Goal: Task Accomplishment & Management: Manage account settings

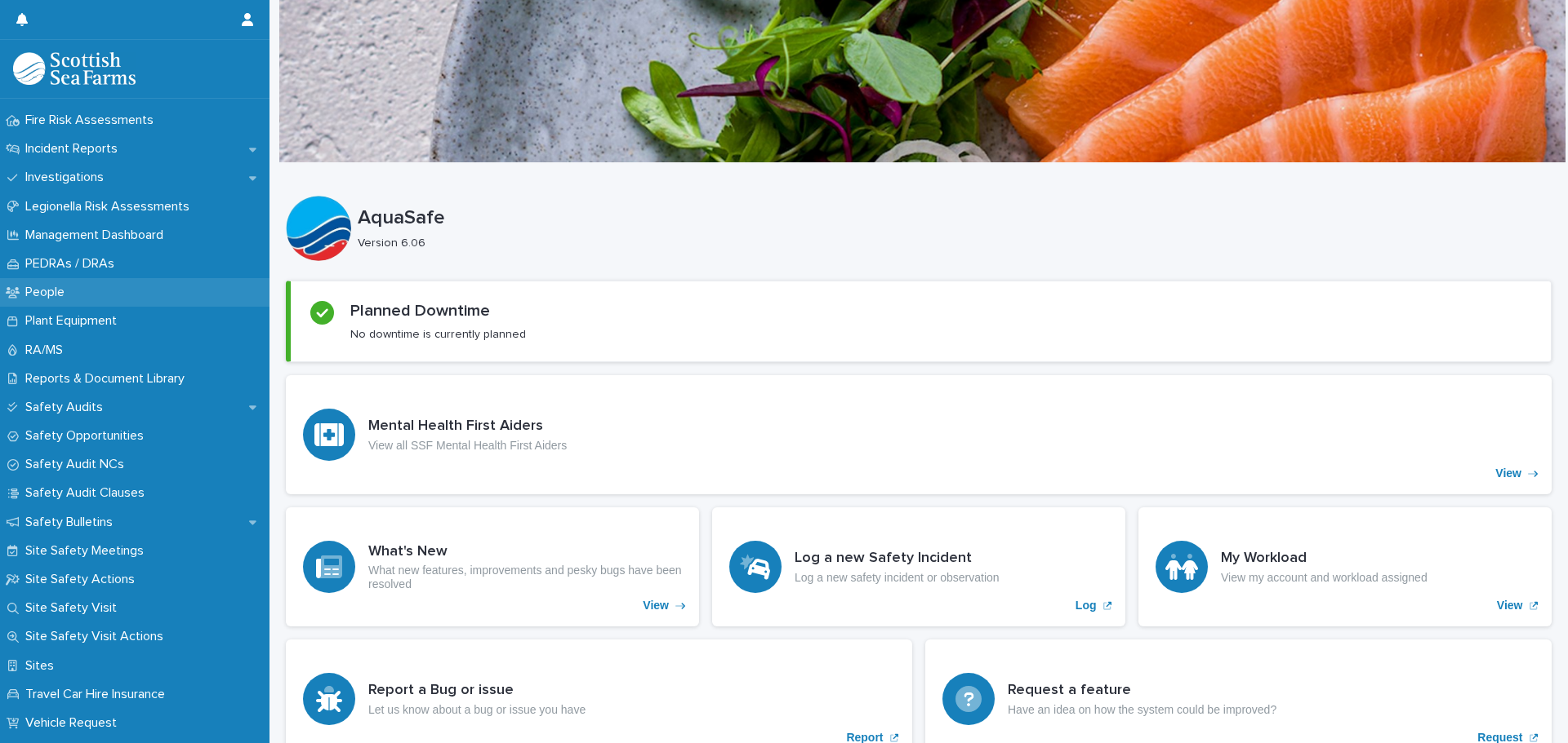
scroll to position [571, 0]
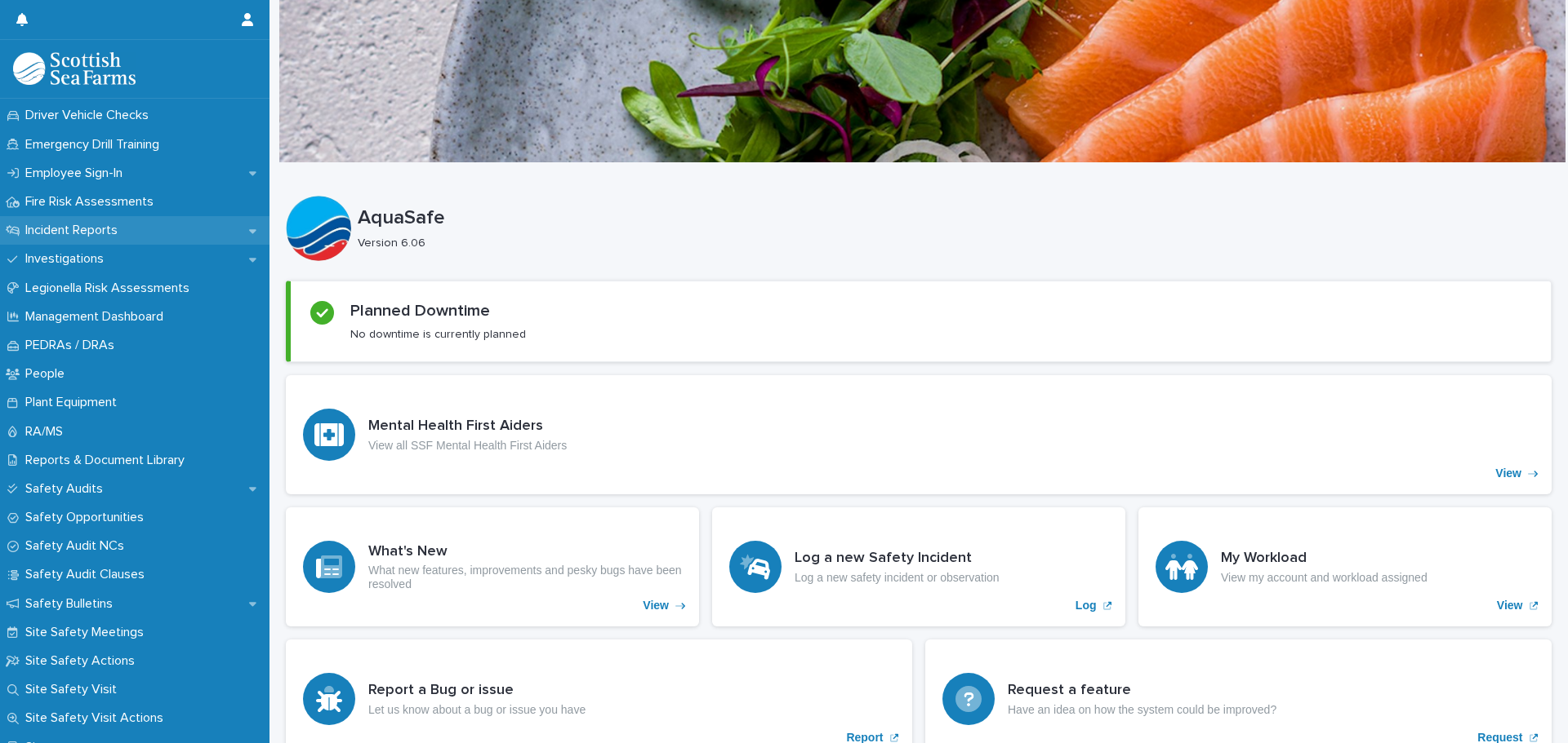
click at [86, 231] on p "Incident Reports" at bounding box center [74, 231] width 112 height 16
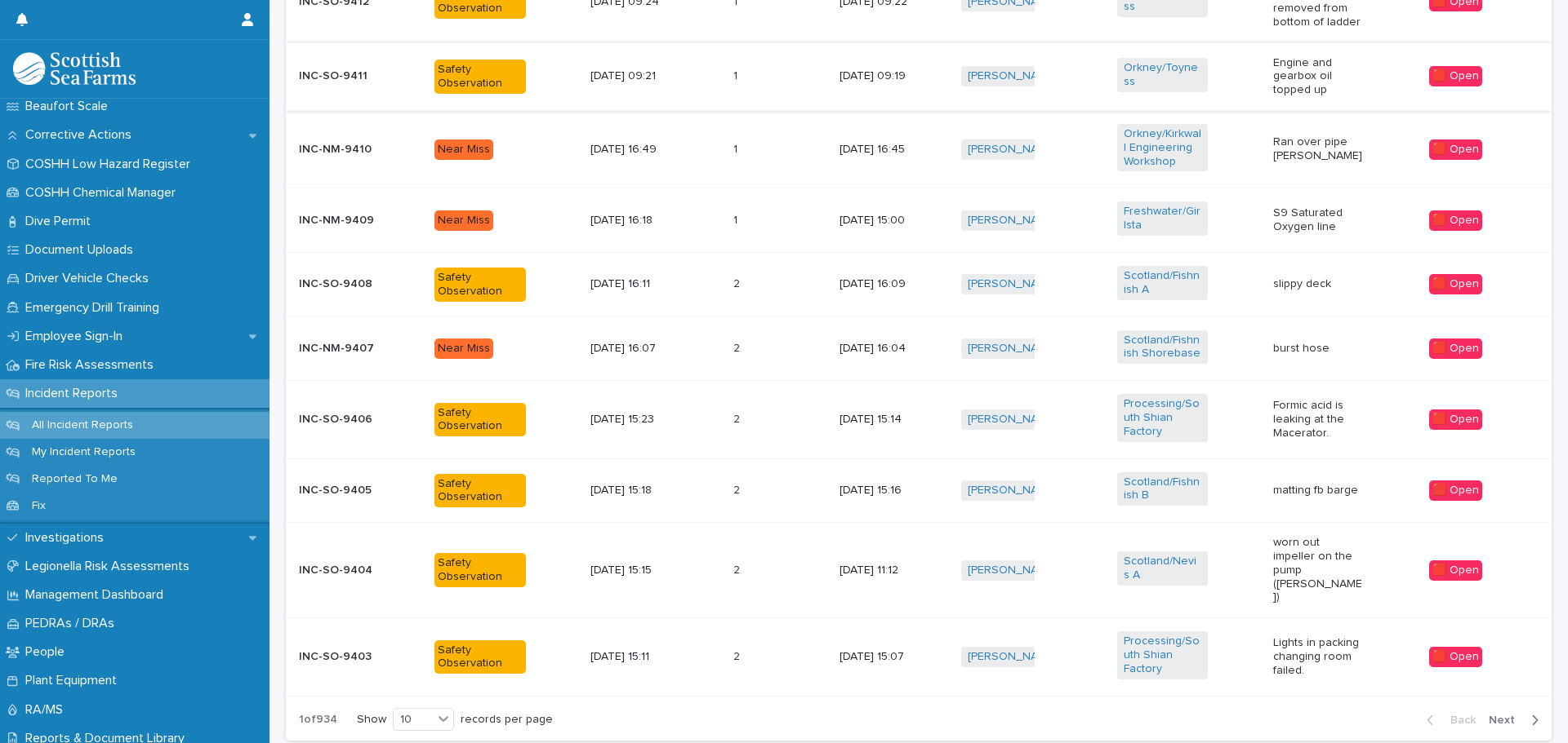
scroll to position [735, 0]
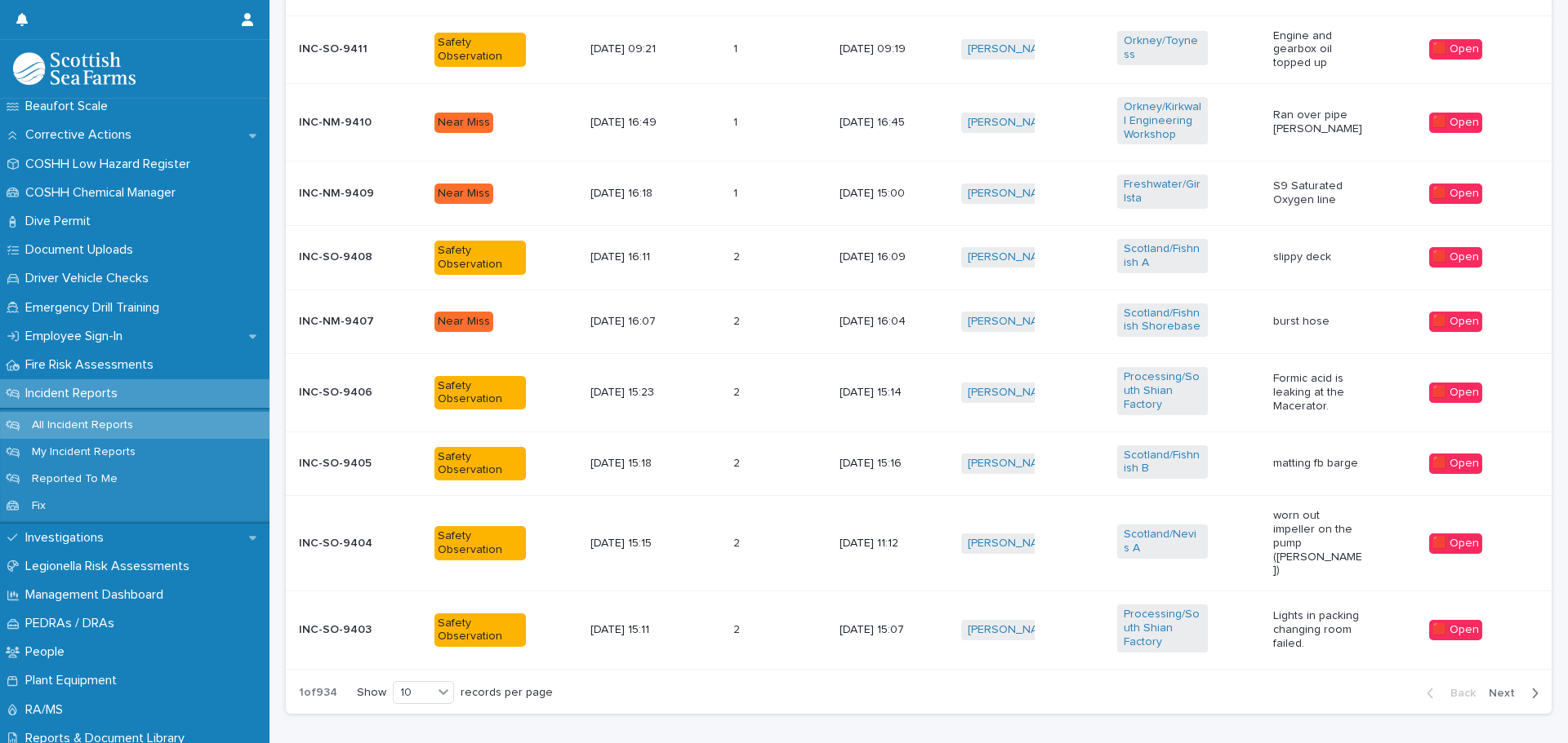
click at [1496, 688] on span "Next" at bounding box center [1506, 694] width 36 height 12
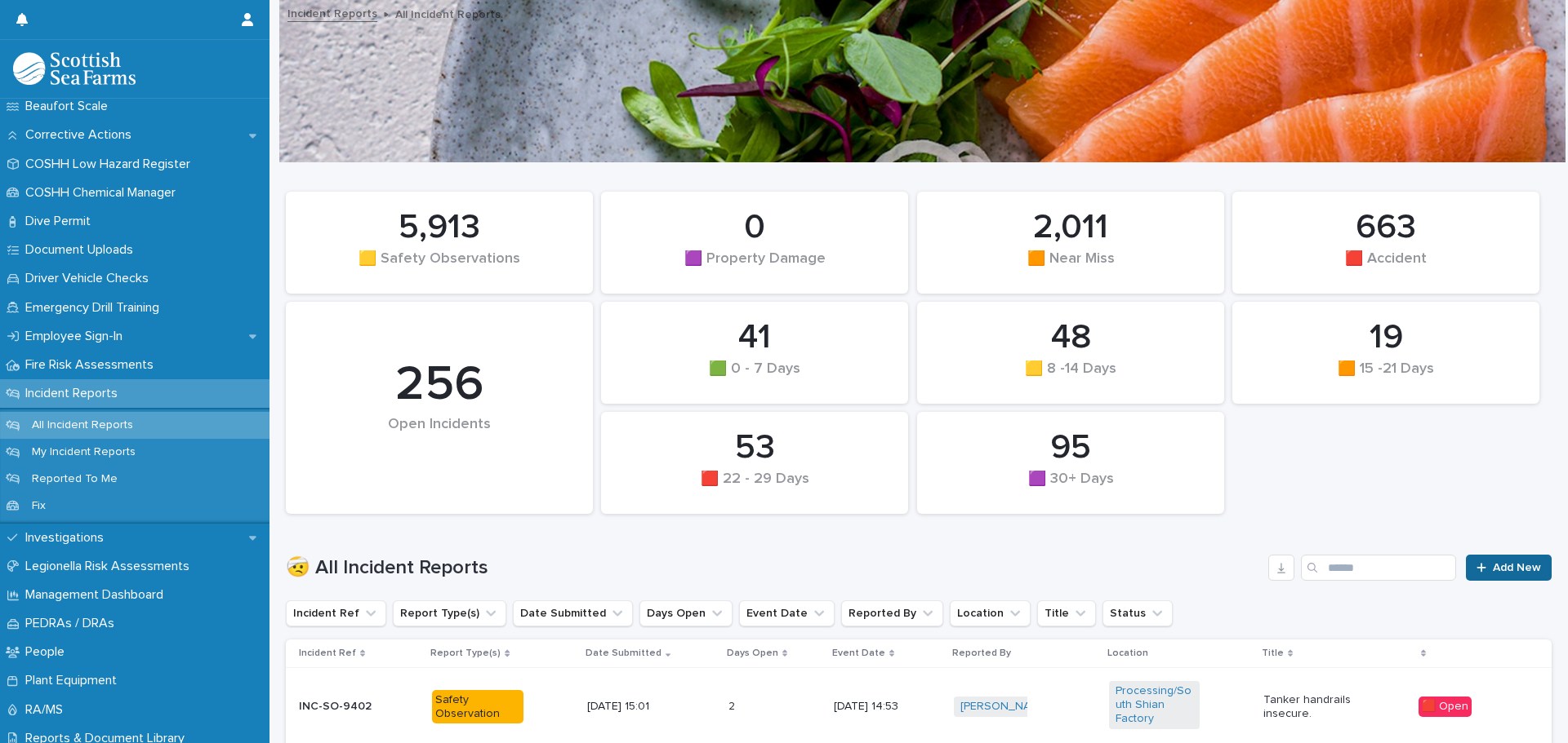
click at [1509, 562] on link "Add New" at bounding box center [1509, 567] width 86 height 26
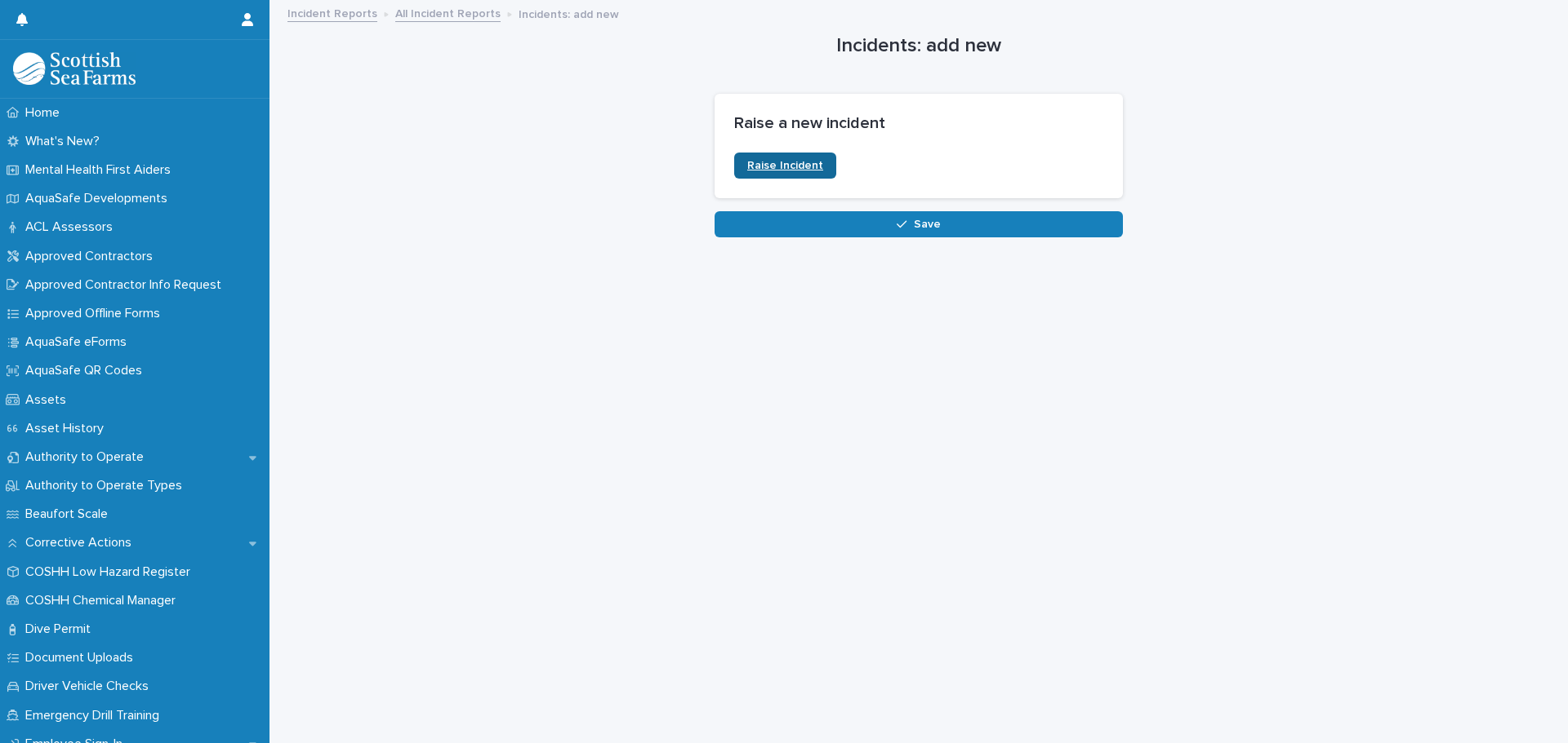
click at [811, 170] on link "Raise Incident" at bounding box center [785, 165] width 102 height 26
click at [449, 18] on link "All Incident Reports" at bounding box center [448, 13] width 105 height 18
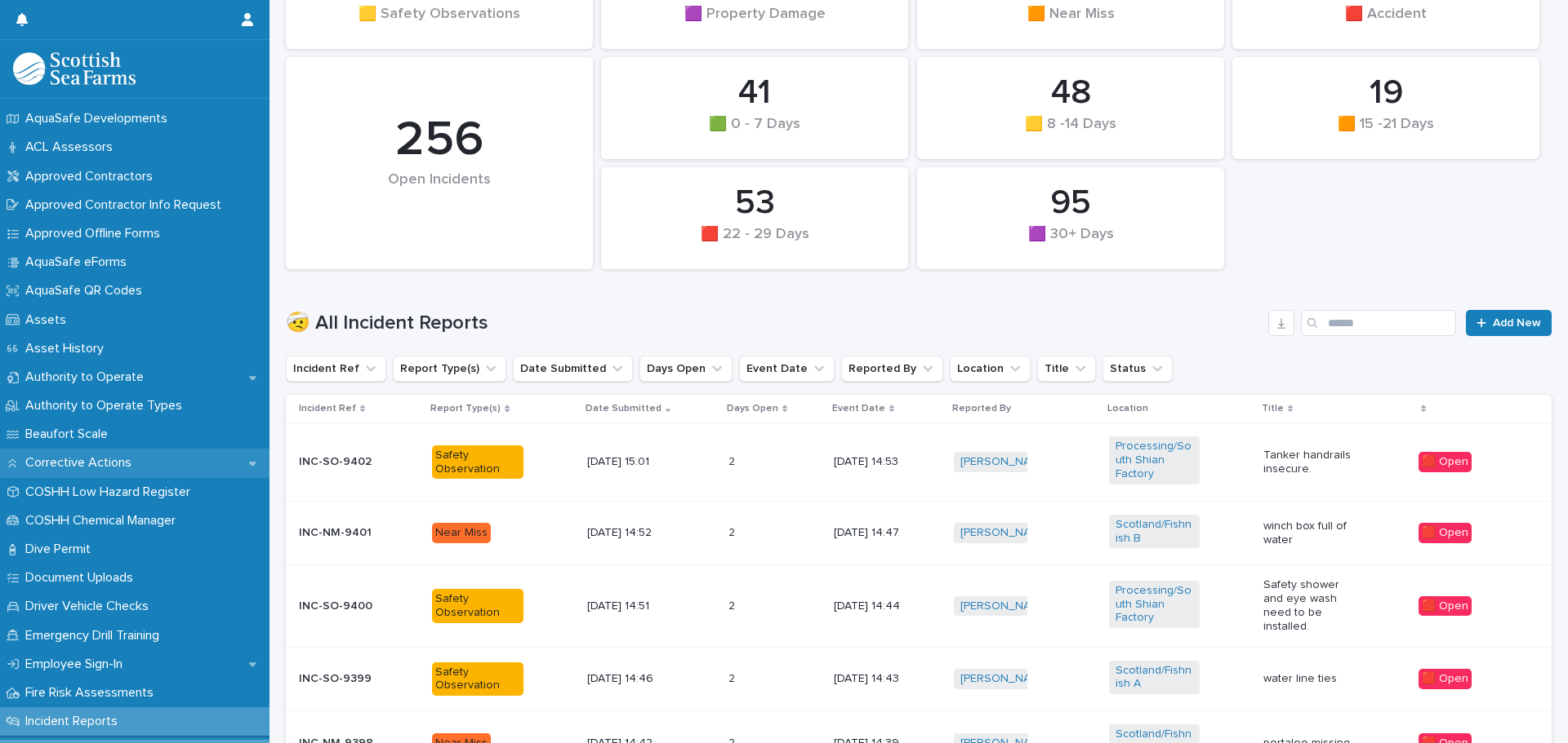
scroll to position [245, 0]
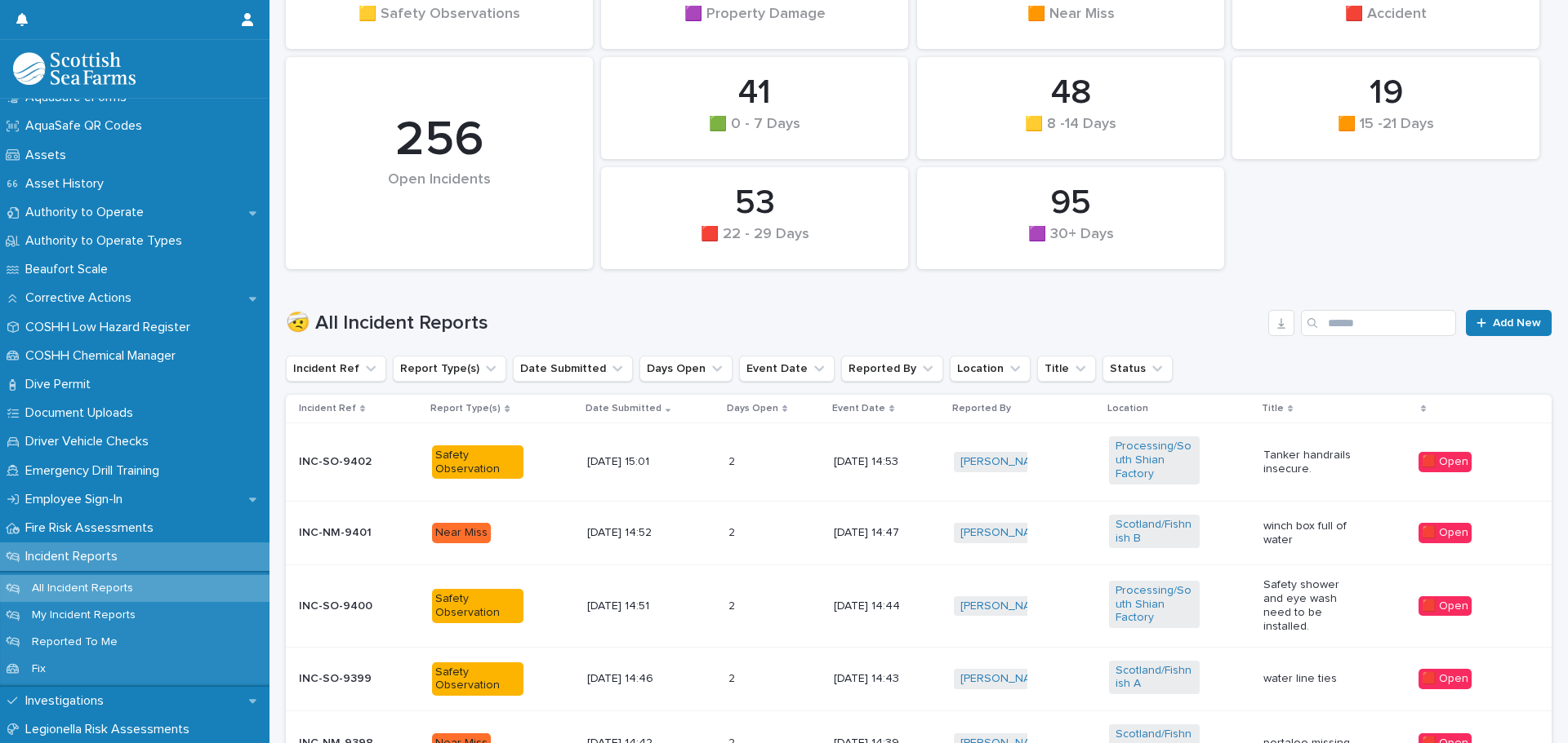
click at [88, 593] on p "All Incident Reports" at bounding box center [82, 588] width 127 height 14
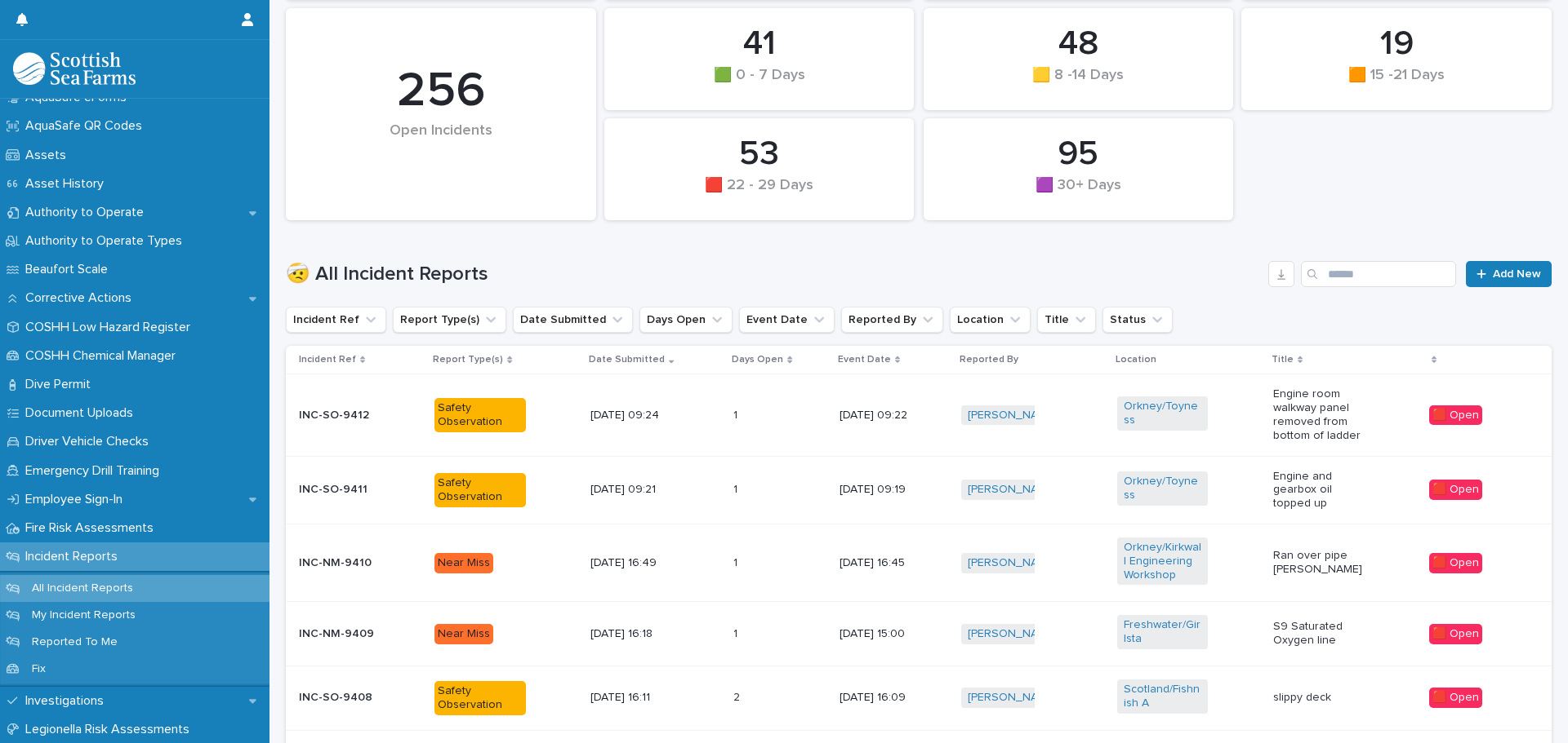
scroll to position [327, 0]
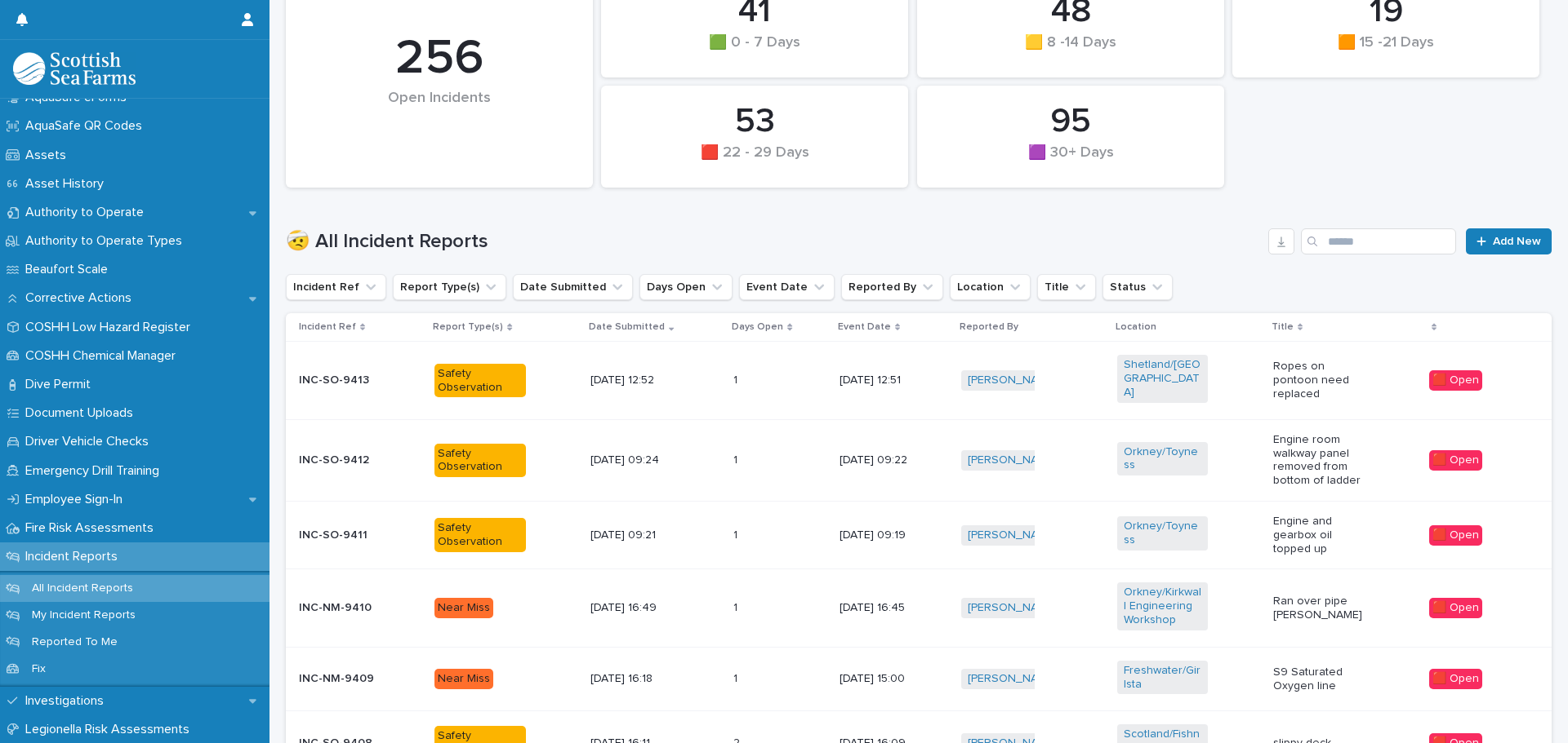
click at [1228, 387] on div "Shetland/Punds Voe Shorebase" at bounding box center [1188, 380] width 143 height 64
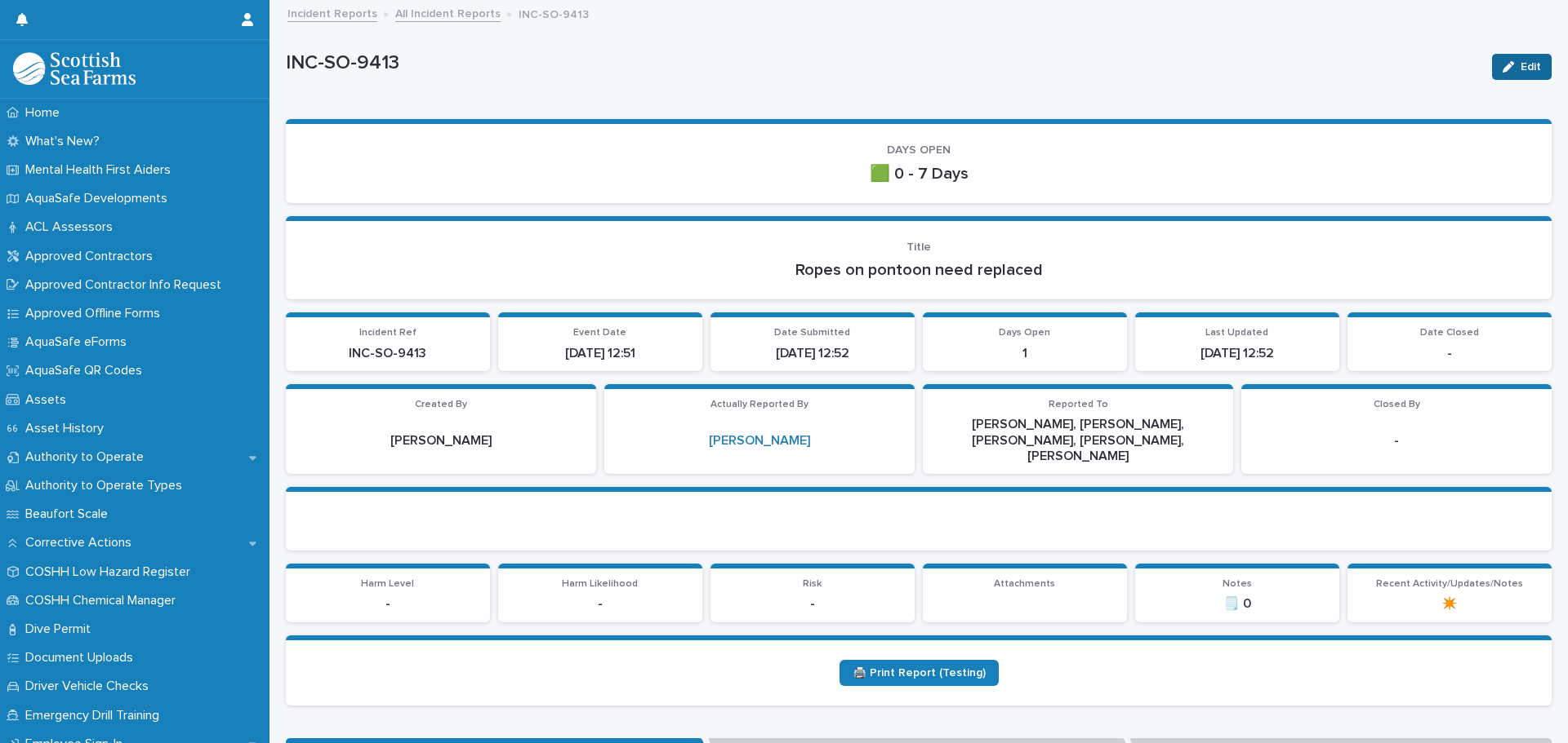
click at [1526, 69] on span "Edit" at bounding box center [1530, 67] width 20 height 12
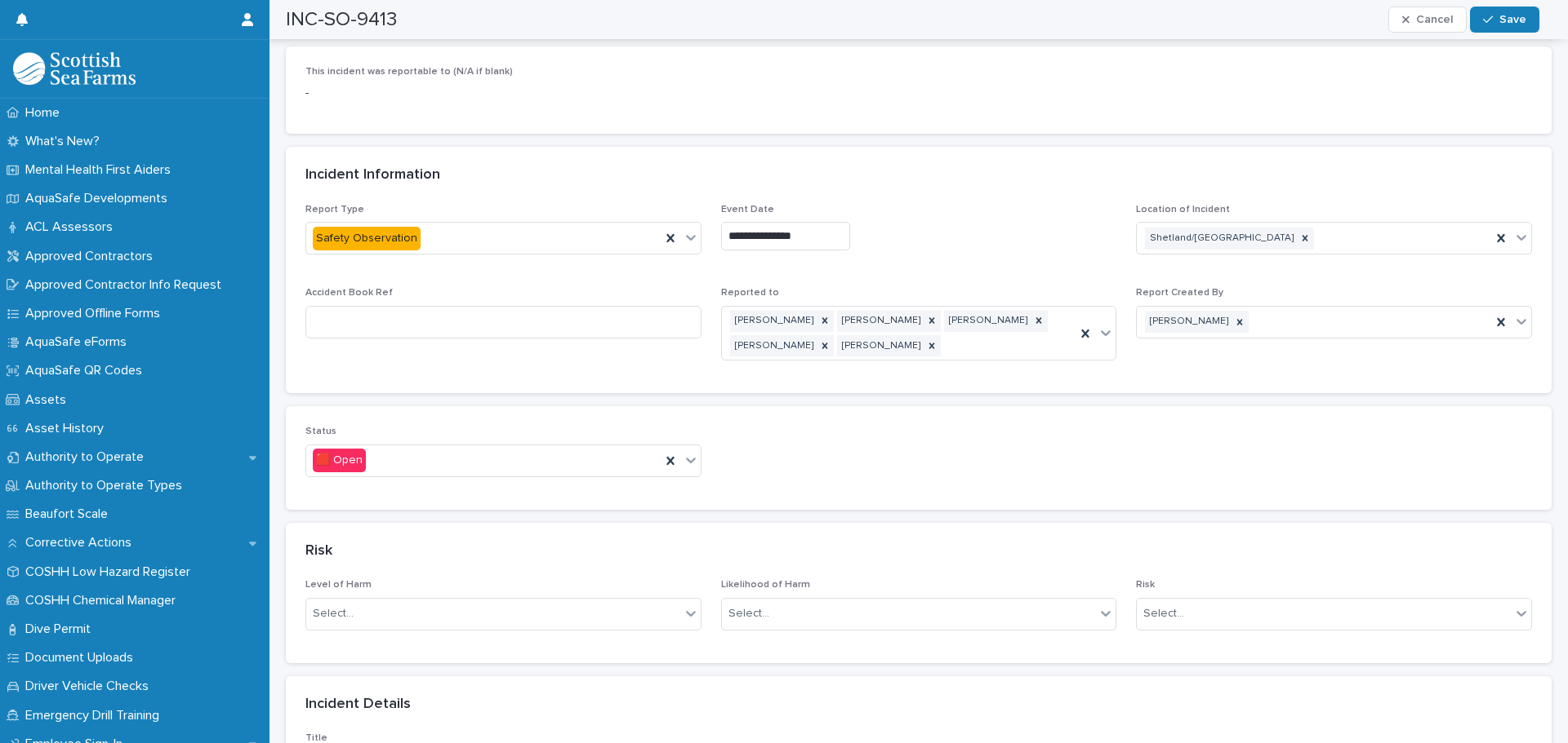
scroll to position [735, 0]
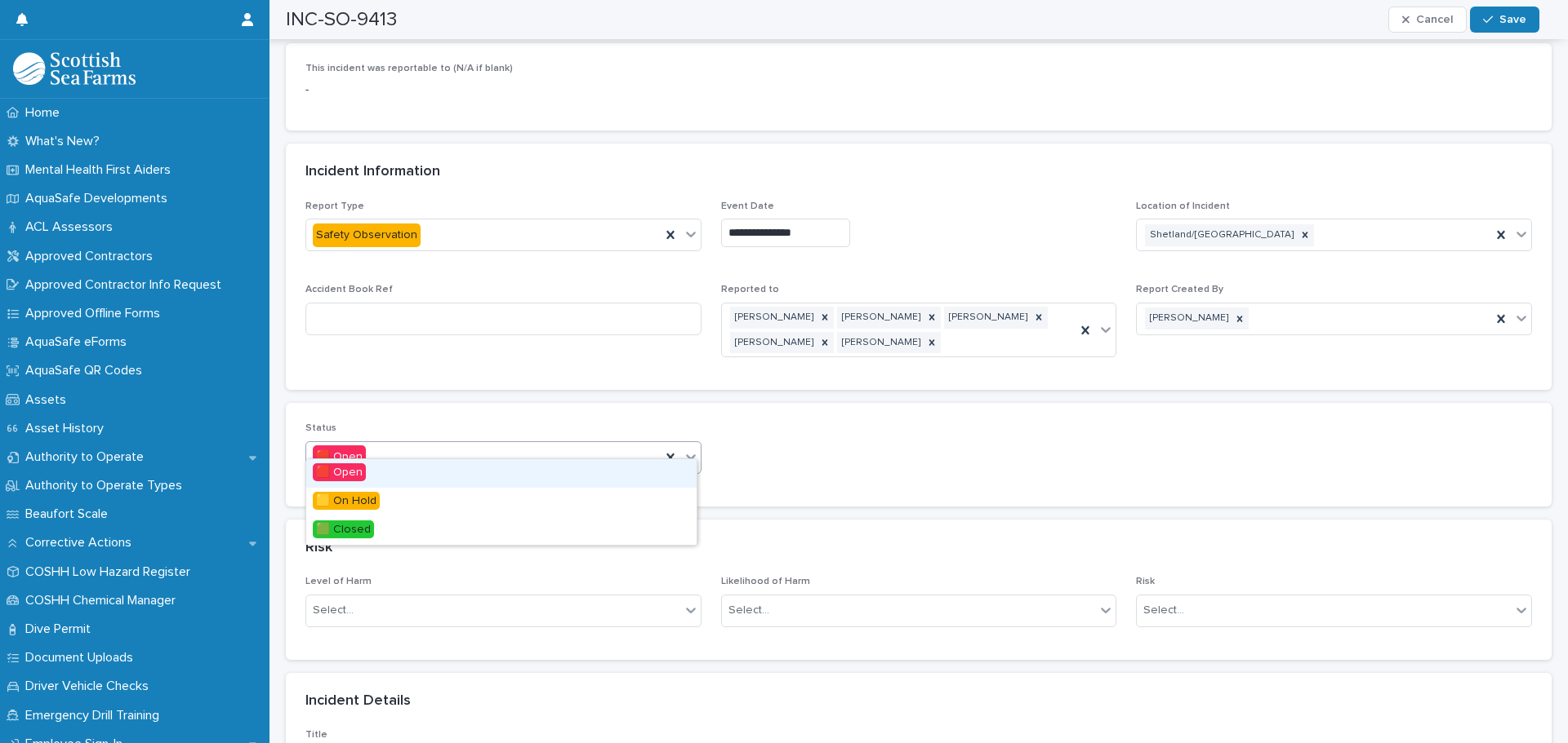
click at [689, 449] on icon at bounding box center [691, 457] width 17 height 17
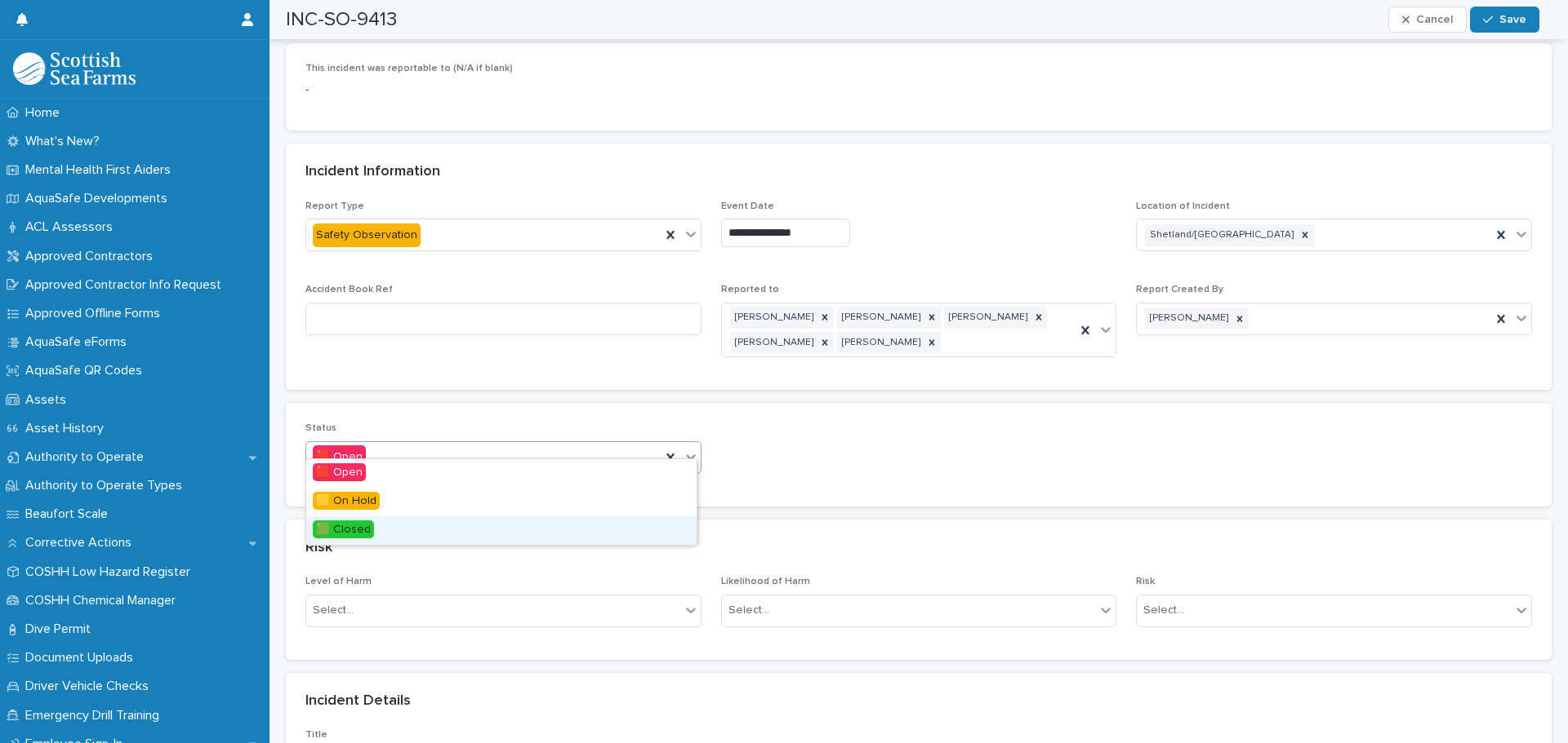
click at [626, 522] on div "🟩 Closed" at bounding box center [501, 531] width 391 height 28
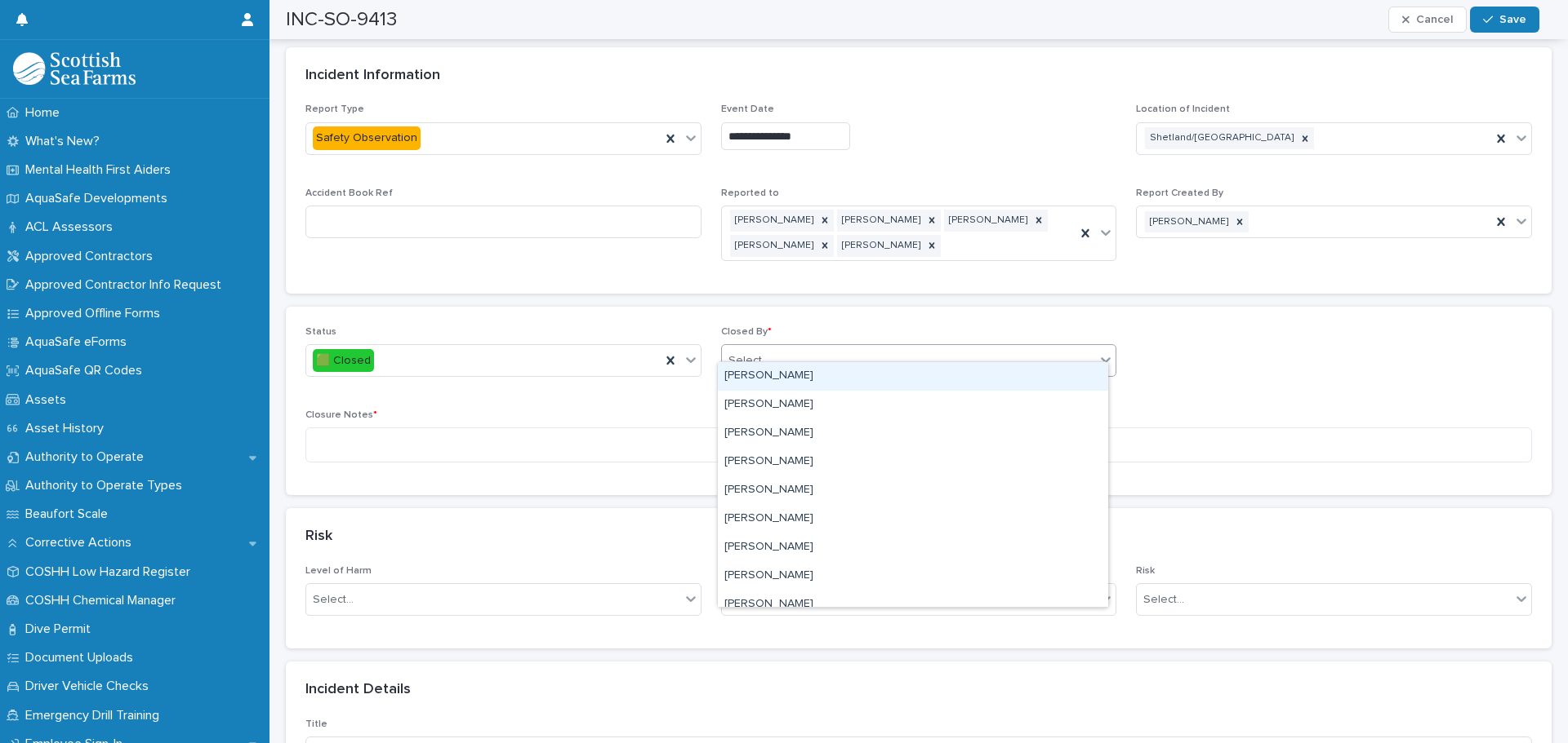
click at [796, 348] on div "Select..." at bounding box center [908, 361] width 374 height 27
type input "****"
click at [779, 373] on div "David Geddes" at bounding box center [912, 376] width 391 height 28
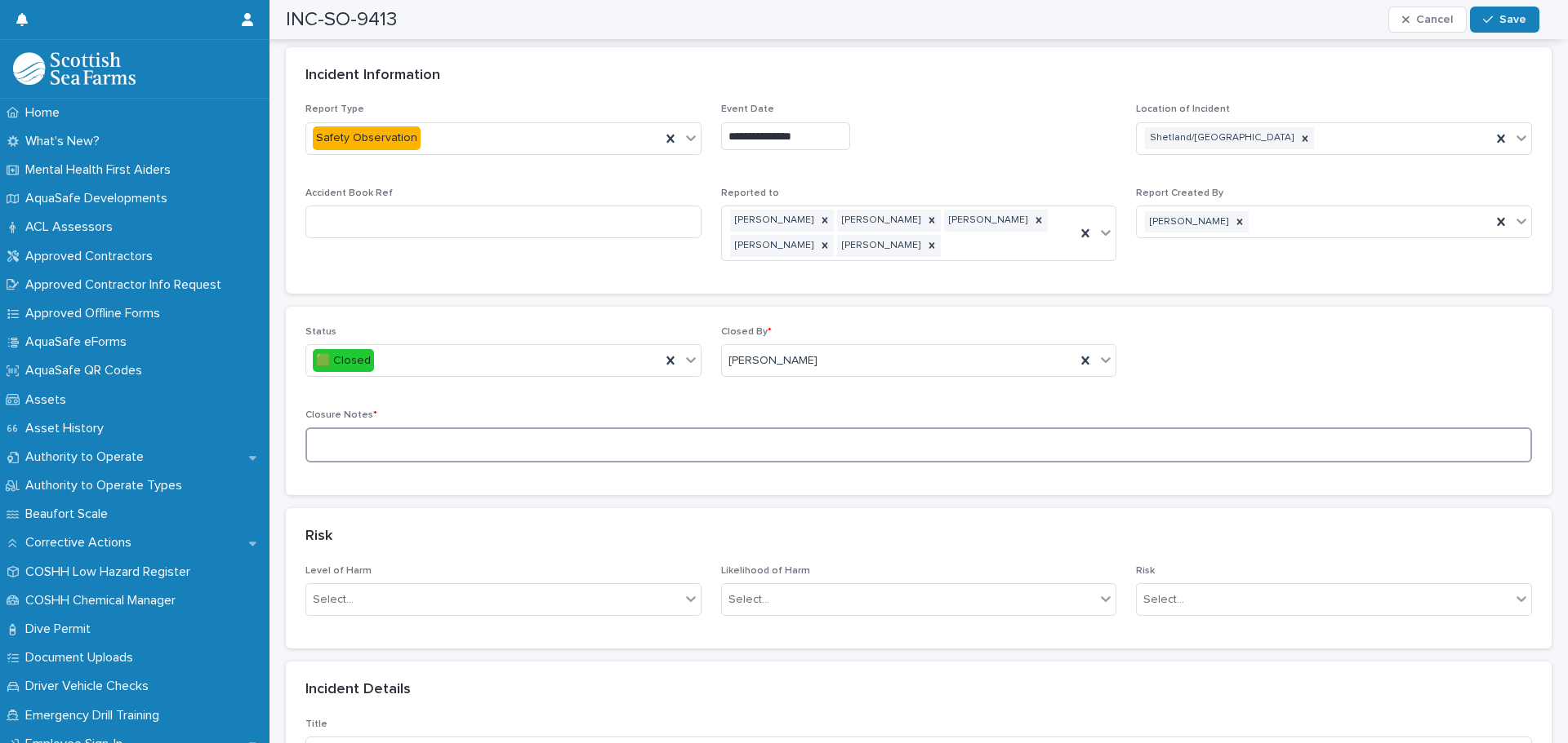
click at [574, 428] on textarea at bounding box center [918, 445] width 1226 height 35
paste textarea "**********"
type textarea "**********"
click at [1514, 27] on button "Save" at bounding box center [1504, 19] width 69 height 26
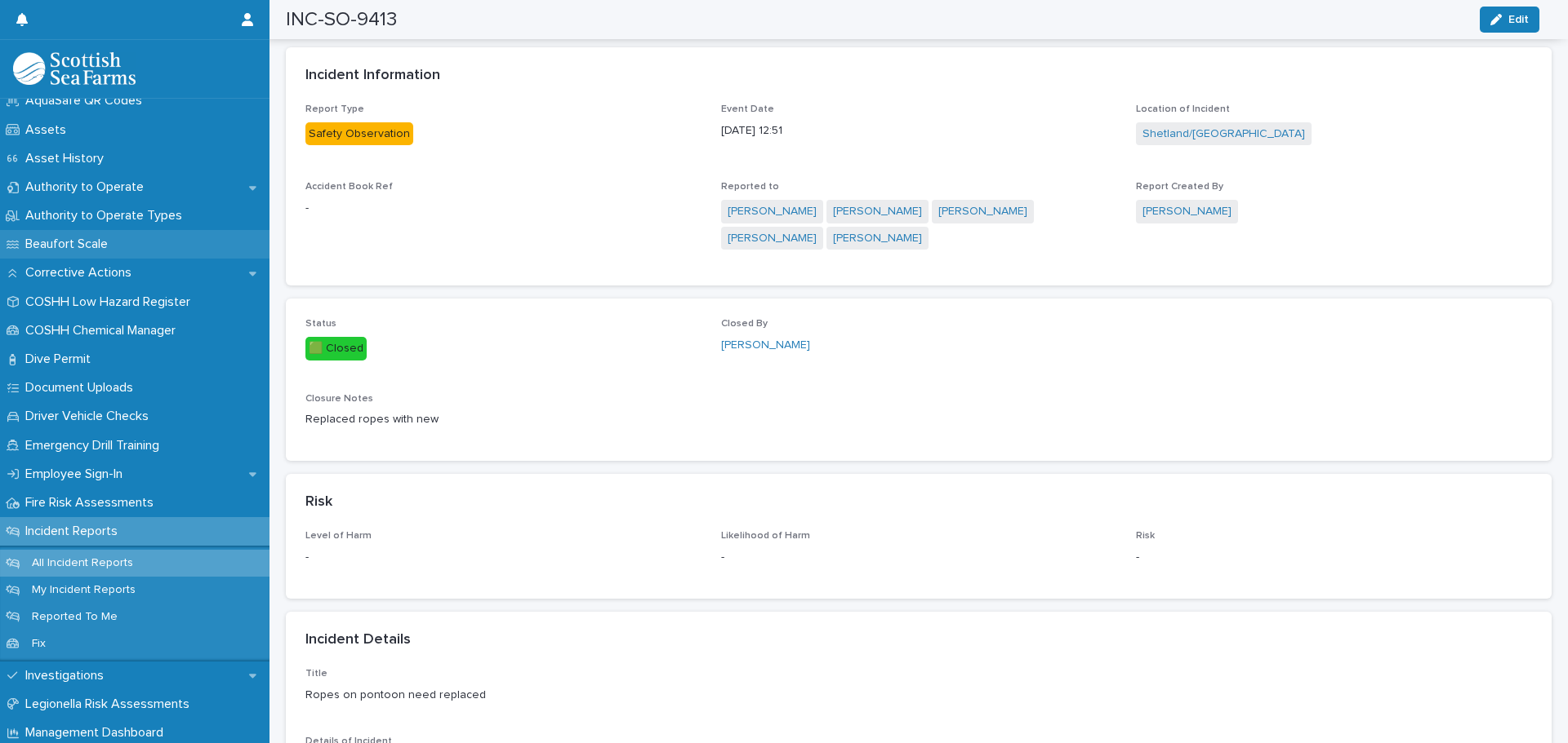
scroll to position [327, 0]
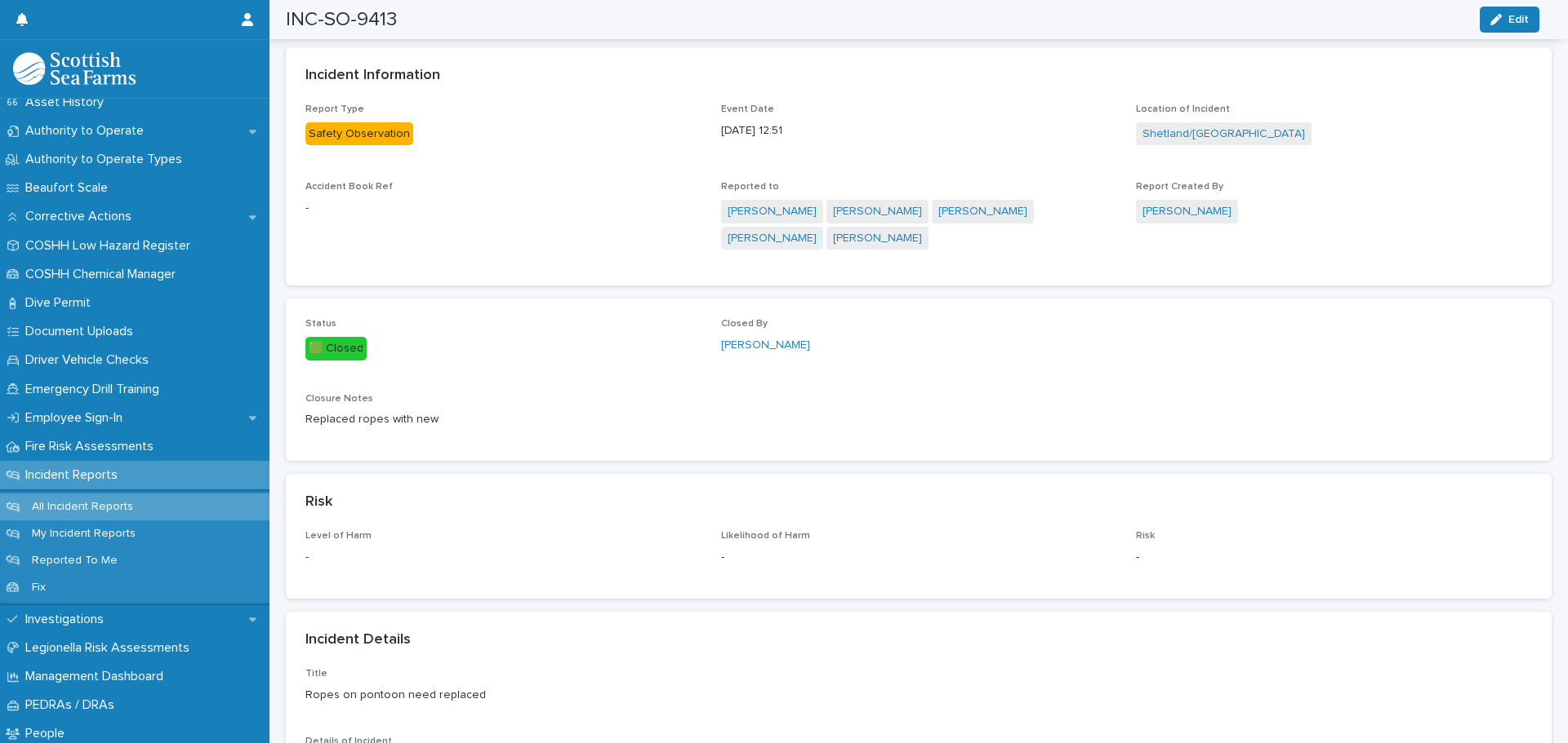
click at [92, 508] on p "All Incident Reports" at bounding box center [82, 507] width 127 height 14
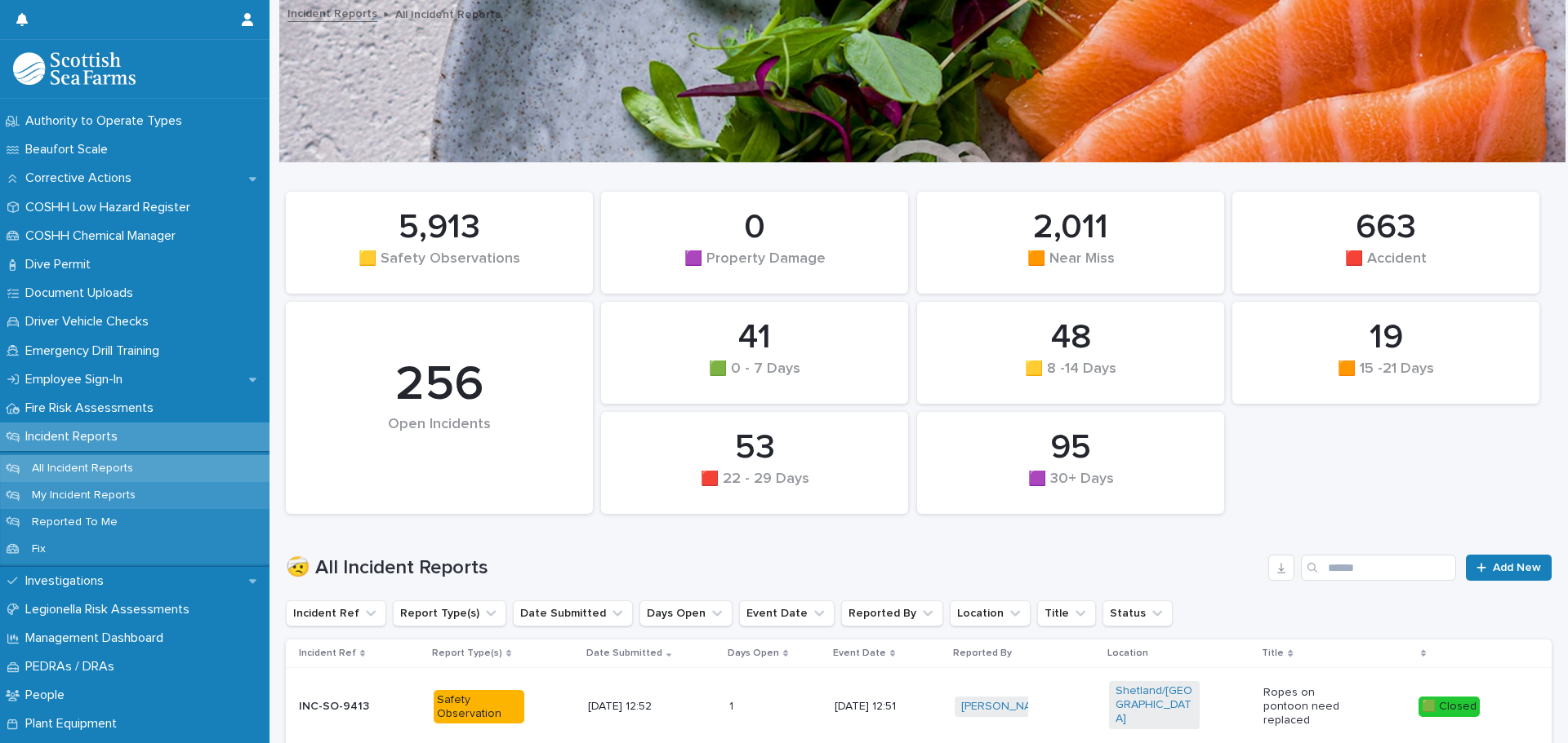
scroll to position [408, 0]
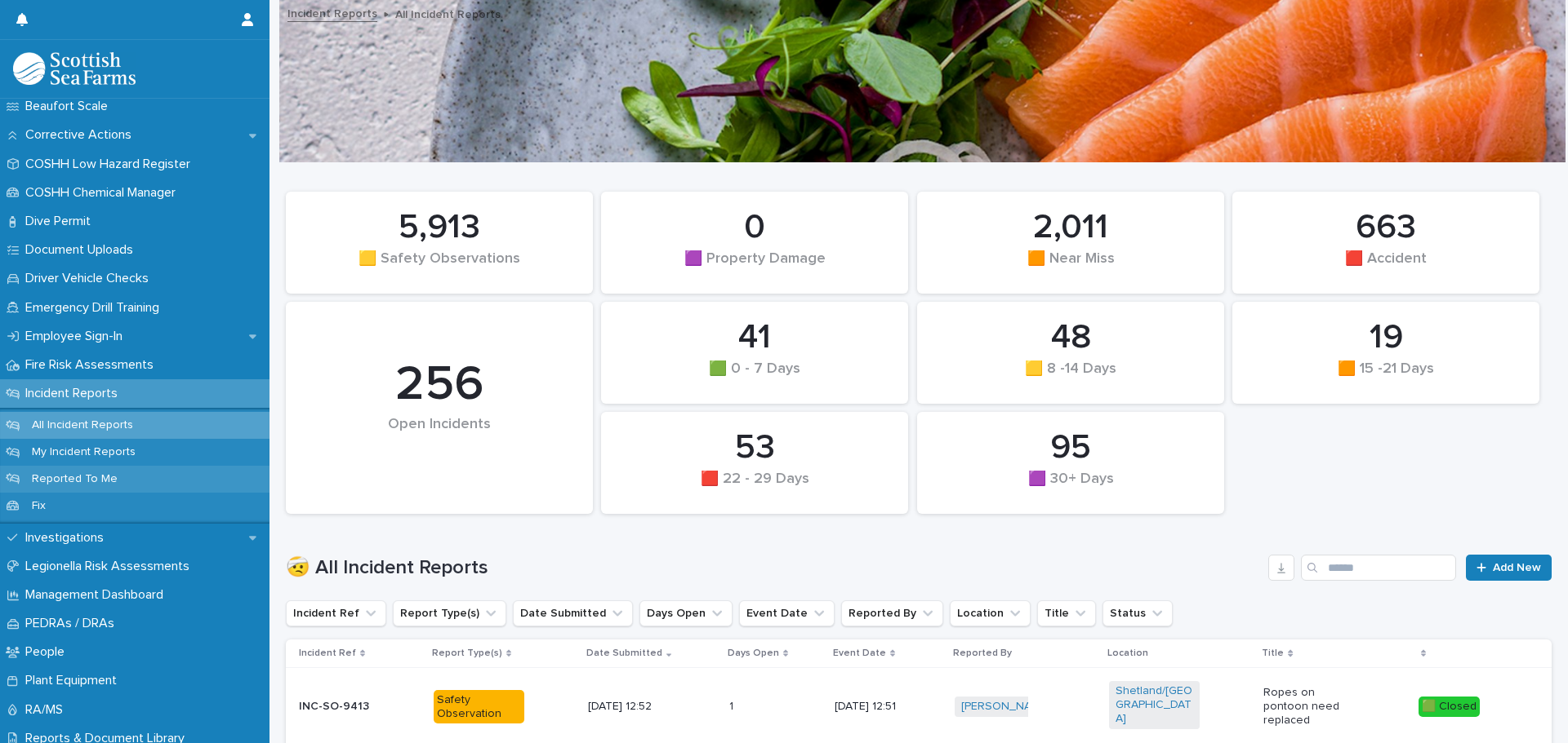
click at [59, 472] on p "Reported To Me" at bounding box center [74, 479] width 112 height 14
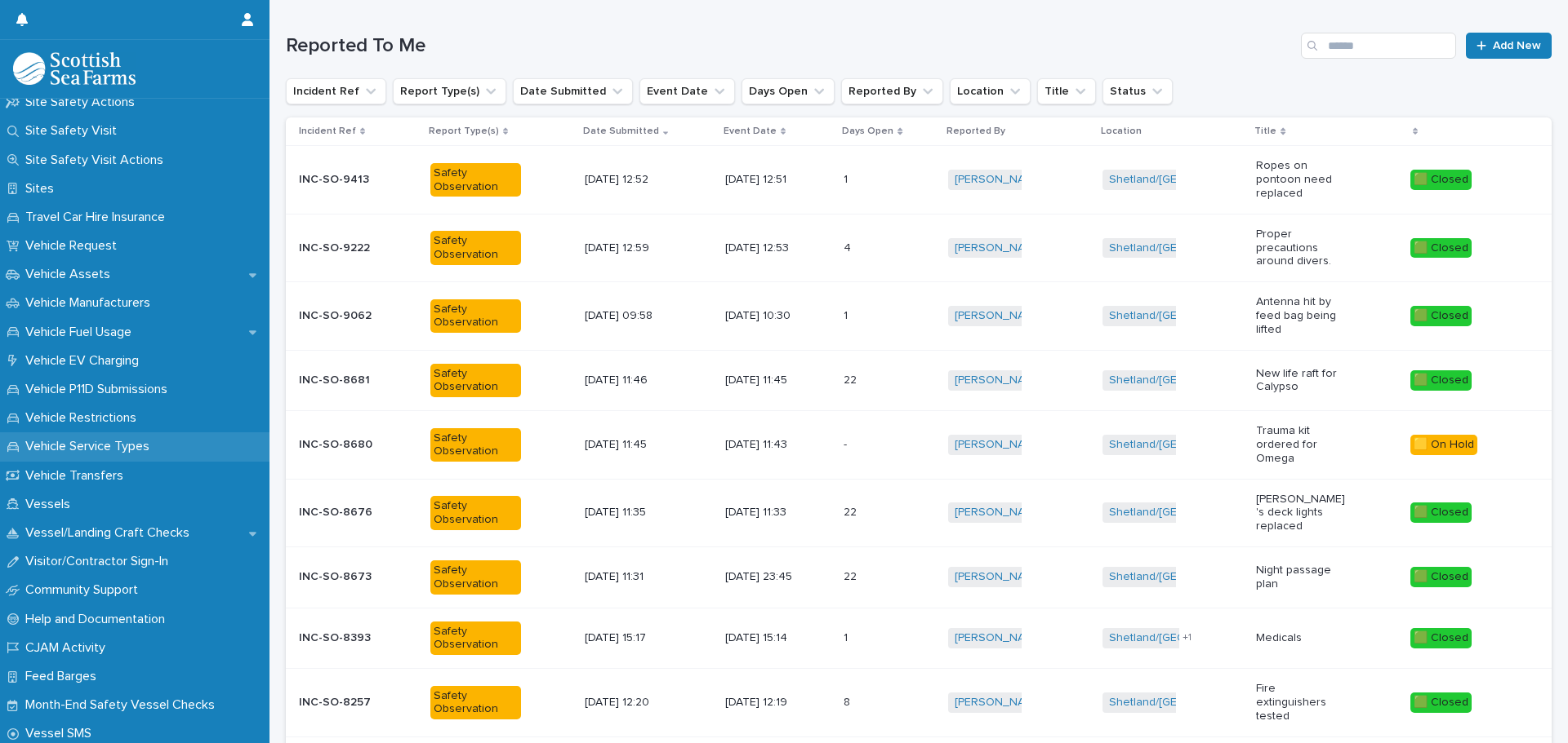
scroll to position [1352, 0]
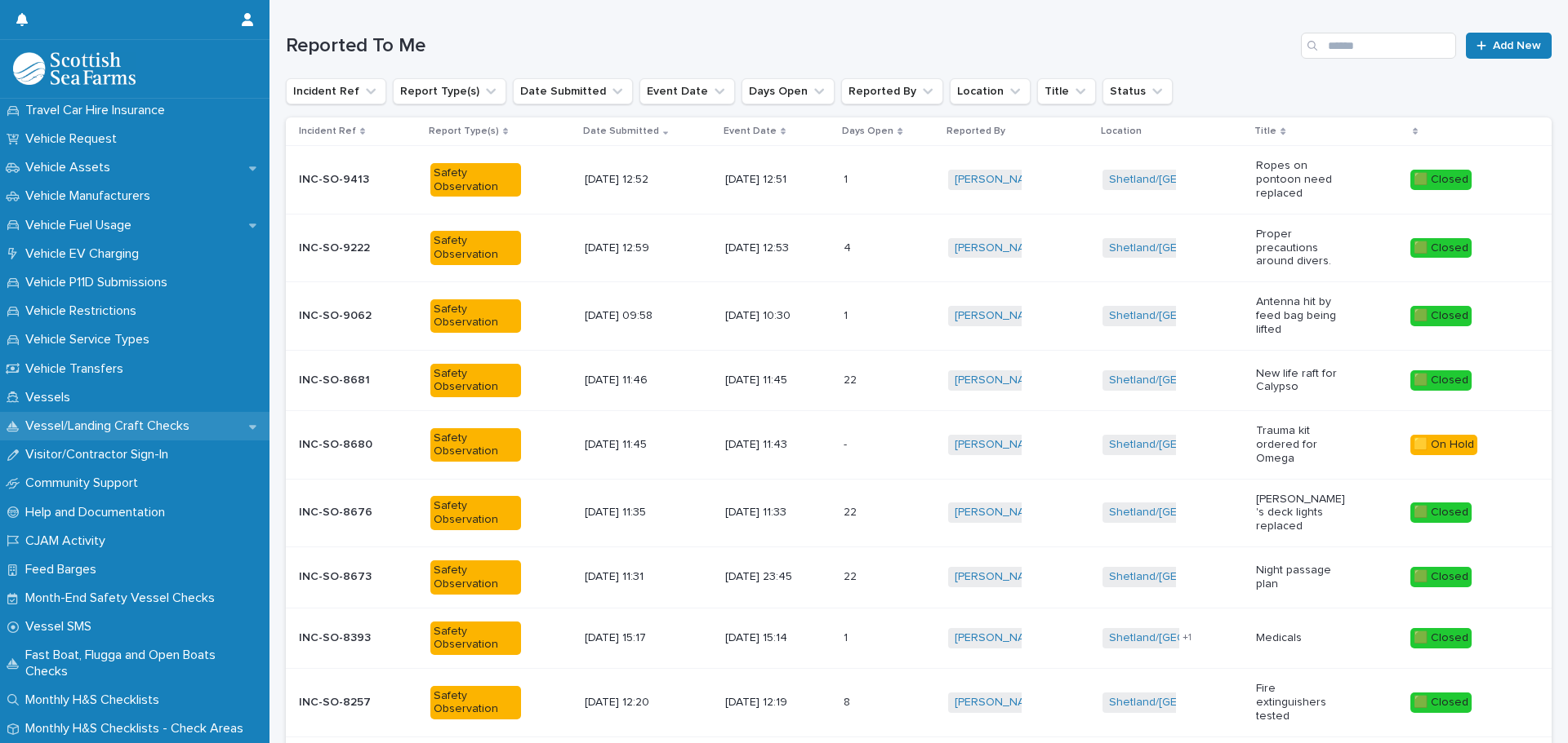
click at [107, 427] on p "Vessel/Landing Craft Checks" at bounding box center [110, 426] width 184 height 16
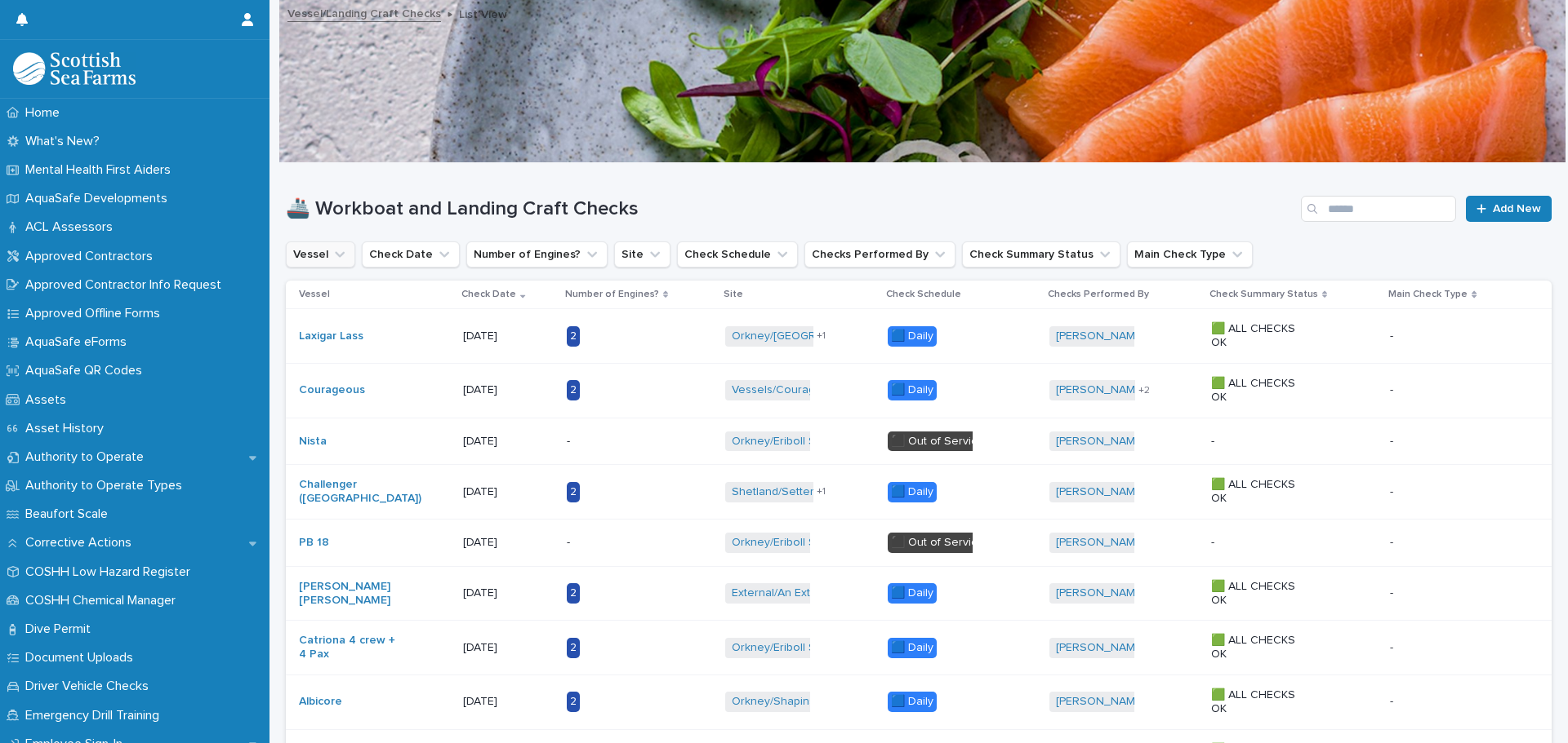
click at [338, 252] on icon "Vessel" at bounding box center [340, 255] width 17 height 17
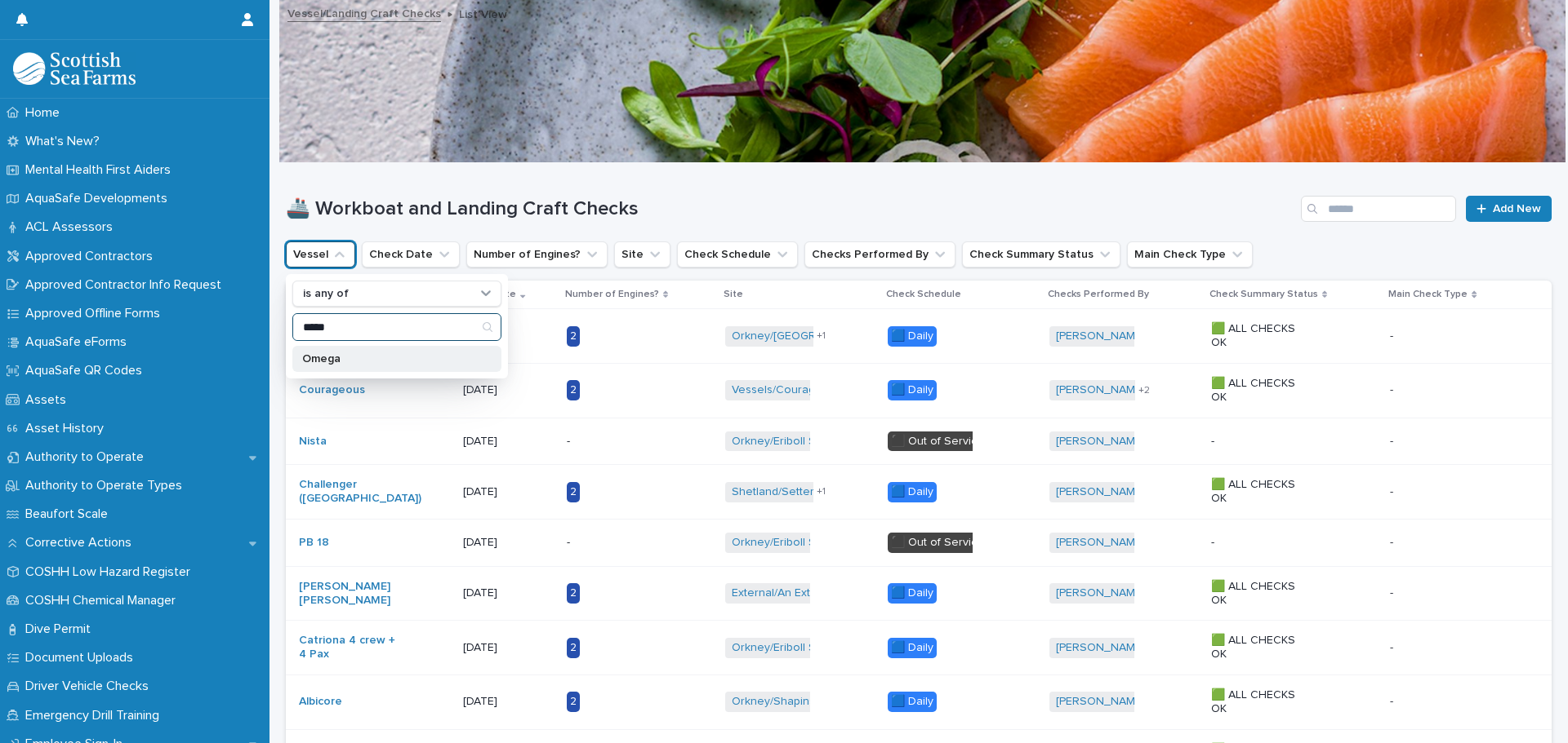
type input "*****"
click at [329, 358] on p "Omega" at bounding box center [388, 359] width 173 height 12
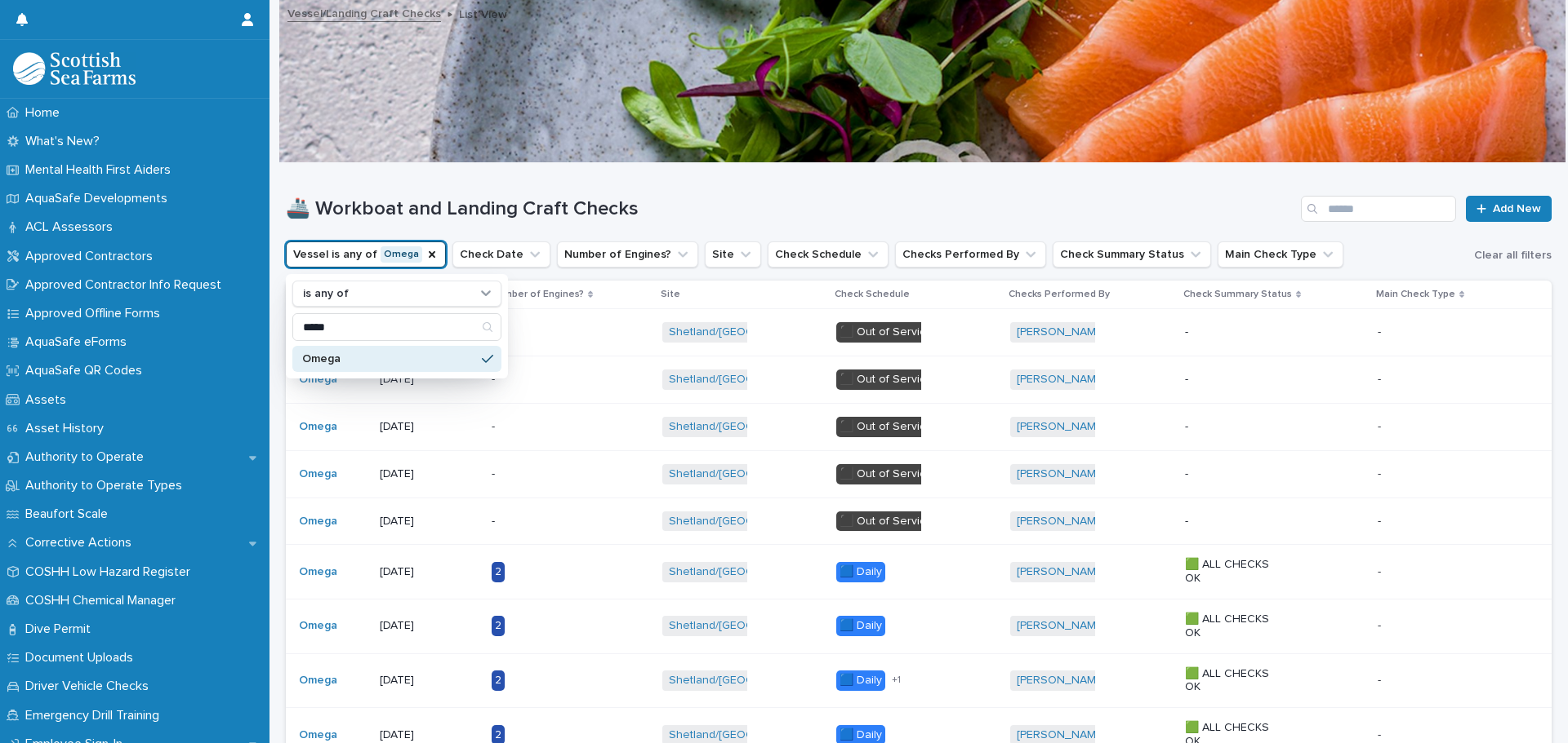
click at [684, 186] on div "🚢 Workboat and Landing Craft Checks Add New" at bounding box center [918, 202] width 1265 height 79
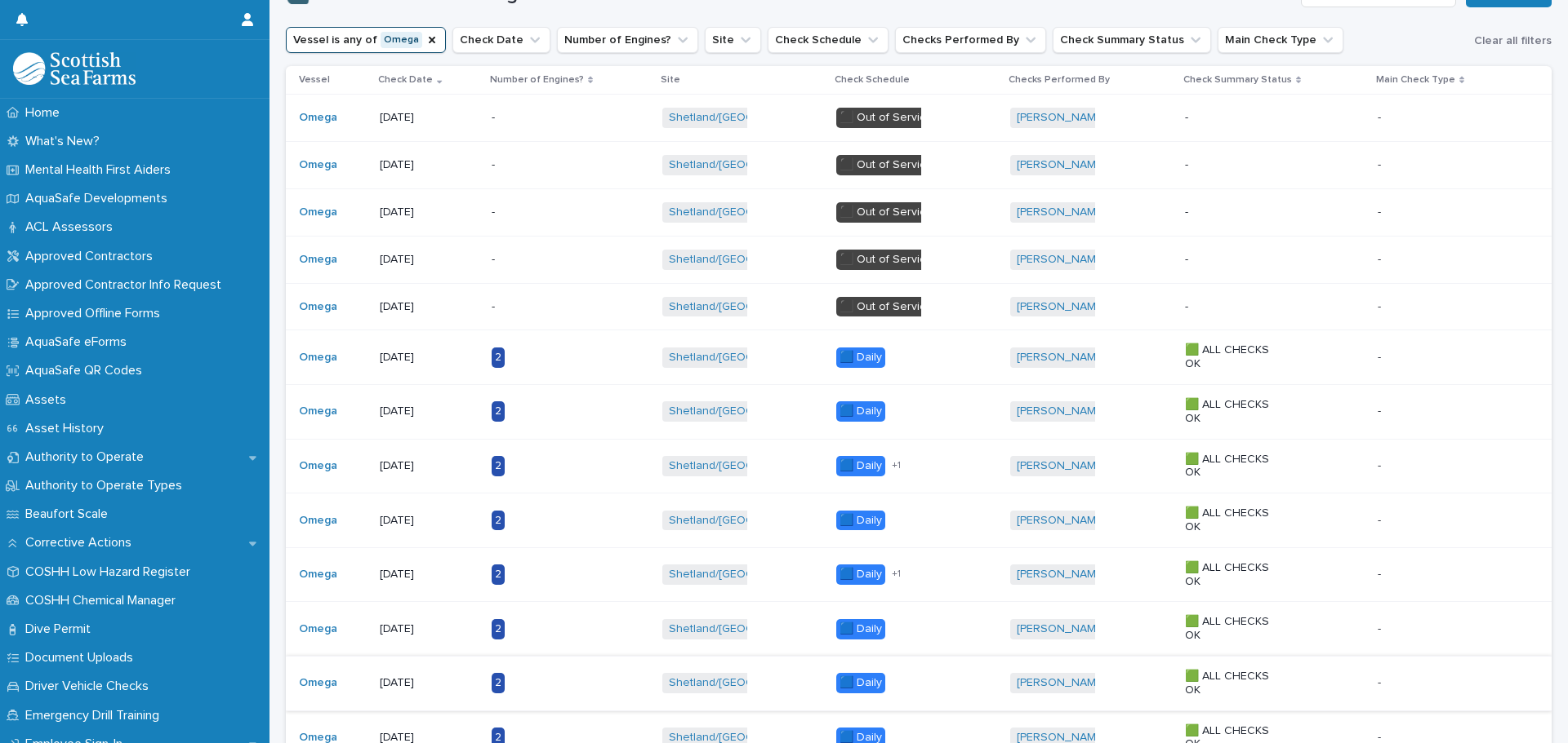
scroll to position [163, 0]
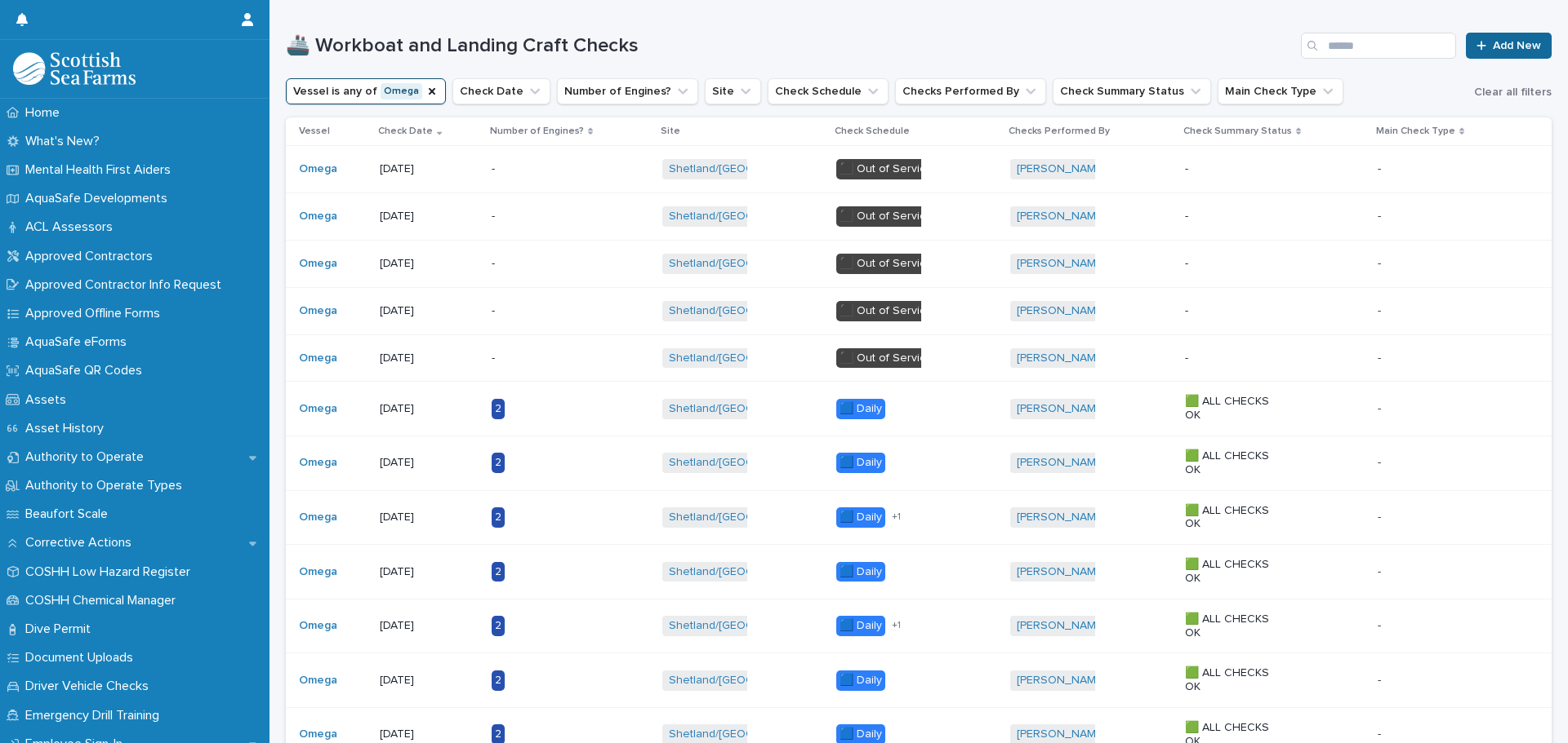
click at [1500, 50] on span "Add New" at bounding box center [1517, 46] width 49 height 12
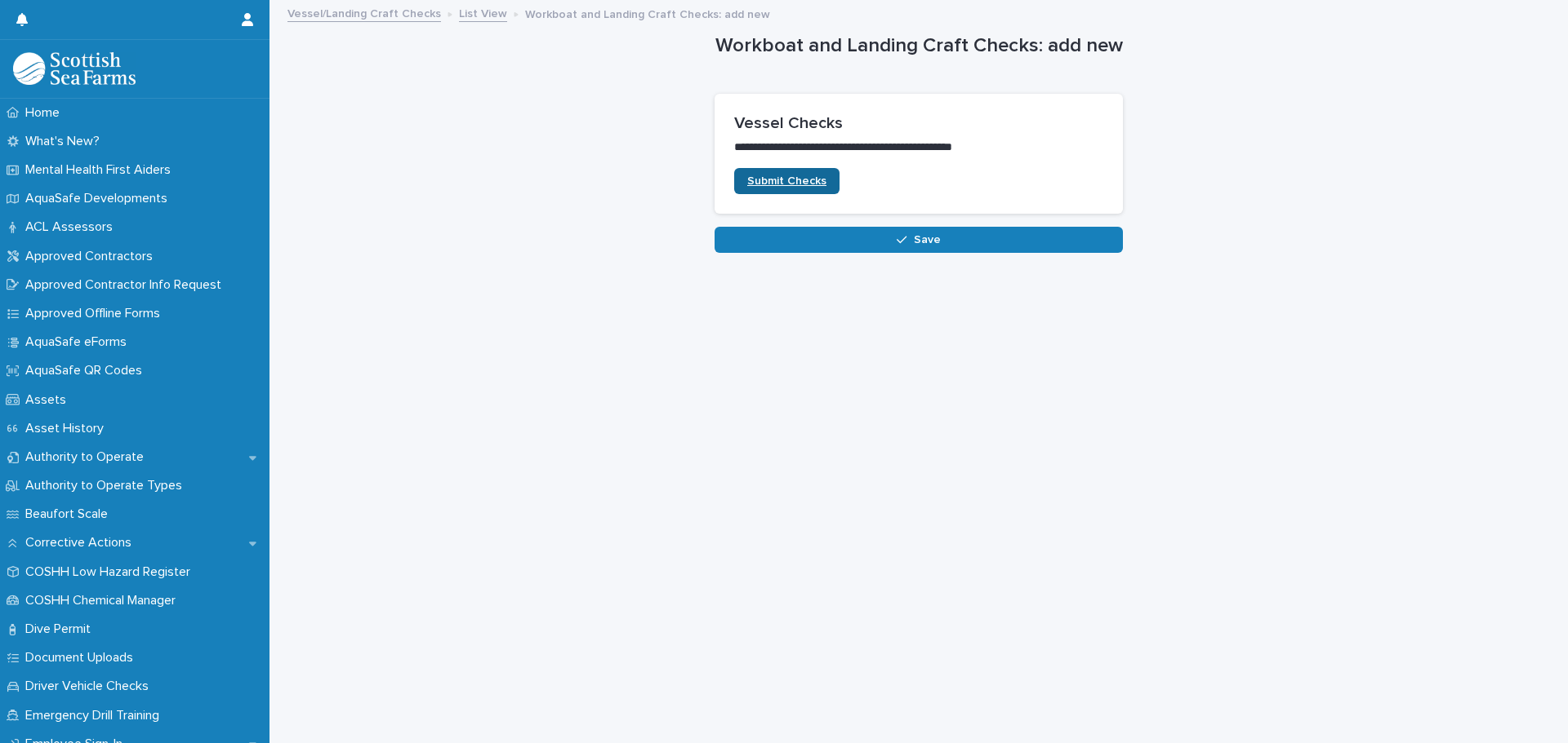
click at [759, 182] on span "Submit Checks" at bounding box center [786, 181] width 79 height 12
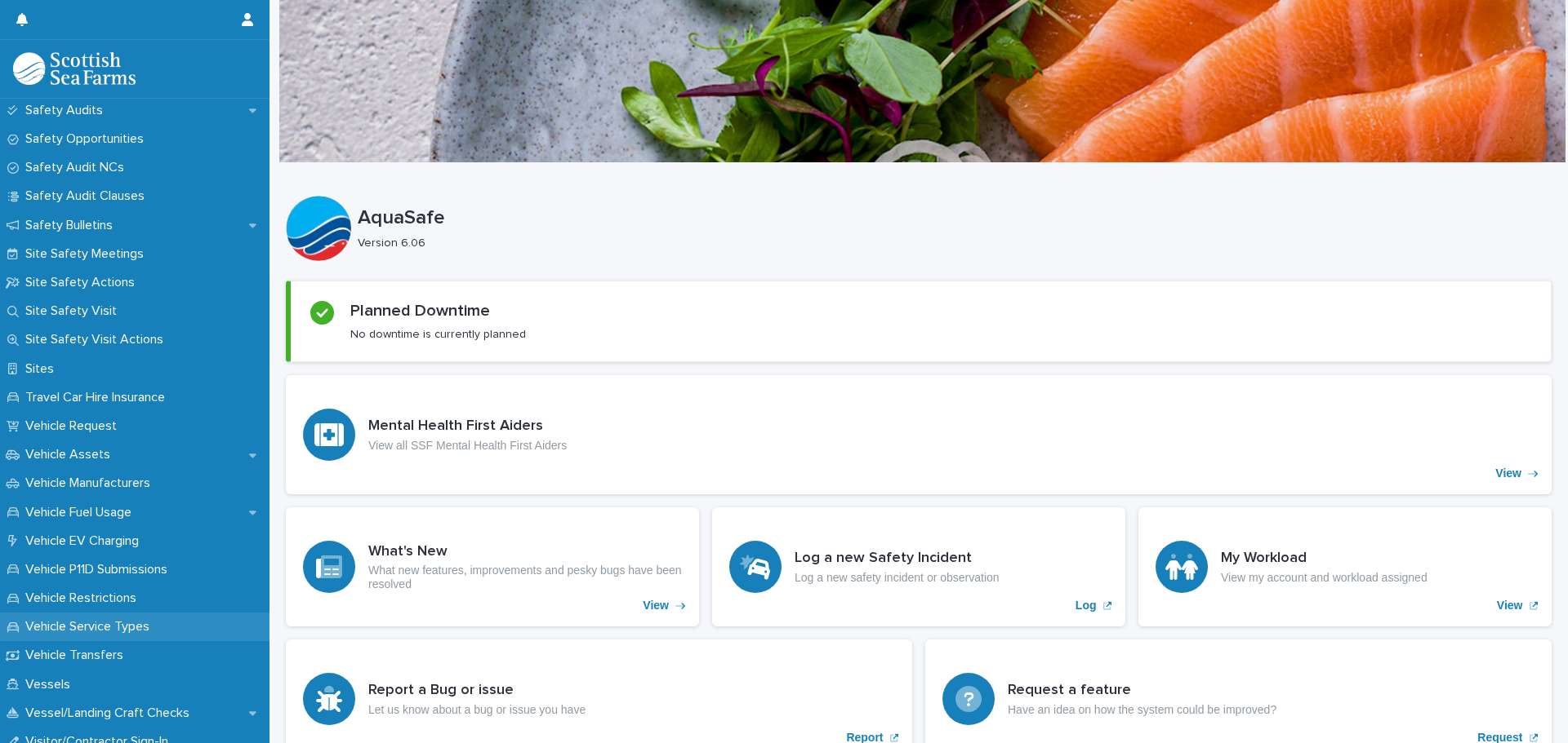
scroll to position [980, 0]
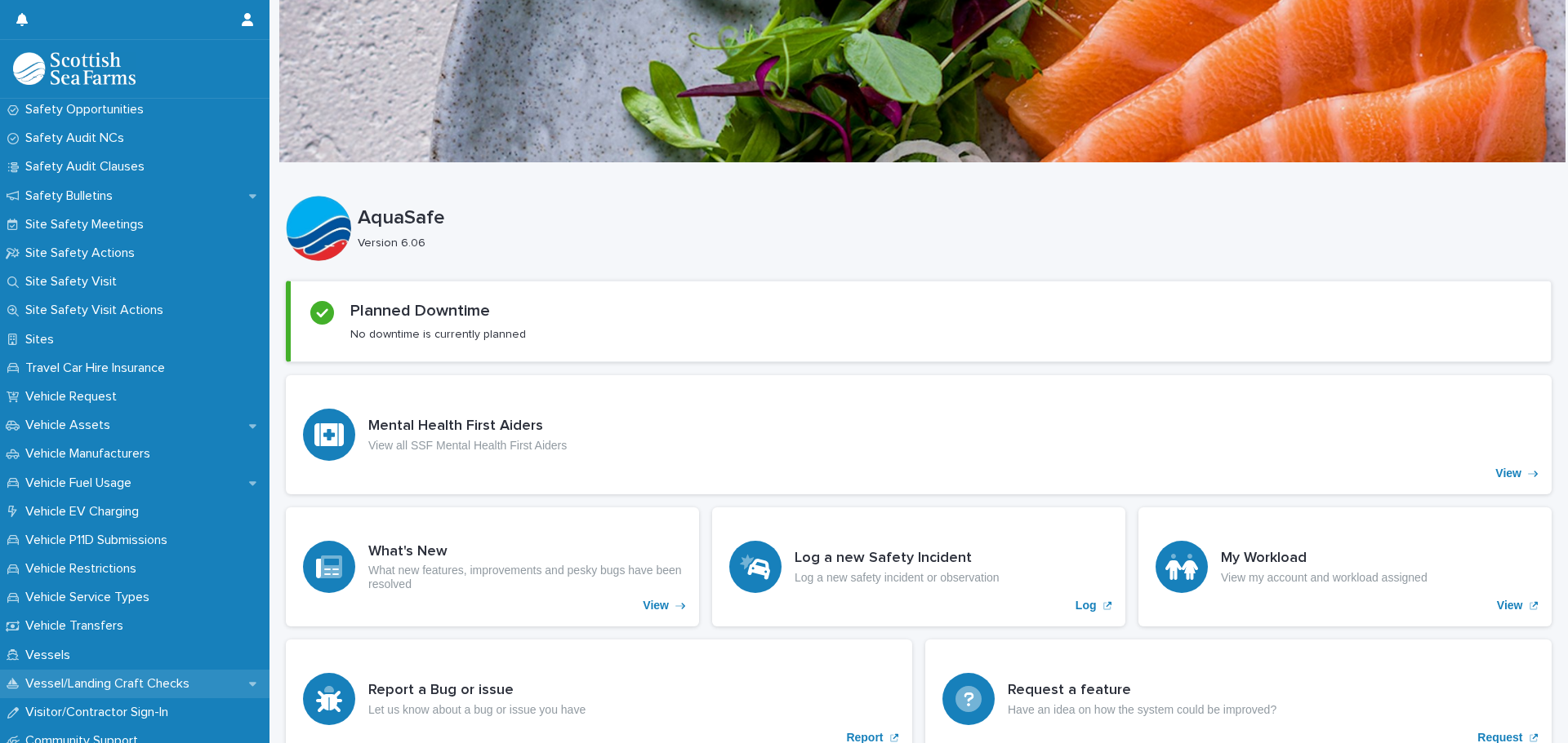
click at [127, 676] on p "Vessel/Landing Craft Checks" at bounding box center [110, 684] width 184 height 16
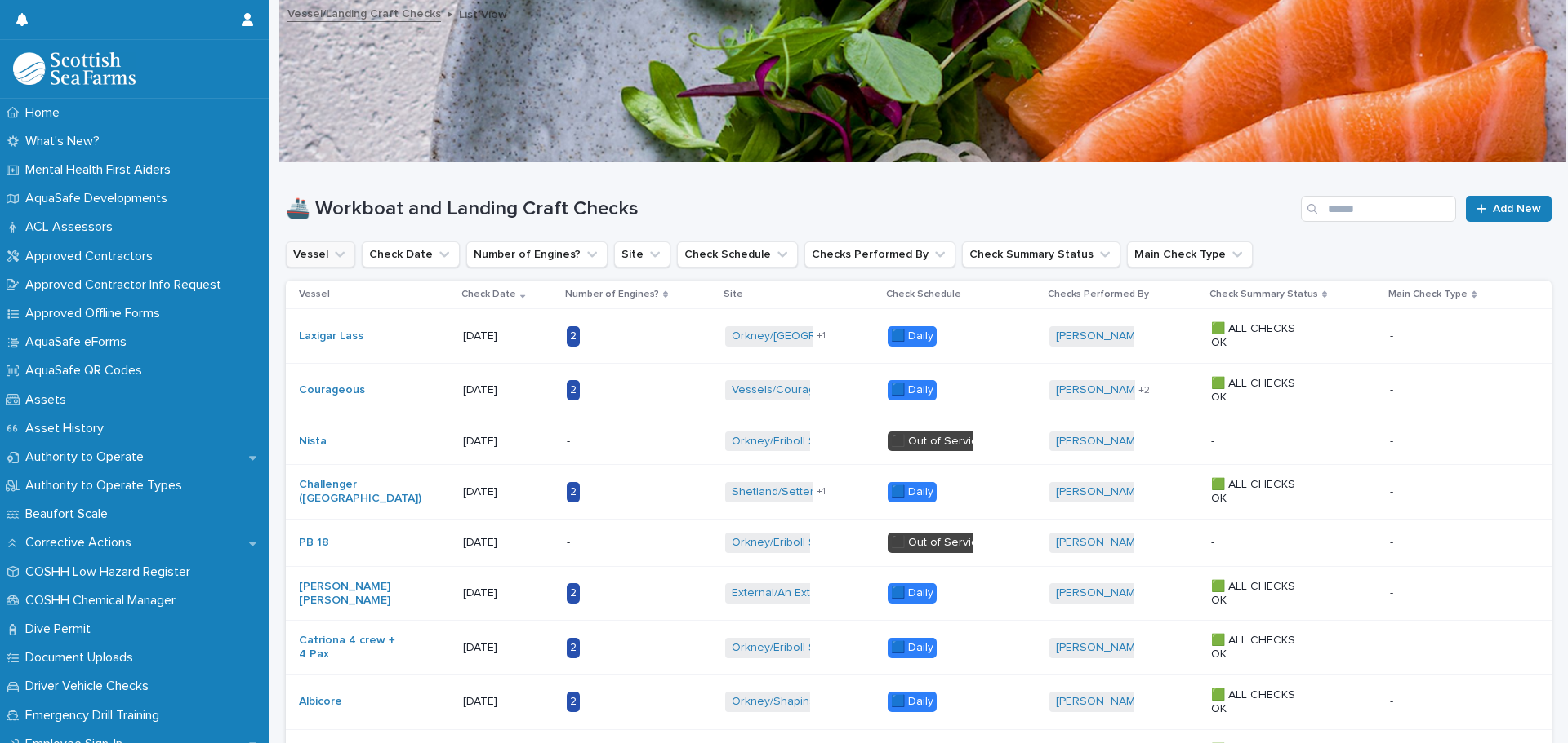
click at [341, 253] on icon "Vessel" at bounding box center [340, 255] width 10 height 6
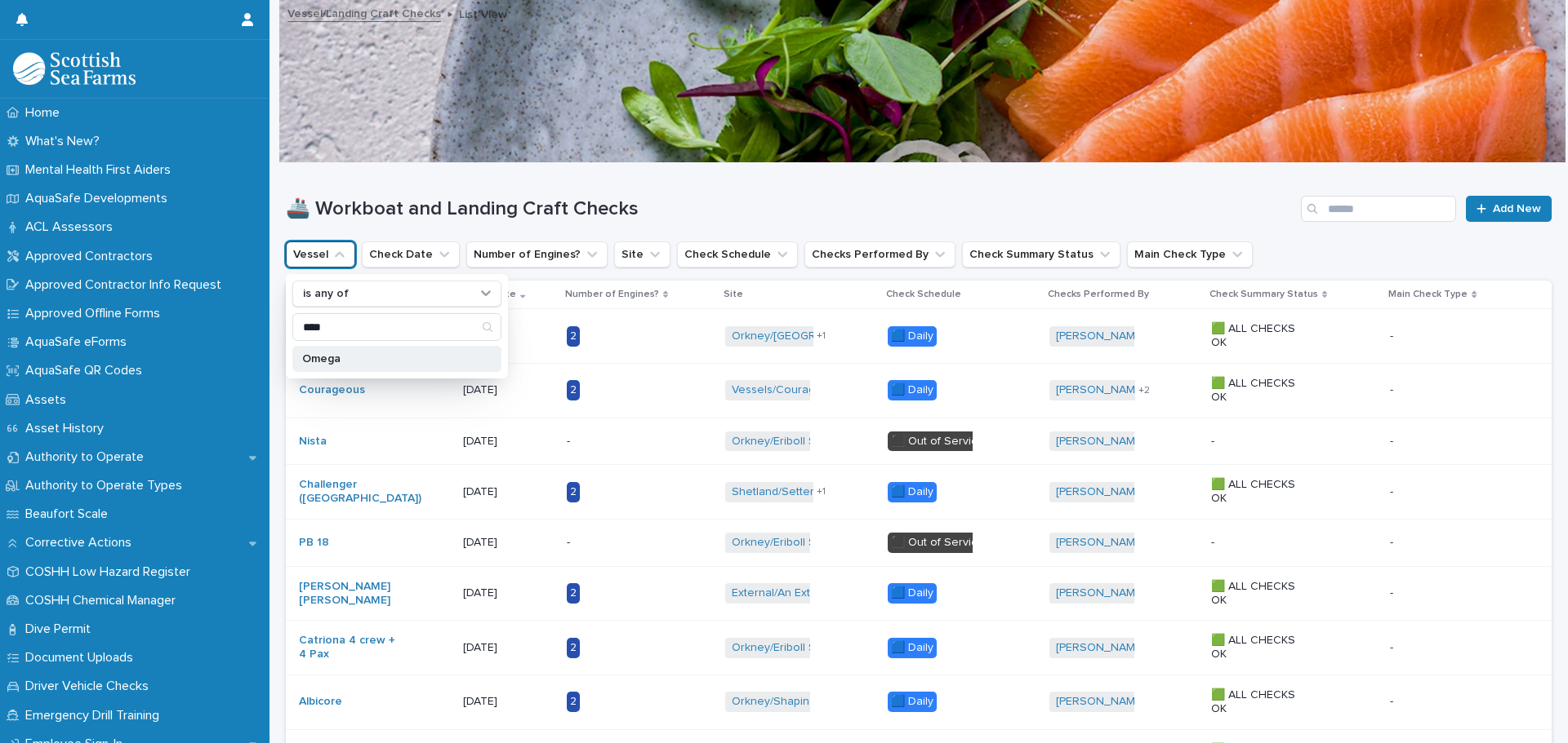
type input "****"
click at [335, 359] on p "Omega" at bounding box center [388, 359] width 173 height 12
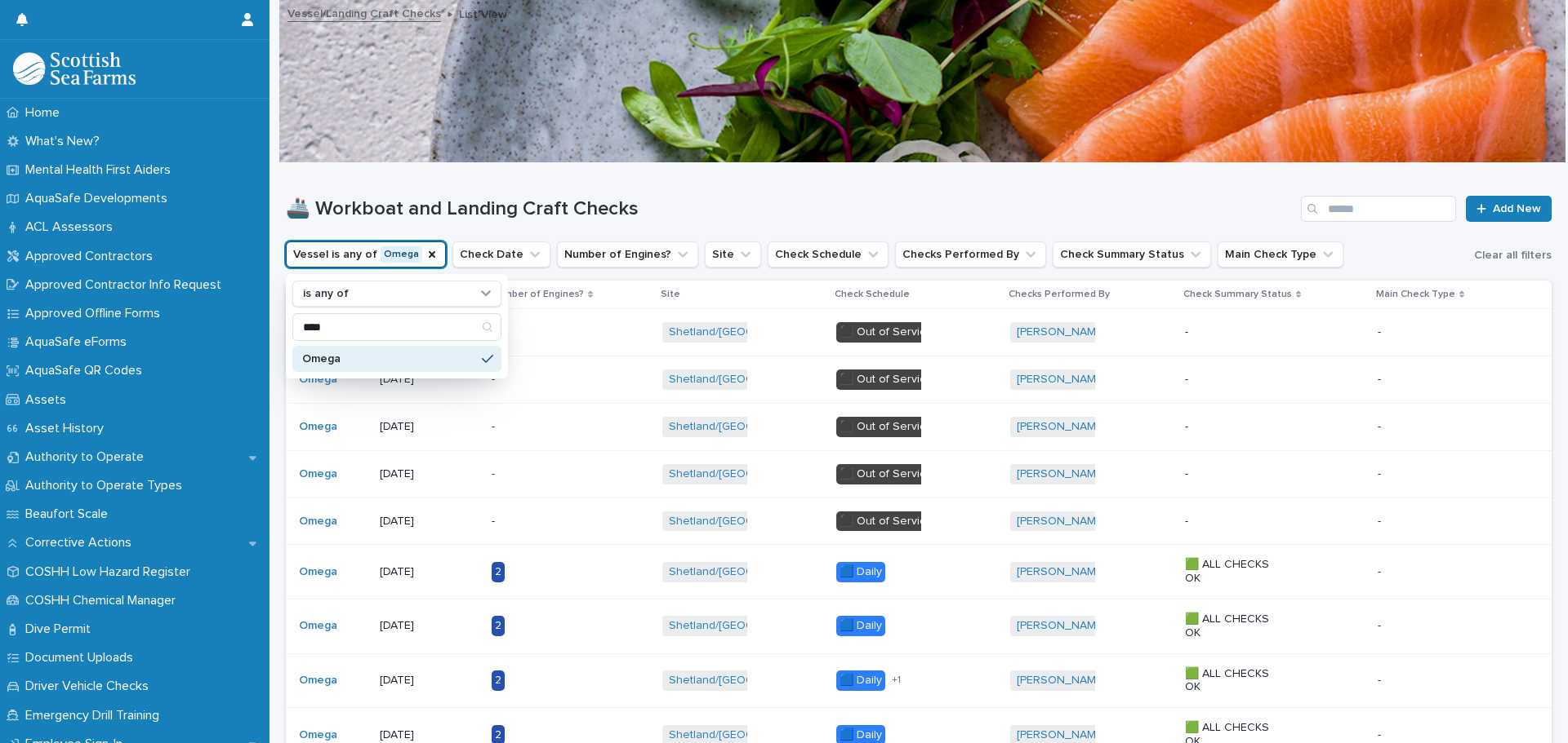
click at [398, 189] on div "🚢 Workboat and Landing Craft Checks Add New" at bounding box center [918, 202] width 1265 height 79
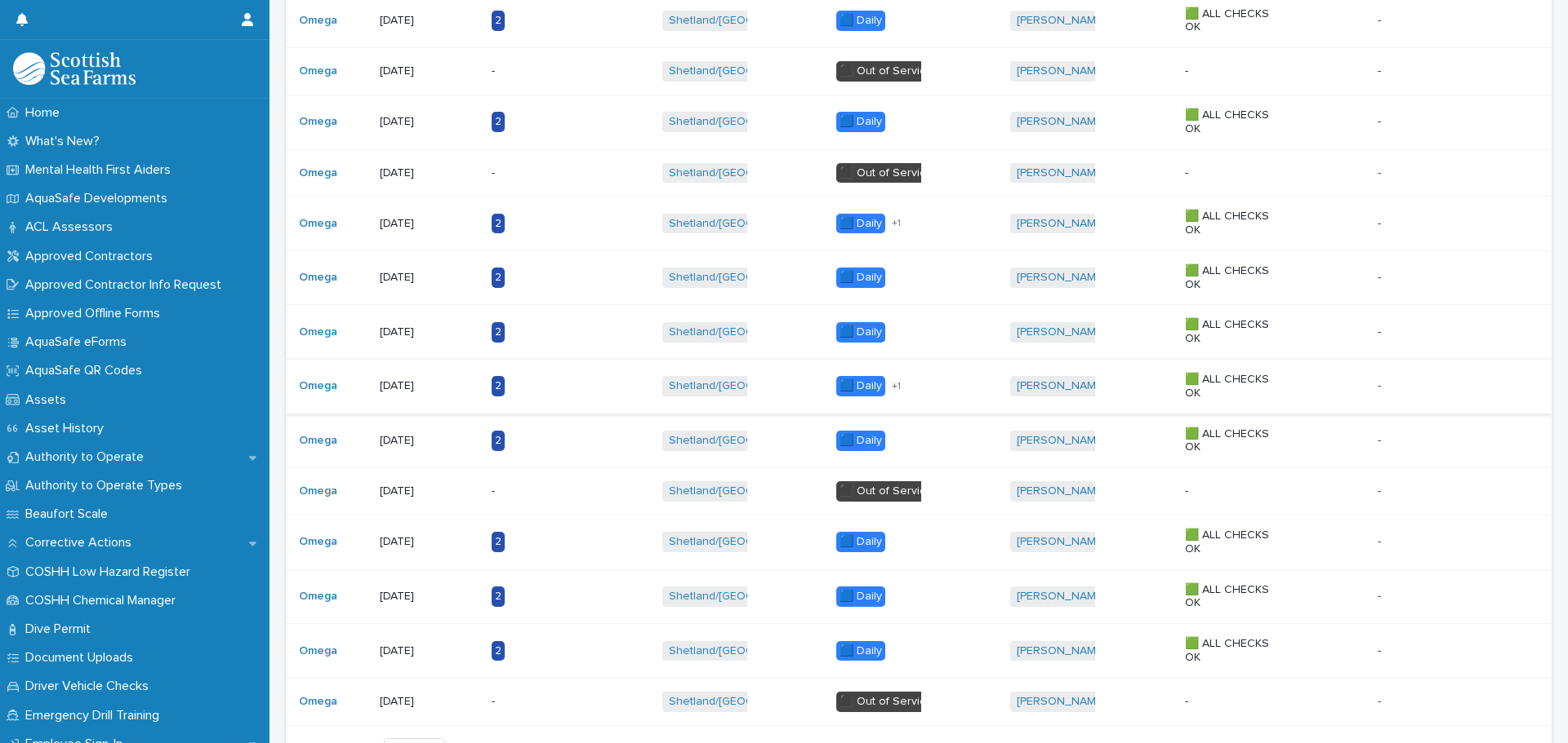
scroll to position [1261, 0]
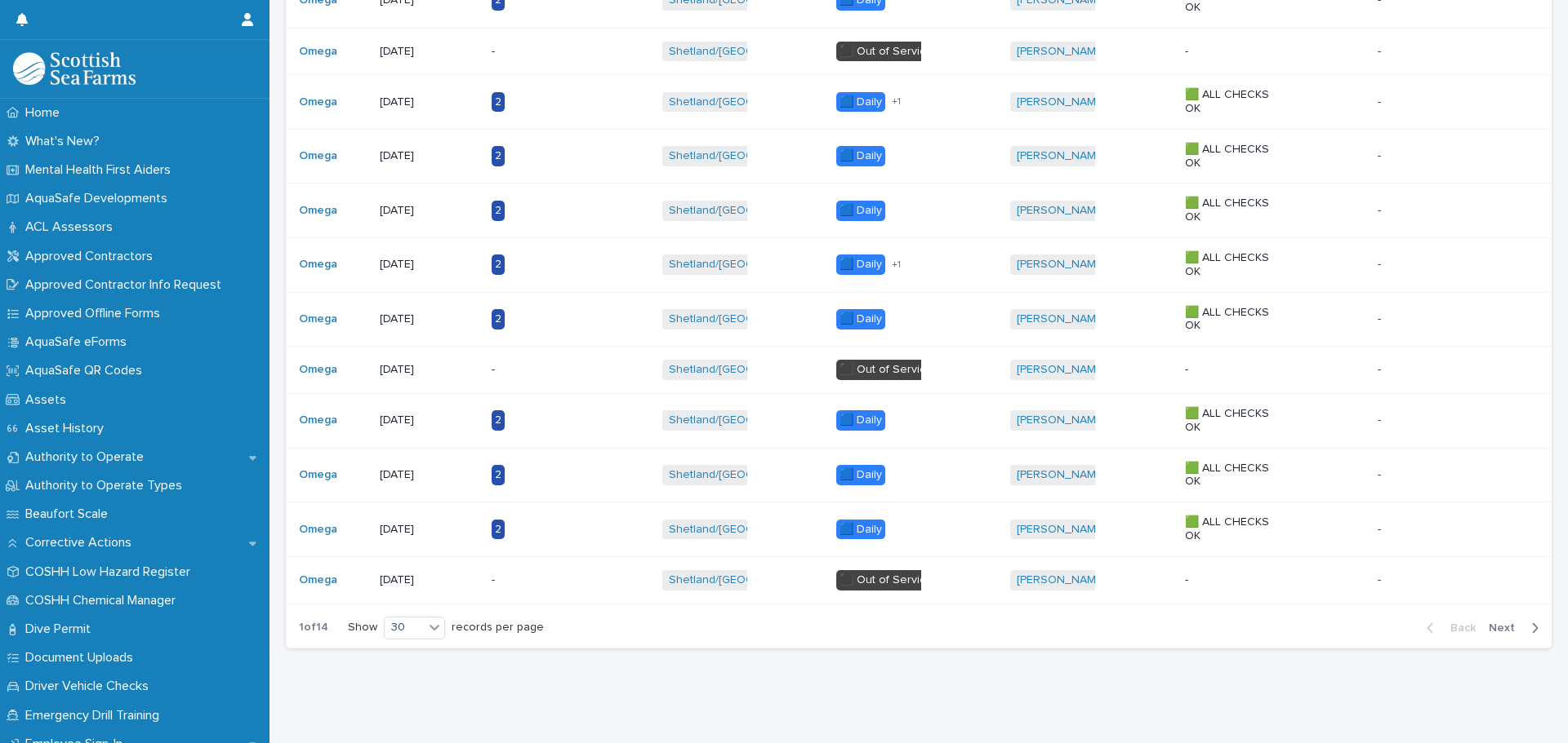
click at [1489, 623] on span "Next" at bounding box center [1506, 628] width 36 height 12
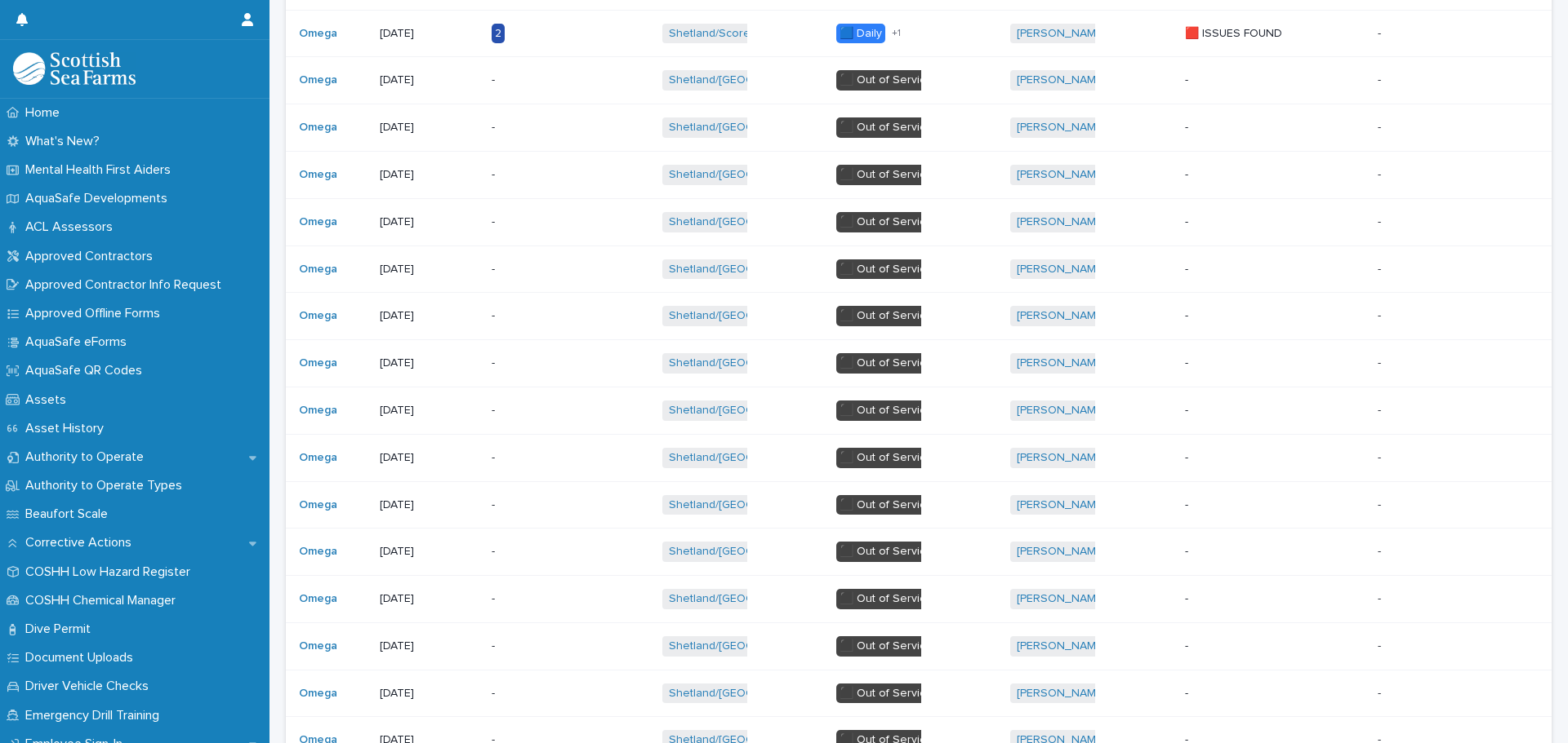
scroll to position [1168, 0]
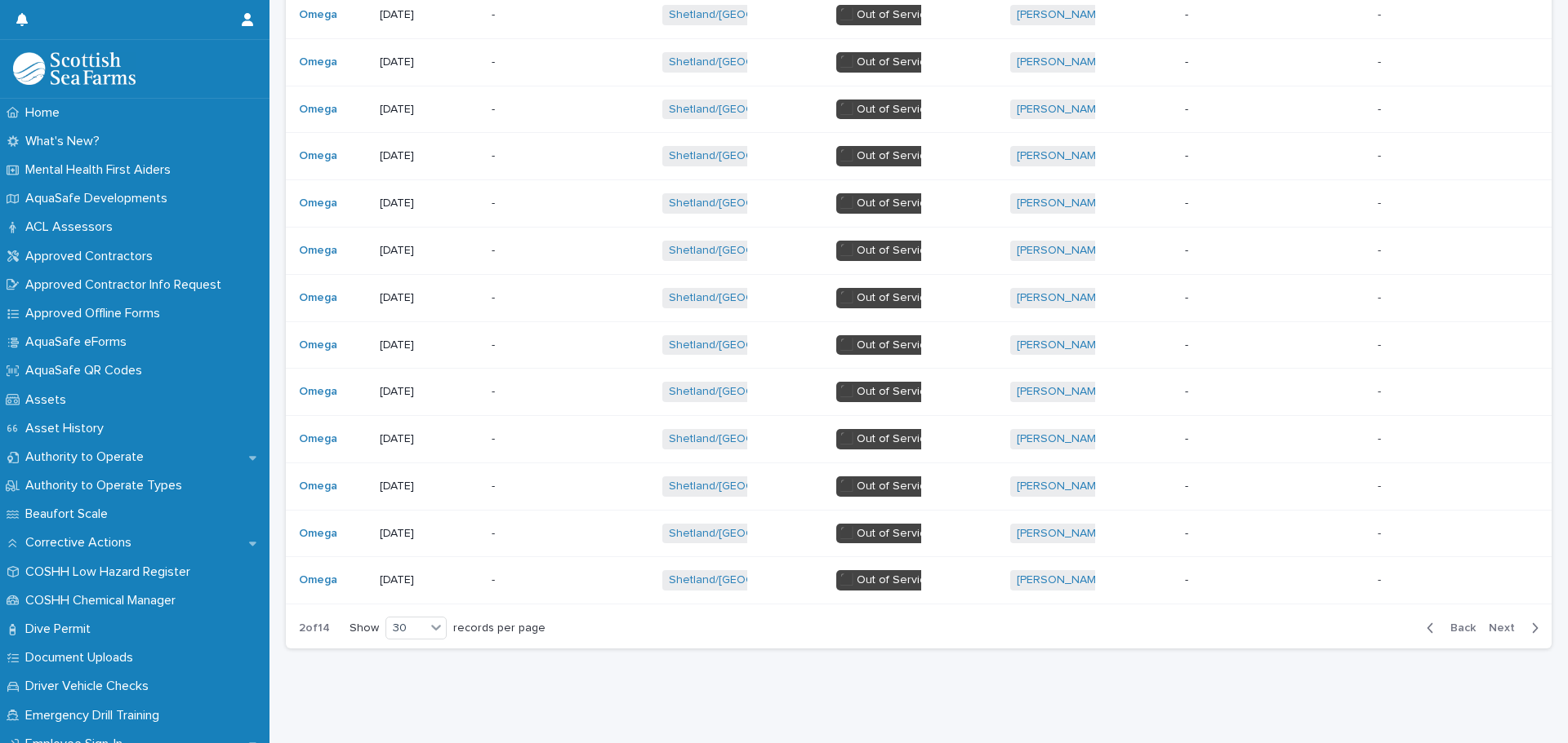
click at [1449, 623] on span "Back" at bounding box center [1458, 628] width 35 height 12
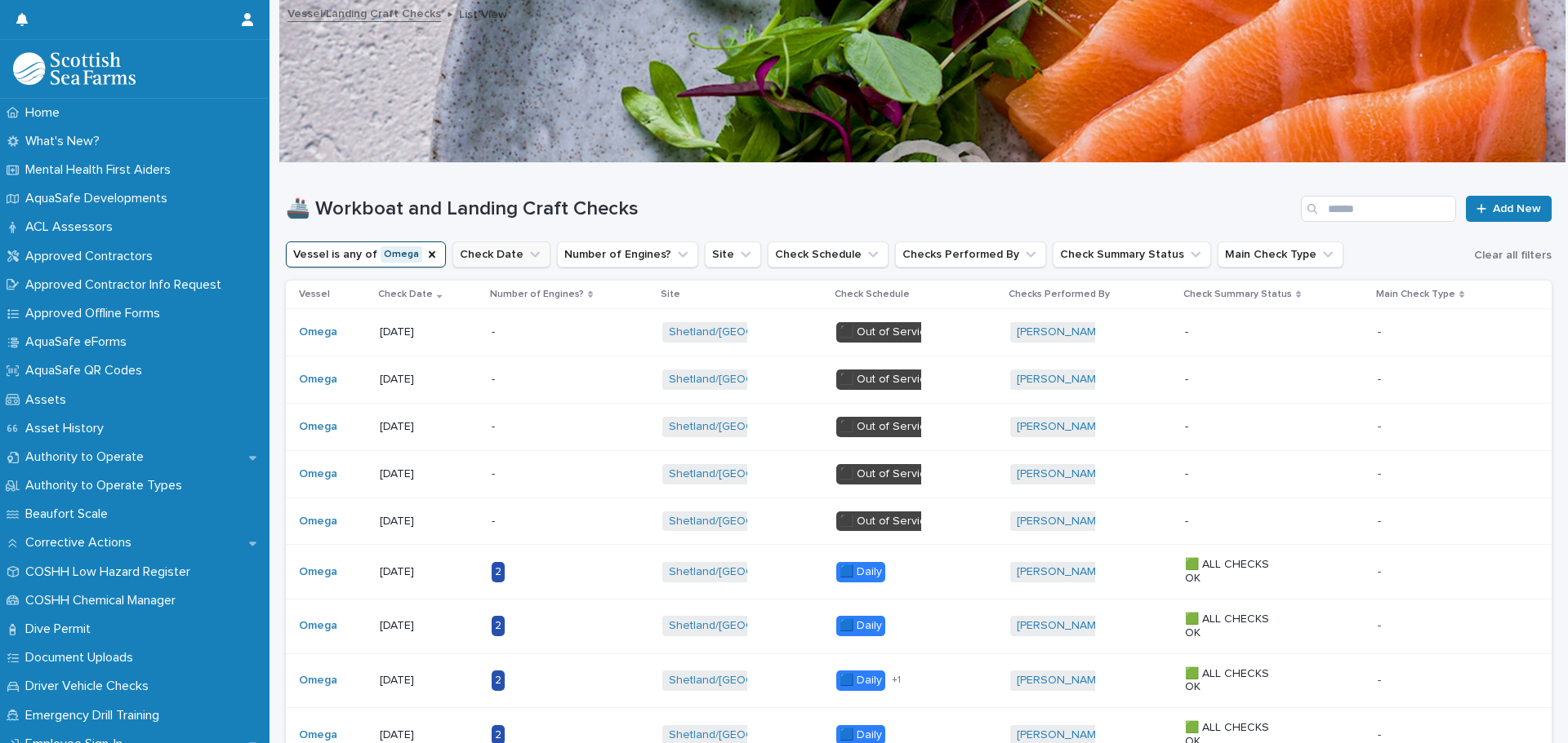
click at [429, 256] on icon "Vessel" at bounding box center [432, 255] width 7 height 7
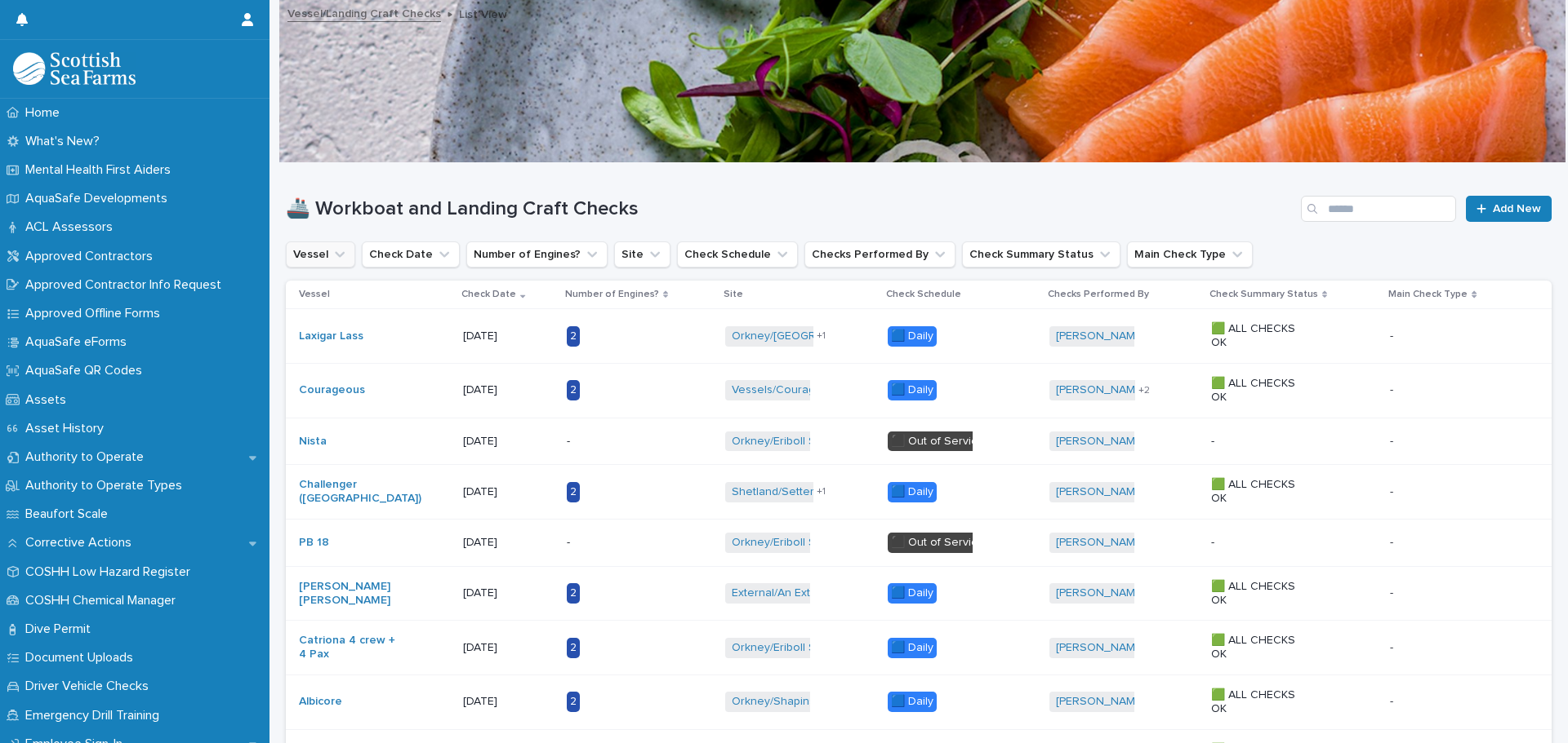
click at [339, 251] on icon "Vessel" at bounding box center [340, 255] width 17 height 17
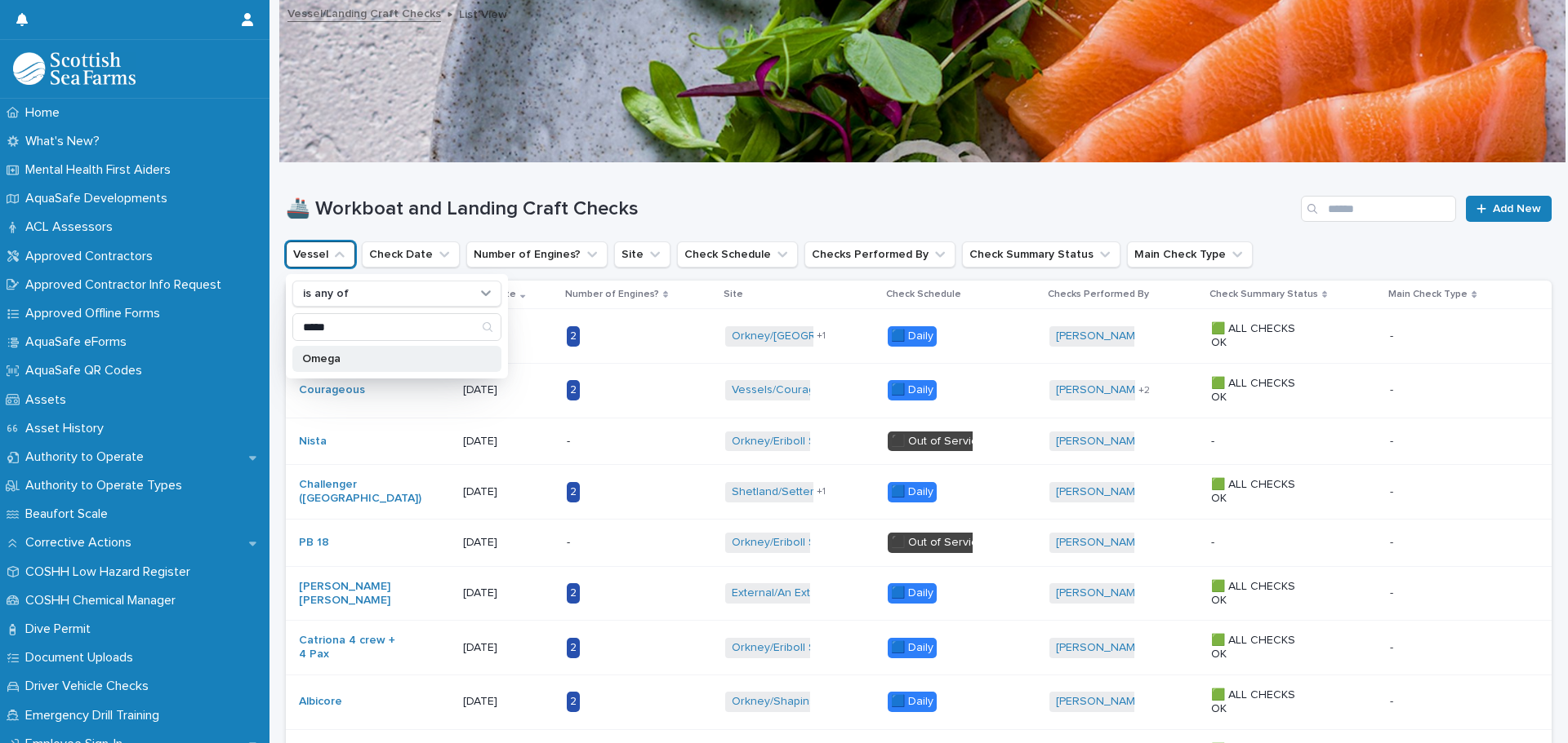
type input "*****"
click at [352, 353] on div "Omega" at bounding box center [397, 359] width 209 height 26
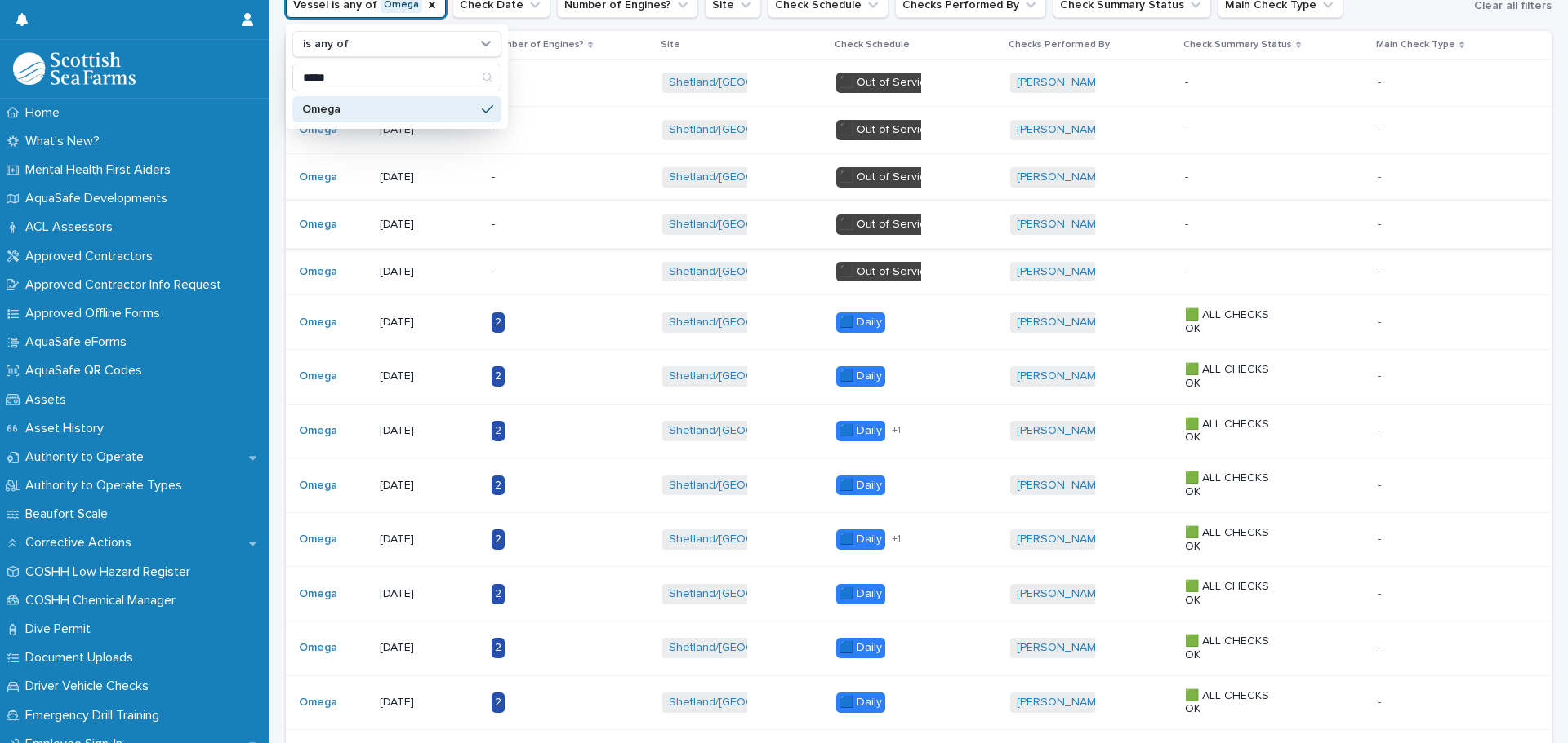
scroll to position [38, 0]
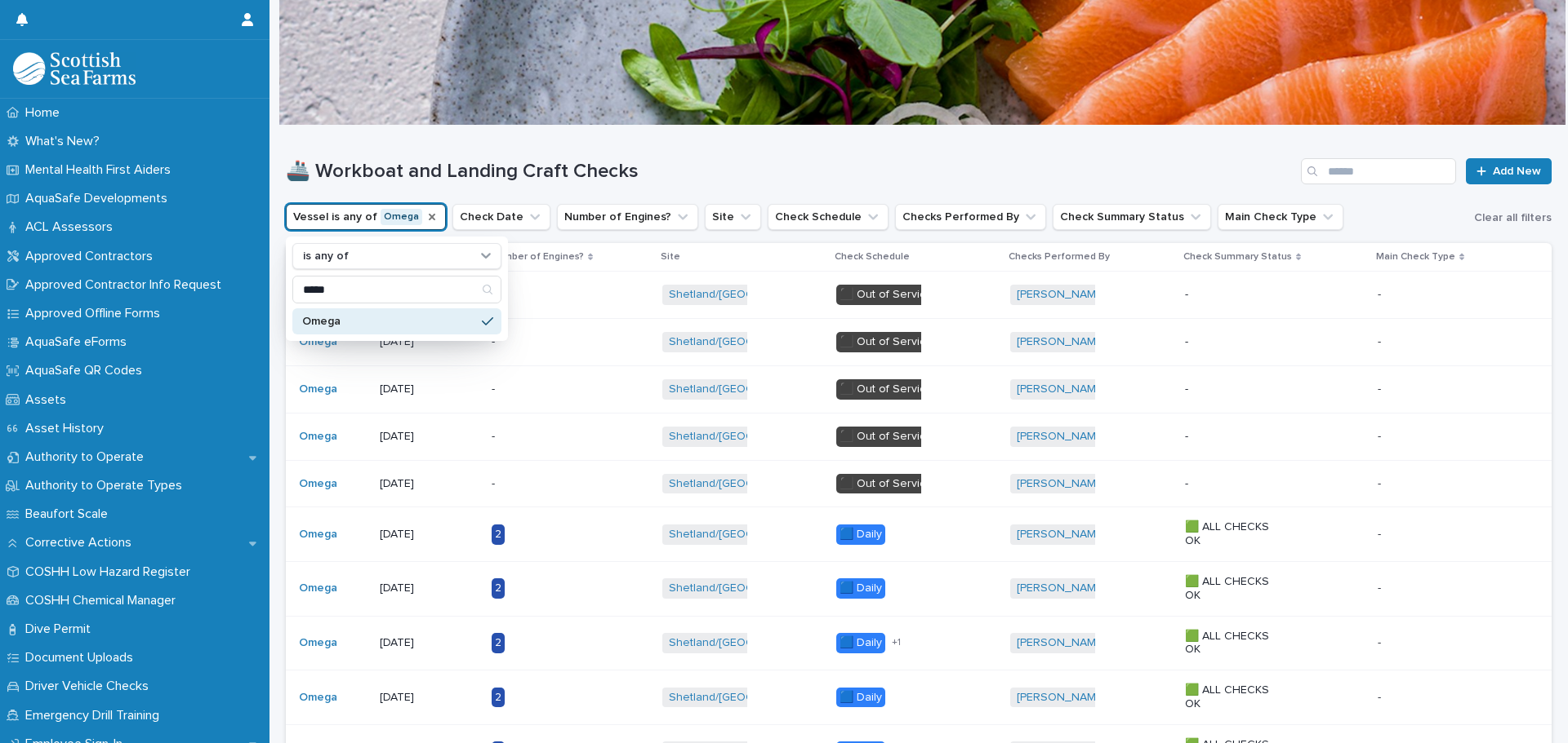
click at [426, 217] on icon "Vessel" at bounding box center [432, 217] width 13 height 13
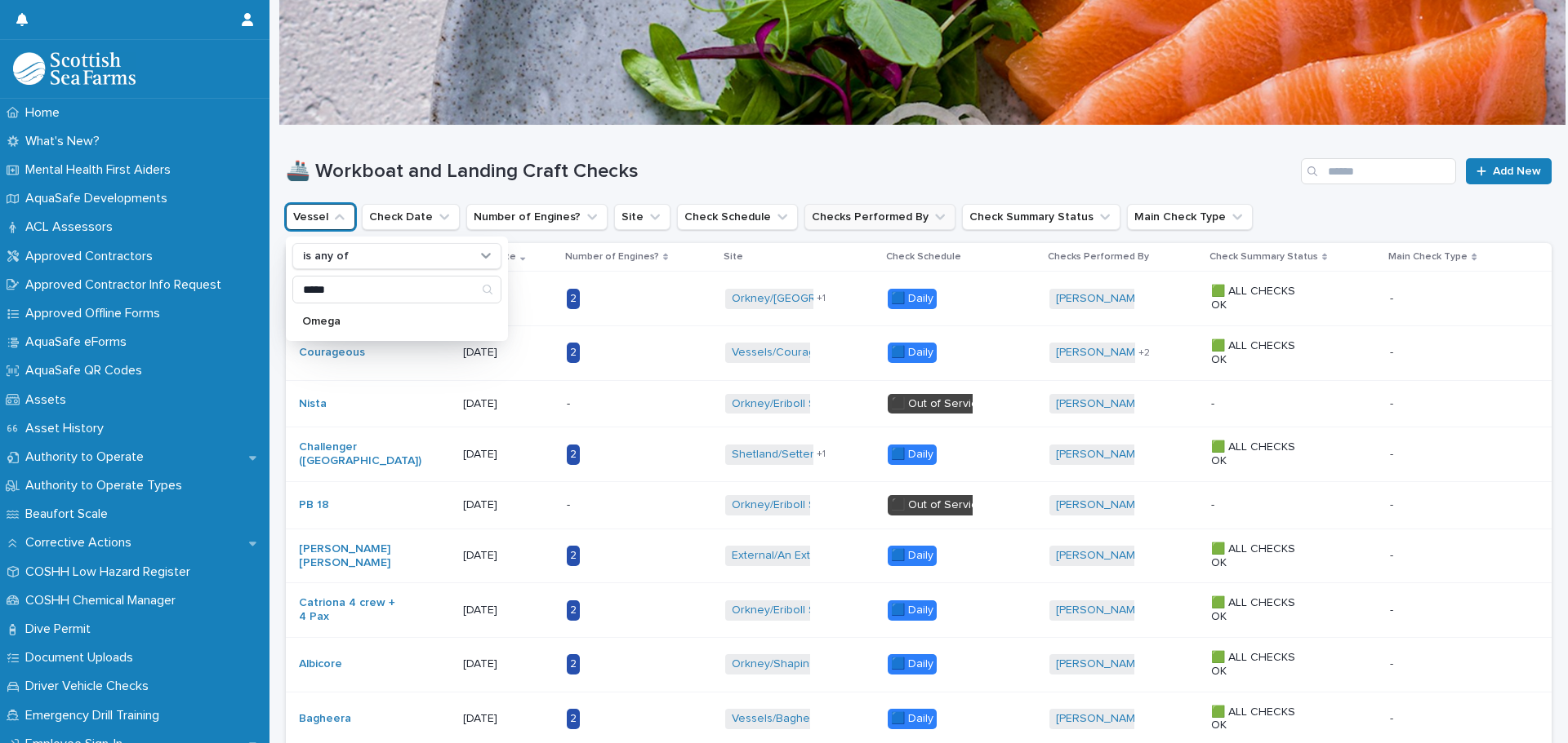
click at [932, 219] on icon "Checks Performed By" at bounding box center [940, 217] width 17 height 17
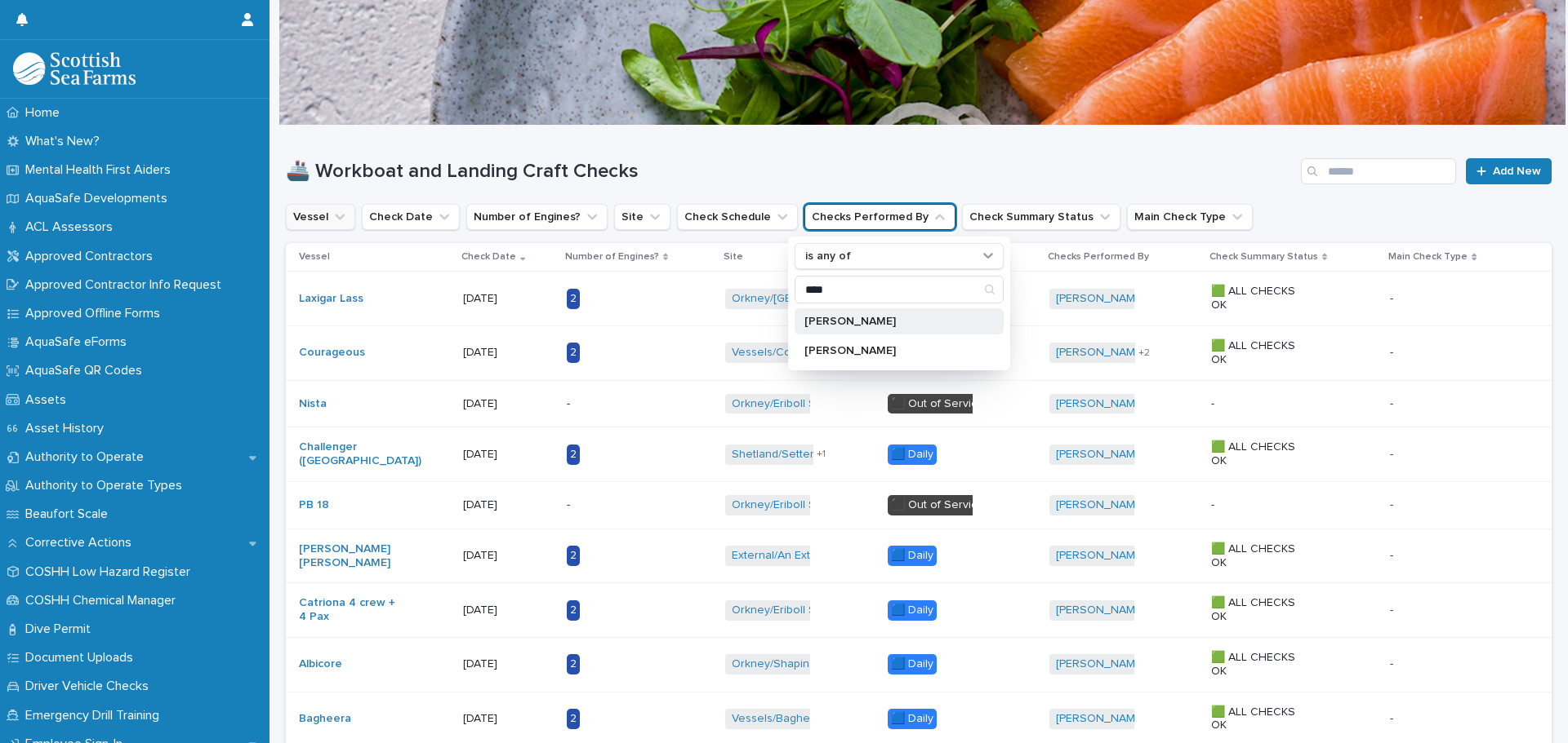
type input "****"
click at [850, 322] on p "[PERSON_NAME]" at bounding box center [891, 322] width 173 height 12
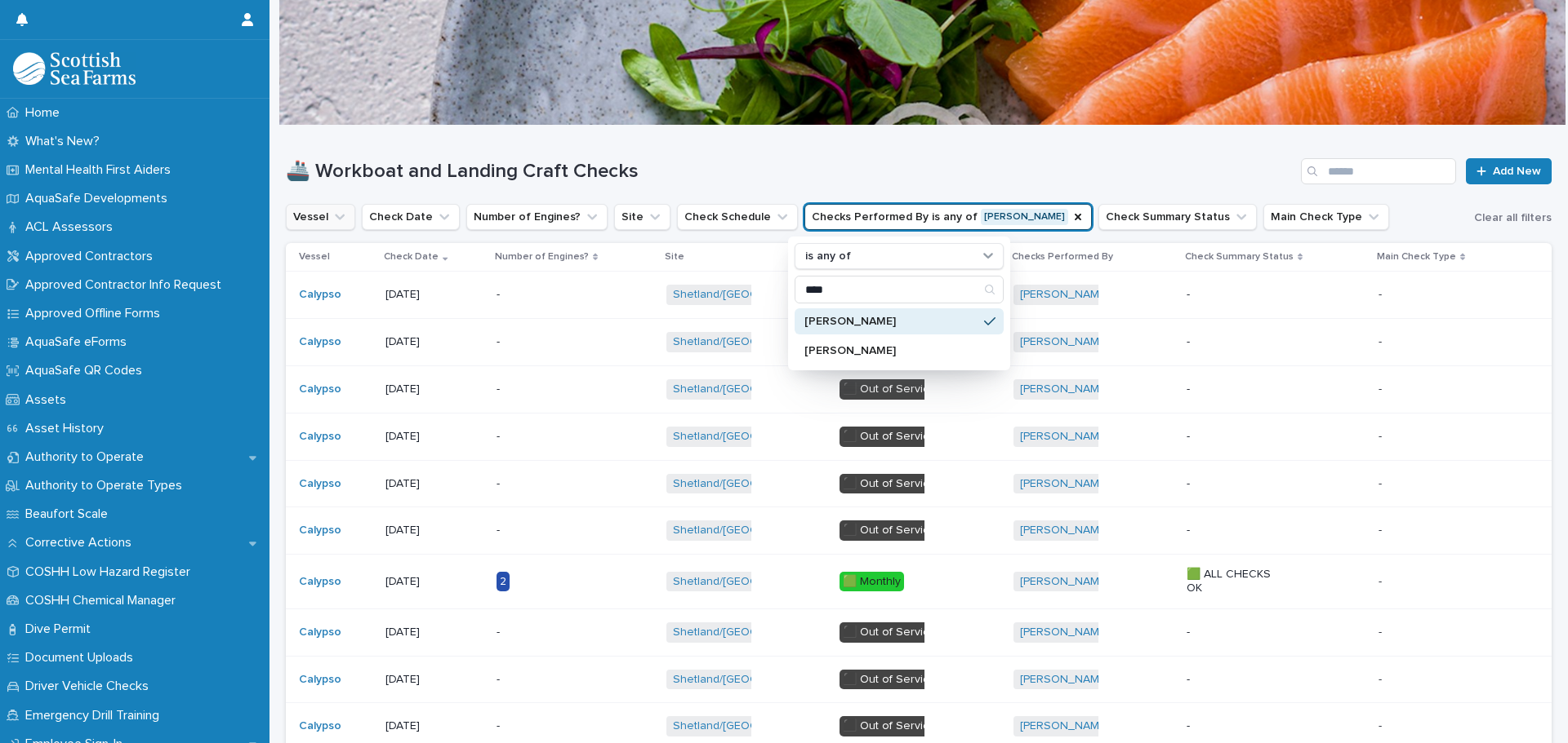
click at [747, 160] on h1 "🚢 Workboat and Landing Craft Checks" at bounding box center [790, 171] width 1009 height 23
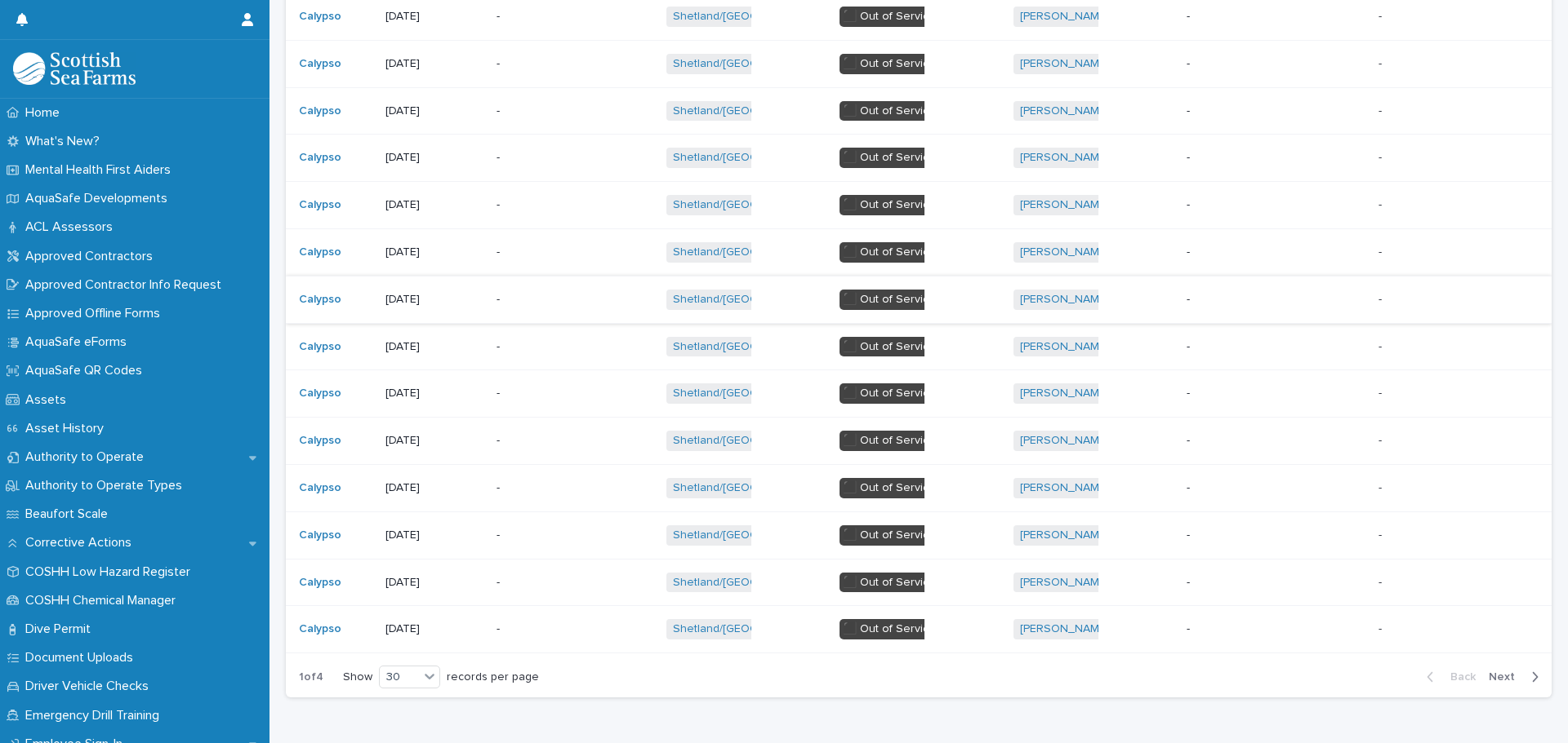
scroll to position [1139, 0]
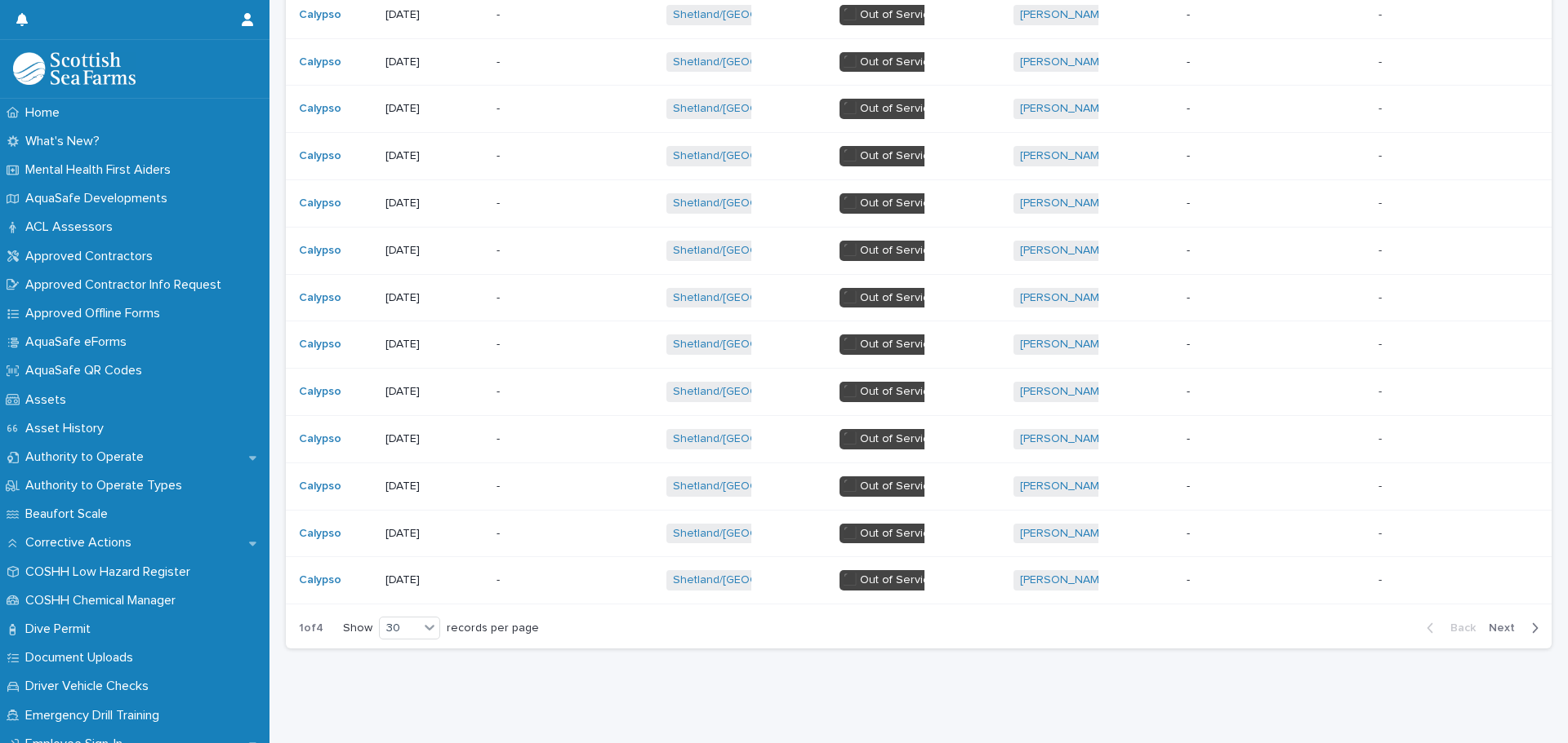
click at [1495, 623] on span "Next" at bounding box center [1506, 628] width 36 height 12
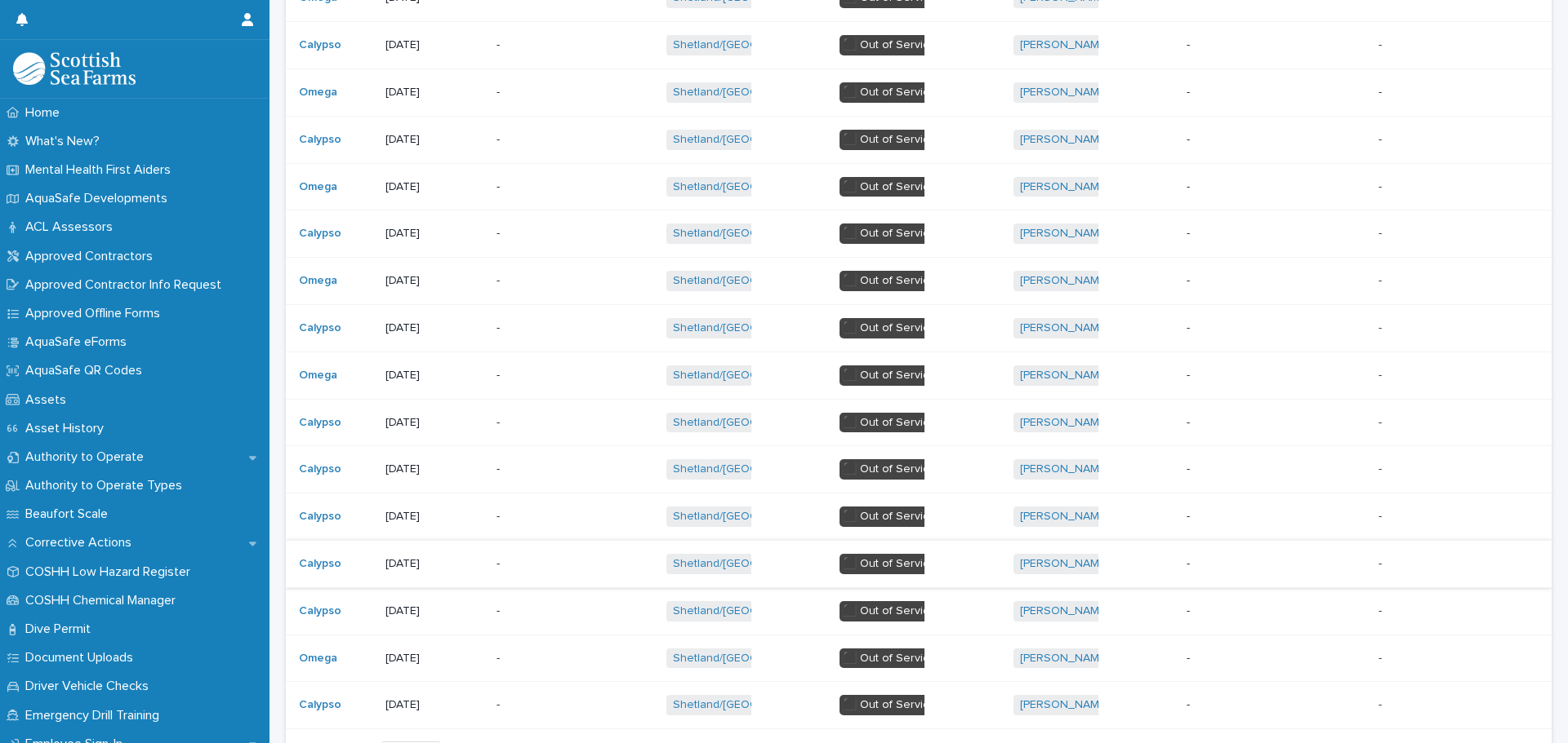
scroll to position [1139, 0]
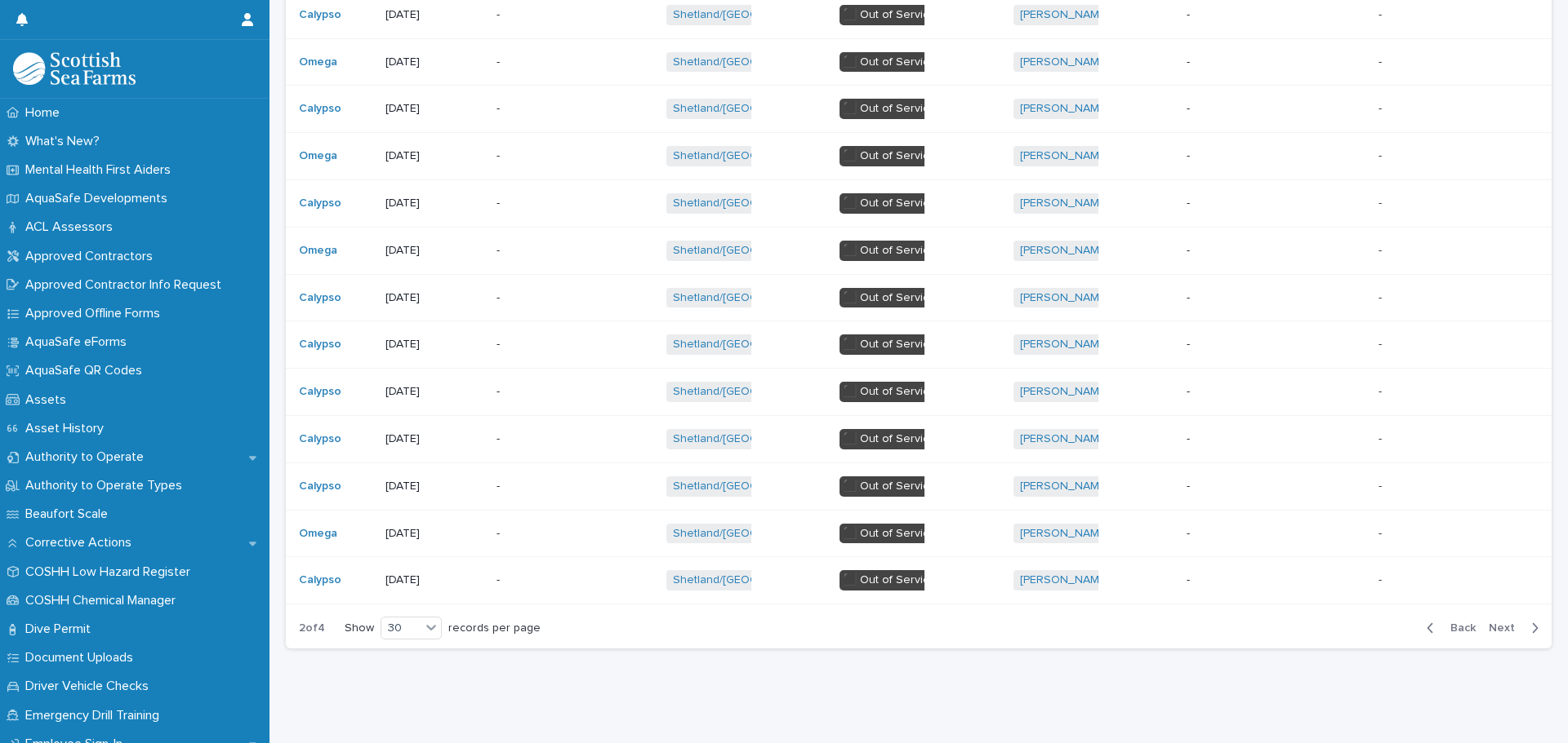
click at [1494, 621] on button "Next" at bounding box center [1516, 628] width 69 height 15
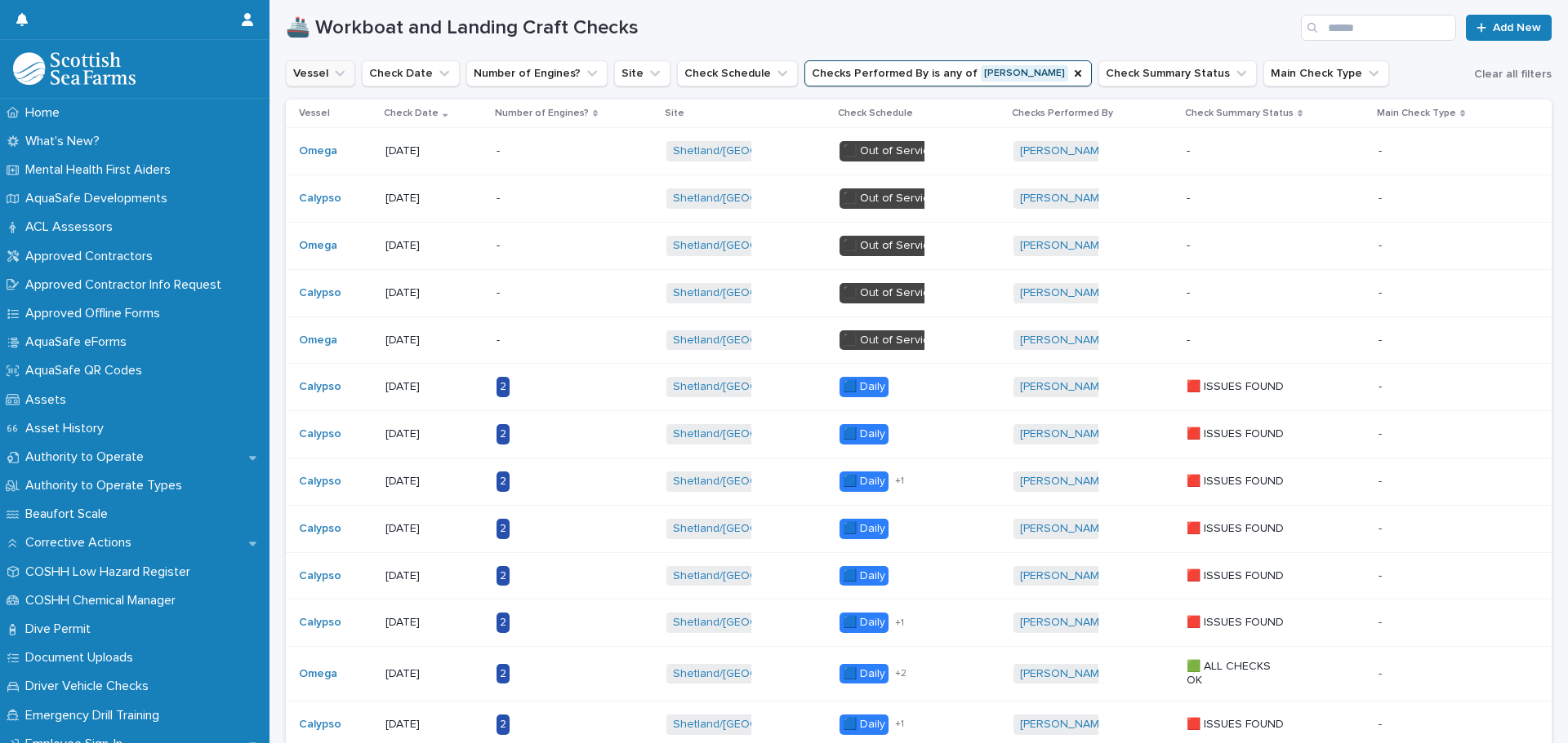
scroll to position [160, 0]
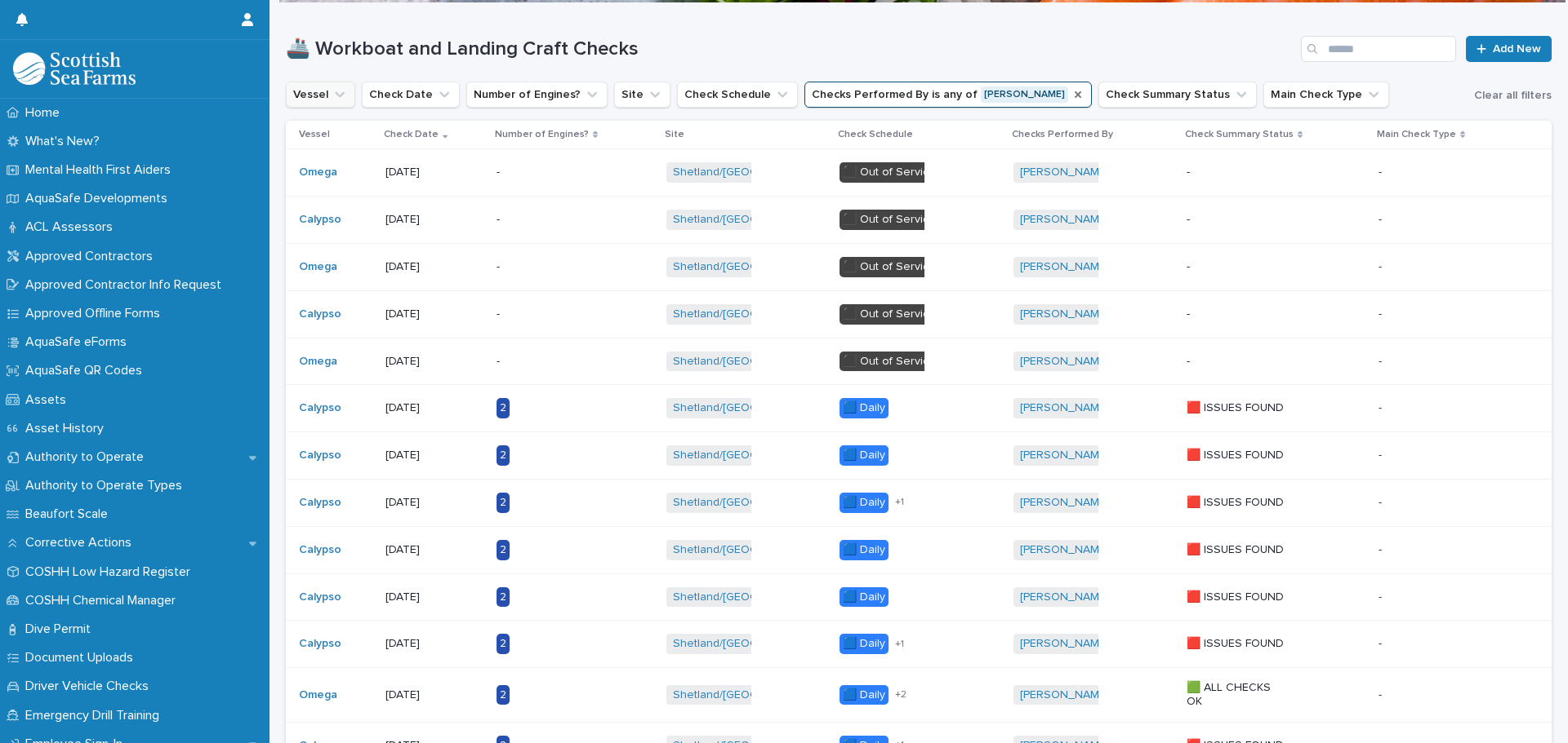
click at [1071, 91] on icon "Checks Performed By" at bounding box center [1078, 94] width 13 height 13
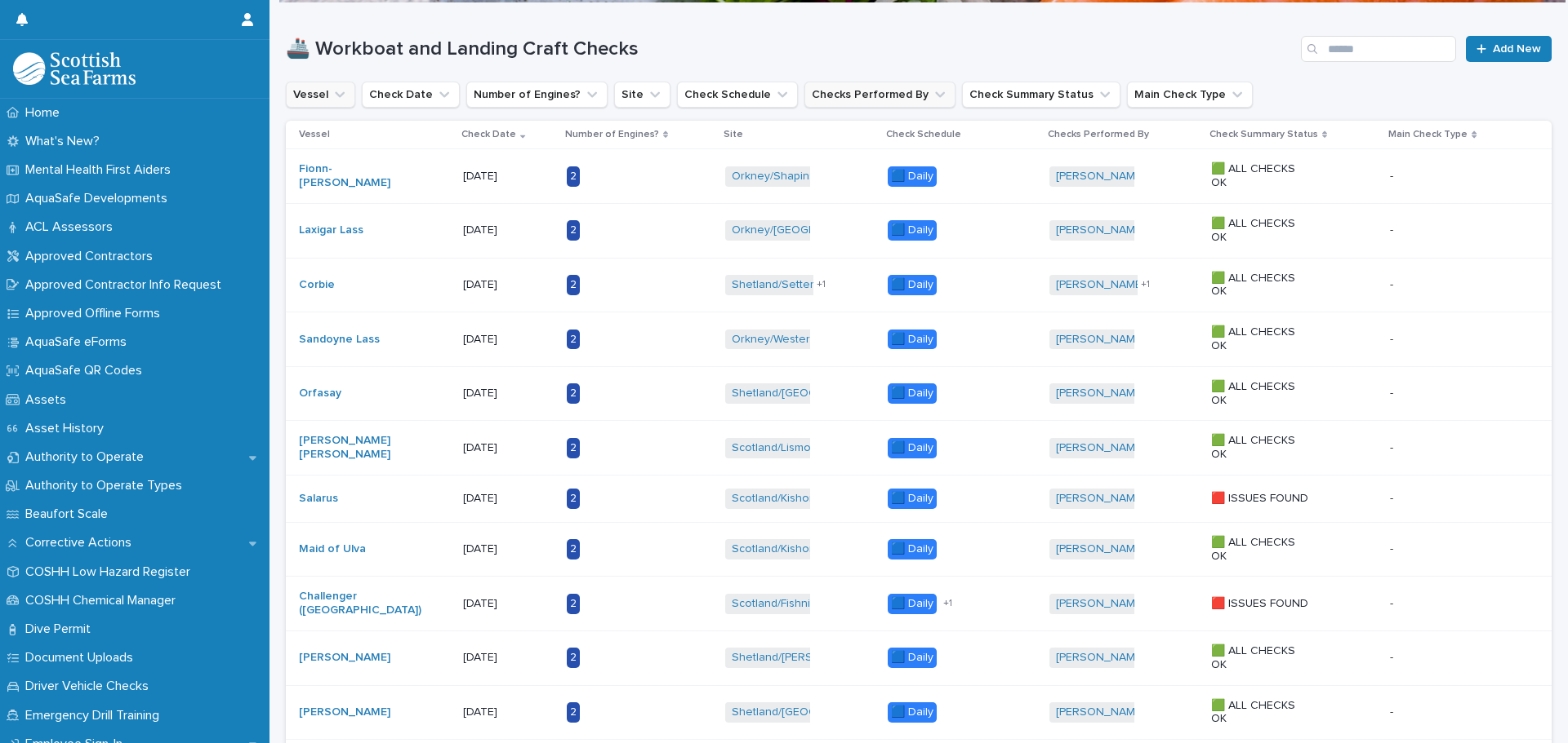
click at [341, 96] on icon "Vessel" at bounding box center [340, 94] width 17 height 17
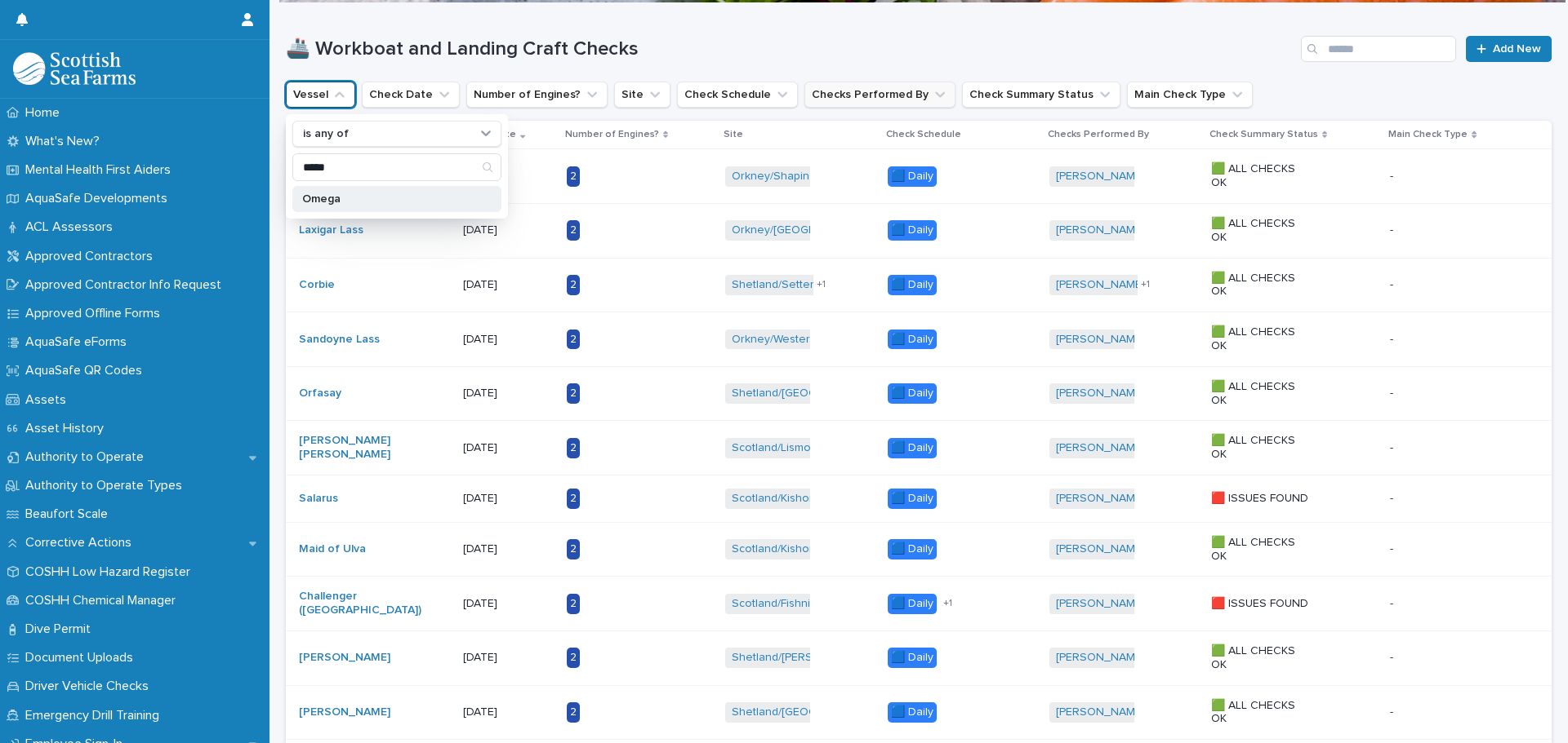
type input "*****"
click at [328, 192] on div "Omega" at bounding box center [397, 199] width 209 height 26
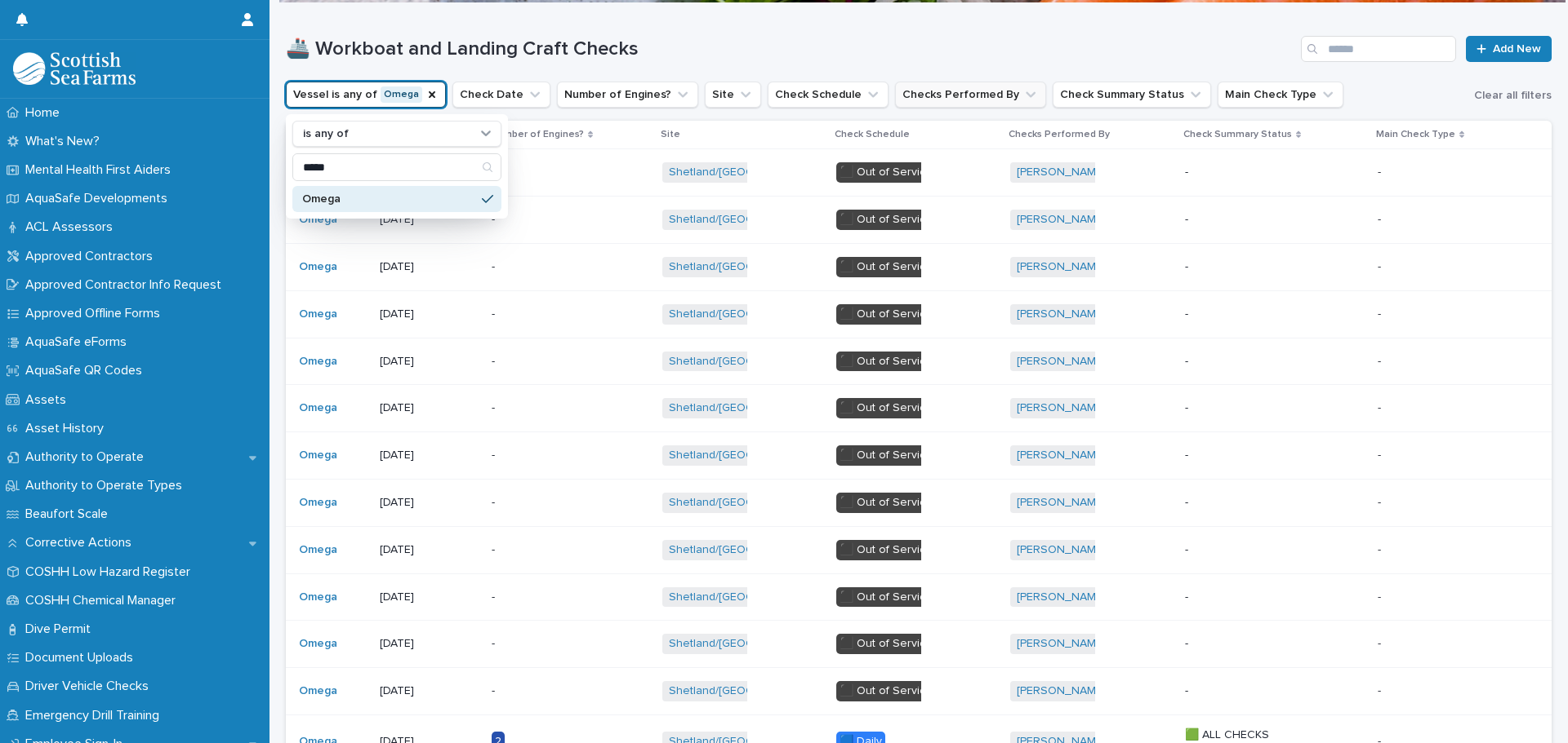
click at [674, 53] on h1 "🚢 Workboat and Landing Craft Checks" at bounding box center [790, 49] width 1009 height 23
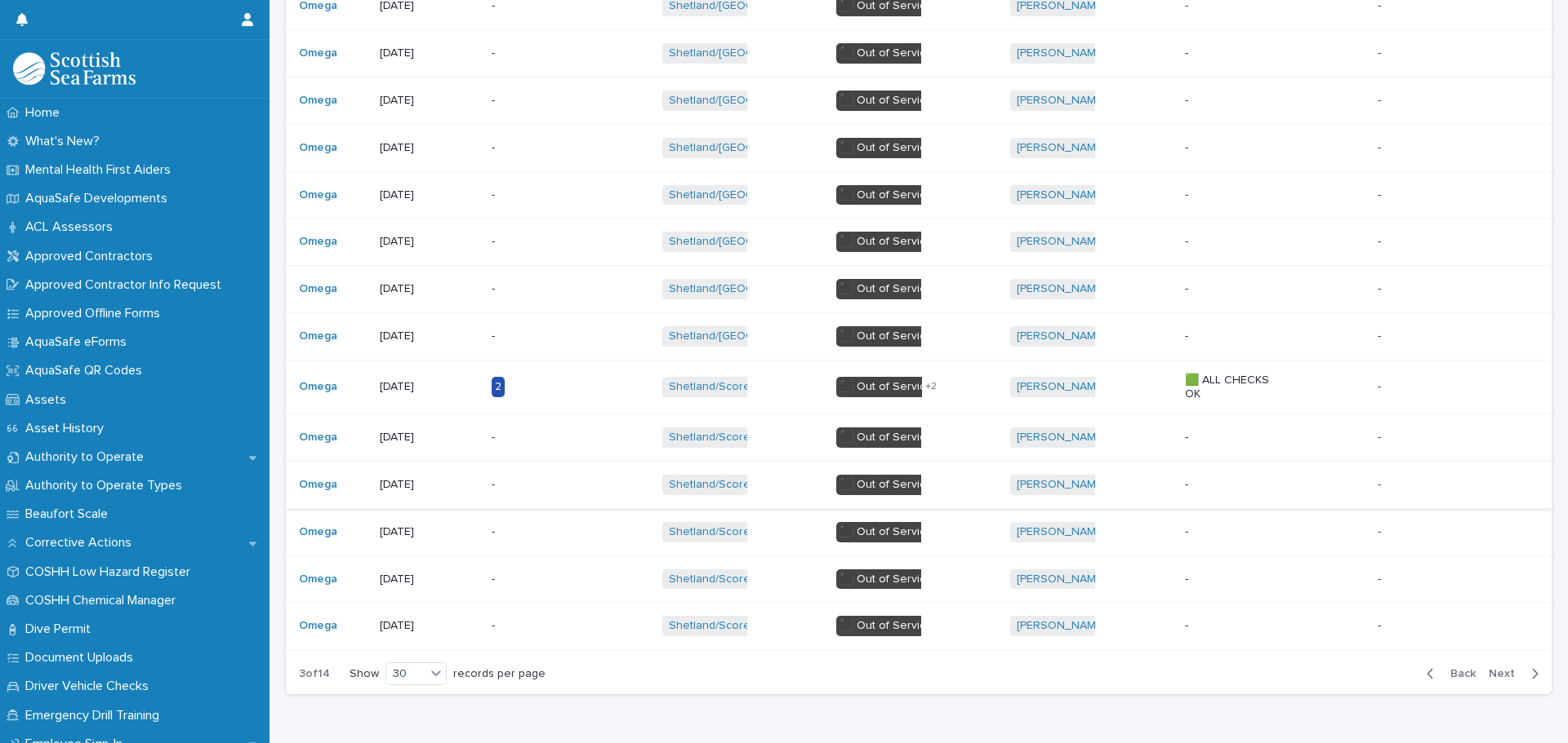
scroll to position [1168, 0]
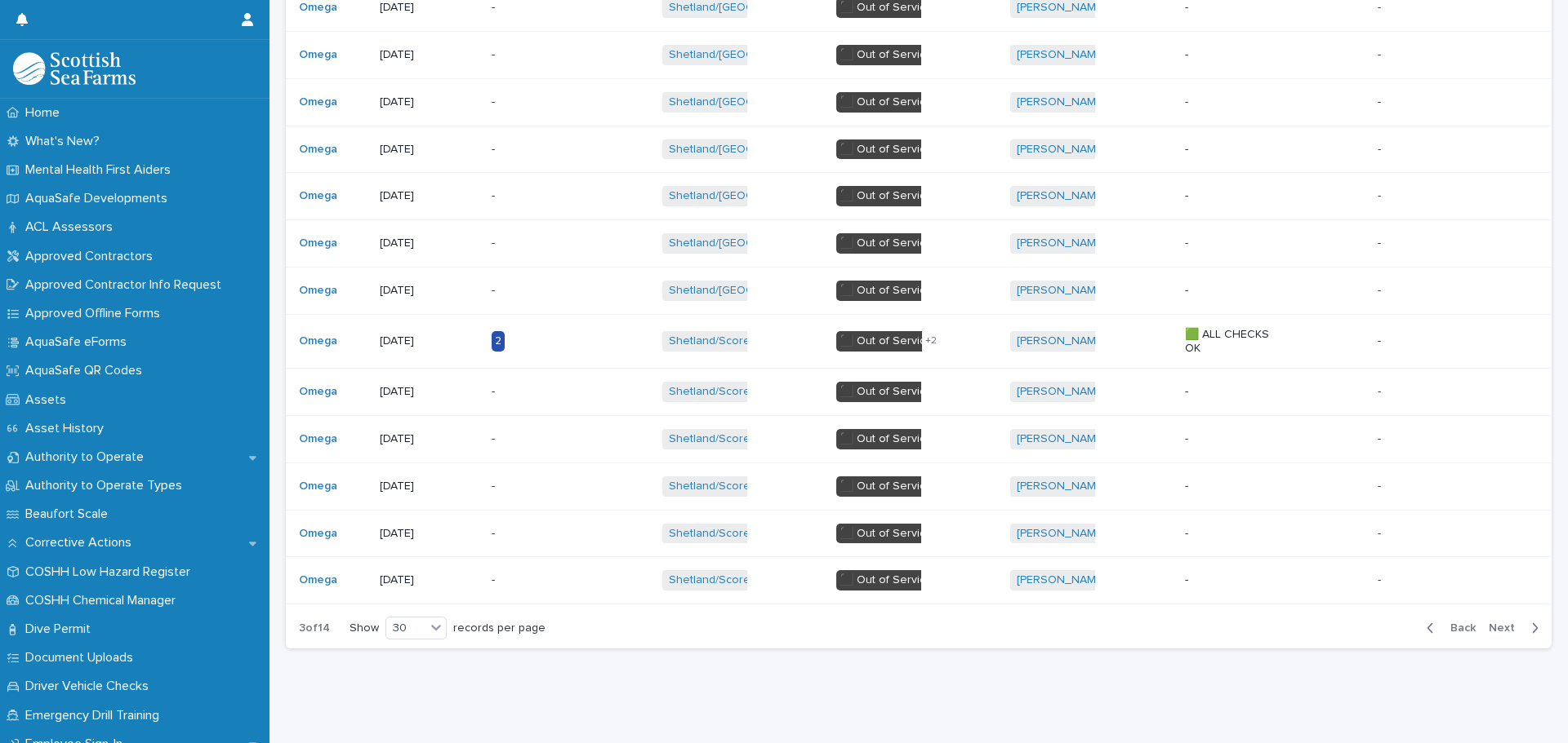
click at [1458, 623] on span "Back" at bounding box center [1458, 628] width 35 height 12
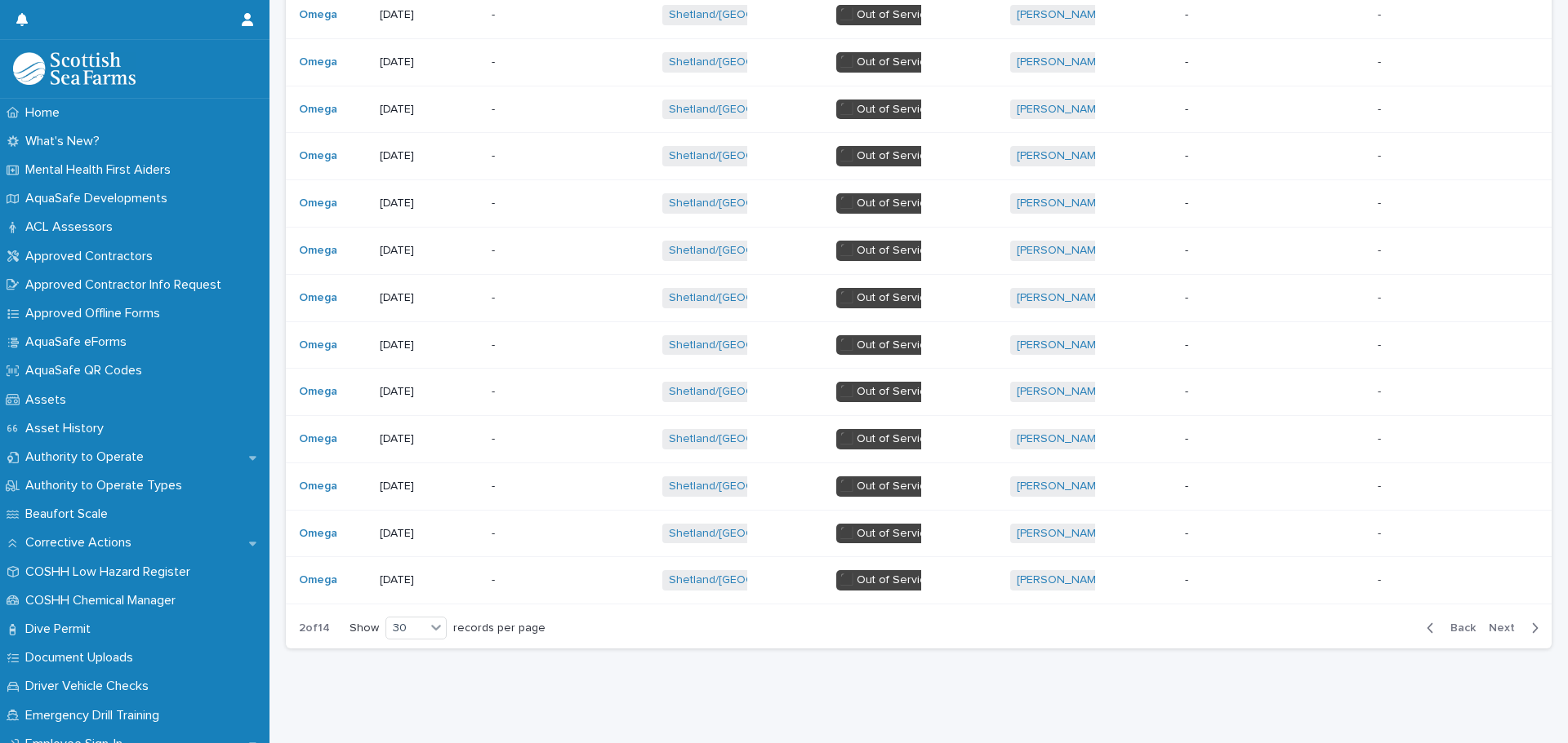
click at [1457, 623] on span "Back" at bounding box center [1458, 628] width 35 height 12
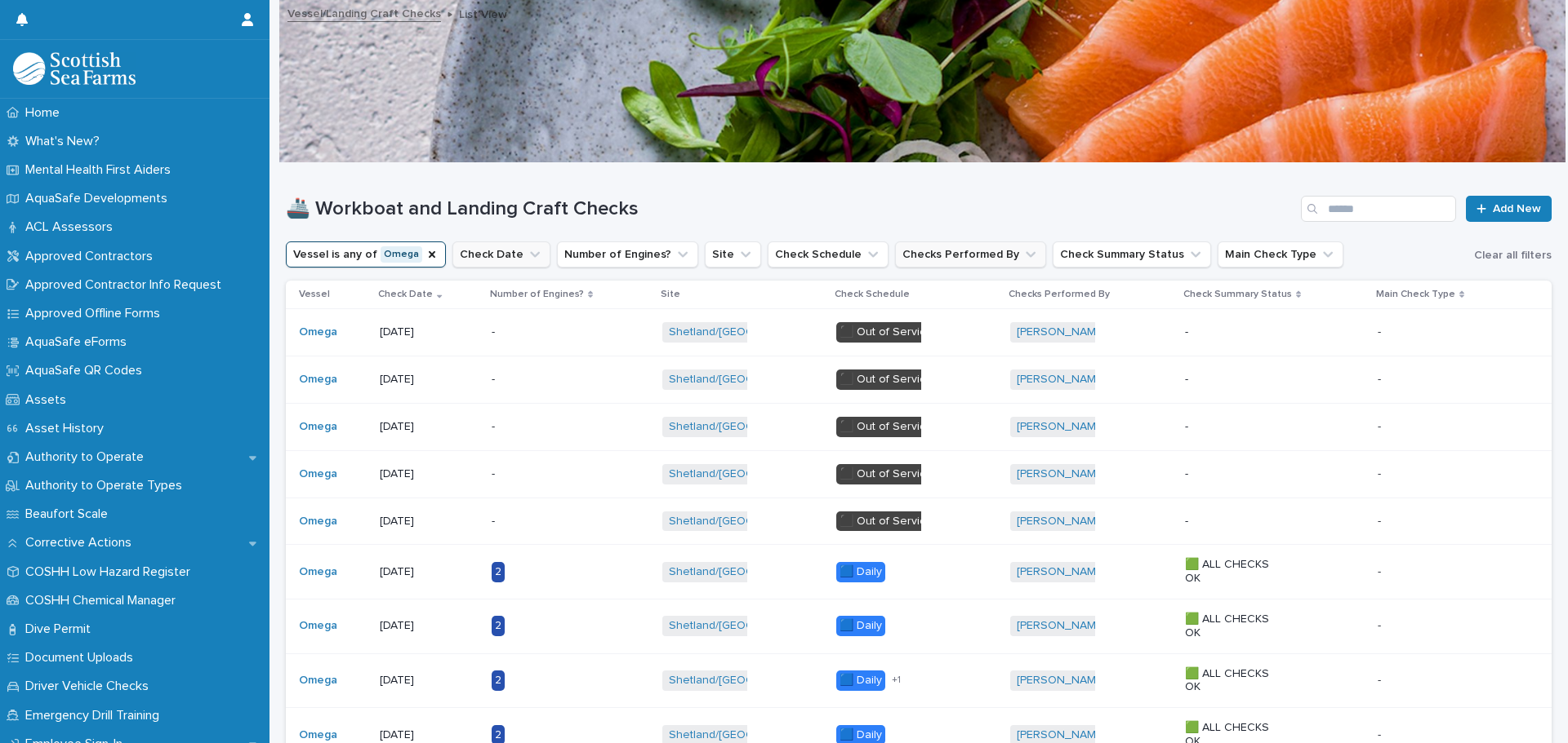
click at [426, 251] on icon "Vessel" at bounding box center [432, 255] width 13 height 13
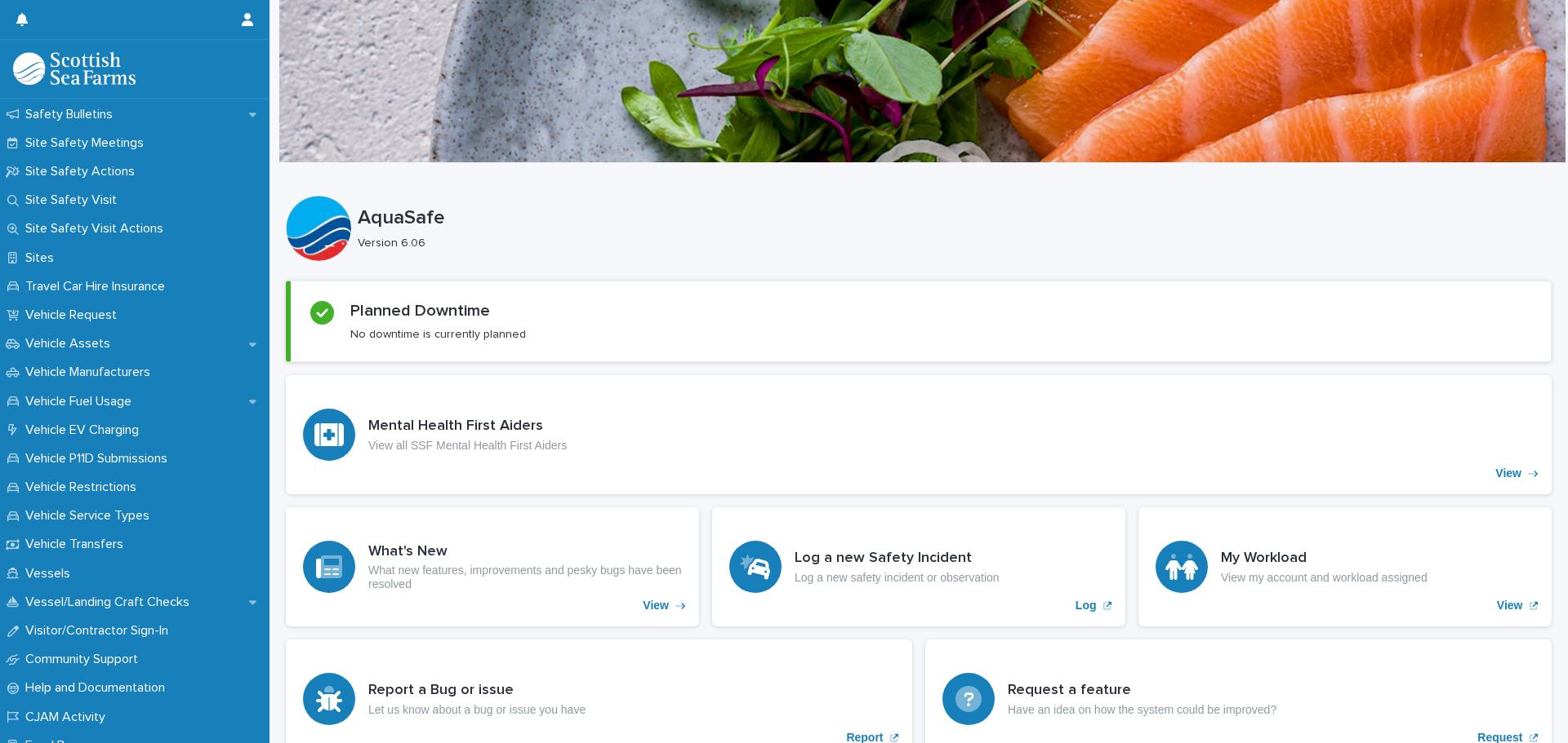
scroll to position [1237, 0]
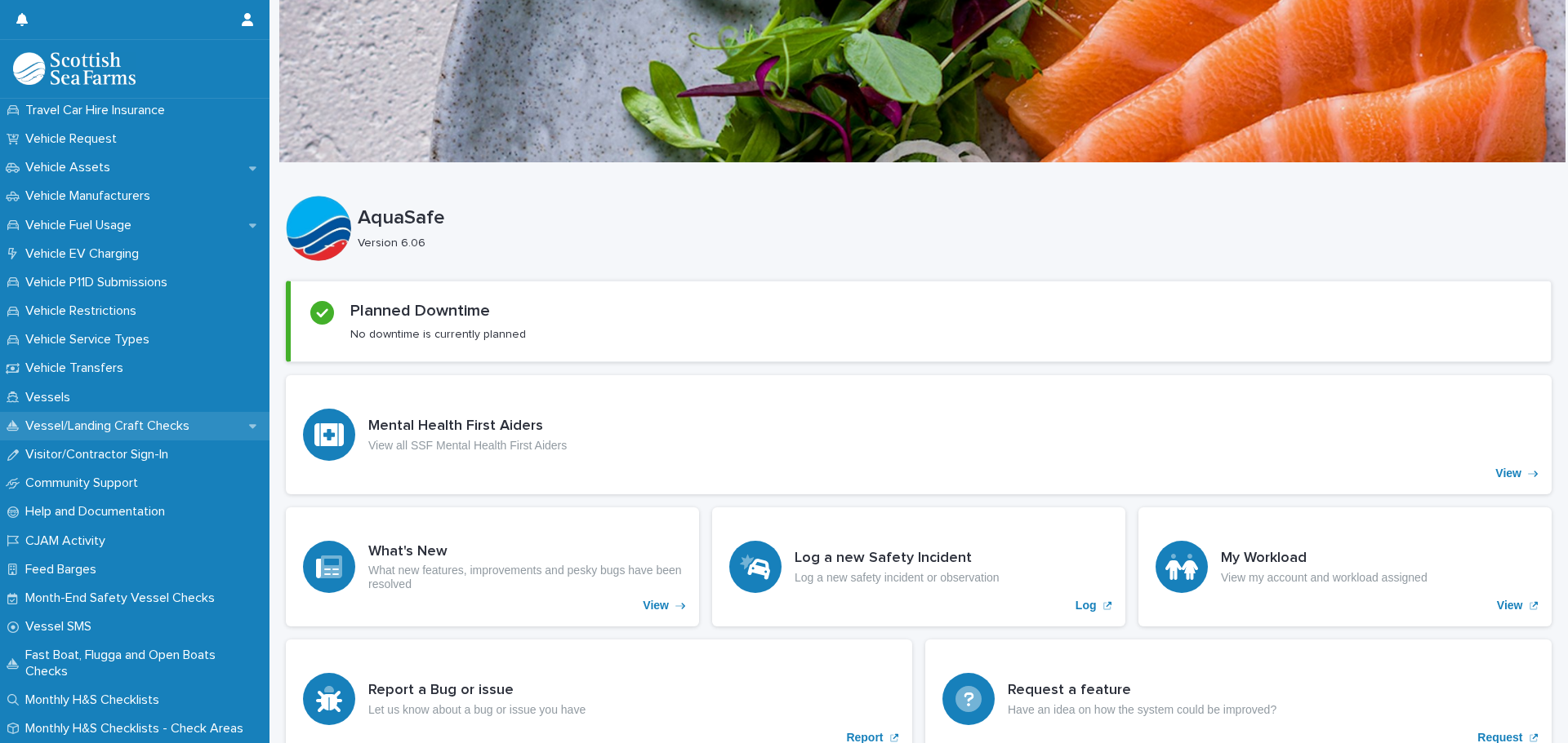
click at [130, 425] on p "Vessel/Landing Craft Checks" at bounding box center [110, 426] width 184 height 16
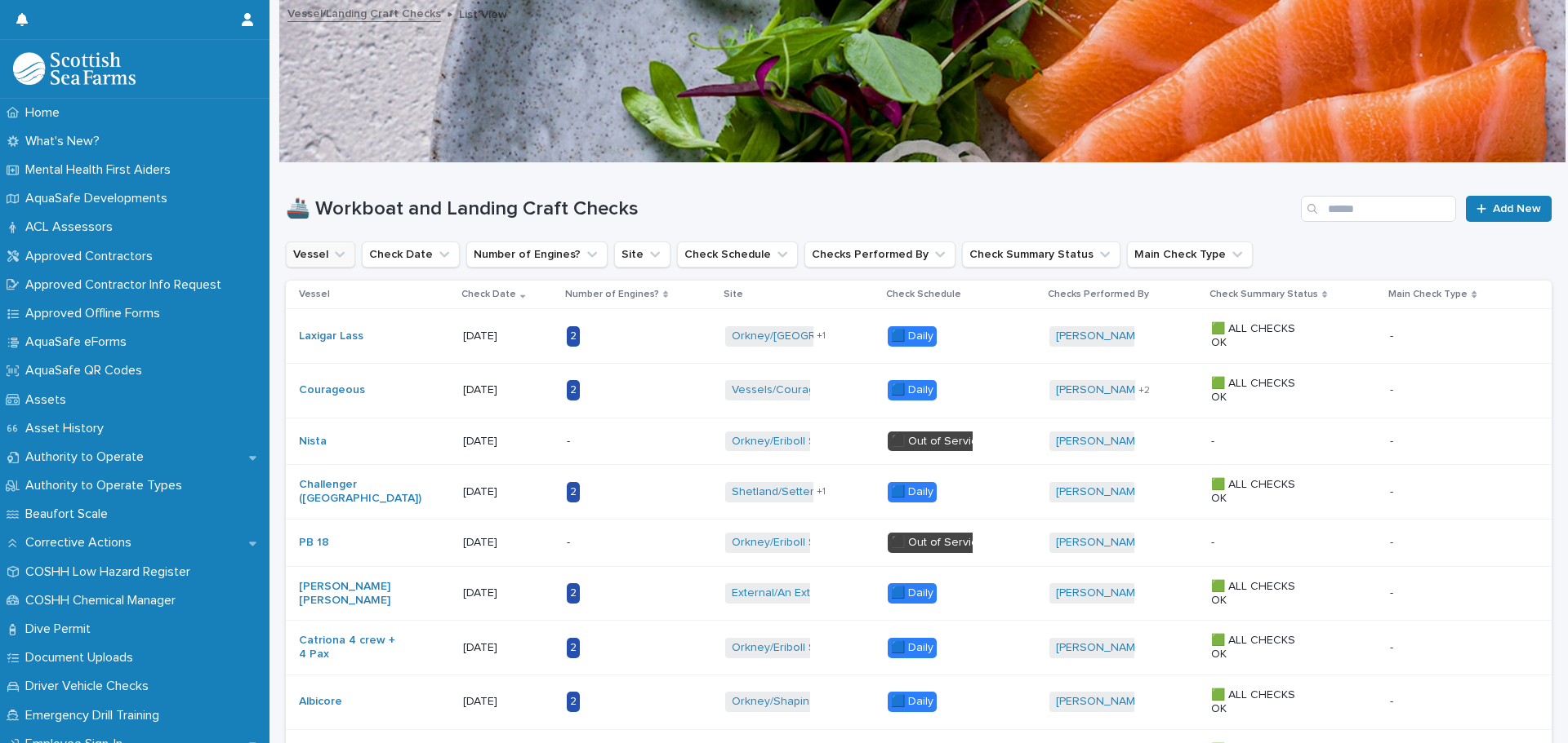
click at [340, 262] on button "Vessel" at bounding box center [320, 254] width 69 height 26
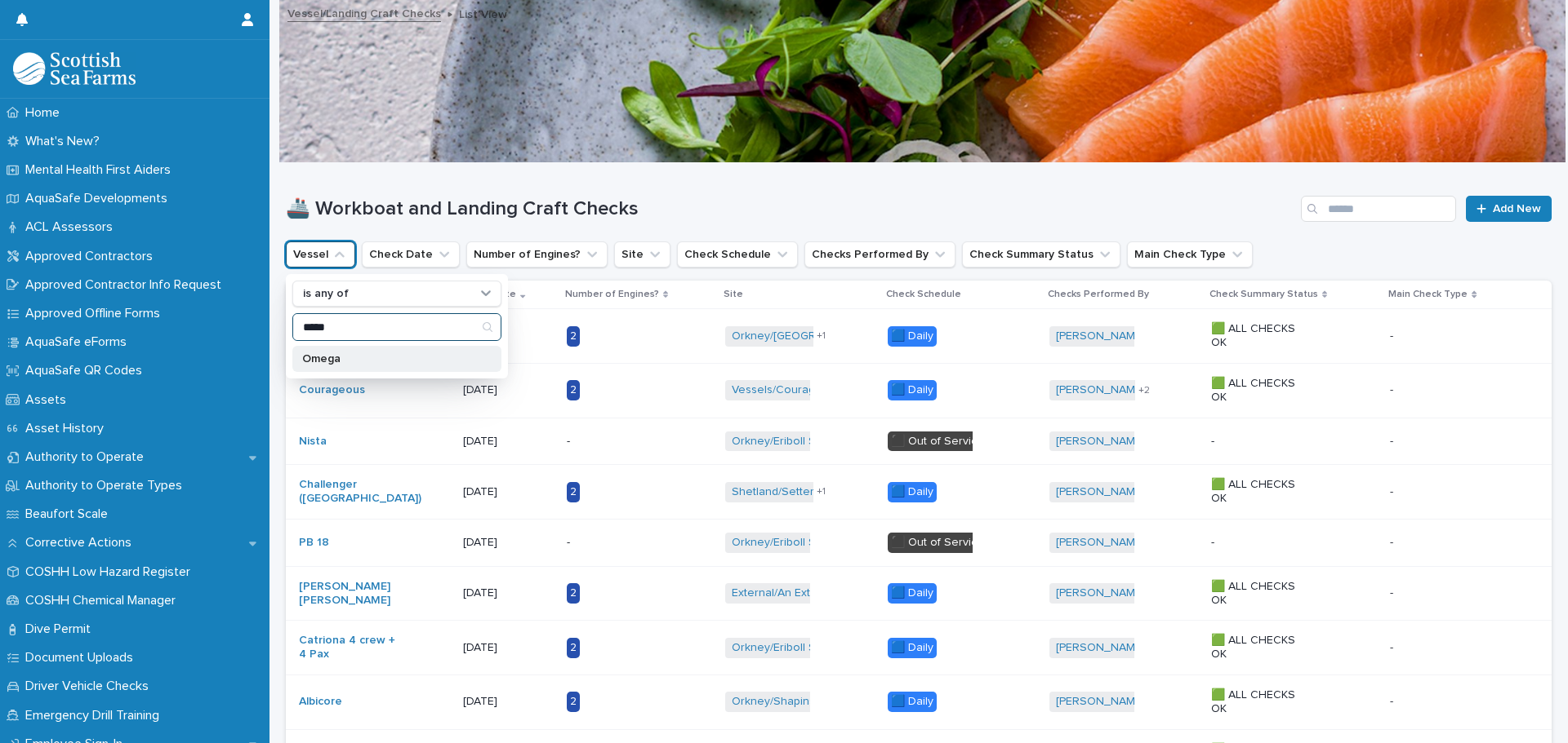
type input "*****"
click at [301, 354] on div "Omega" at bounding box center [397, 359] width 209 height 26
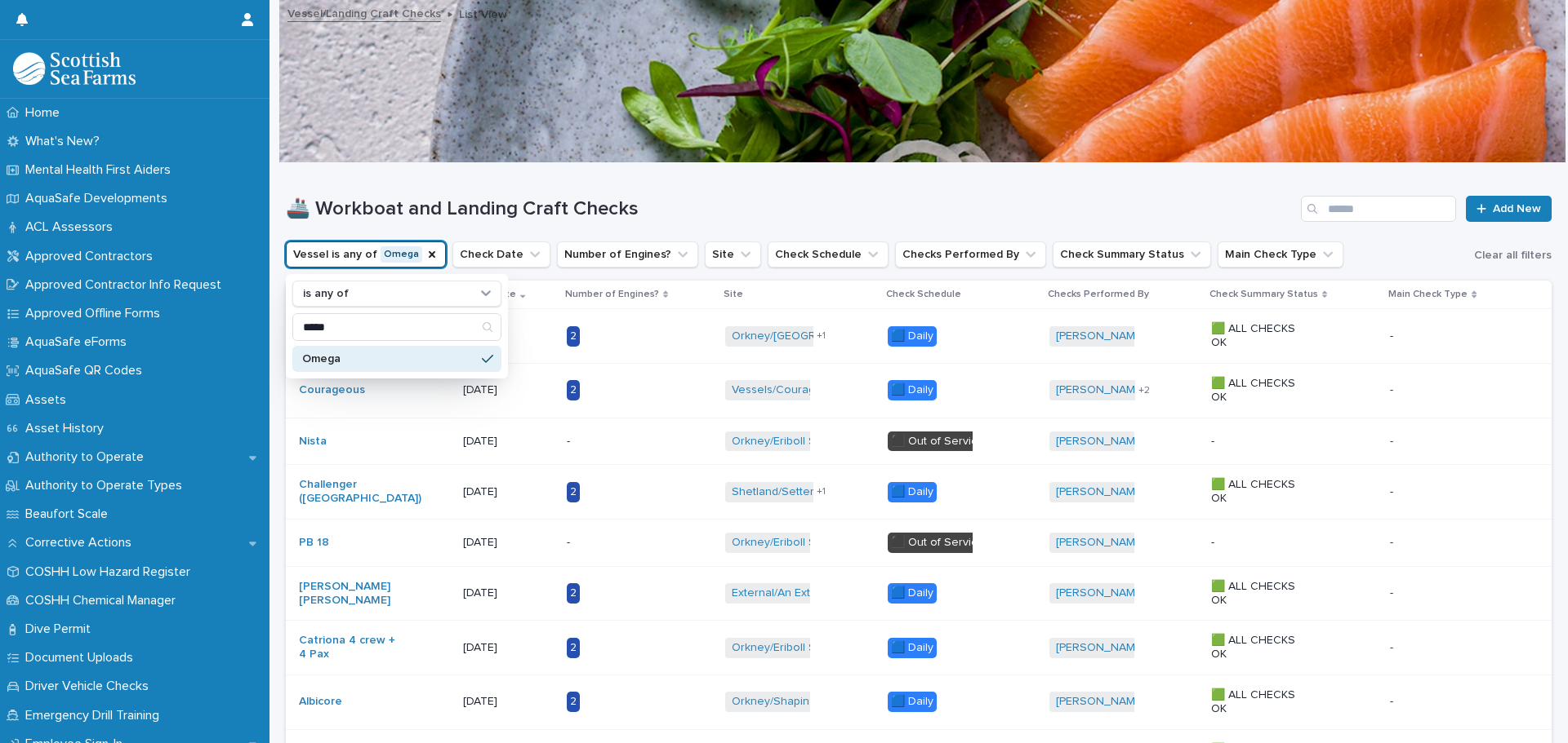
click at [706, 191] on div "🚢 Workboat and Landing Craft Checks Add New" at bounding box center [918, 202] width 1265 height 79
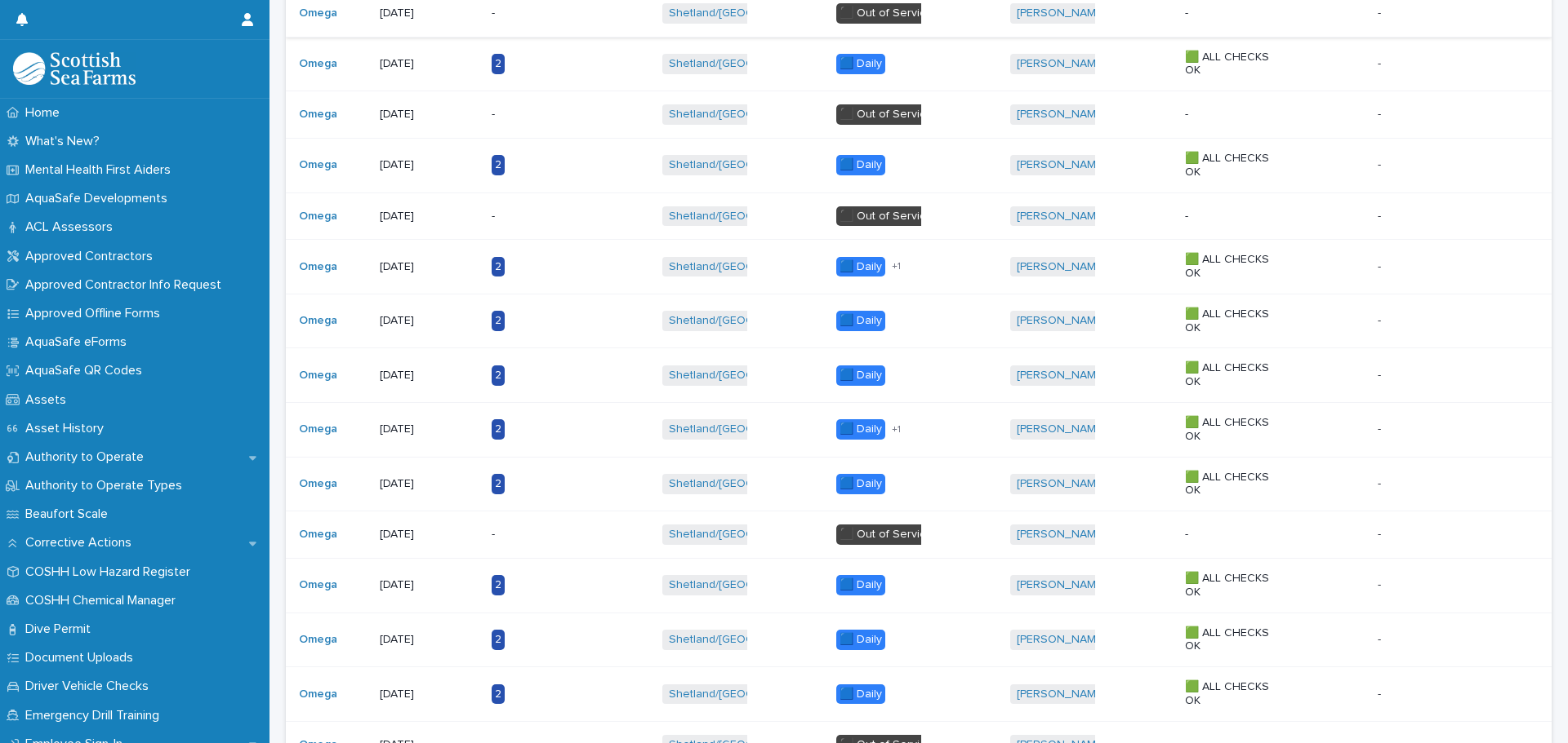
scroll to position [1224, 0]
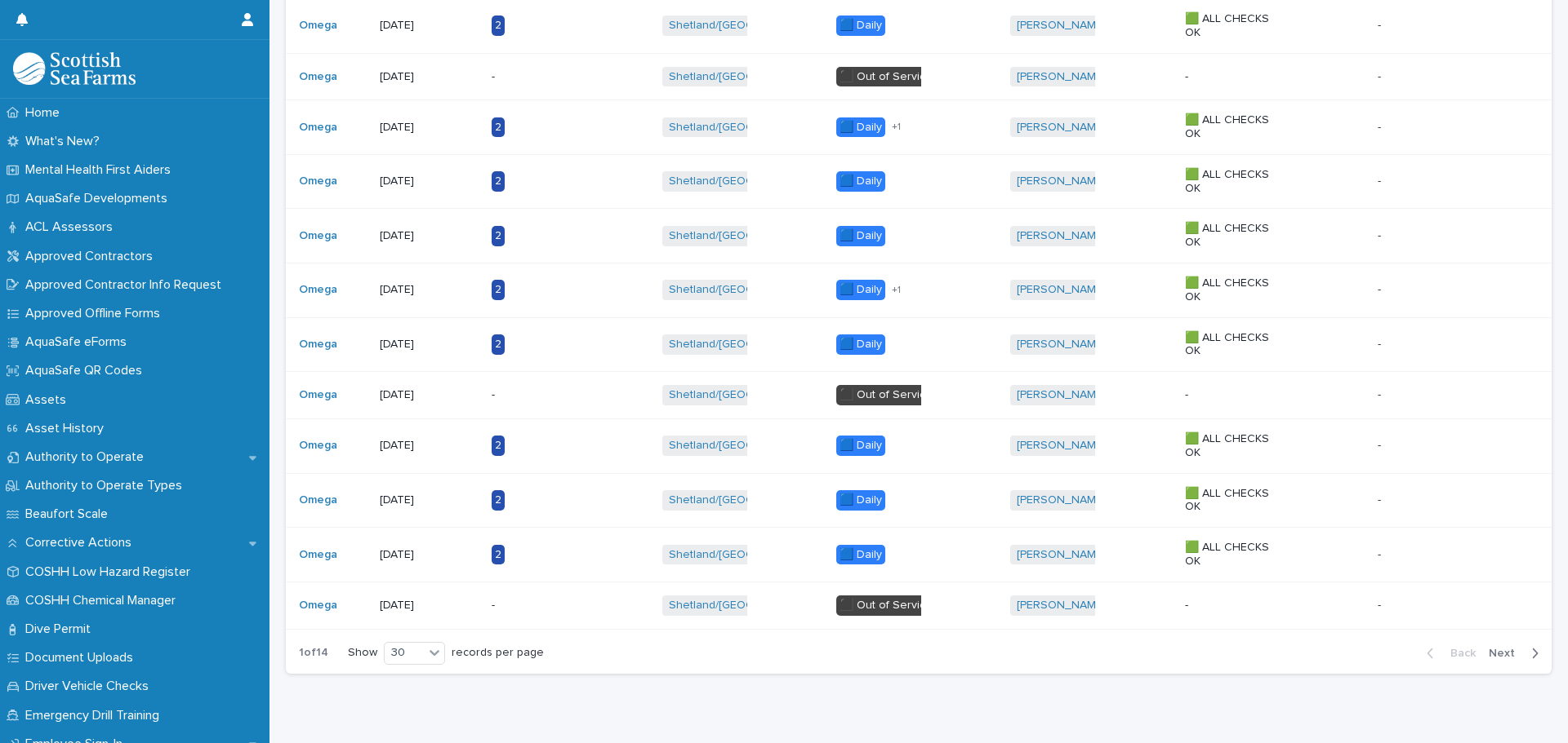
click at [1495, 650] on span "Next" at bounding box center [1506, 654] width 36 height 12
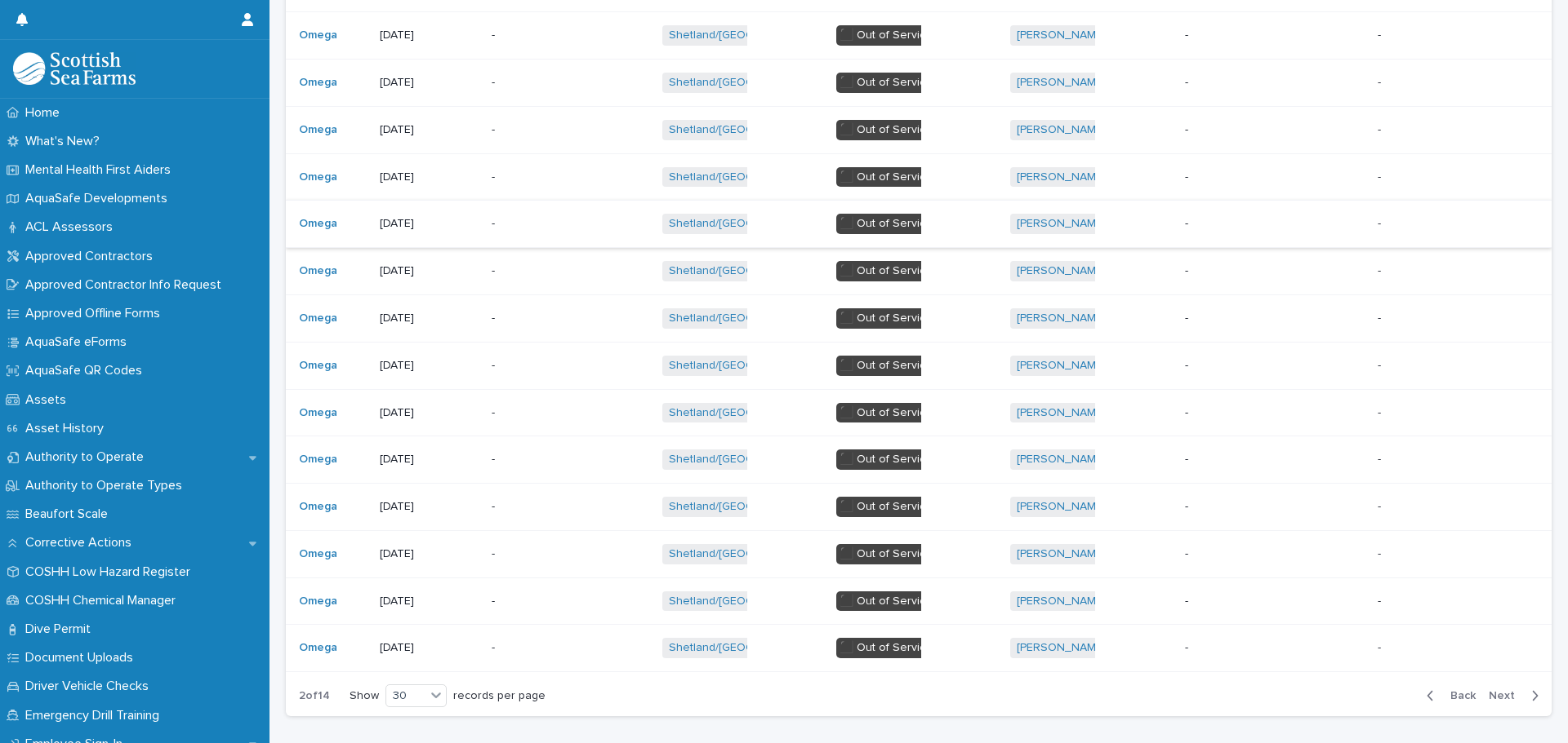
scroll to position [1168, 0]
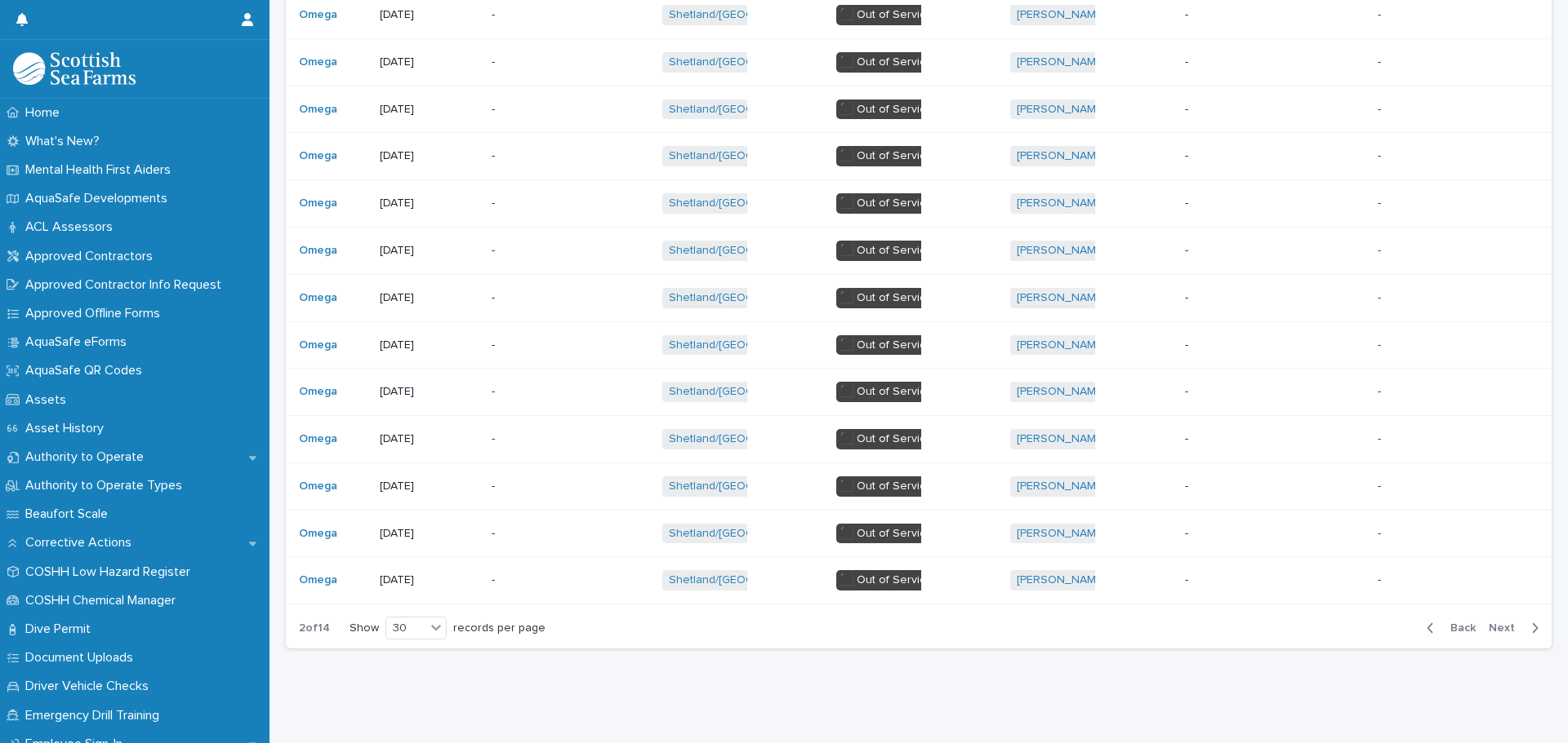
click at [1500, 623] on span "Next" at bounding box center [1506, 628] width 36 height 12
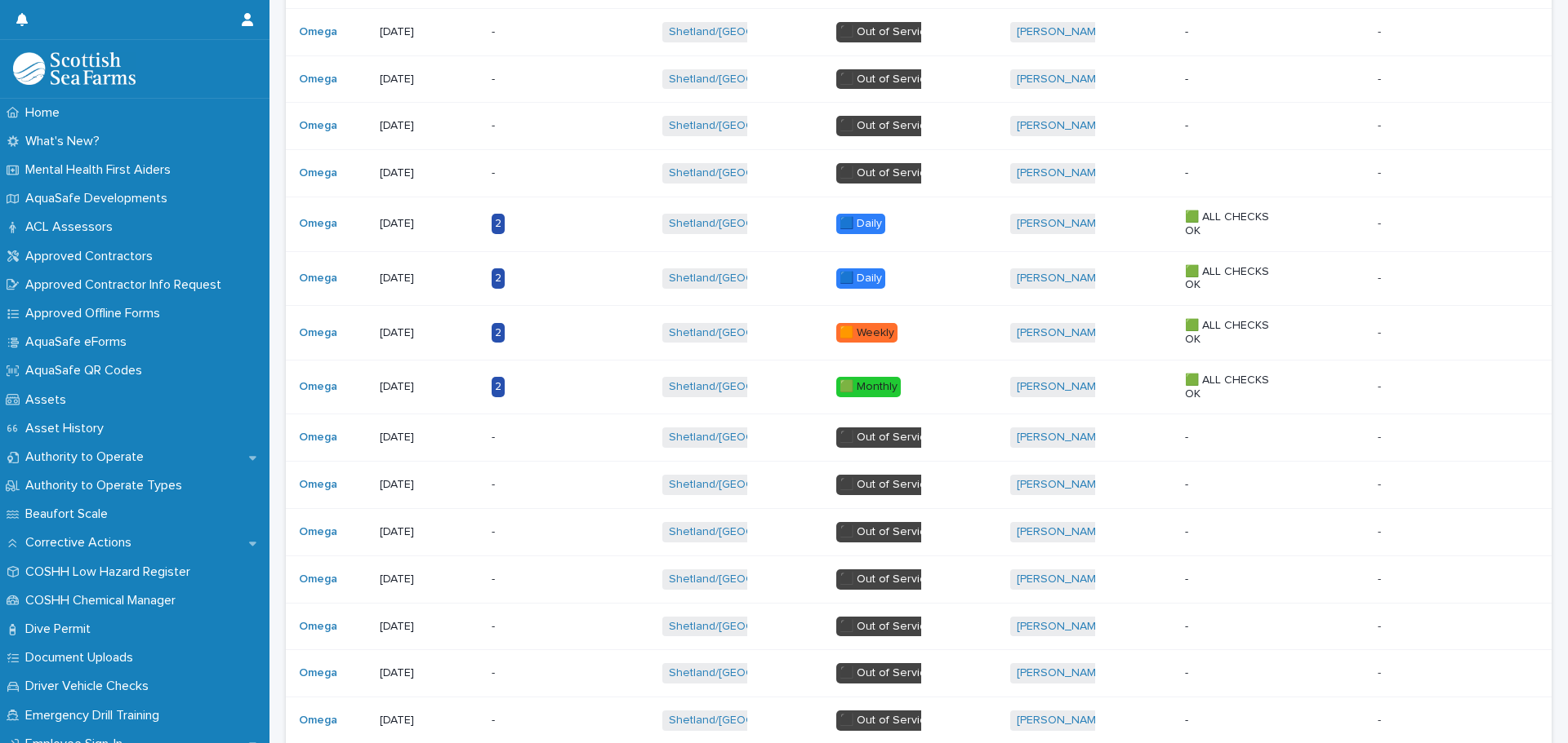
scroll to position [1168, 0]
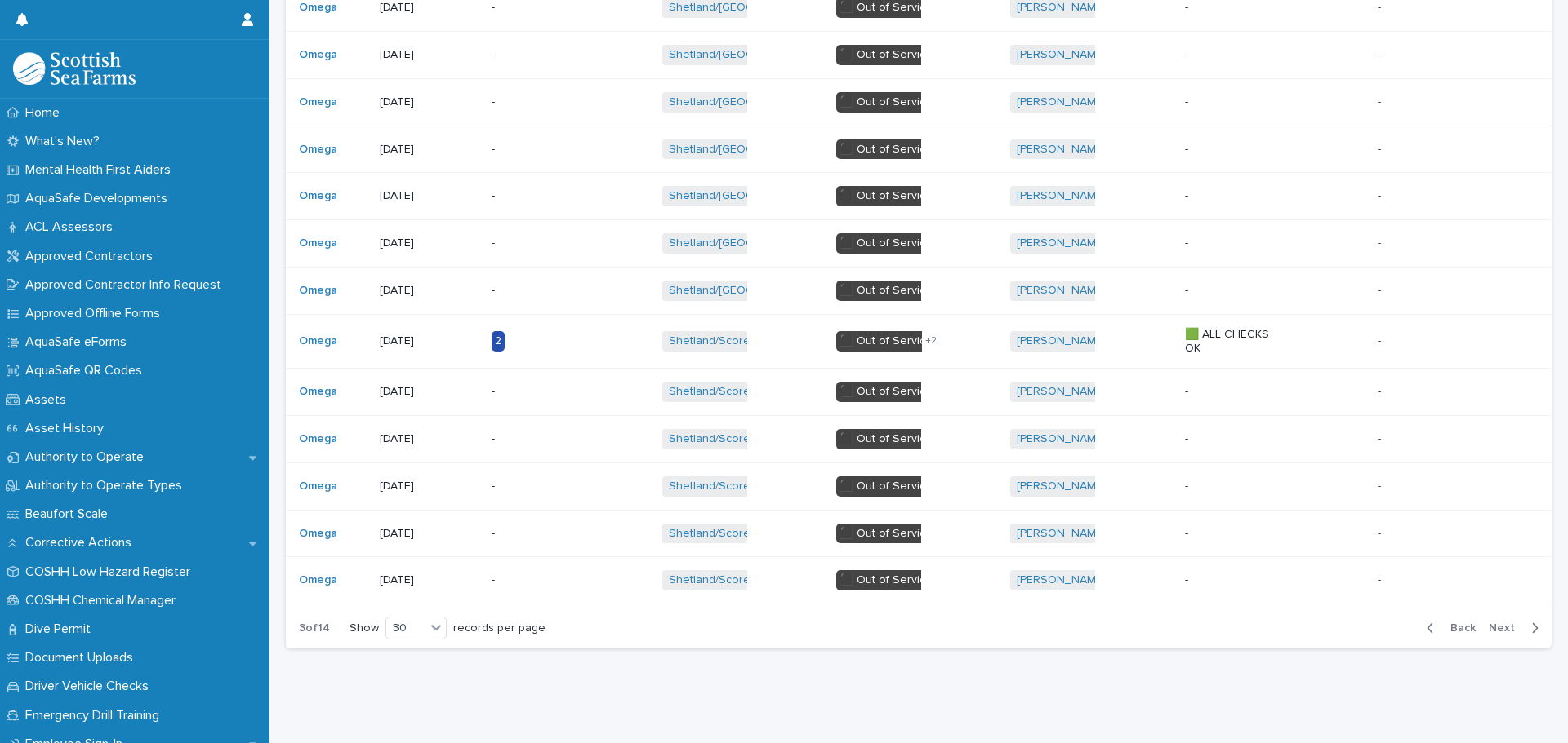
click at [1489, 623] on span "Next" at bounding box center [1506, 628] width 36 height 12
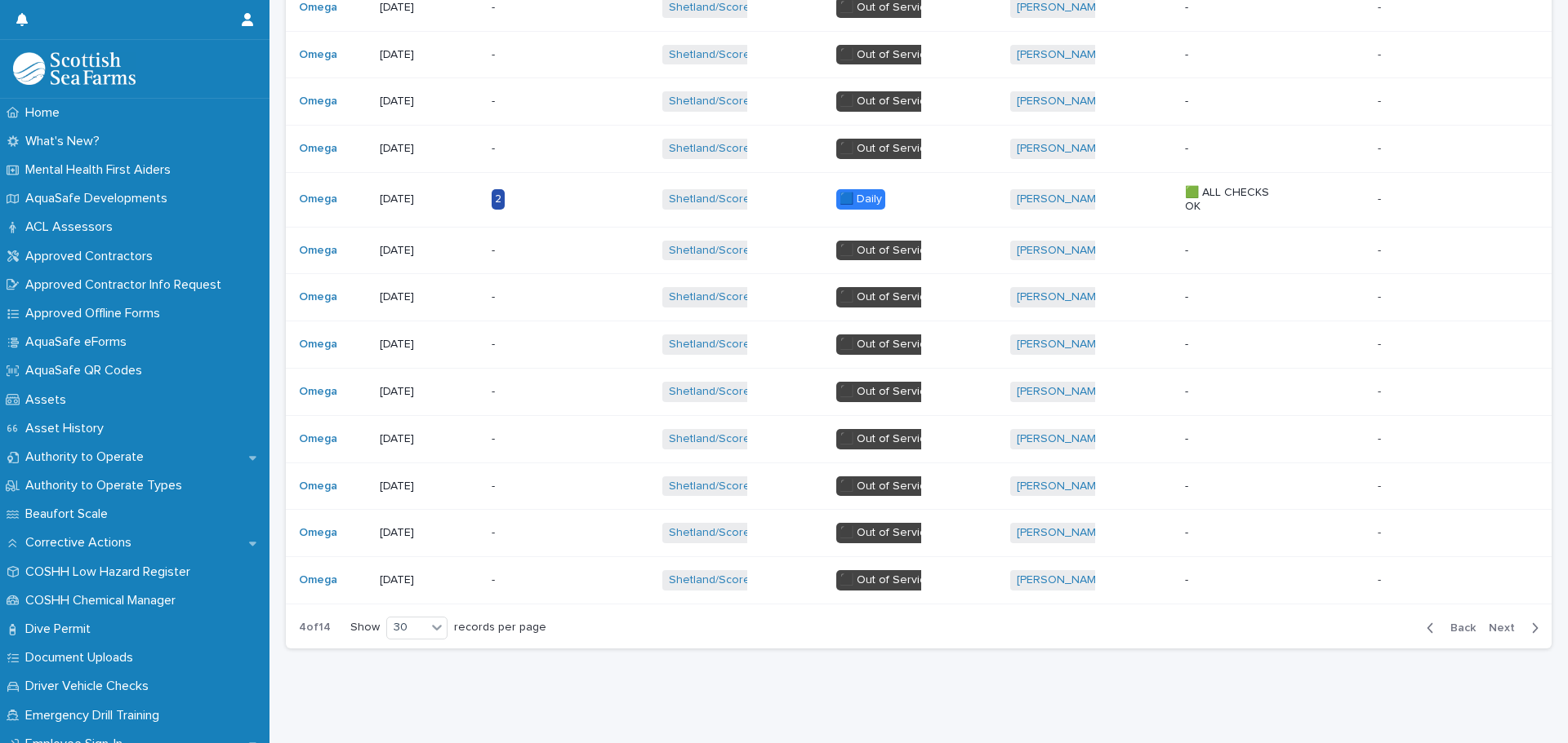
scroll to position [1147, 0]
click at [1489, 623] on span "Next" at bounding box center [1506, 628] width 36 height 12
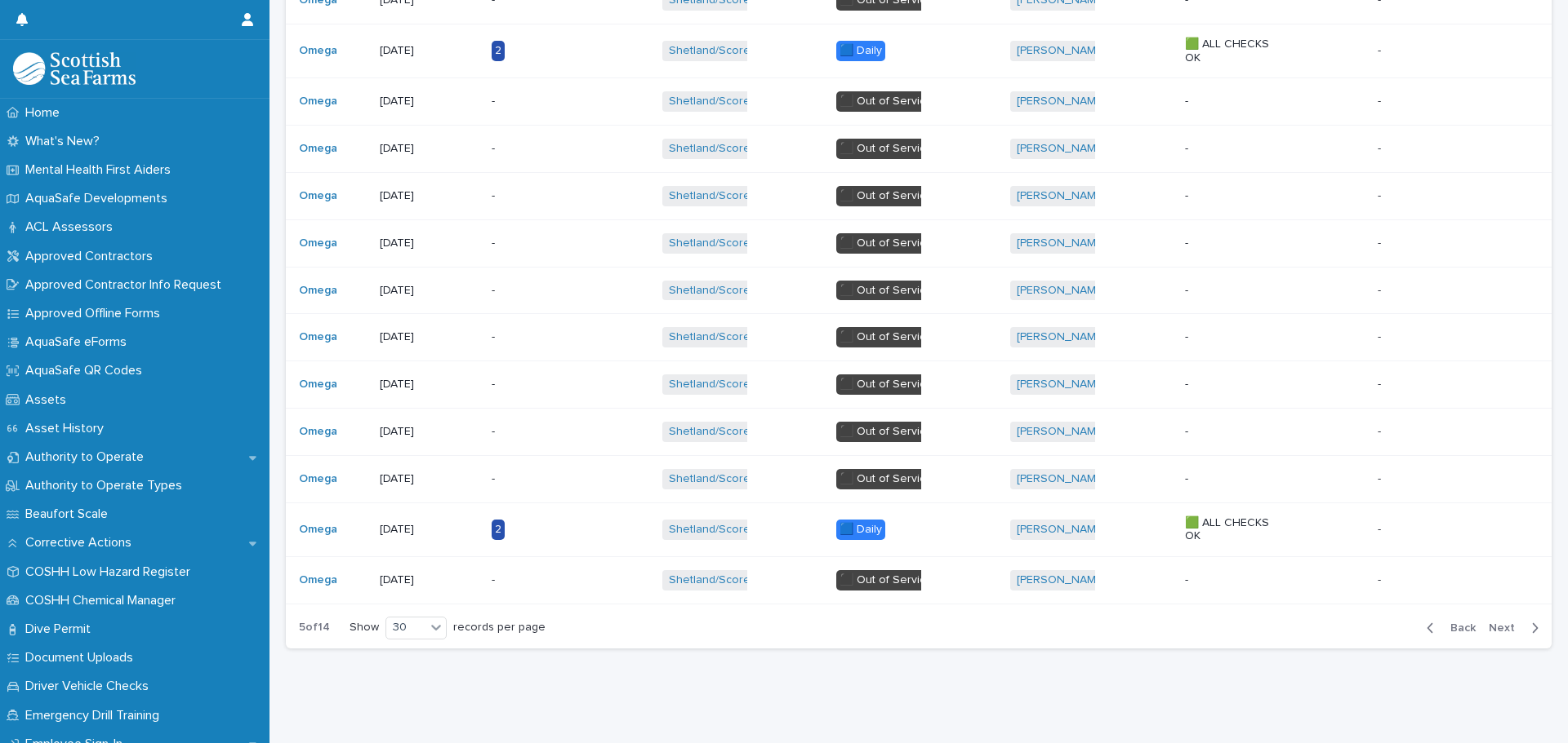
click at [1489, 623] on span "Next" at bounding box center [1506, 628] width 36 height 12
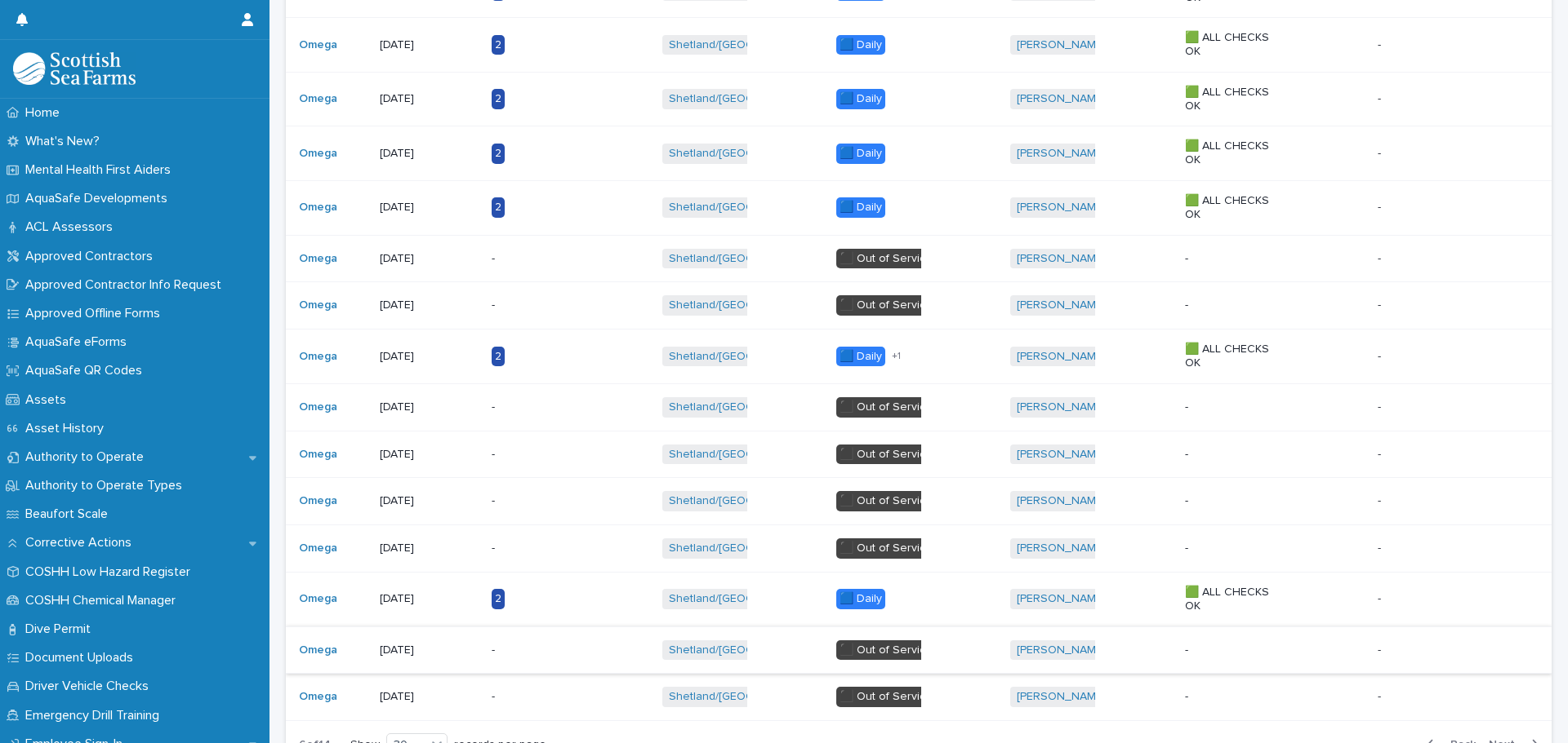
scroll to position [1275, 0]
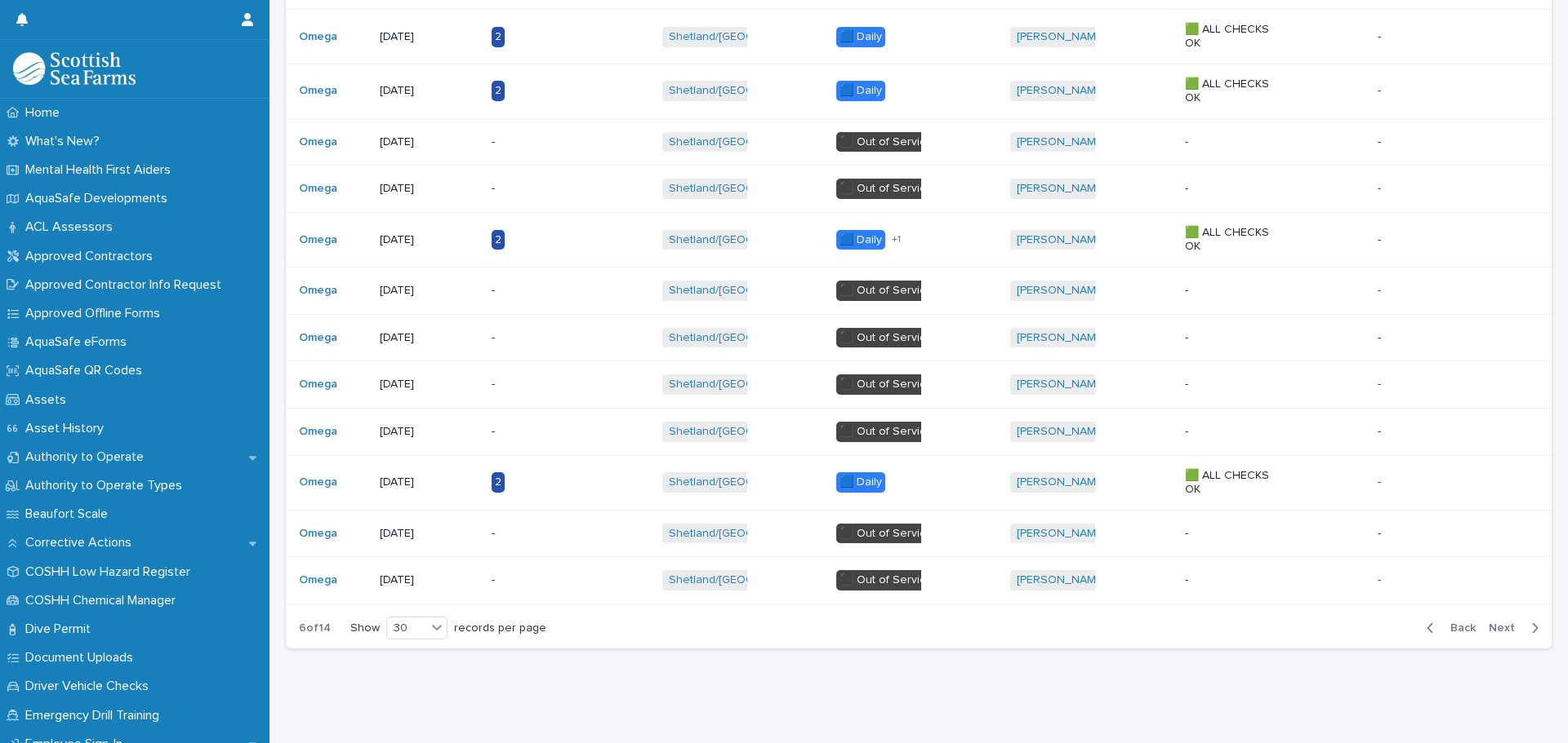
click at [1489, 623] on span "Next" at bounding box center [1506, 628] width 36 height 12
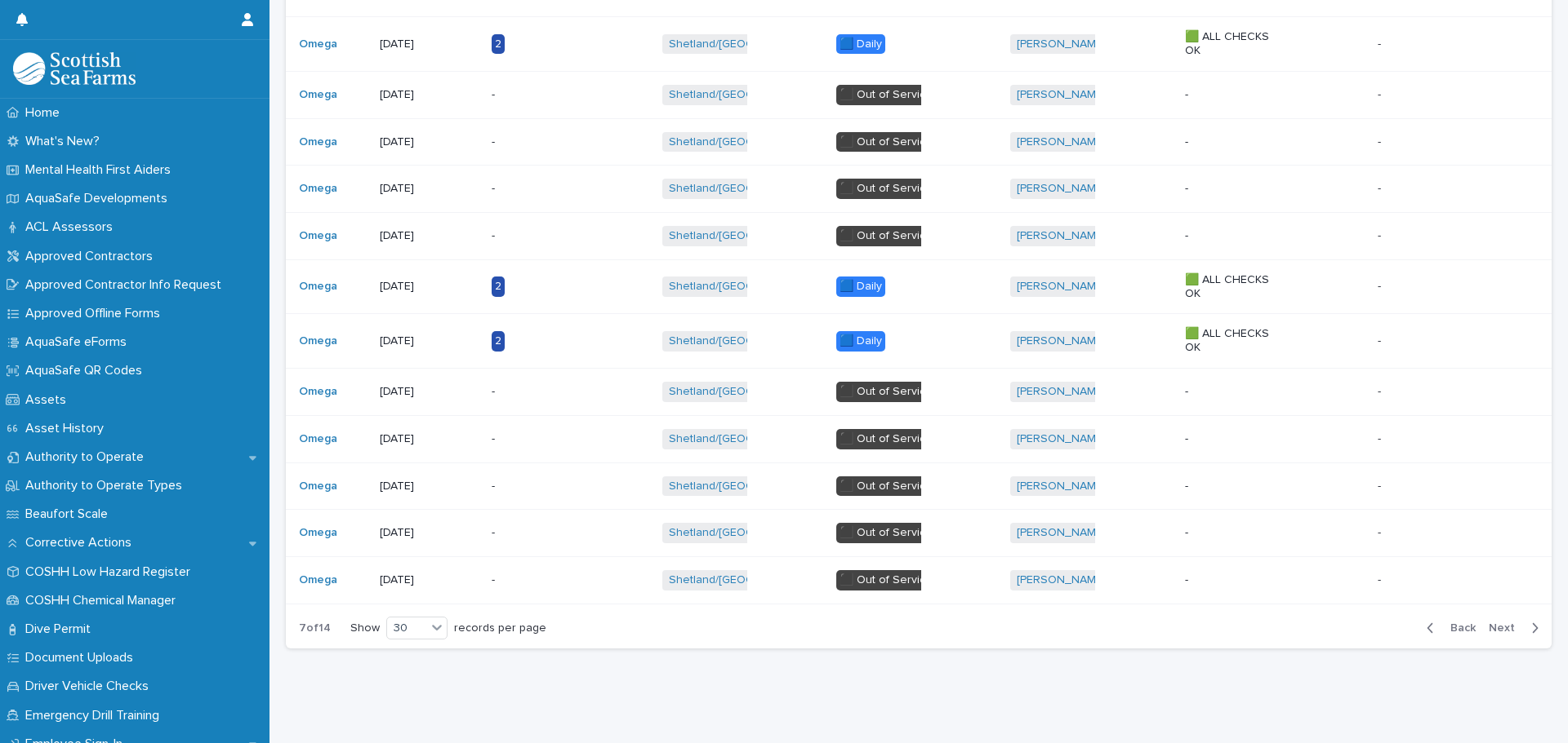
scroll to position [1211, 0]
click at [1498, 623] on span "Next" at bounding box center [1506, 628] width 36 height 12
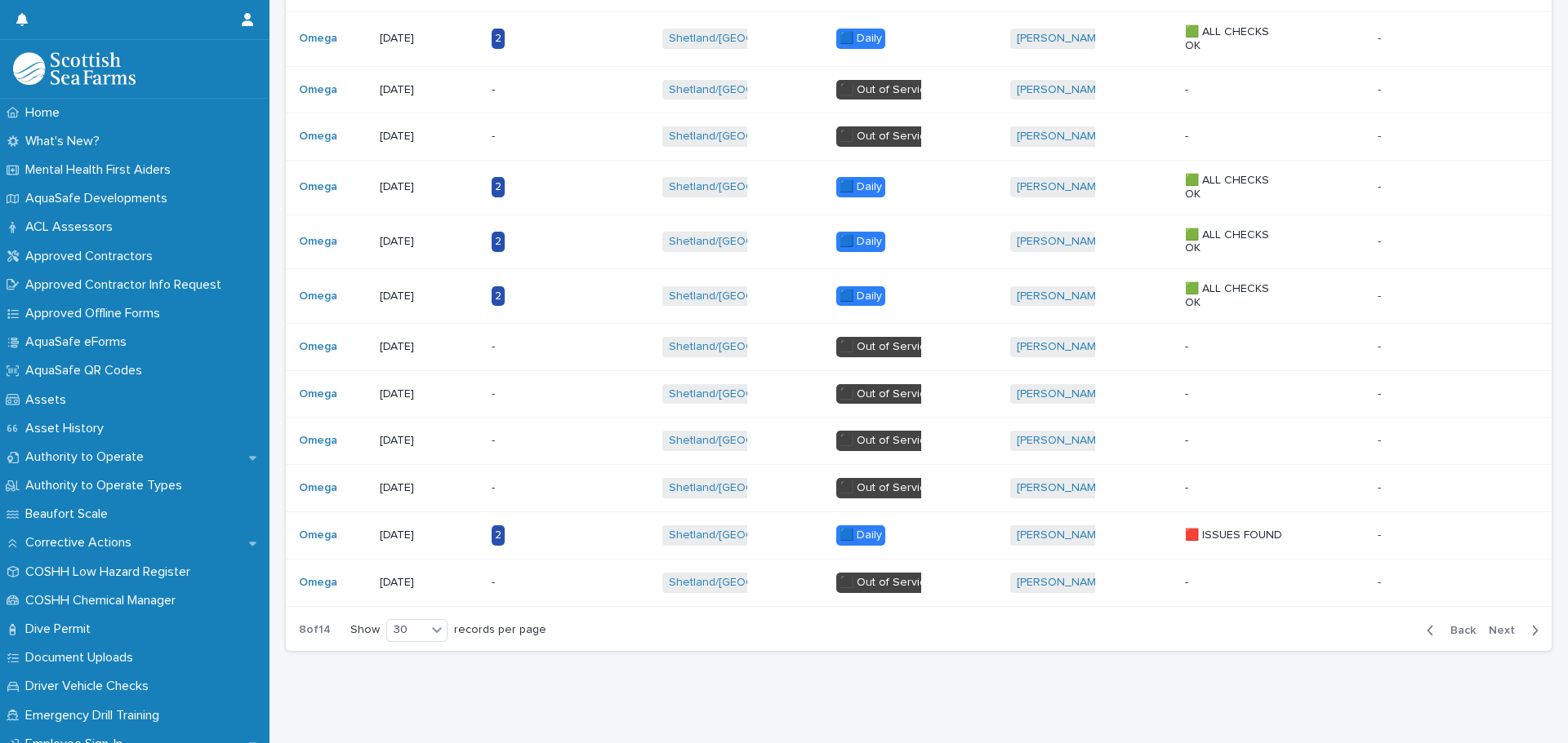
click at [1498, 616] on div "Back Next" at bounding box center [1482, 630] width 138 height 41
click at [1499, 633] on span "Next" at bounding box center [1506, 631] width 36 height 12
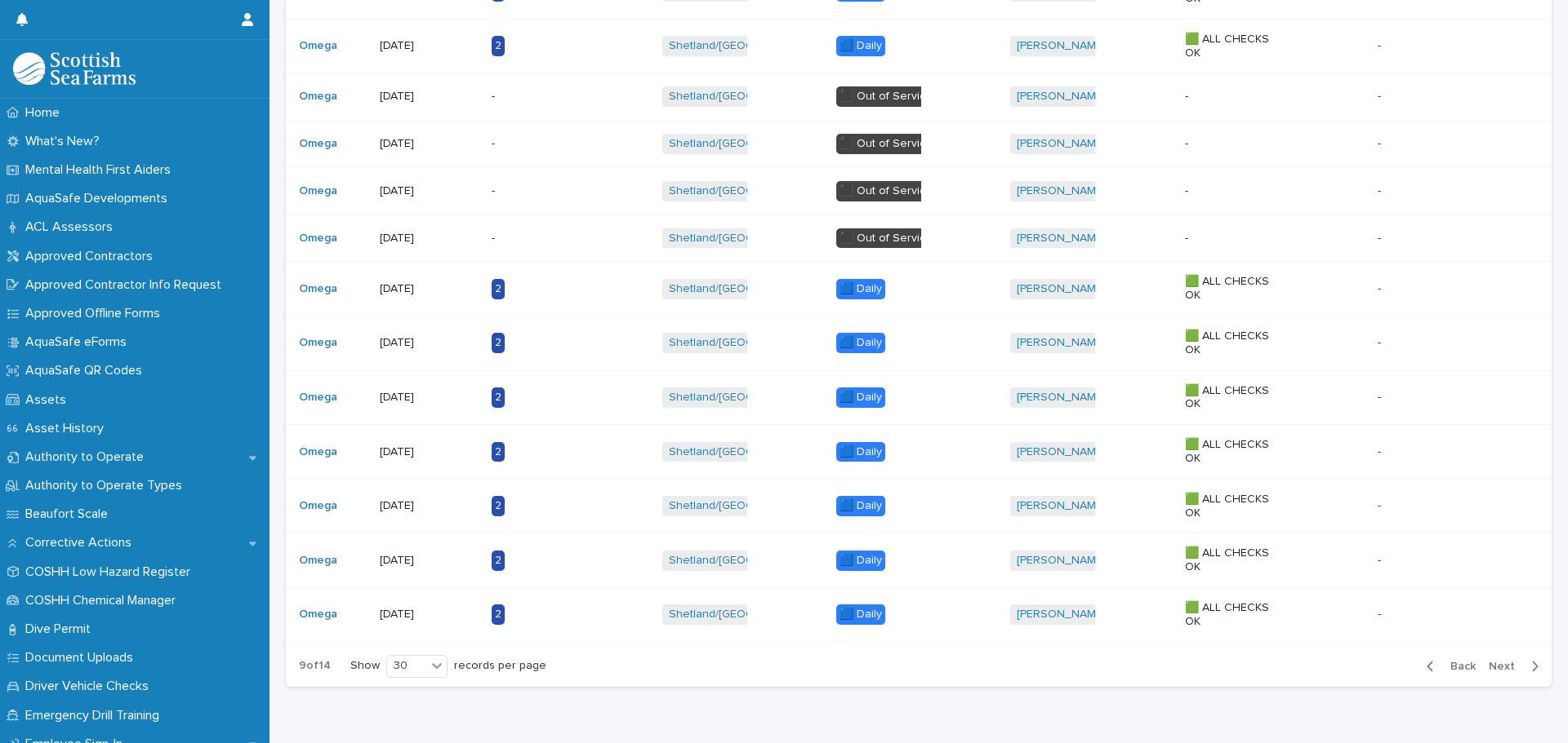
click at [1499, 642] on td "- -" at bounding box center [1461, 615] width 181 height 54
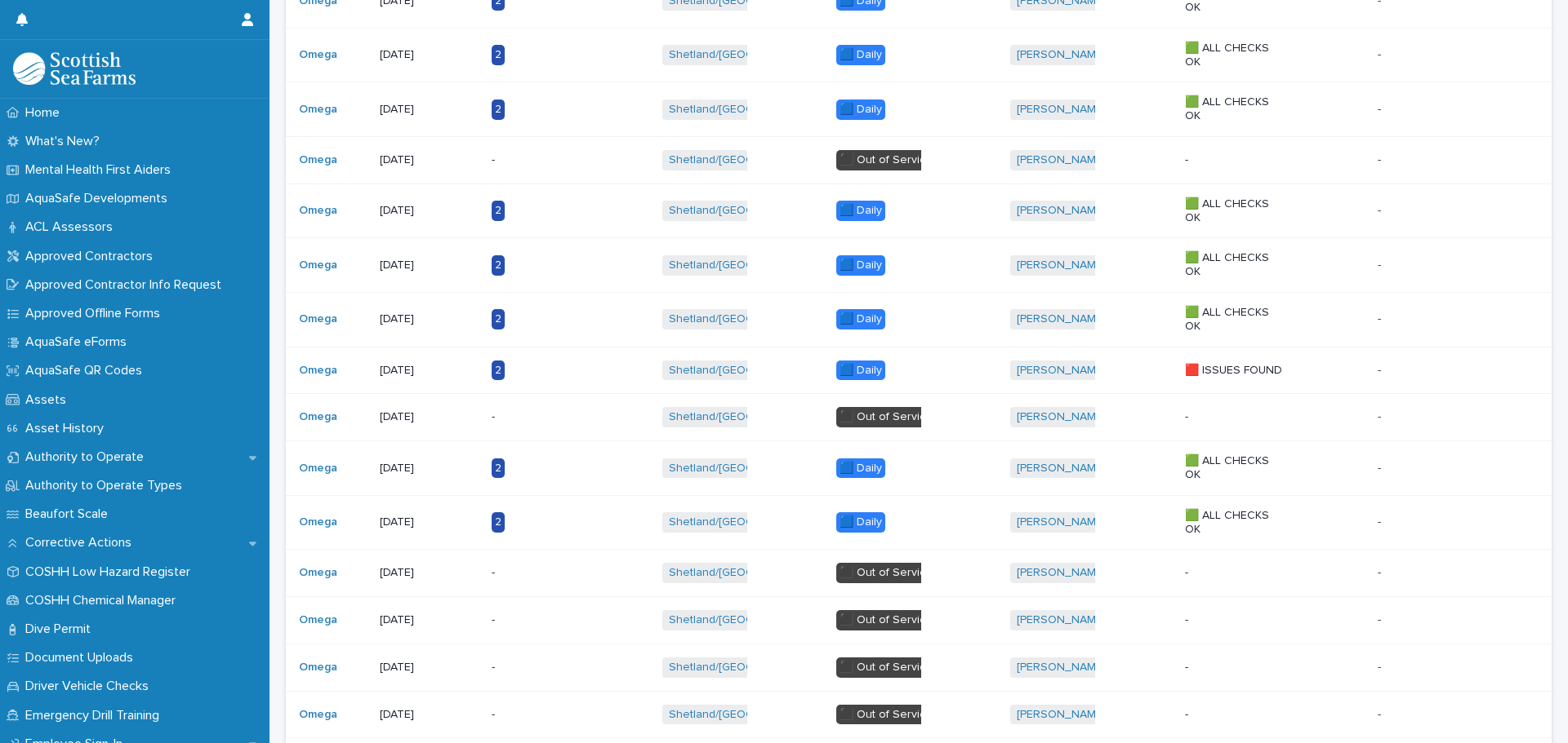
scroll to position [1261, 0]
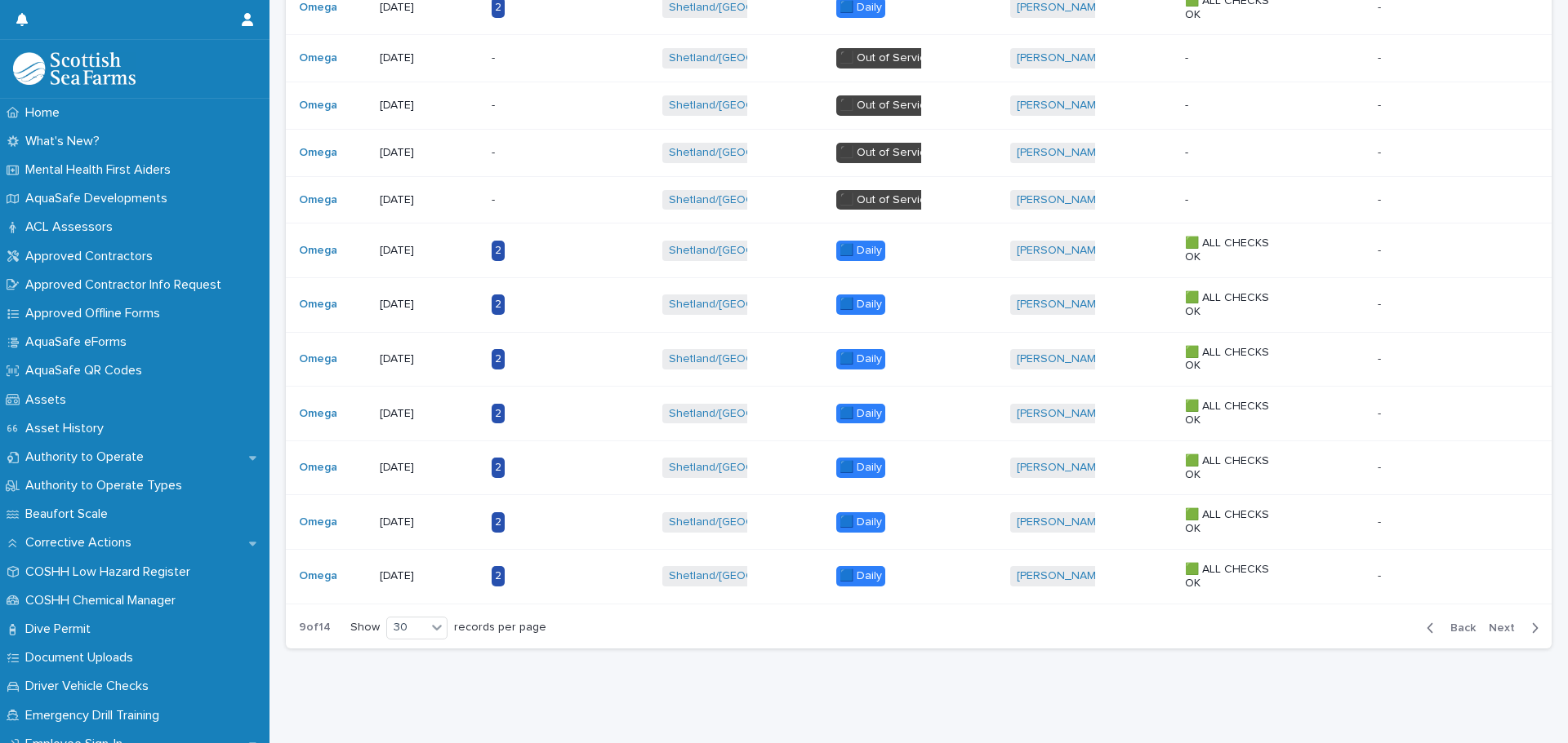
click at [1486, 621] on button "Next" at bounding box center [1516, 628] width 69 height 15
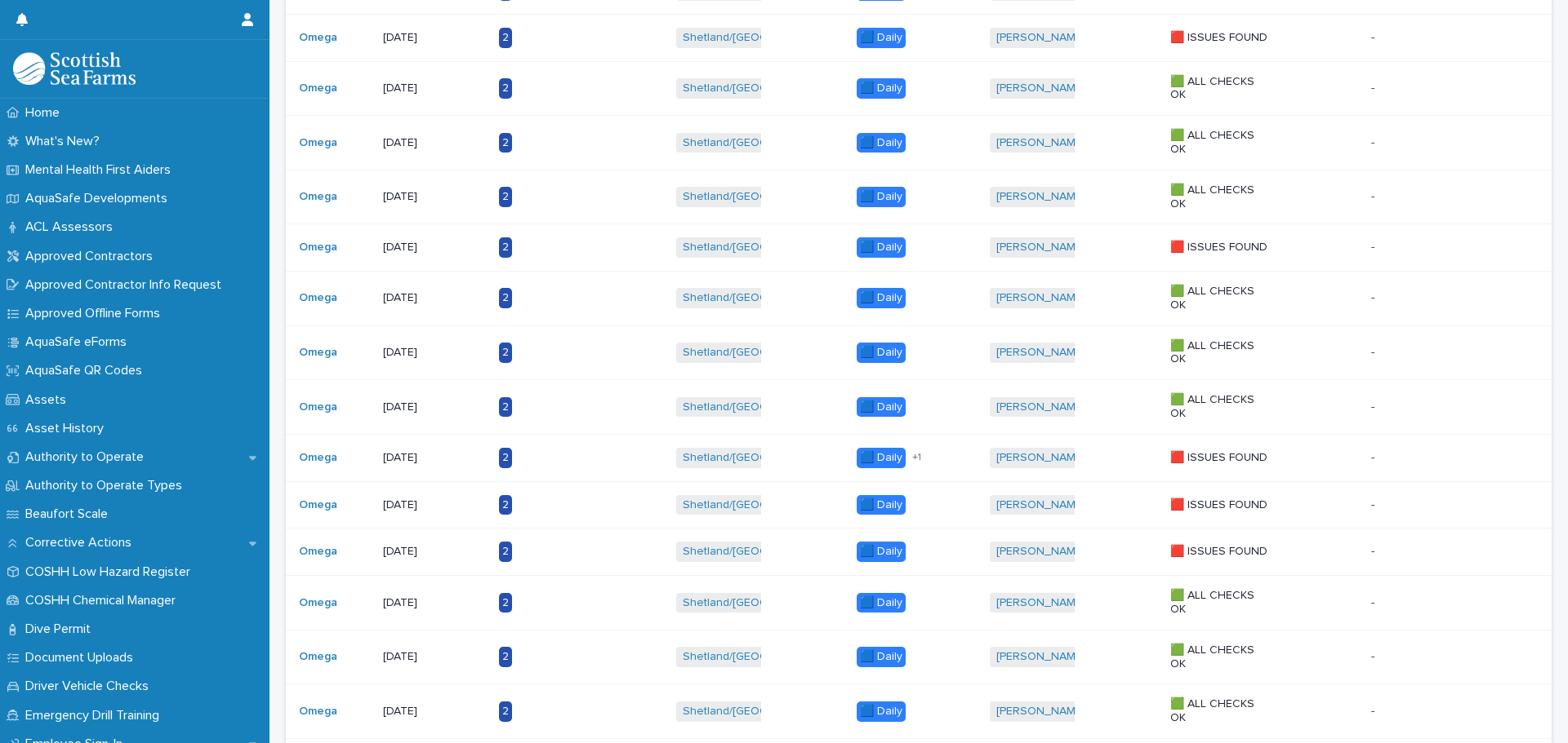
scroll to position [1261, 0]
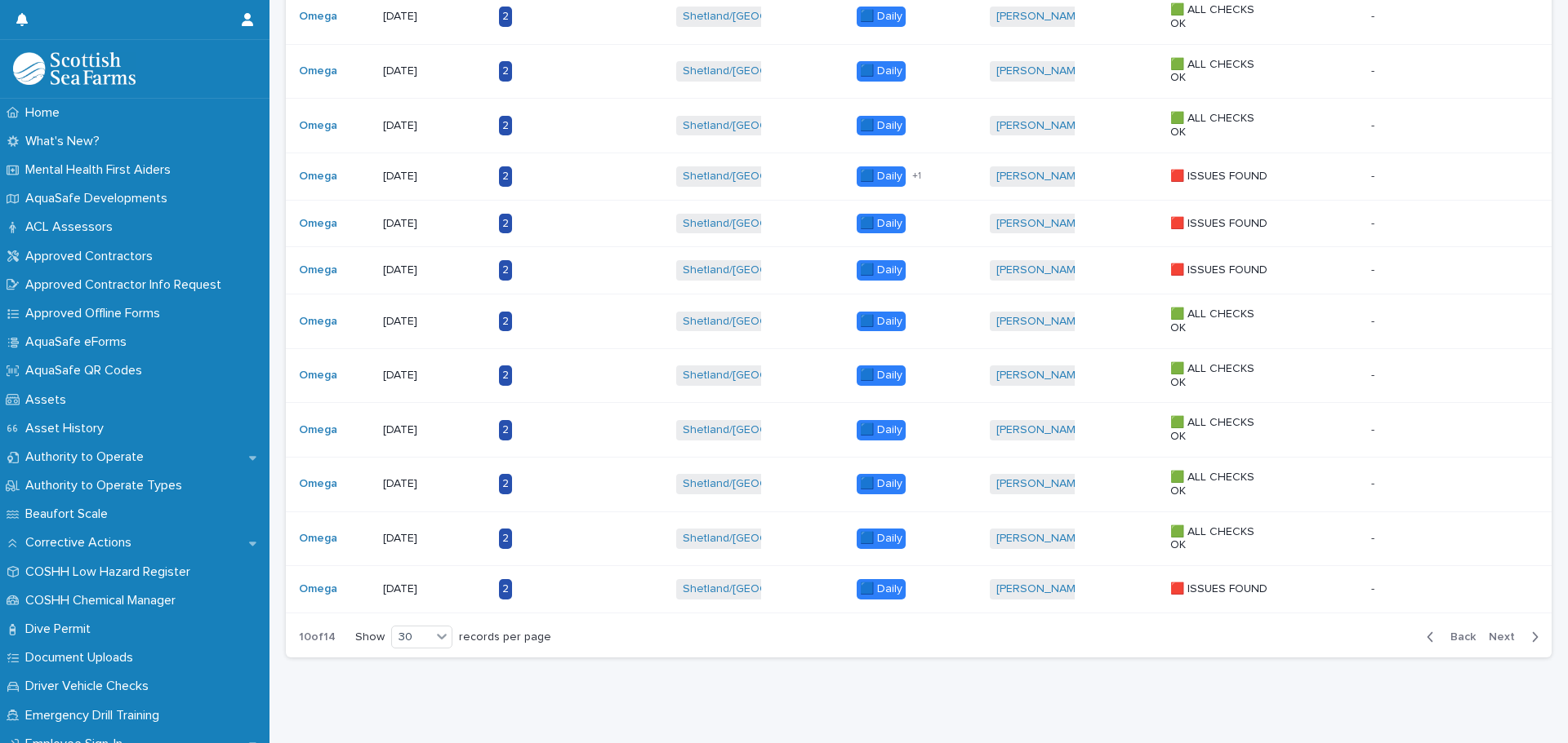
click at [1498, 635] on span "Next" at bounding box center [1506, 638] width 36 height 12
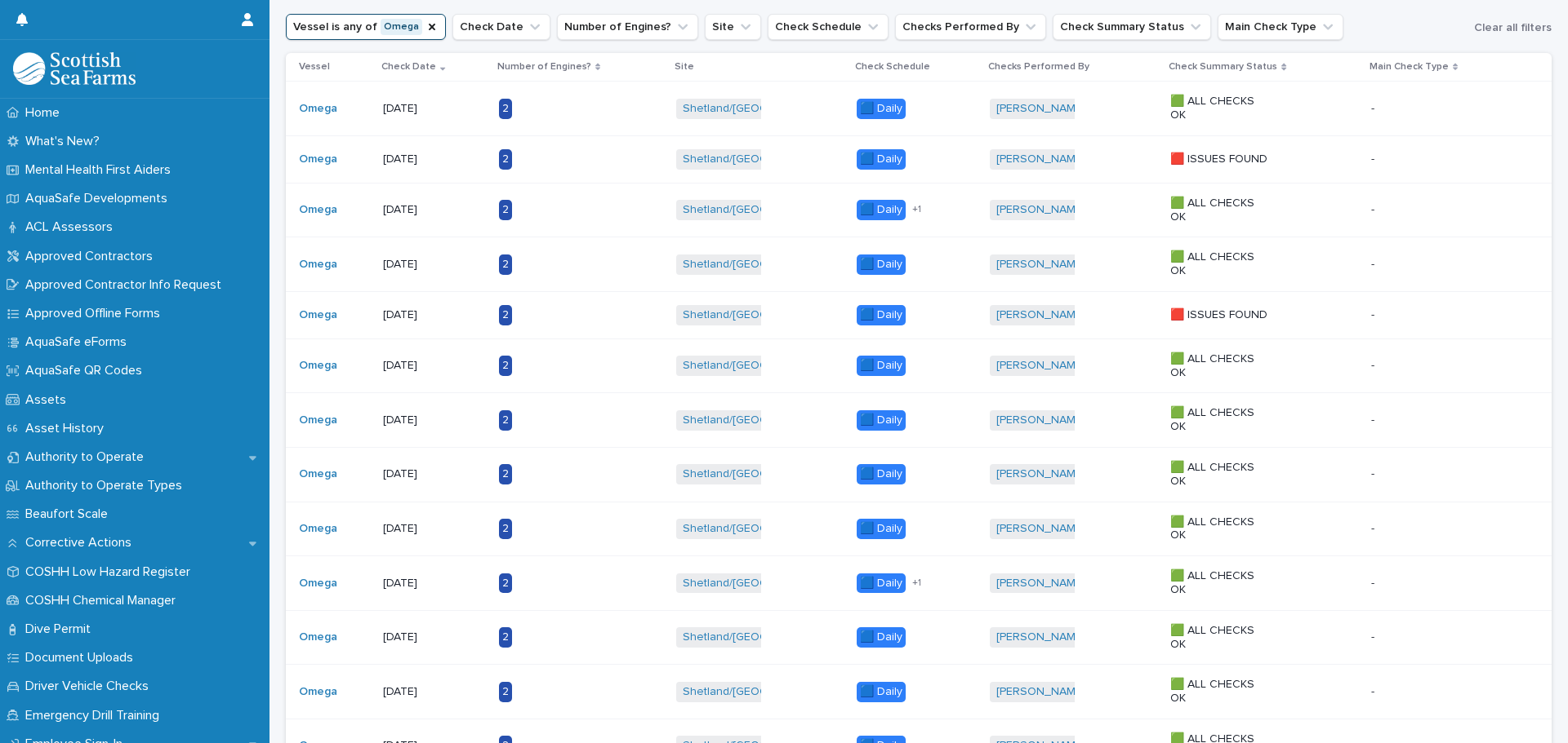
scroll to position [201, 0]
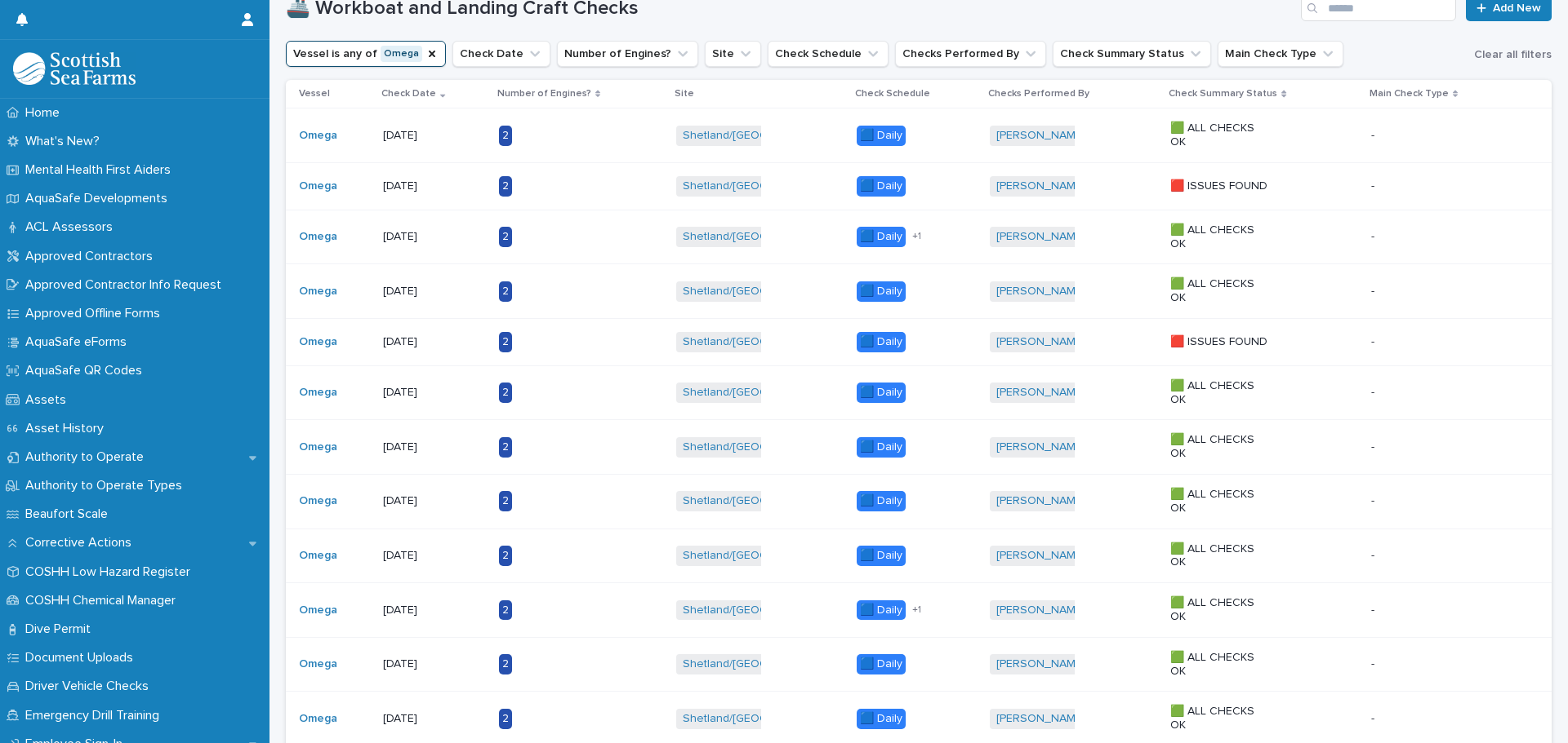
click at [422, 45] on button "Vessel is any of Omega" at bounding box center [365, 53] width 160 height 26
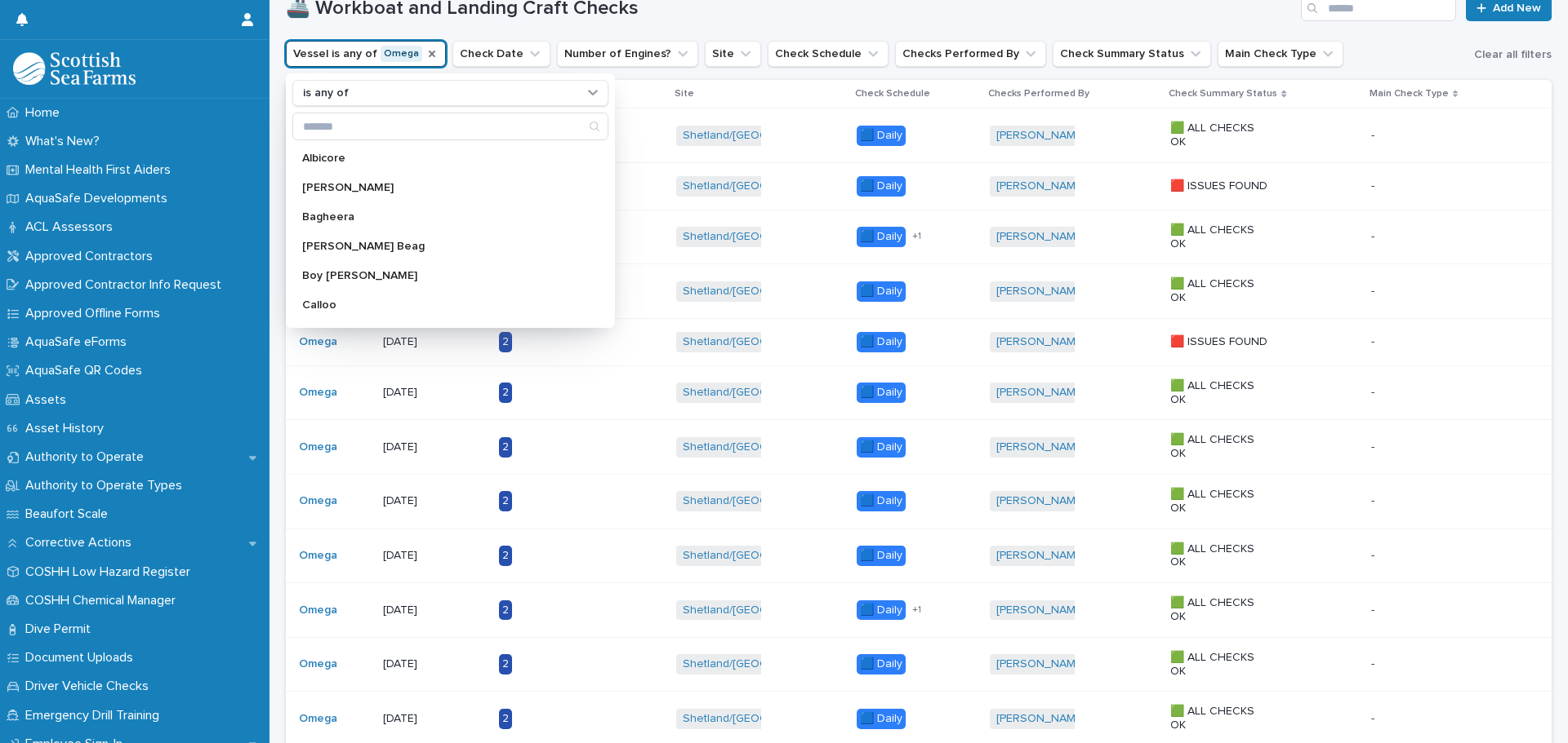
click at [429, 53] on icon "Vessel" at bounding box center [432, 54] width 7 height 7
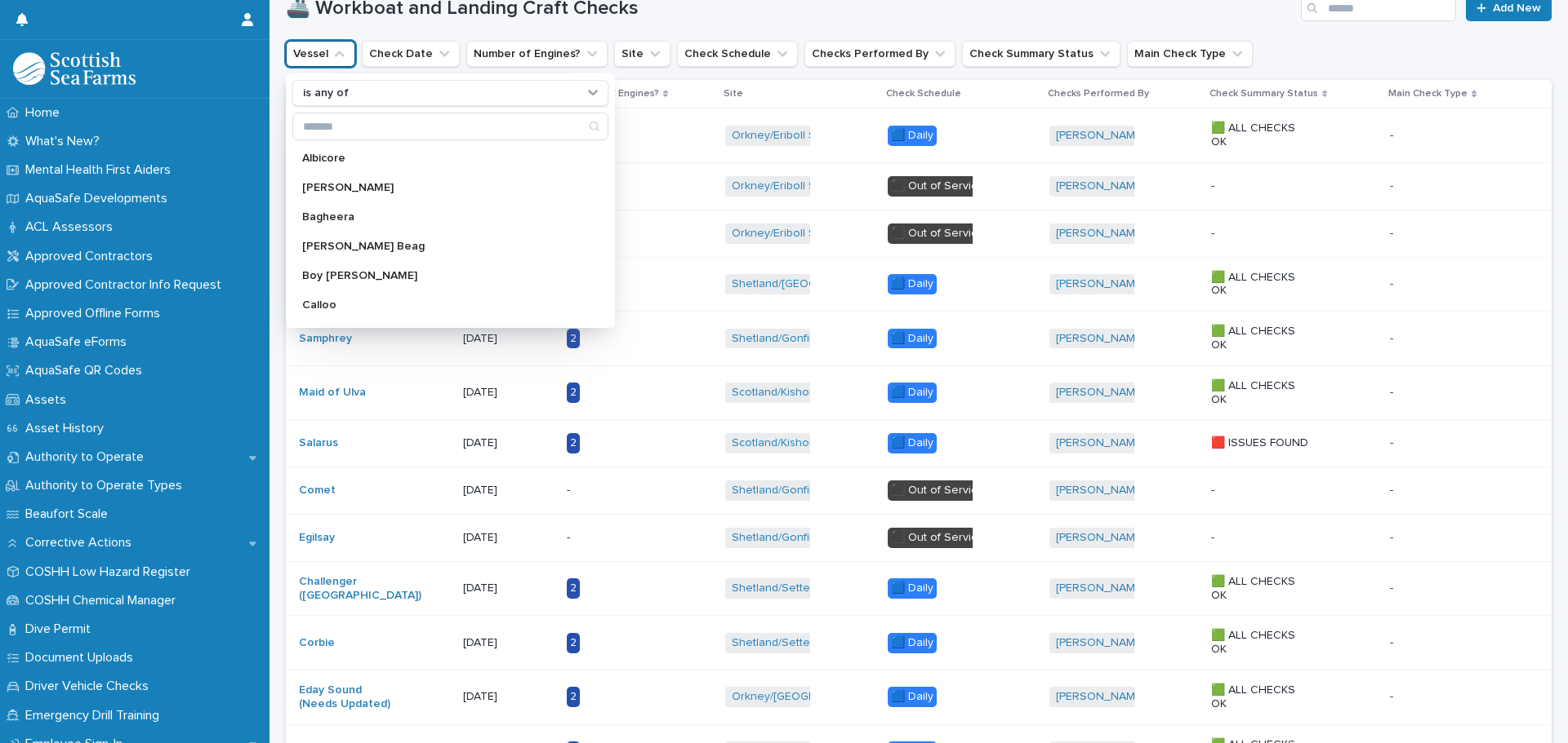
click at [917, 13] on h1 "🚢 Workboat and Landing Craft Checks" at bounding box center [790, 8] width 1009 height 23
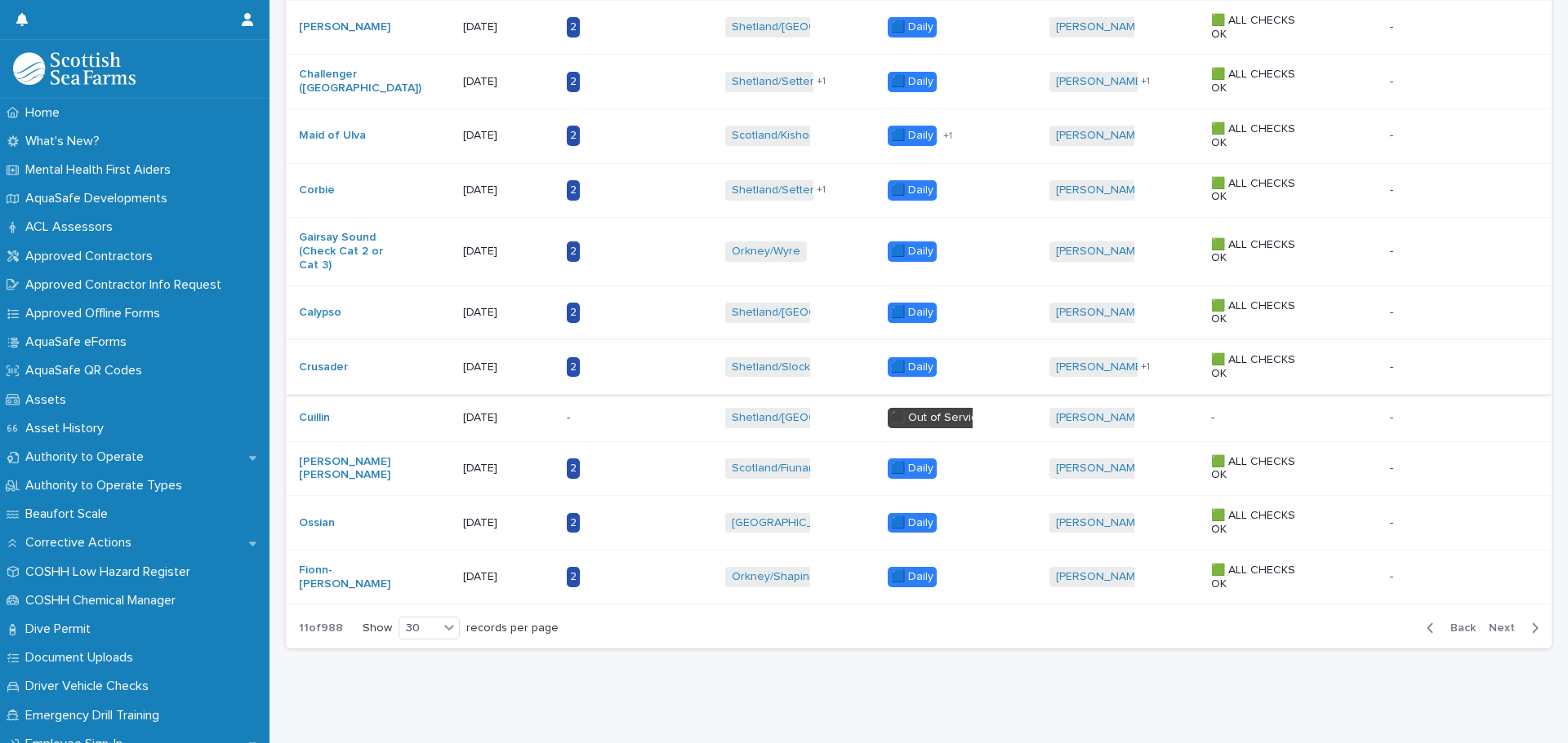
scroll to position [1310, 0]
click at [1448, 623] on span "Back" at bounding box center [1458, 628] width 35 height 12
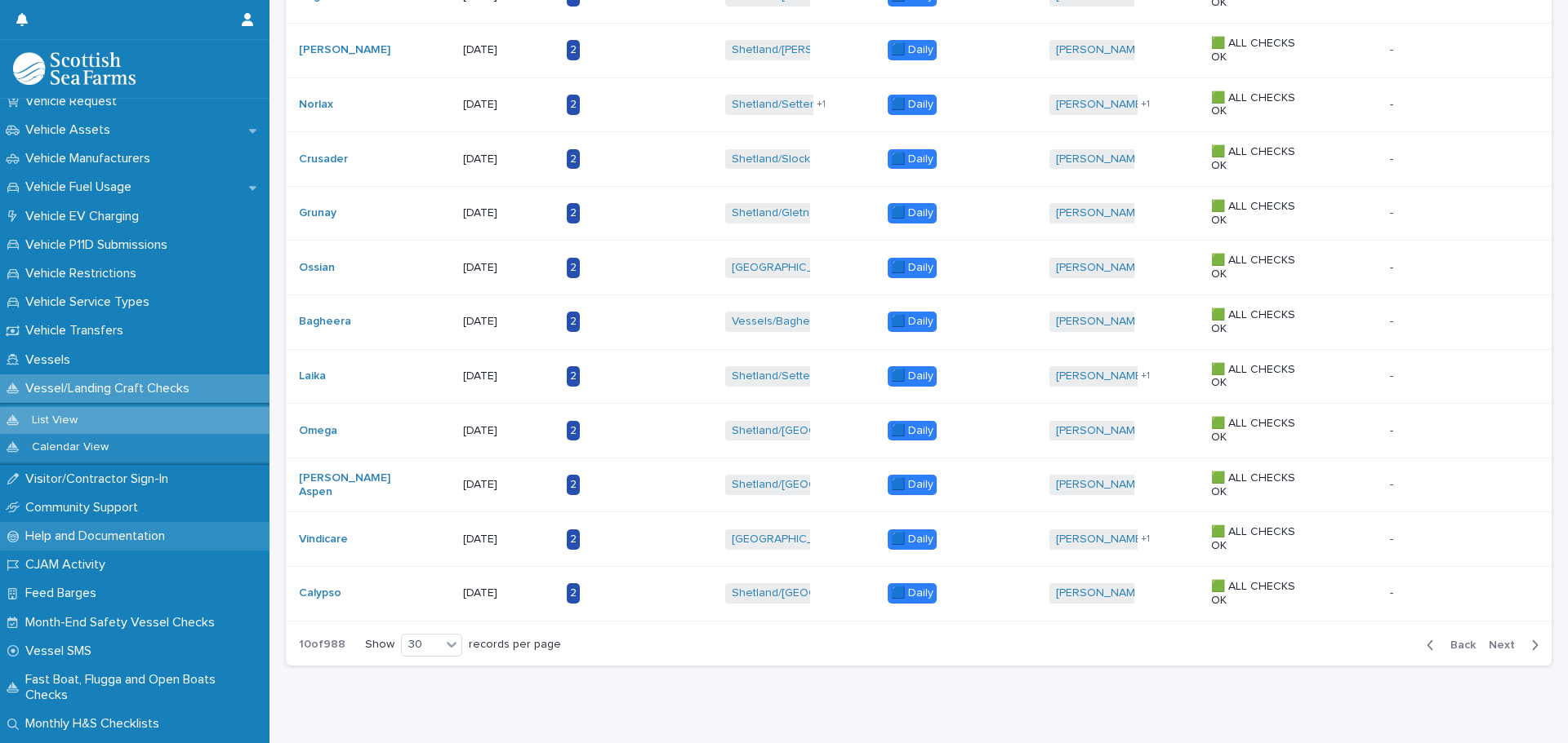
scroll to position [1299, 0]
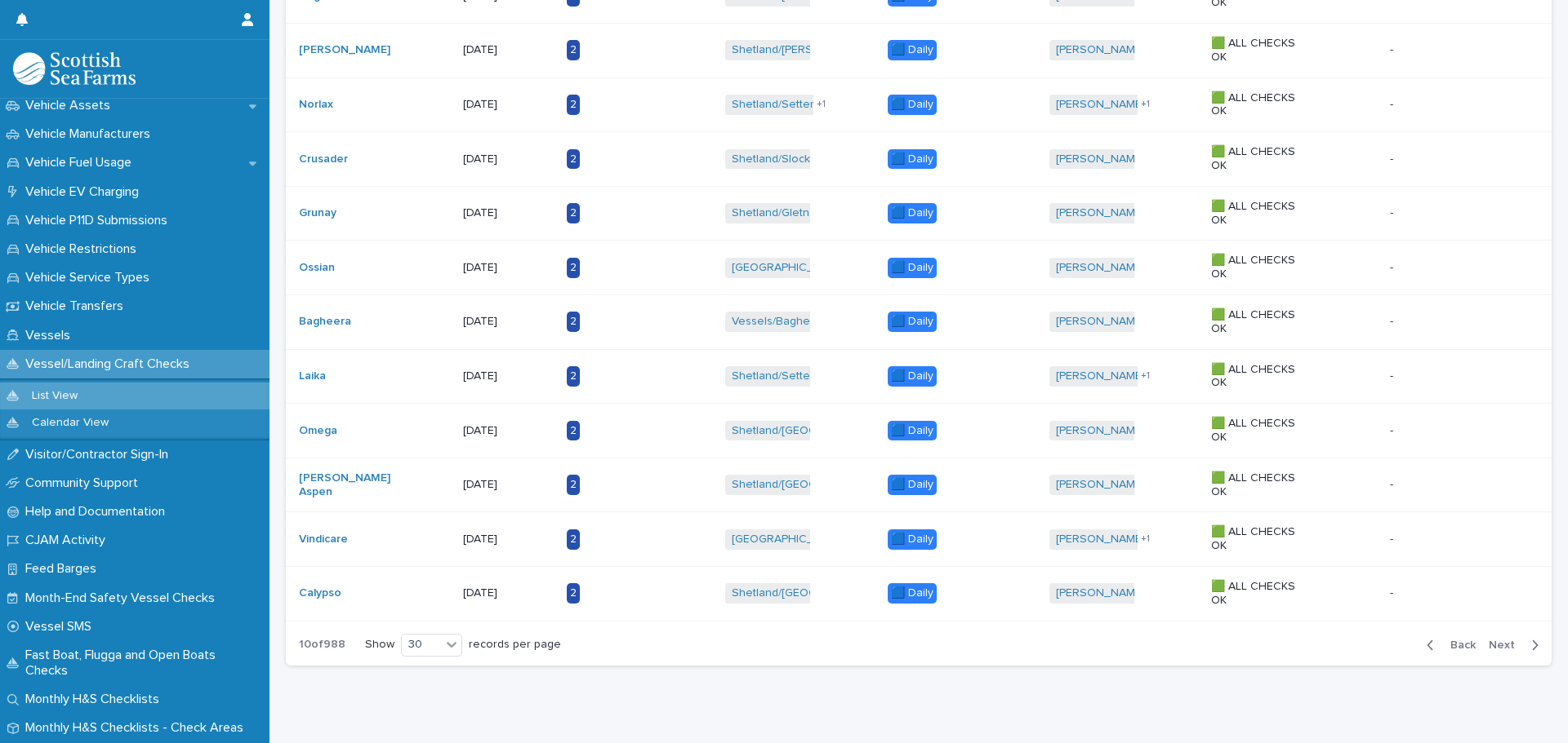
click at [130, 366] on p "Vessel/Landing Craft Checks" at bounding box center [110, 364] width 184 height 16
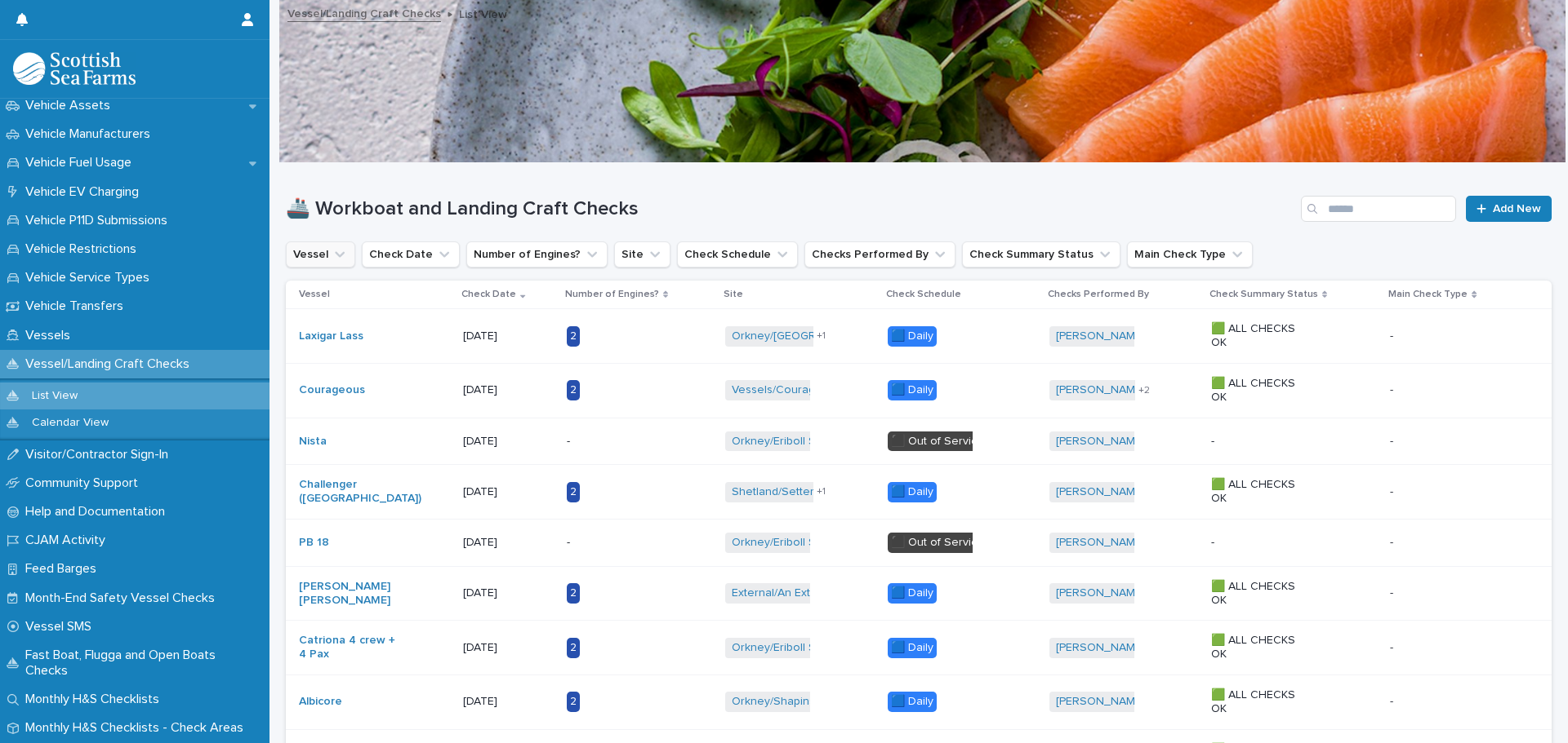
click at [345, 257] on icon "Vessel" at bounding box center [340, 255] width 17 height 17
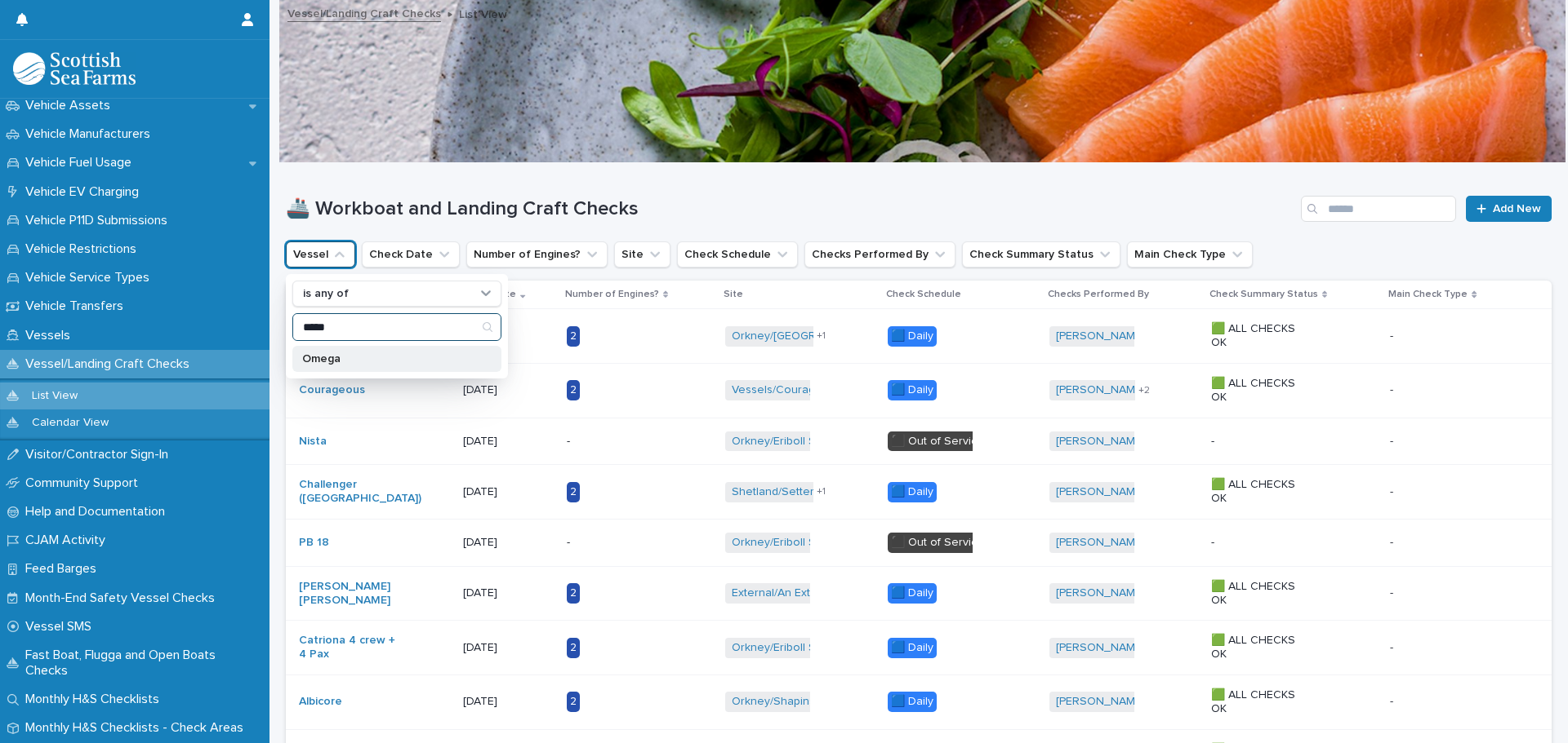
type input "*****"
click at [332, 362] on p "Omega" at bounding box center [388, 359] width 173 height 12
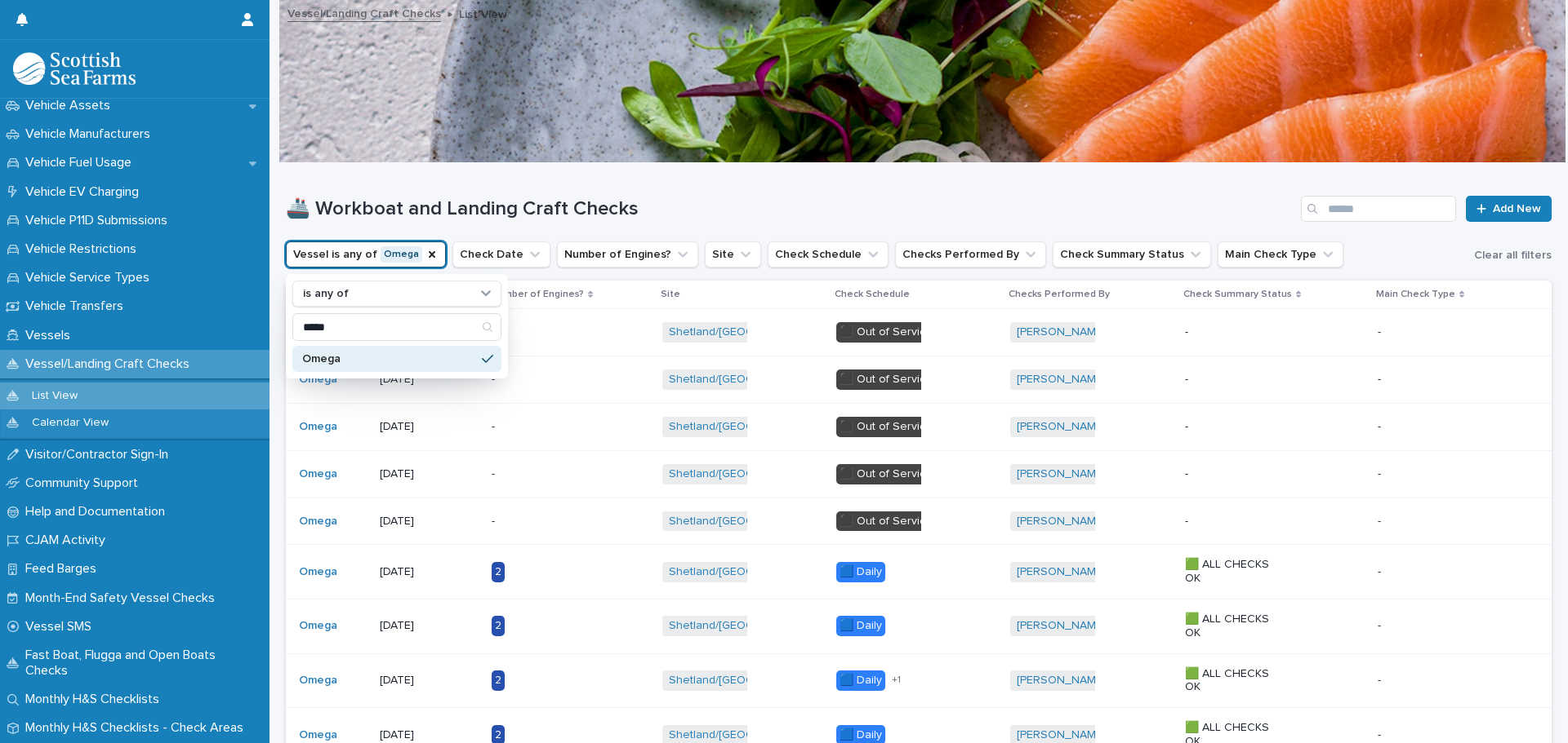
click at [706, 211] on h1 "🚢 Workboat and Landing Craft Checks" at bounding box center [790, 209] width 1009 height 23
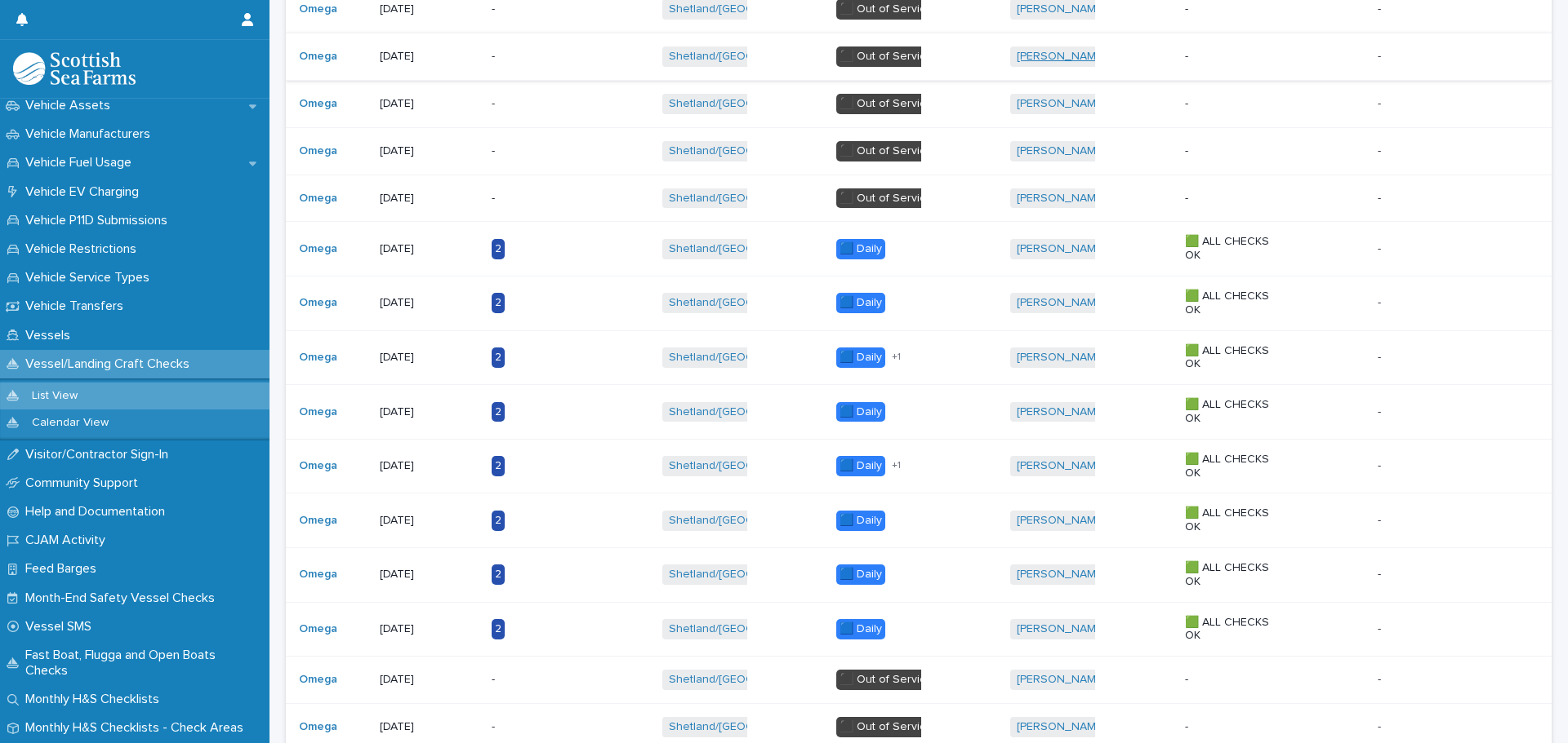
scroll to position [82, 0]
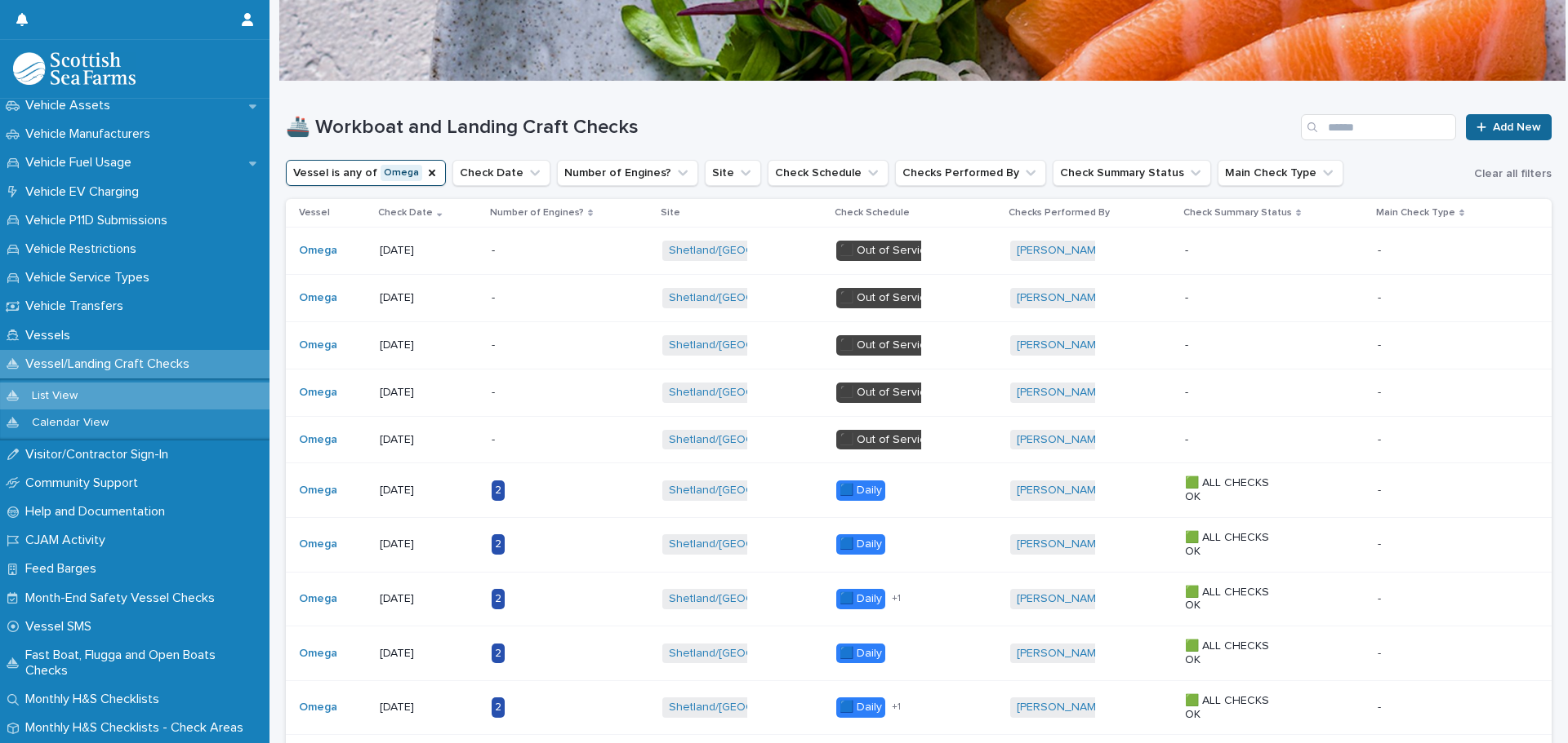
click at [1493, 125] on span "Add New" at bounding box center [1517, 127] width 49 height 12
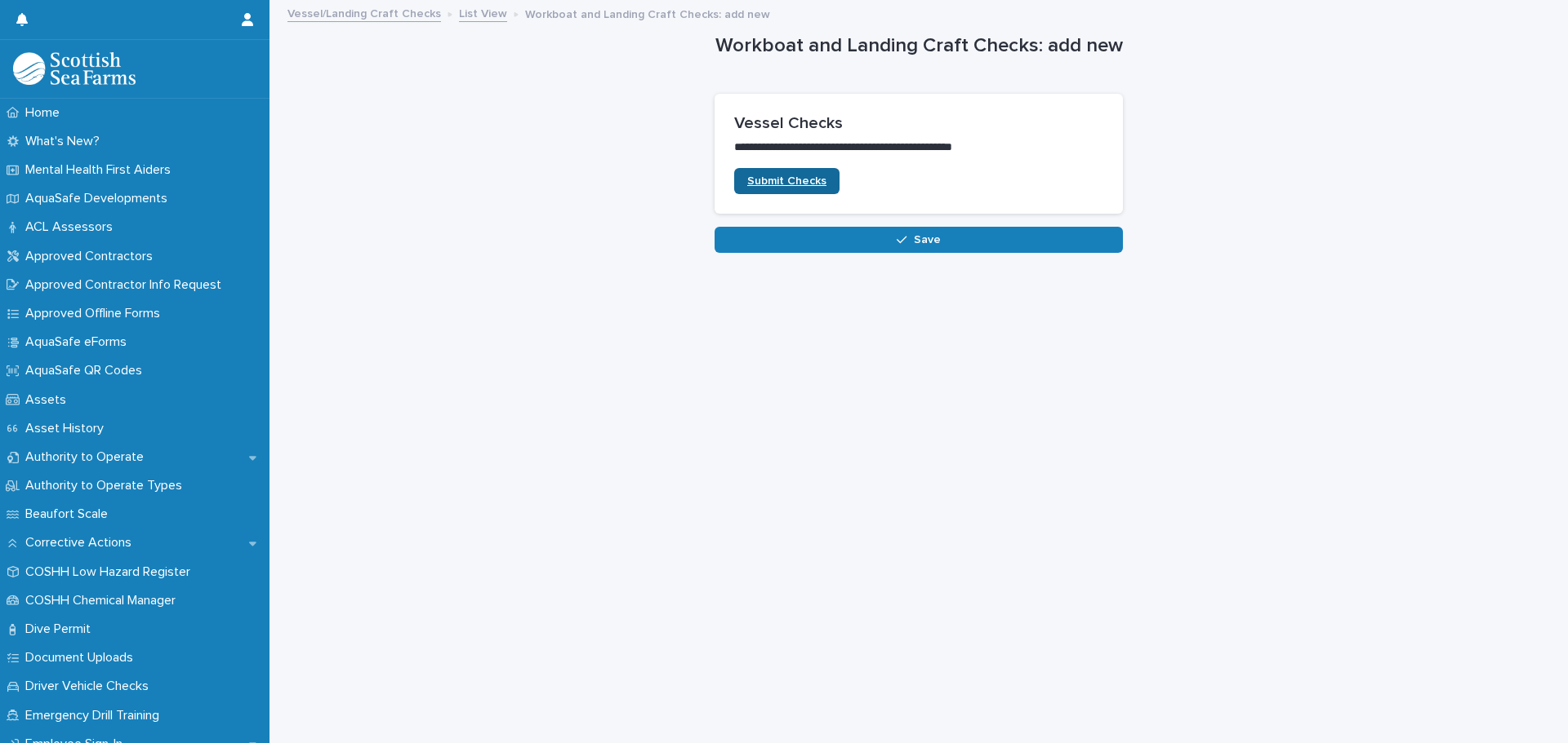
click at [799, 181] on span "Submit Checks" at bounding box center [786, 181] width 79 height 12
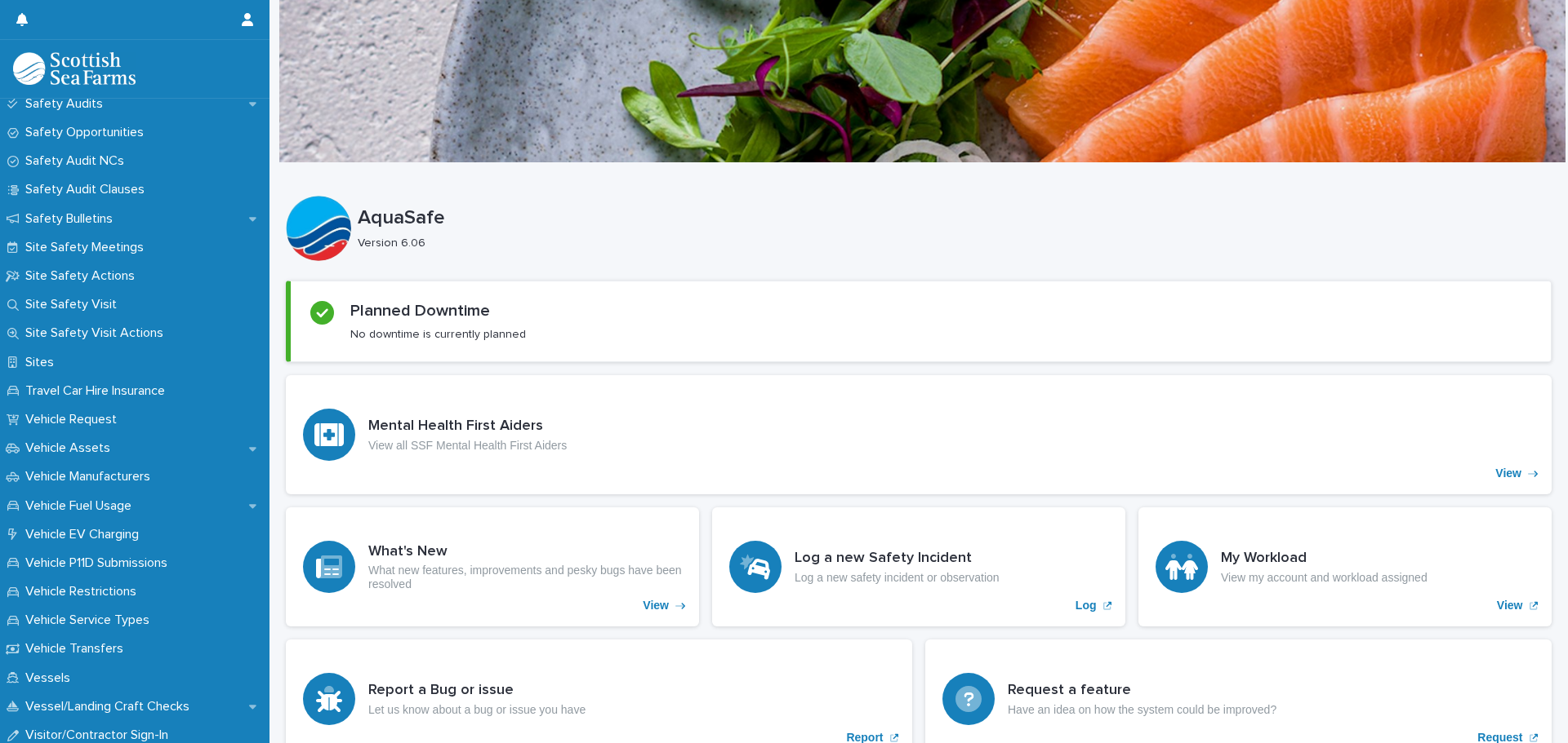
scroll to position [1237, 0]
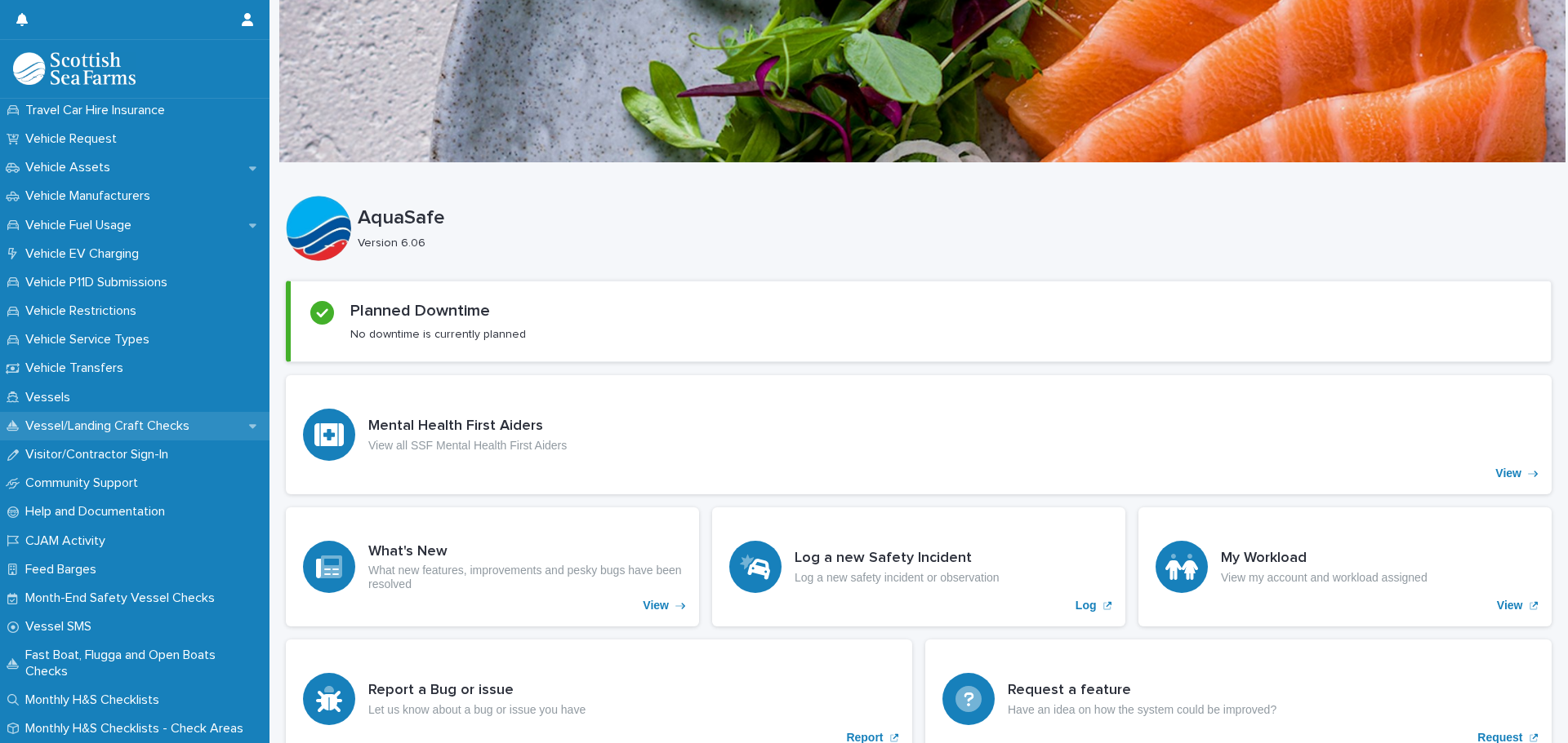
click at [143, 424] on p "Vessel/Landing Craft Checks" at bounding box center [110, 426] width 184 height 16
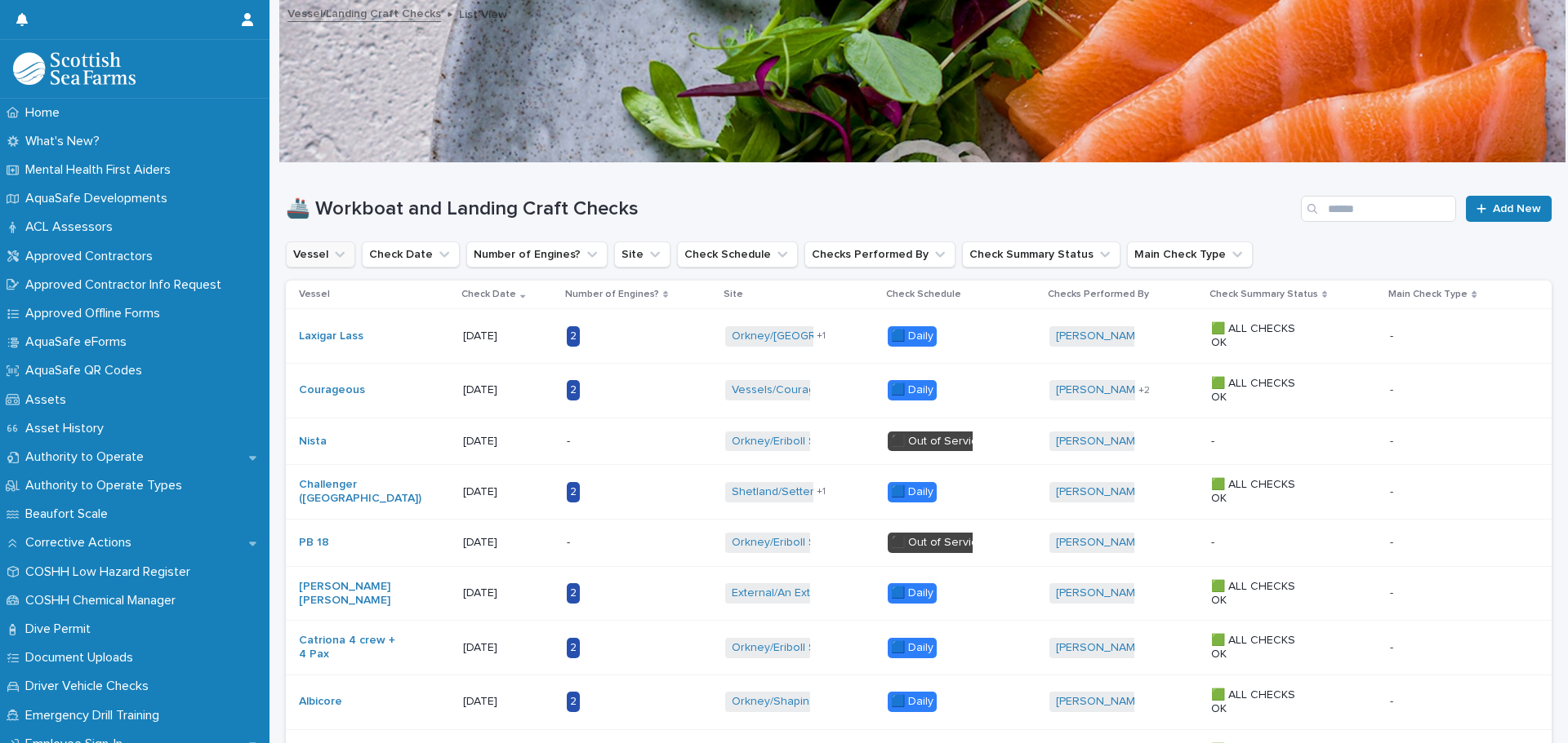
click at [331, 252] on icon "Vessel" at bounding box center [340, 255] width 17 height 17
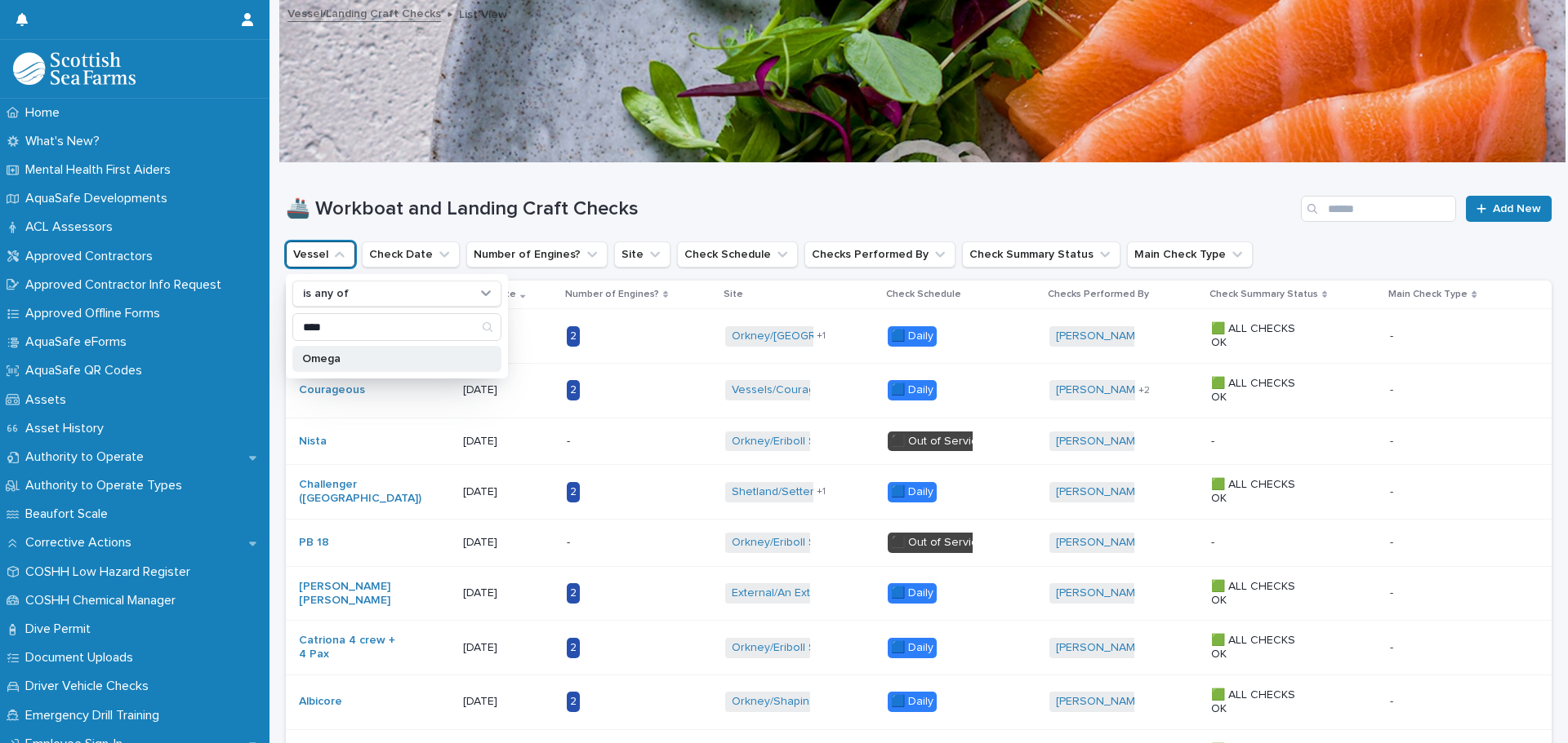
type input "****"
click at [344, 356] on p "Omega" at bounding box center [388, 359] width 173 height 12
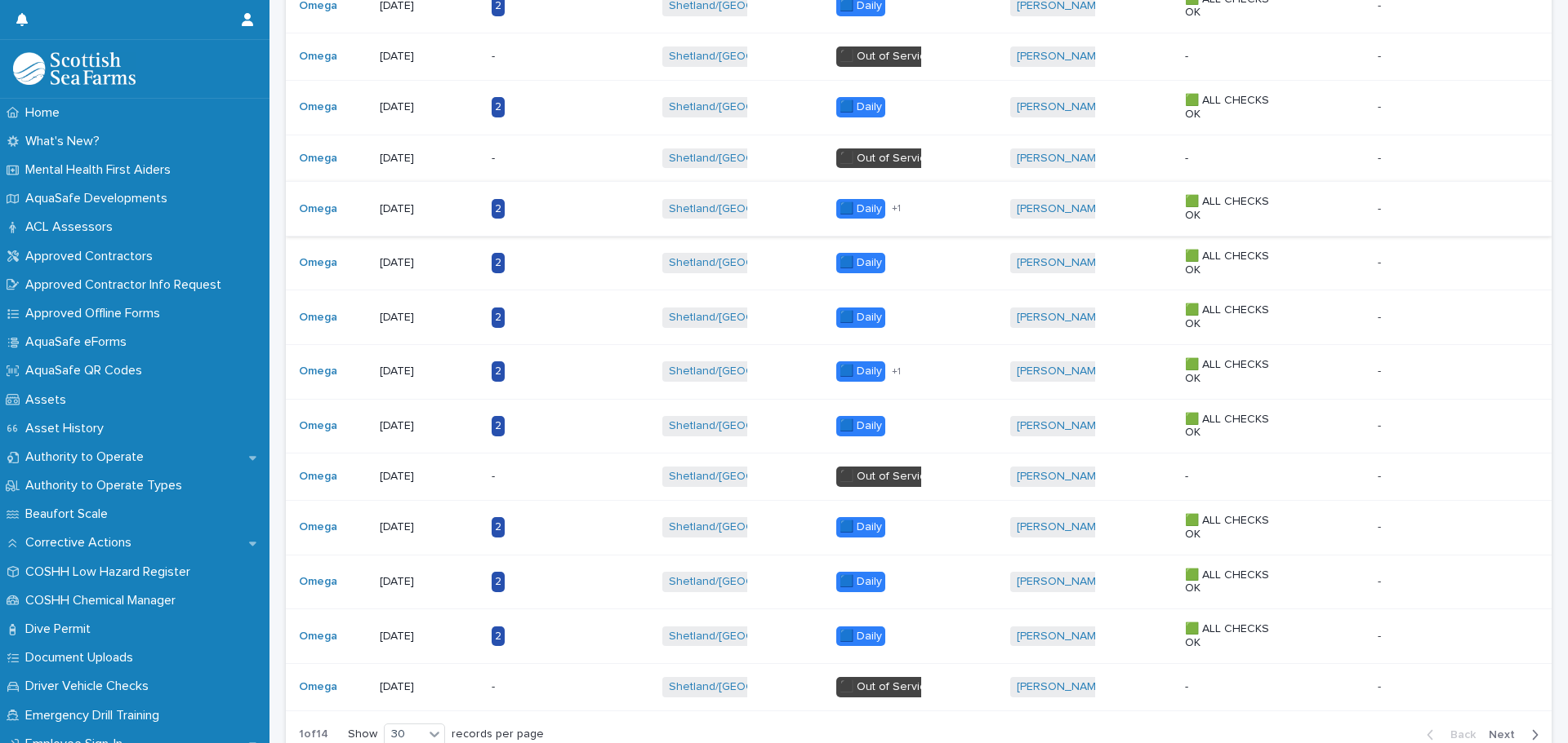
scroll to position [816, 0]
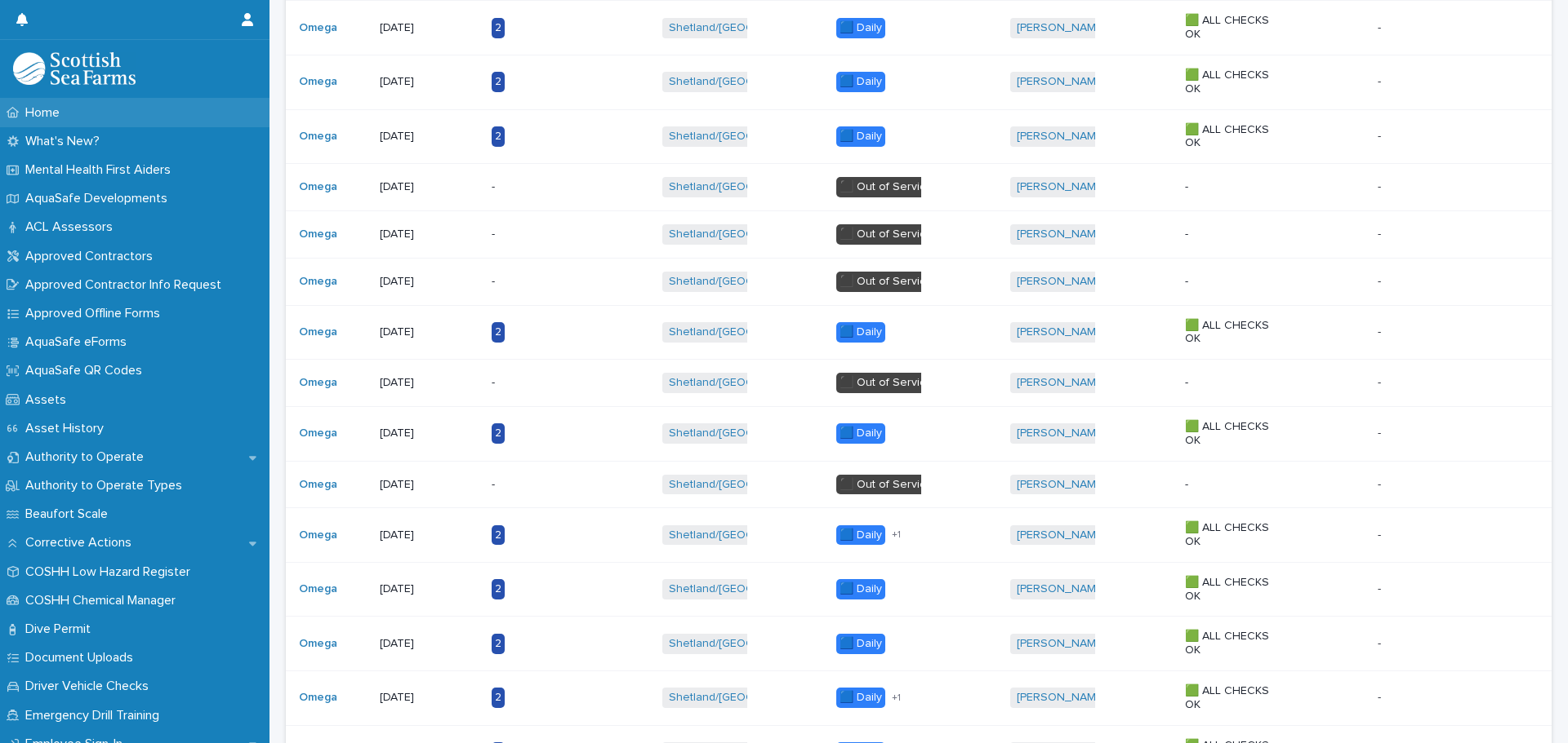
click at [58, 116] on p "Home" at bounding box center [45, 113] width 54 height 16
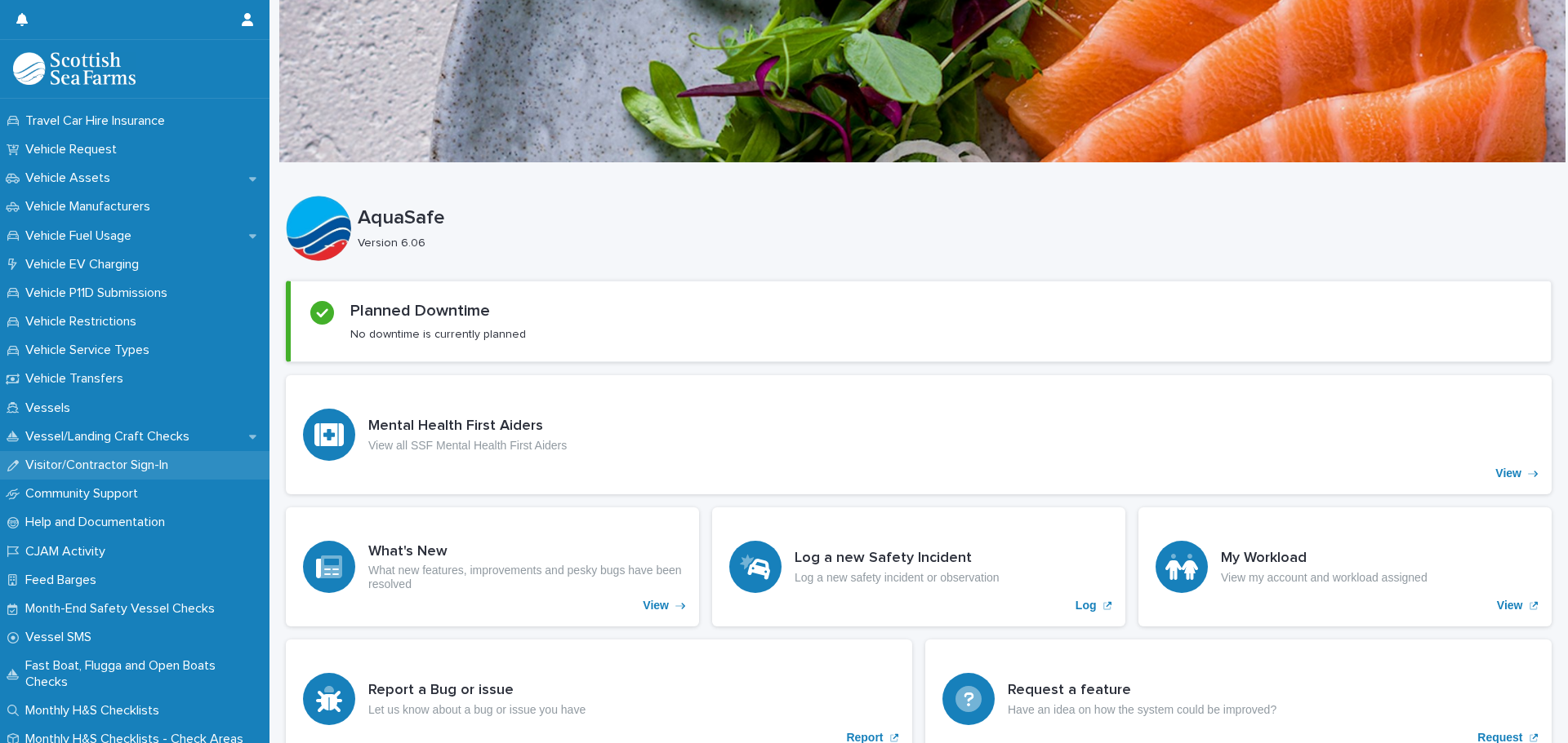
scroll to position [1237, 0]
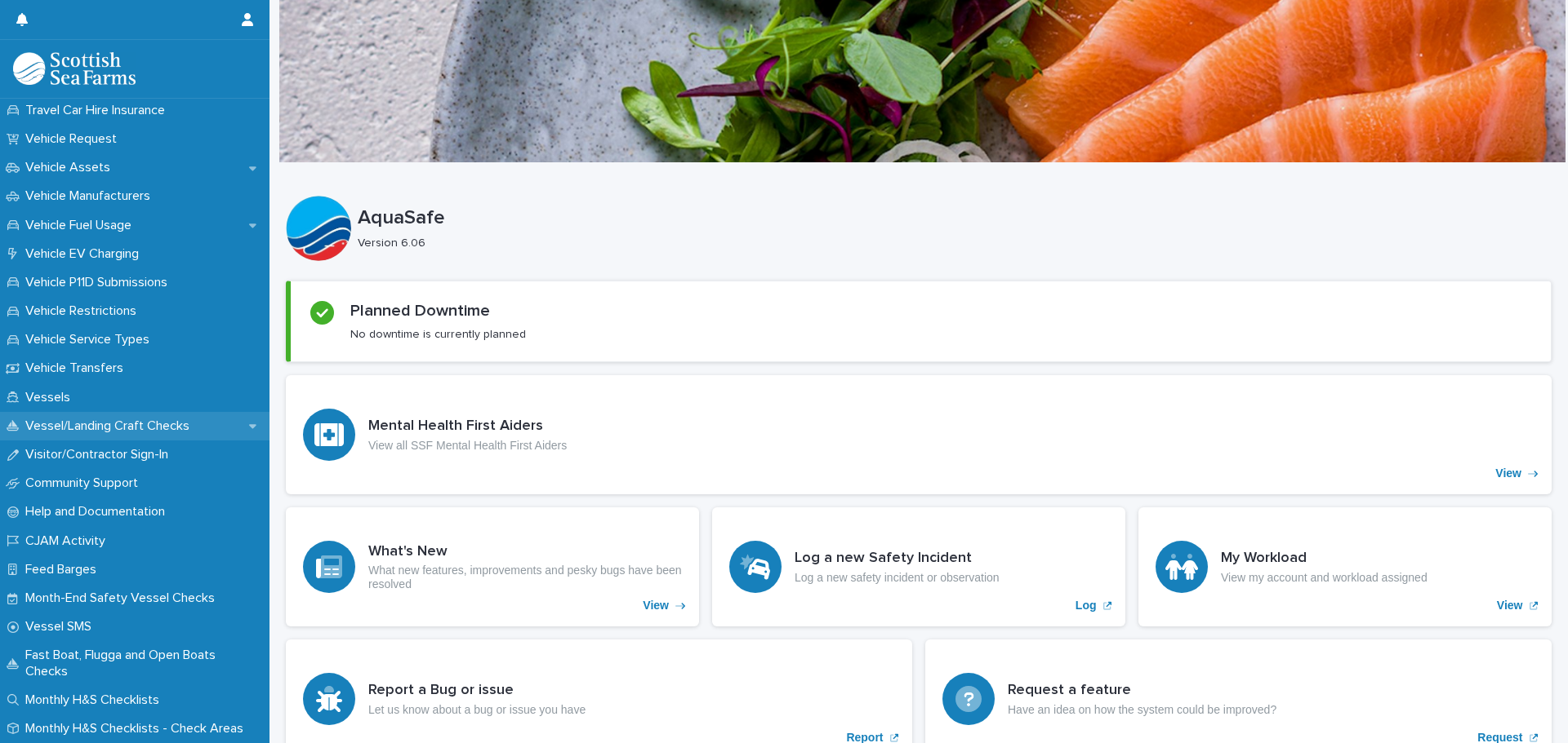
click at [99, 426] on p "Vessel/Landing Craft Checks" at bounding box center [110, 426] width 184 height 16
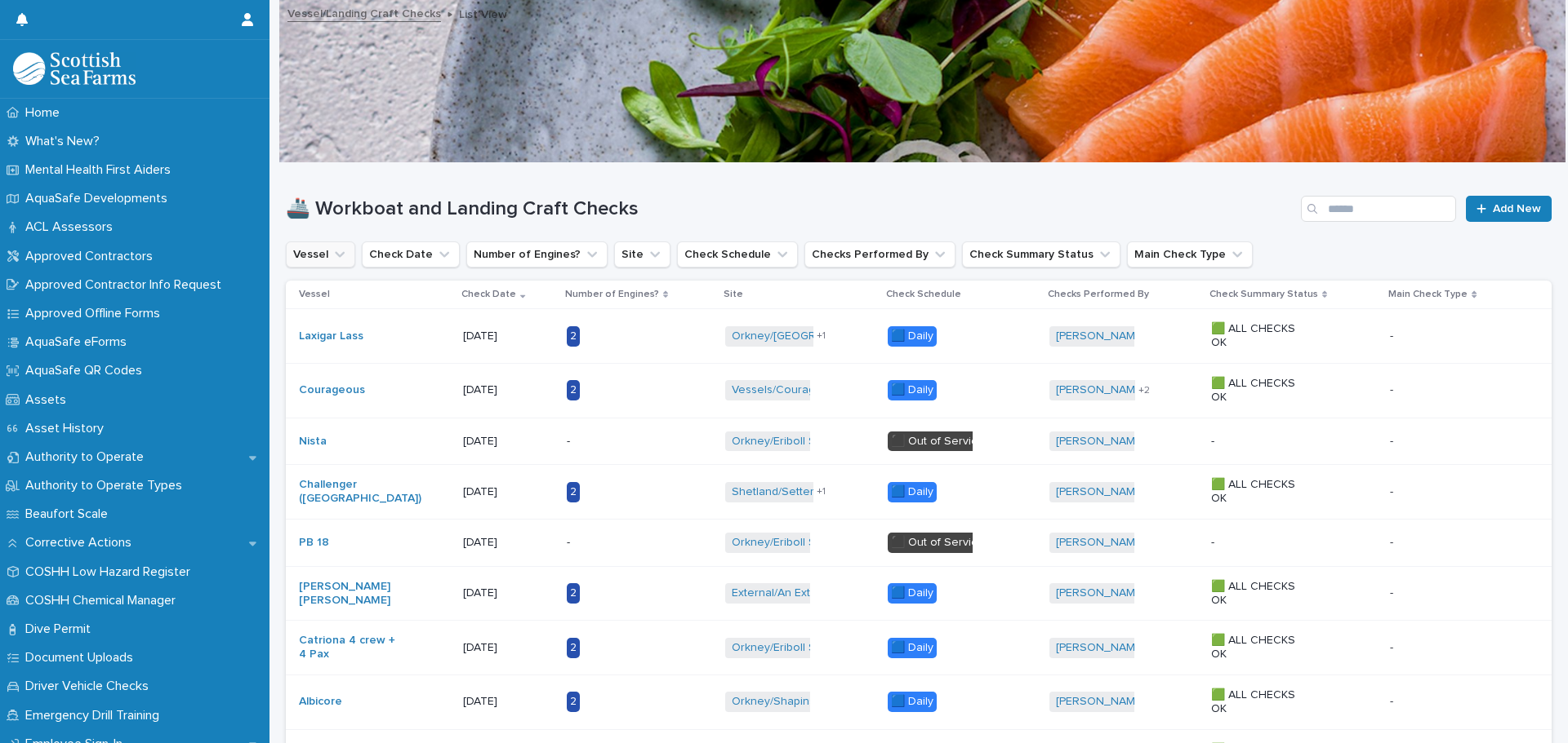
click at [341, 259] on icon "Vessel" at bounding box center [340, 255] width 17 height 17
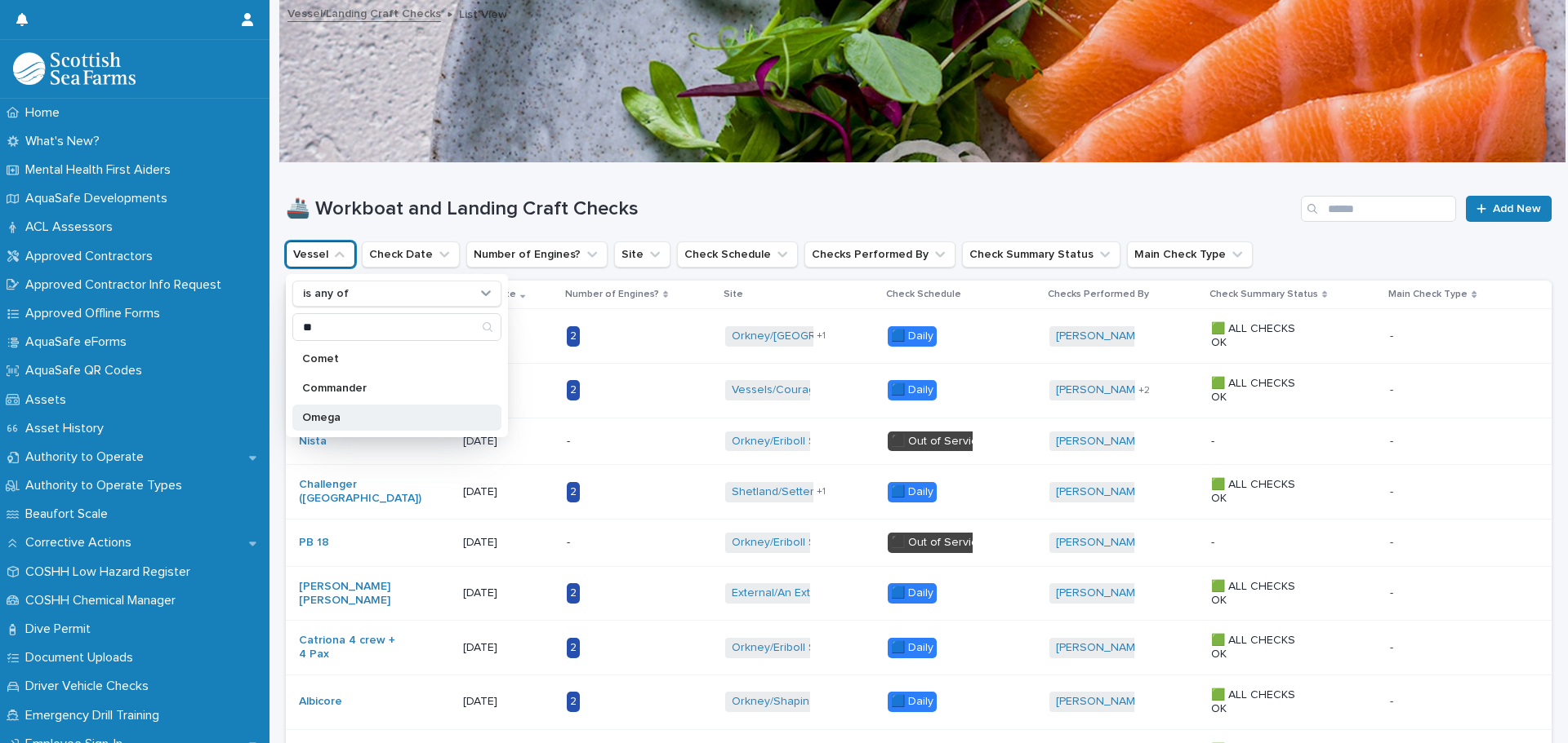
type input "**"
click at [345, 410] on div "Omega" at bounding box center [397, 417] width 209 height 26
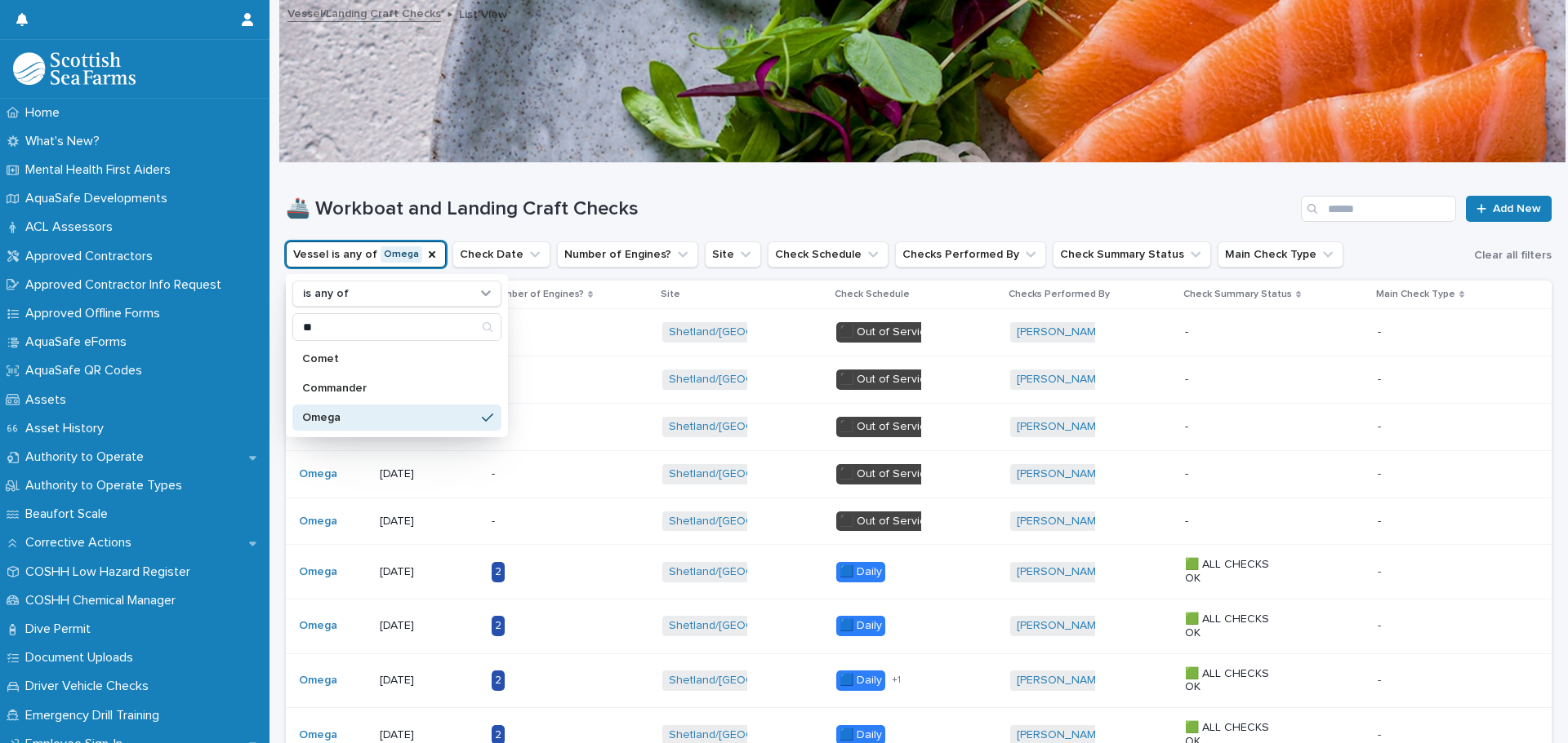
click at [671, 201] on h1 "🚢 Workboat and Landing Craft Checks" at bounding box center [790, 209] width 1009 height 23
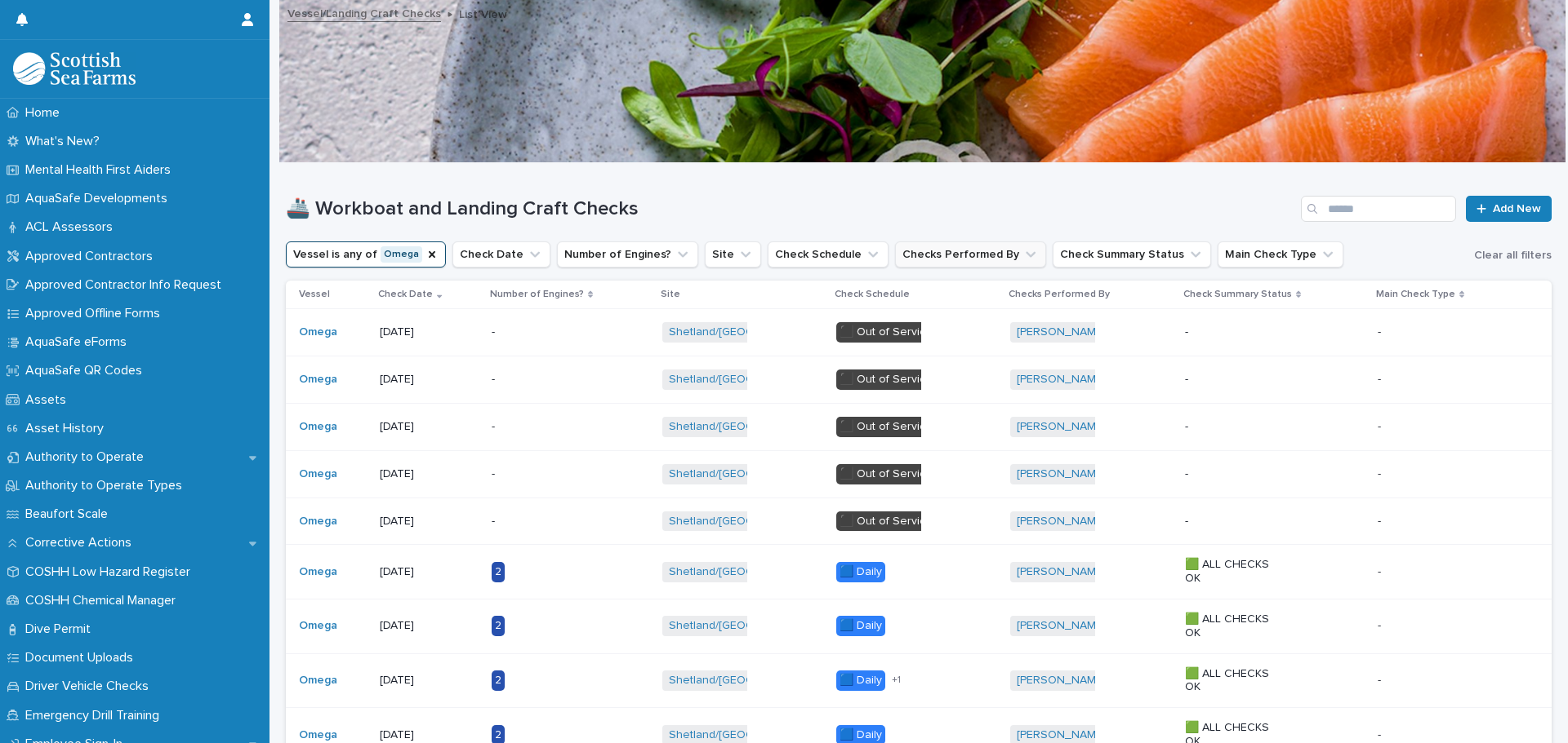
click at [1025, 255] on icon "Checks Performed By" at bounding box center [1030, 255] width 10 height 6
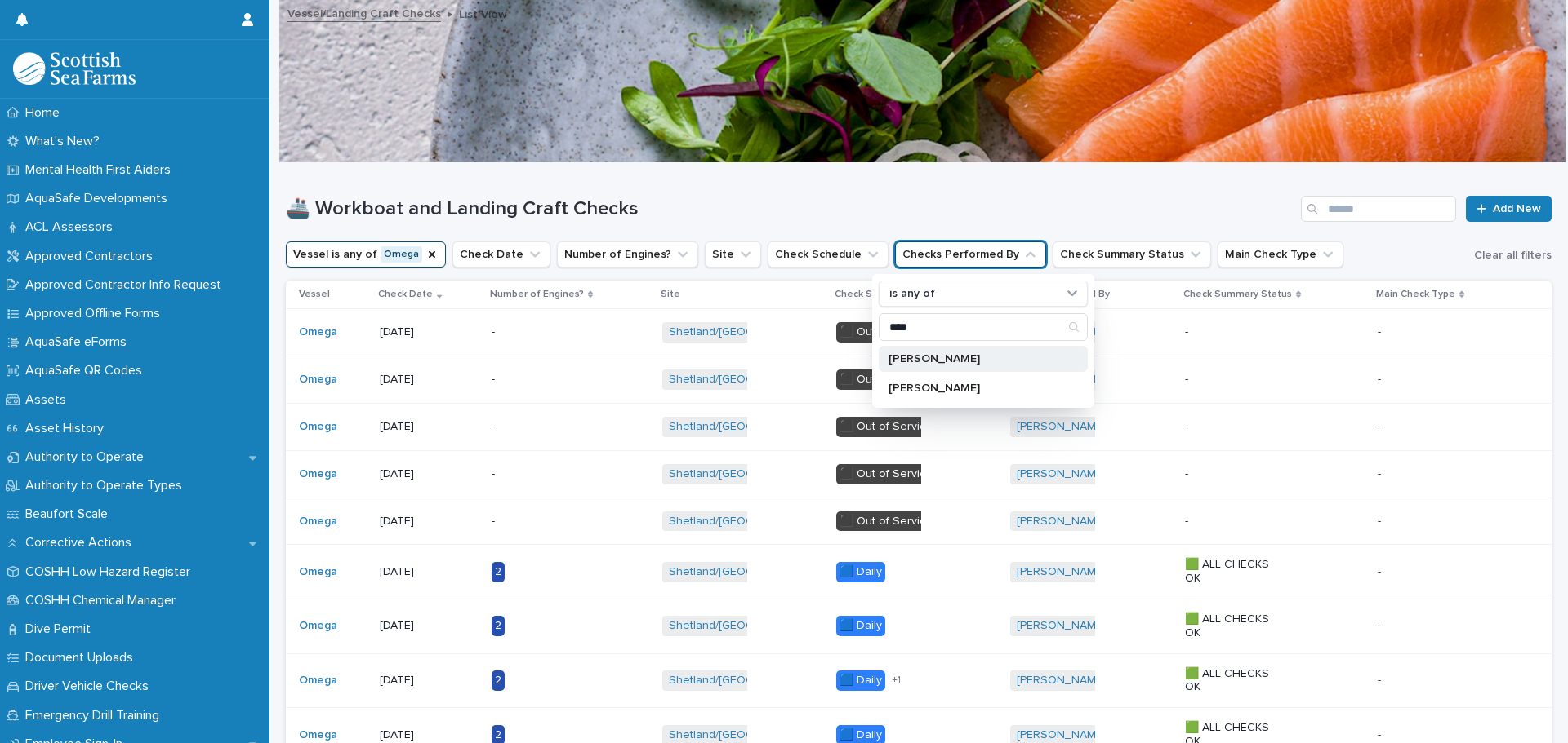
type input "****"
click at [934, 360] on p "David Geddes" at bounding box center [974, 359] width 173 height 12
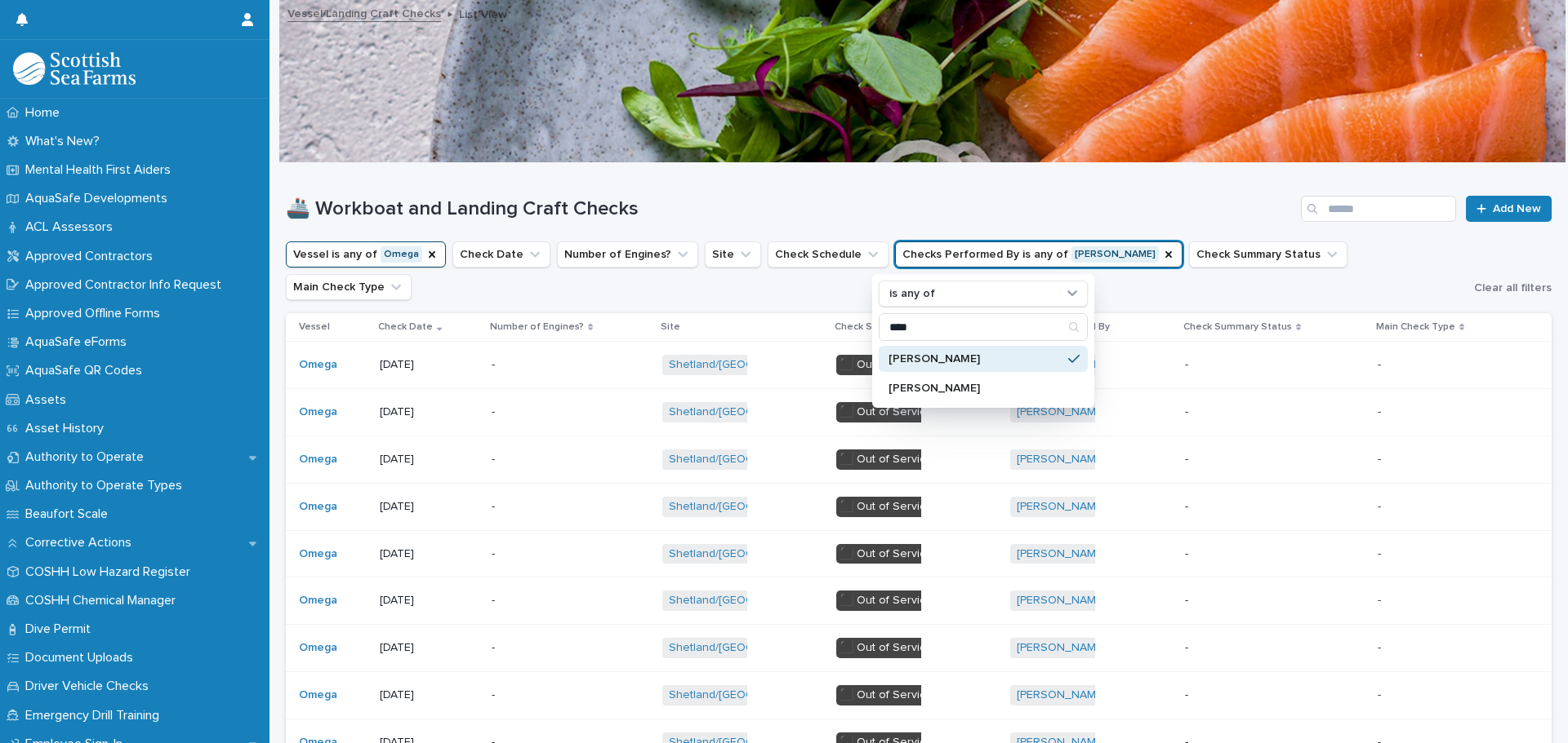
click at [810, 200] on h1 "🚢 Workboat and Landing Craft Checks" at bounding box center [790, 209] width 1009 height 23
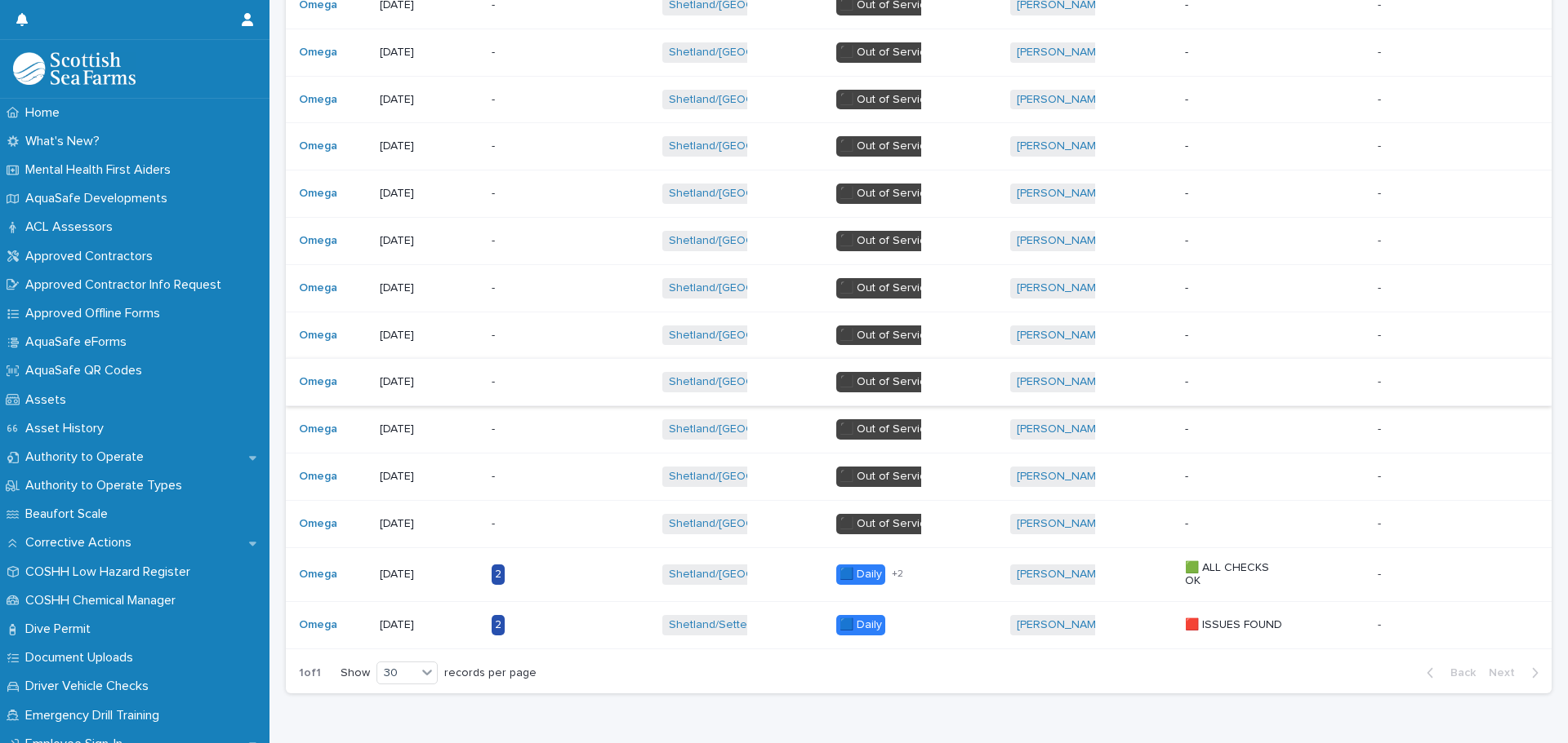
scroll to position [479, 0]
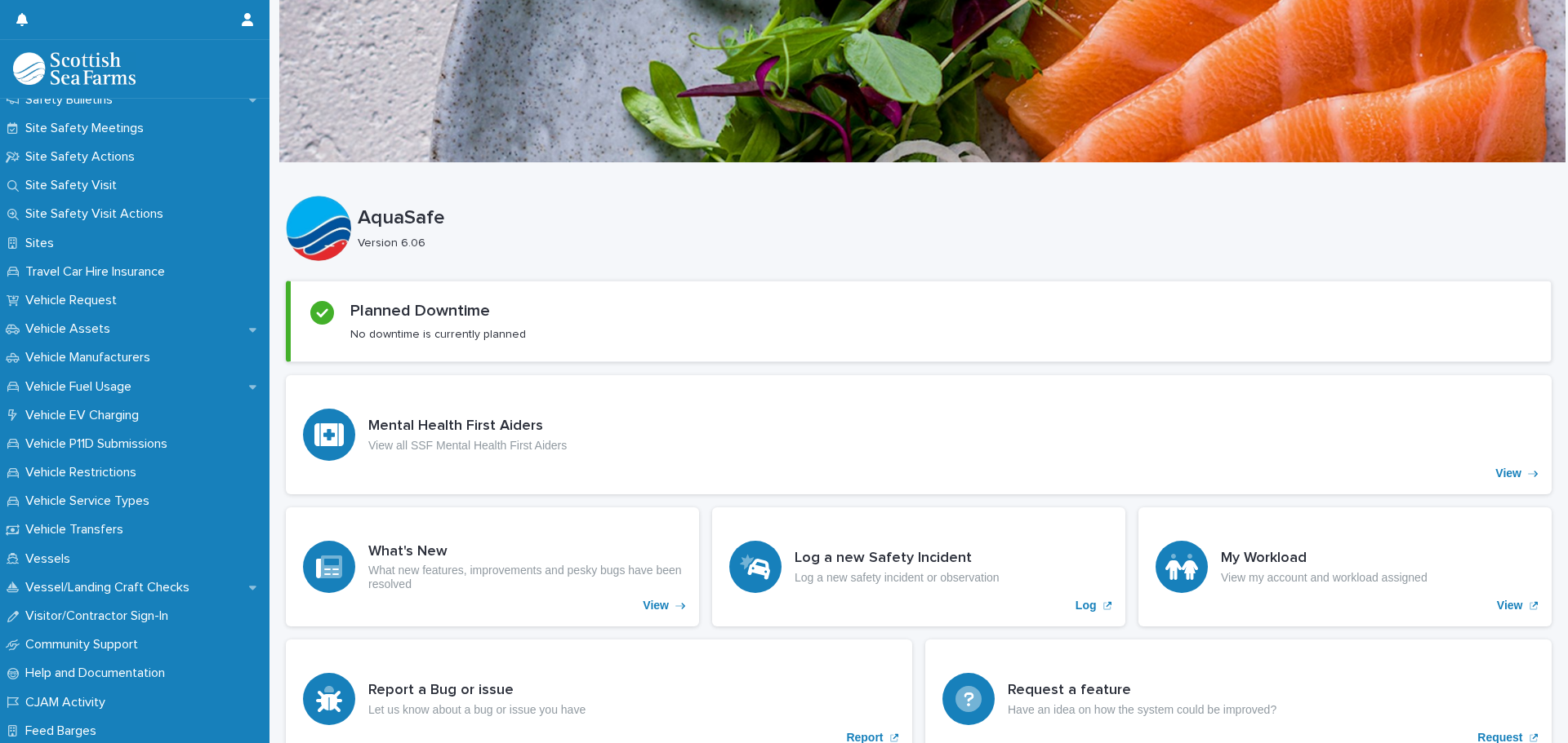
scroll to position [1074, 0]
click at [116, 582] on p "Vessel/Landing Craft Checks" at bounding box center [110, 589] width 184 height 16
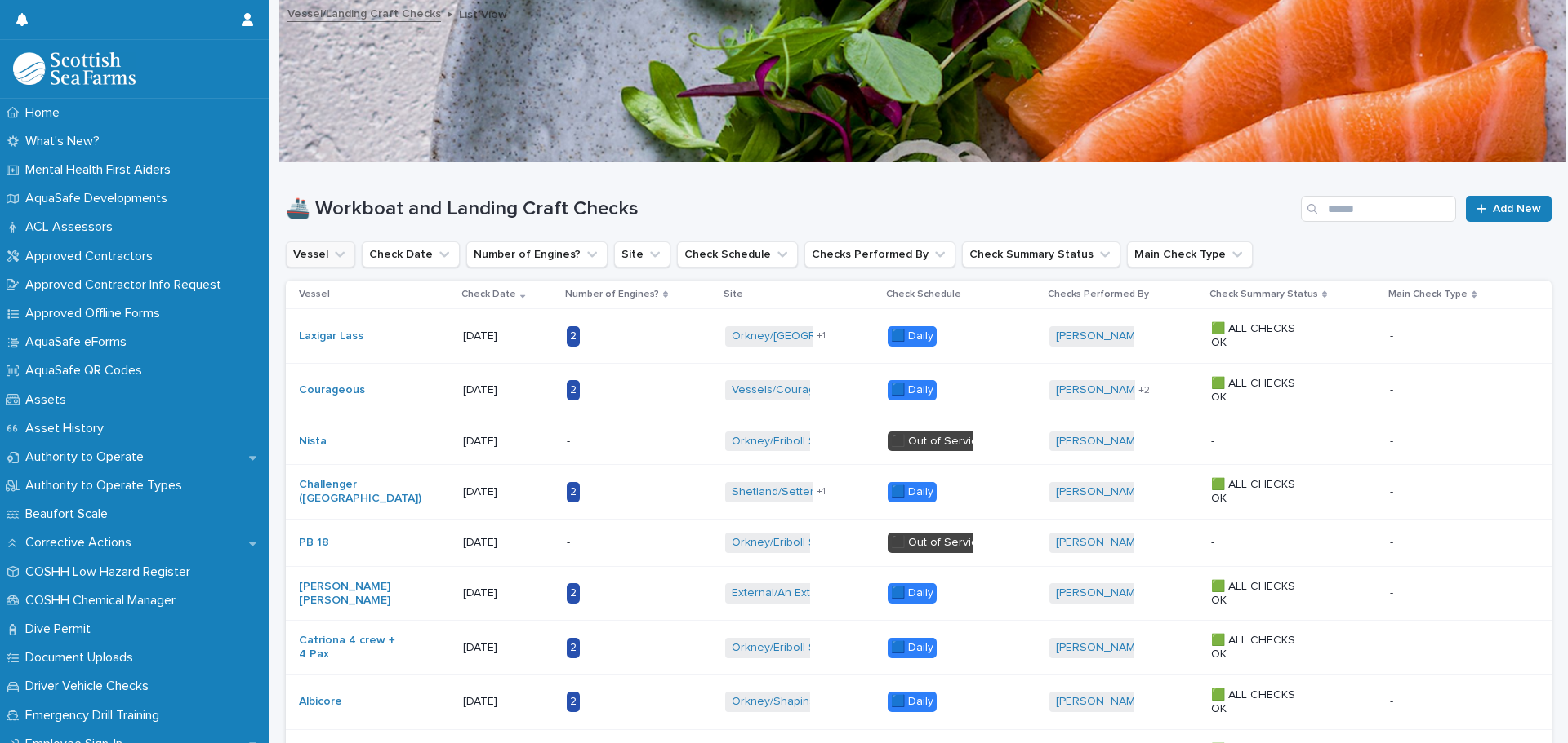
click at [353, 257] on button "Vessel" at bounding box center [320, 254] width 69 height 26
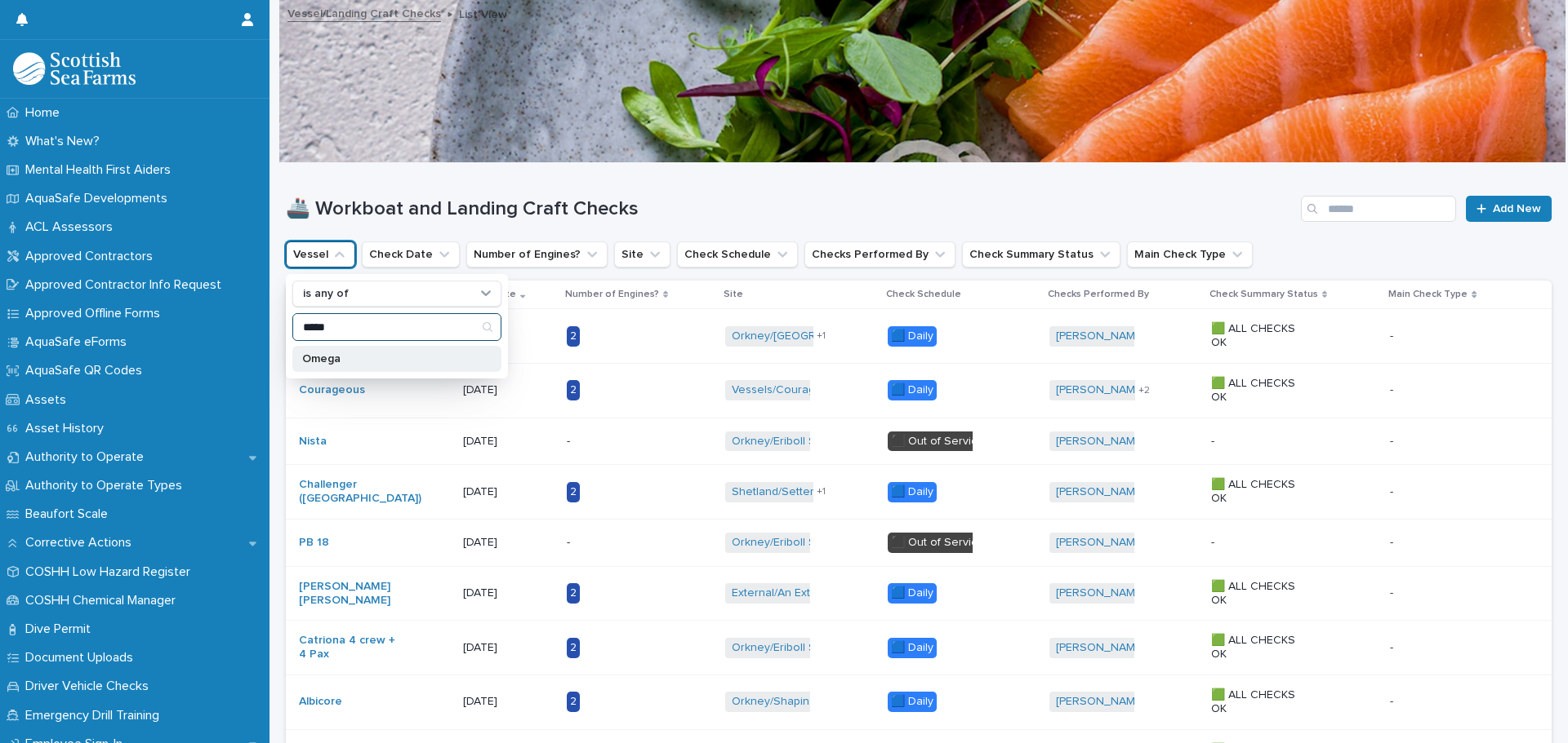
type input "*****"
click at [335, 355] on p "Omega" at bounding box center [388, 359] width 173 height 12
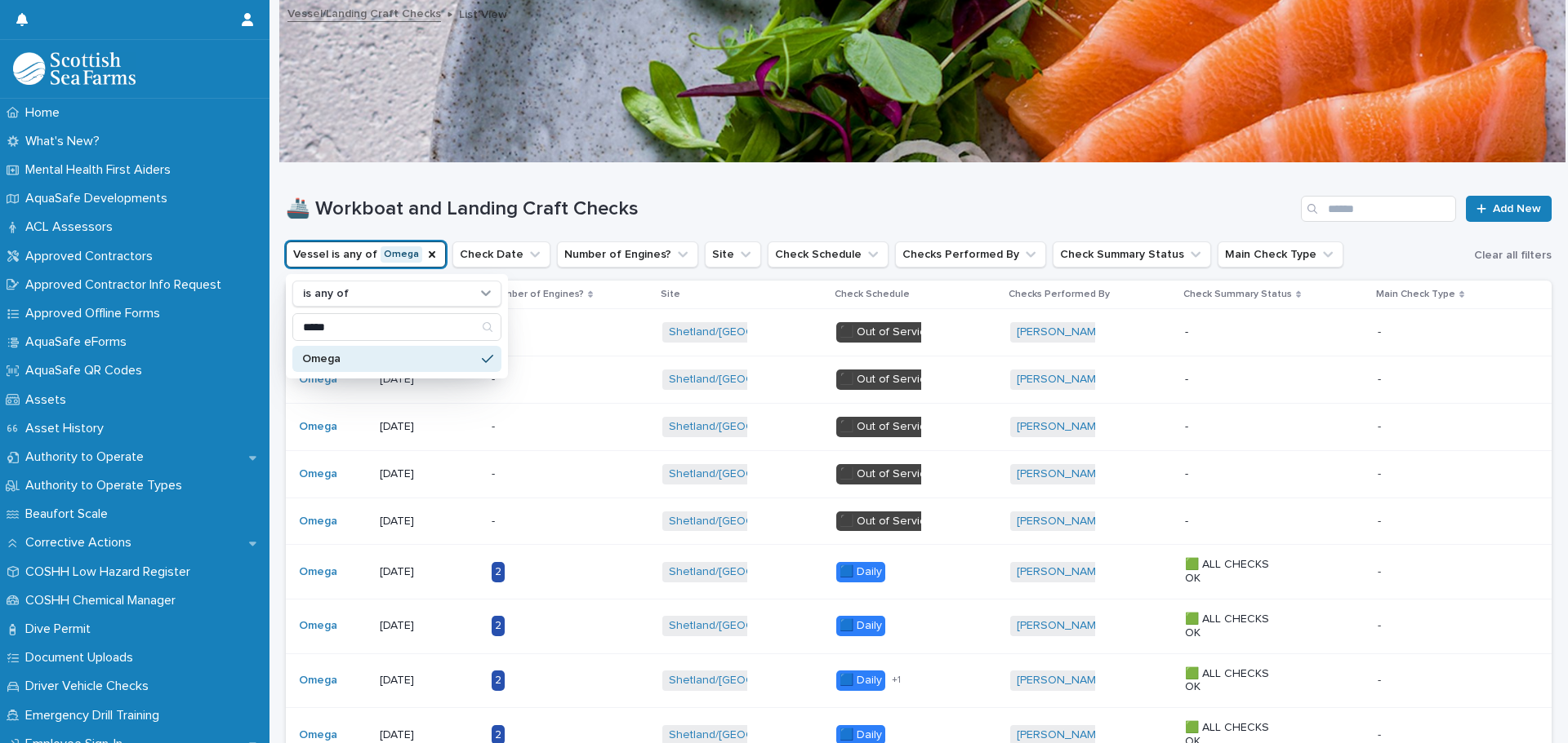
click at [667, 216] on h1 "🚢 Workboat and Landing Craft Checks" at bounding box center [790, 209] width 1009 height 23
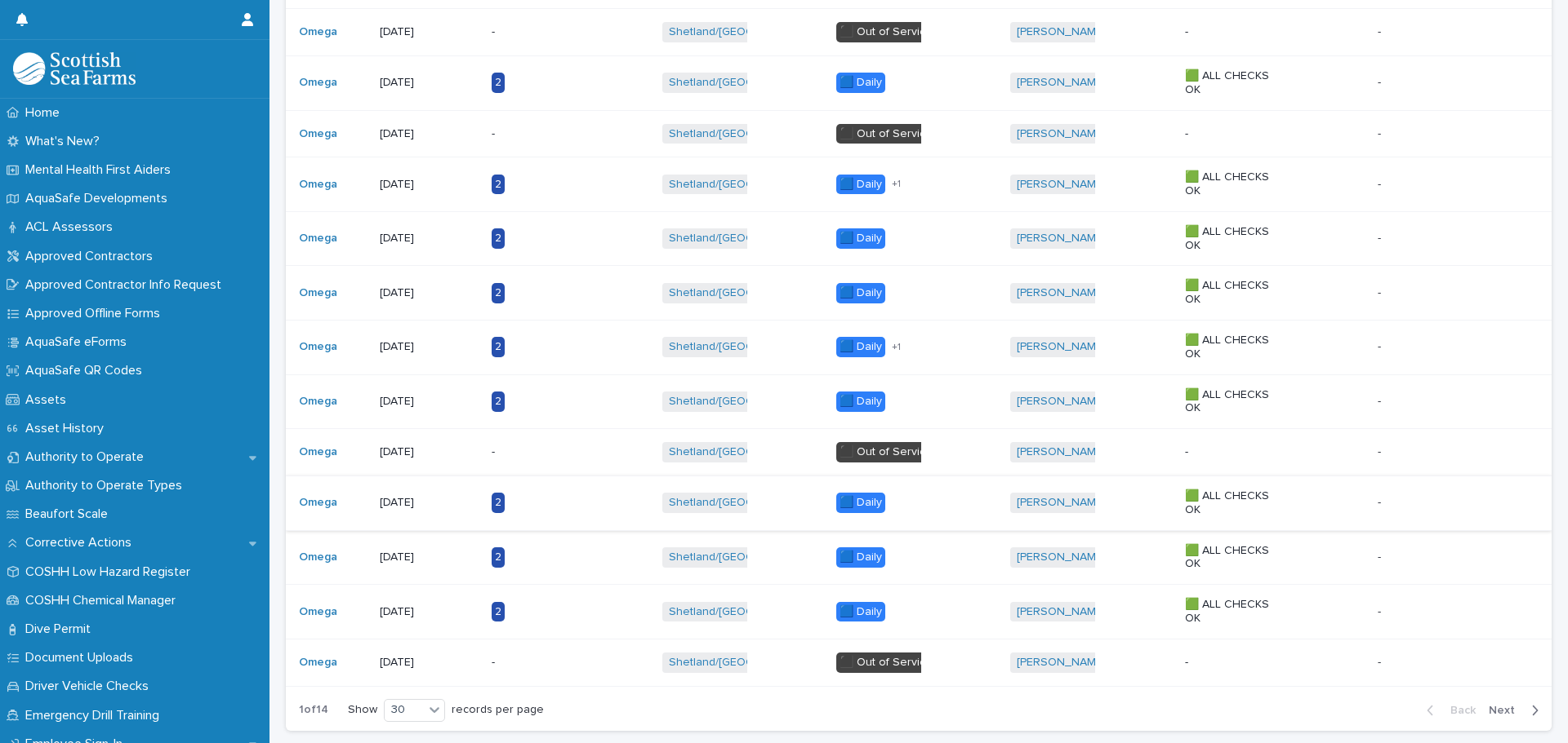
scroll to position [1142, 0]
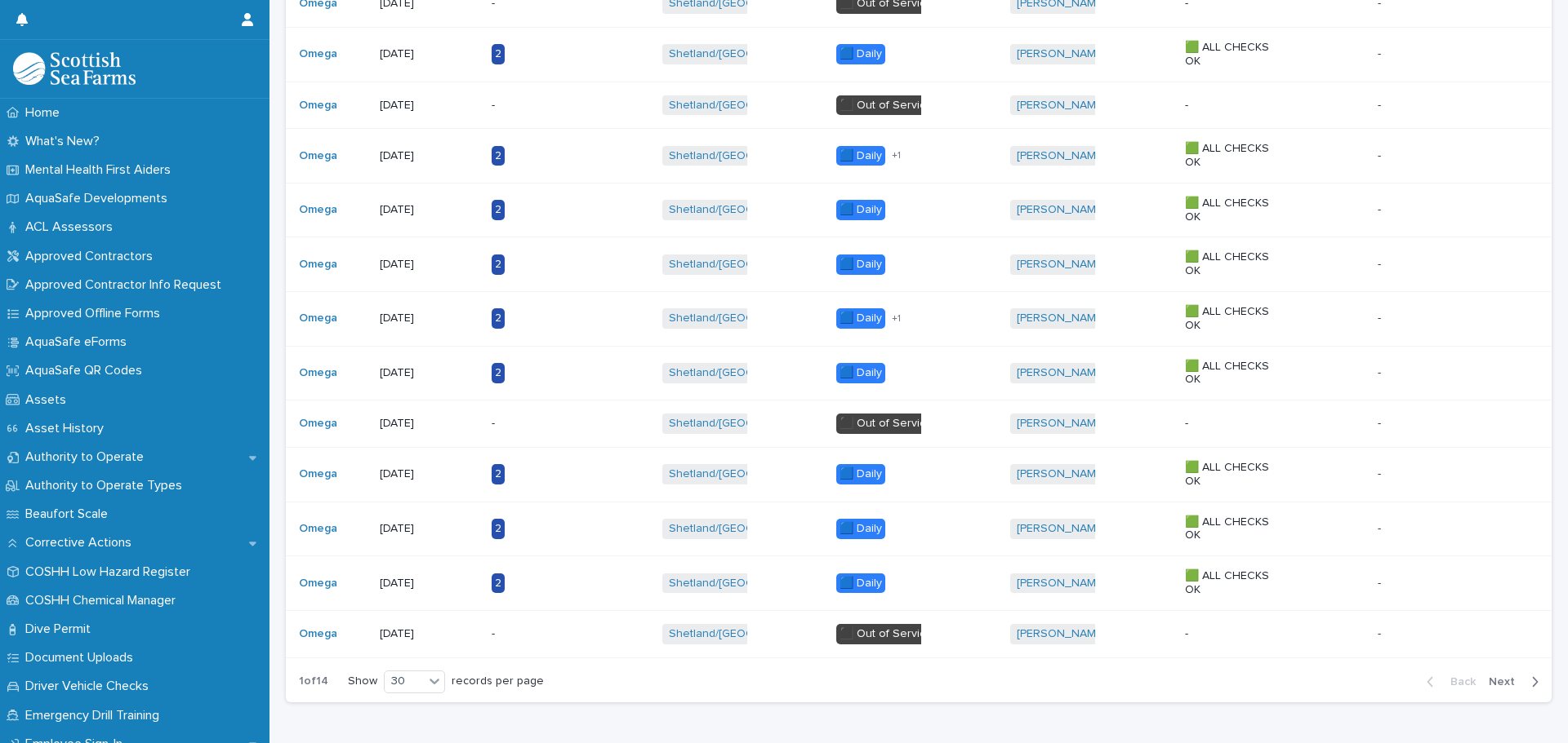
scroll to position [1224, 0]
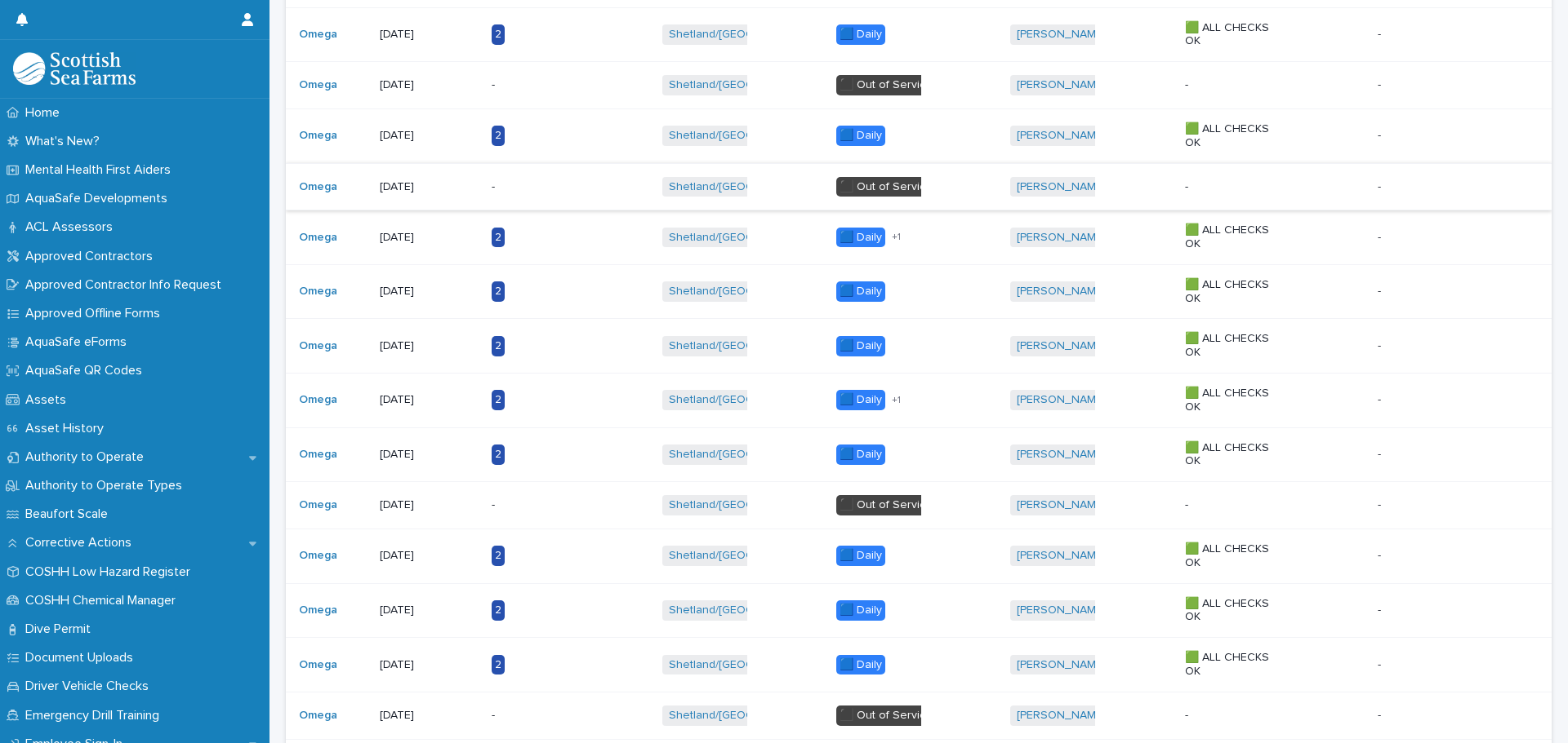
scroll to position [1142, 0]
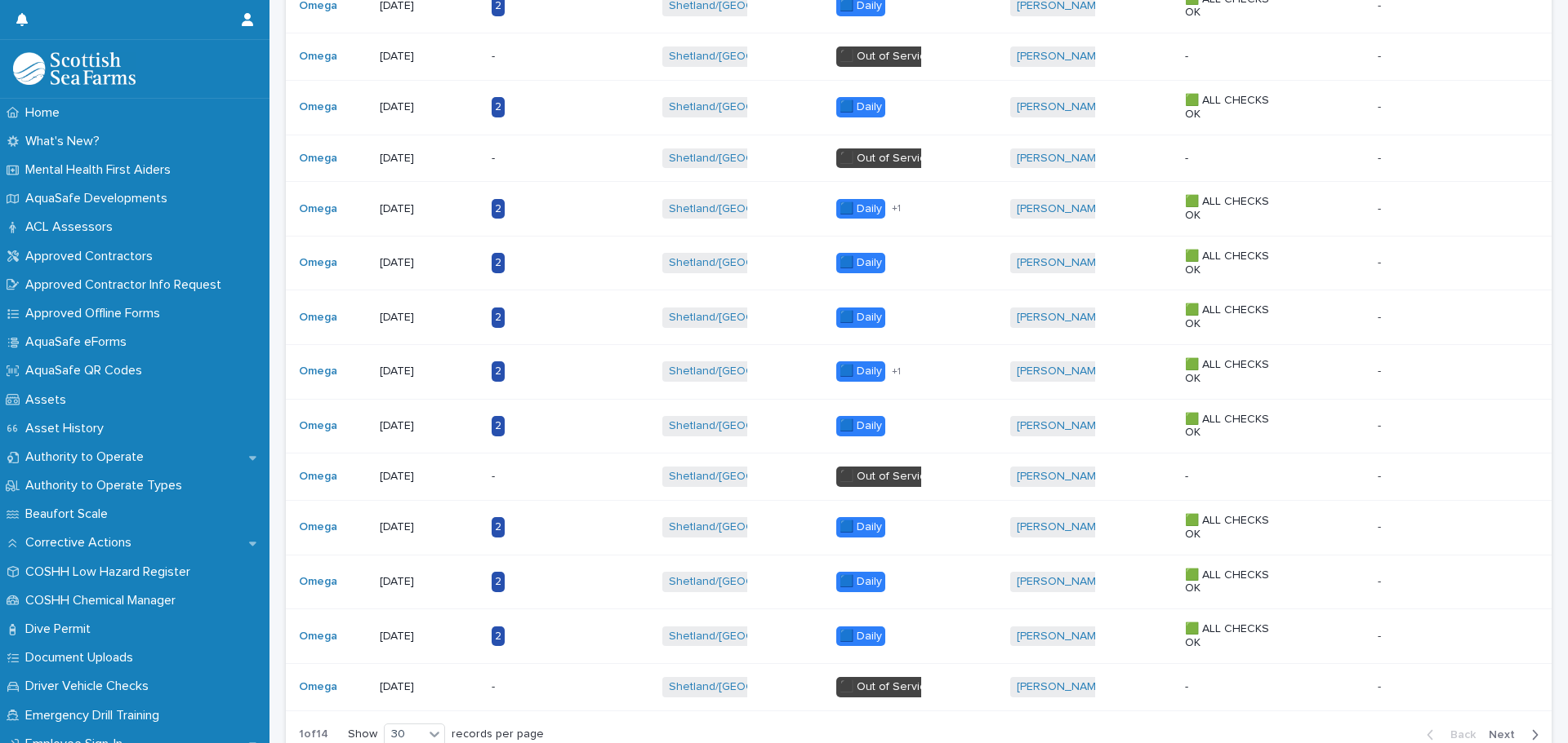
click at [116, 61] on img at bounding box center [74, 68] width 122 height 33
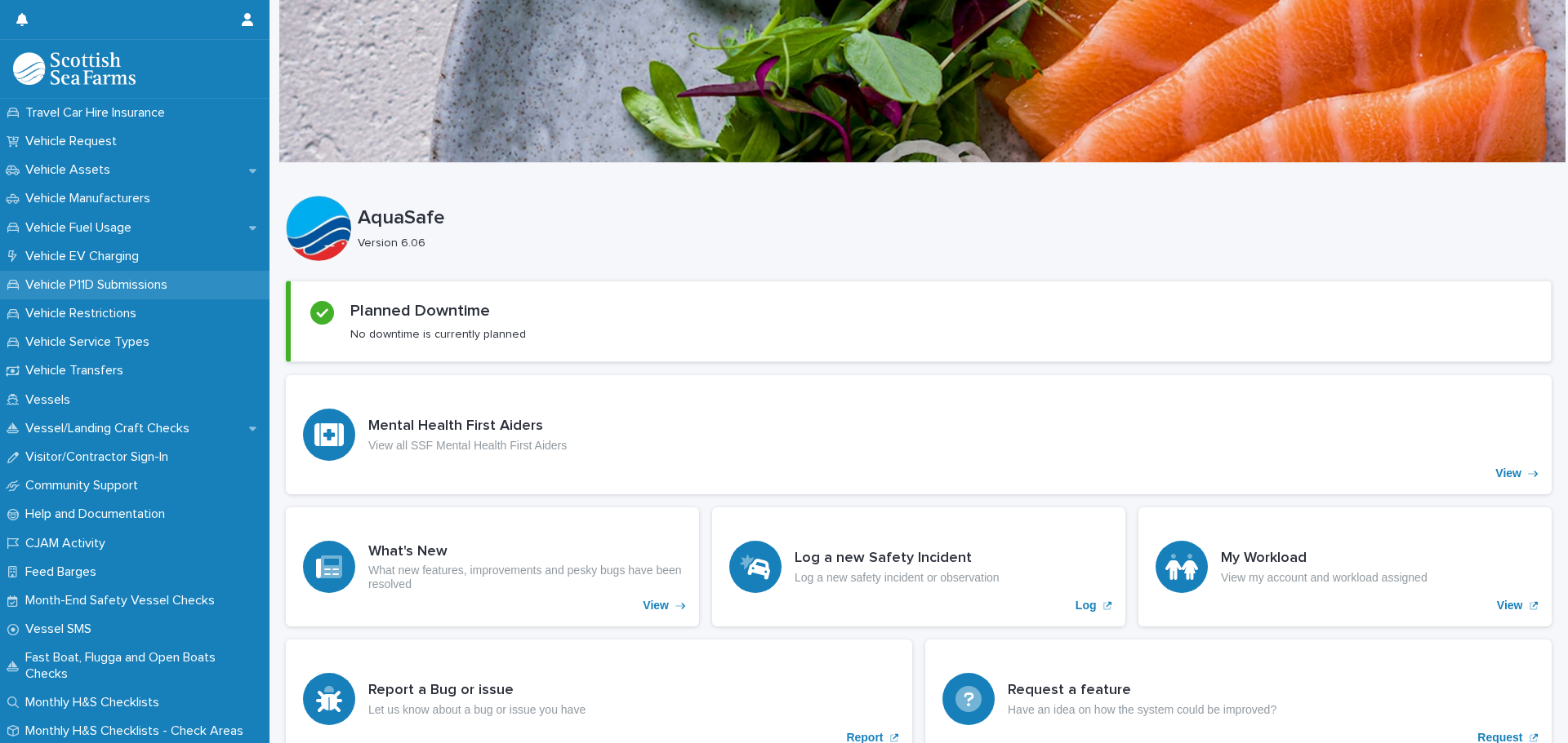
scroll to position [1237, 0]
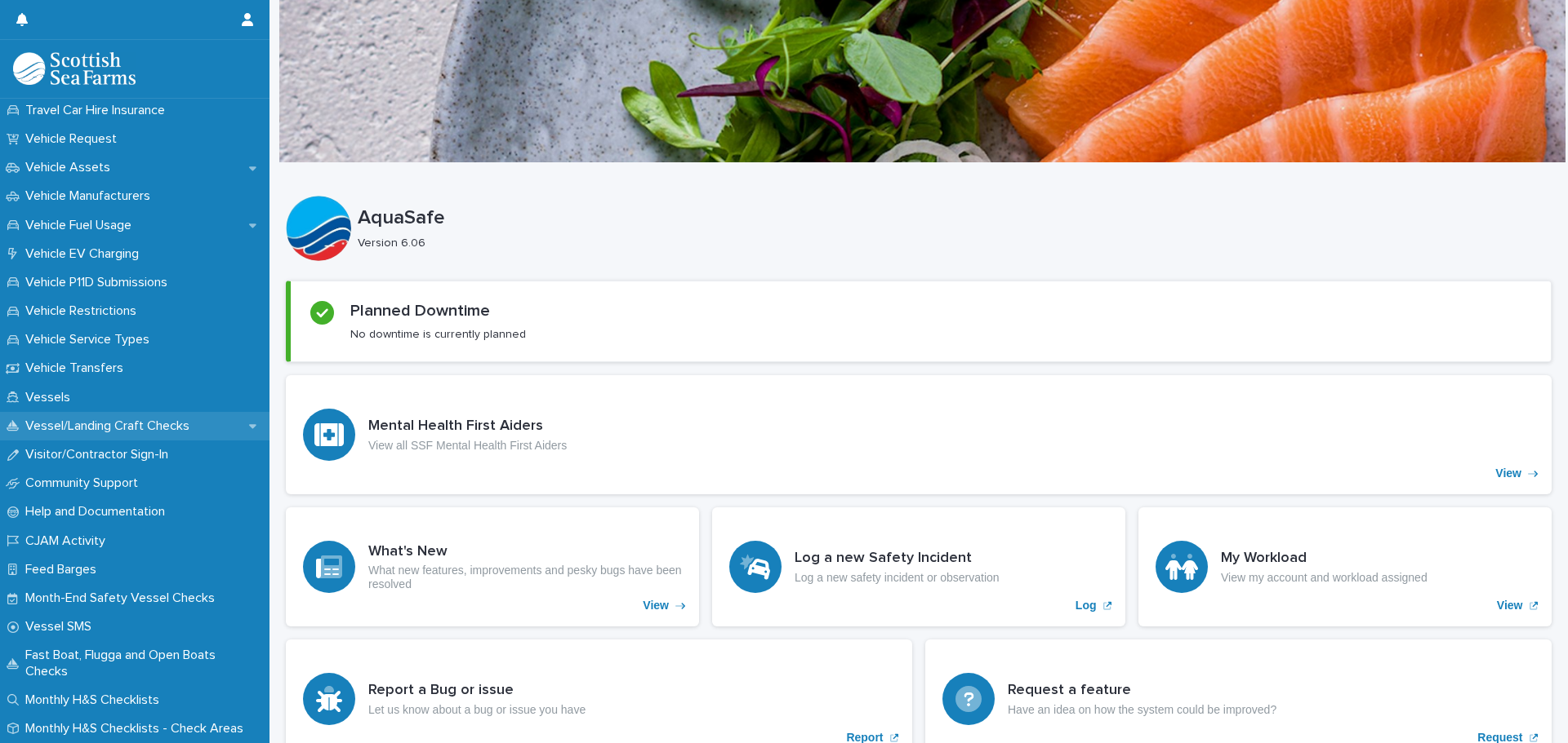
click at [248, 423] on div "Vessel/Landing Craft Checks" at bounding box center [135, 426] width 269 height 28
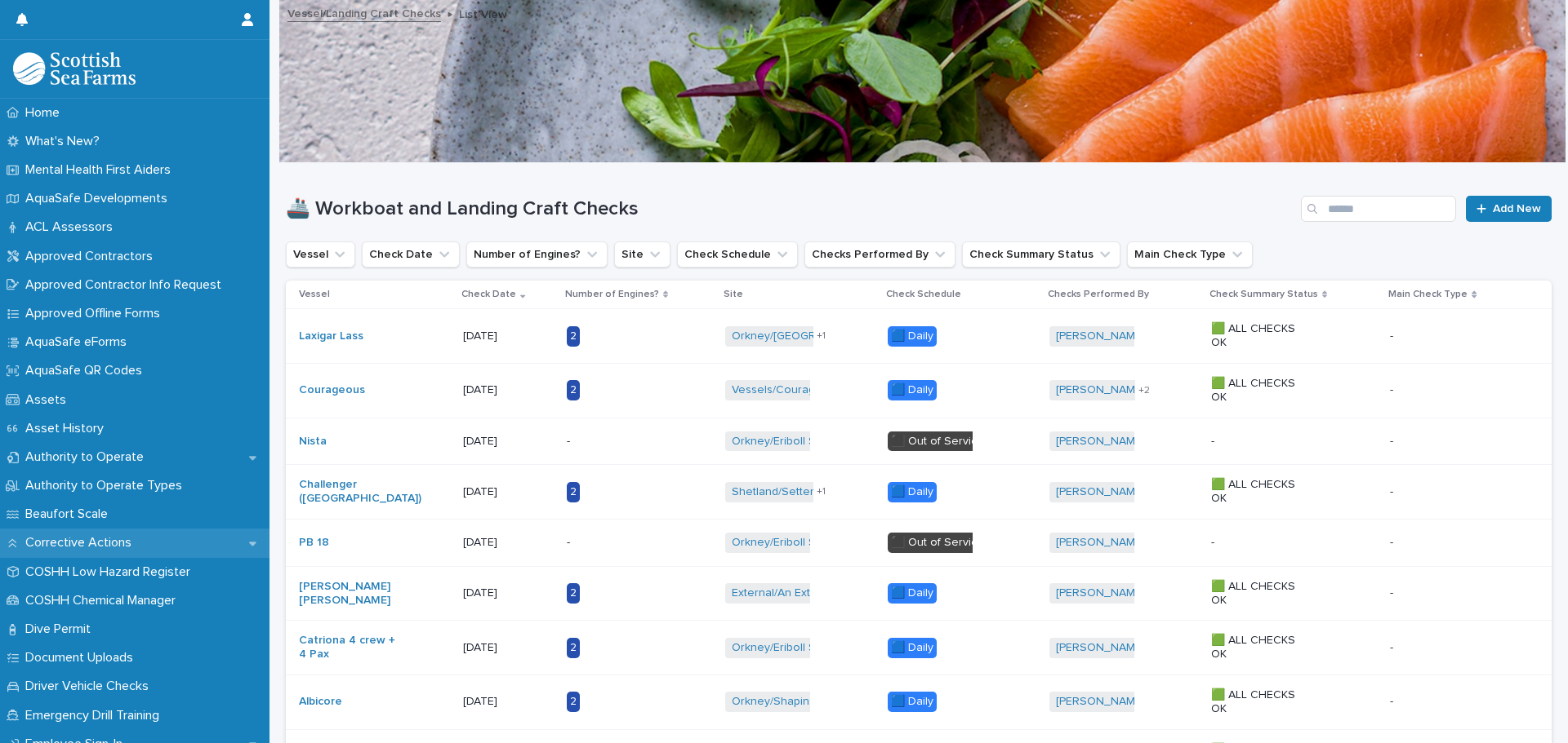
click at [211, 537] on div "Corrective Actions" at bounding box center [135, 543] width 269 height 28
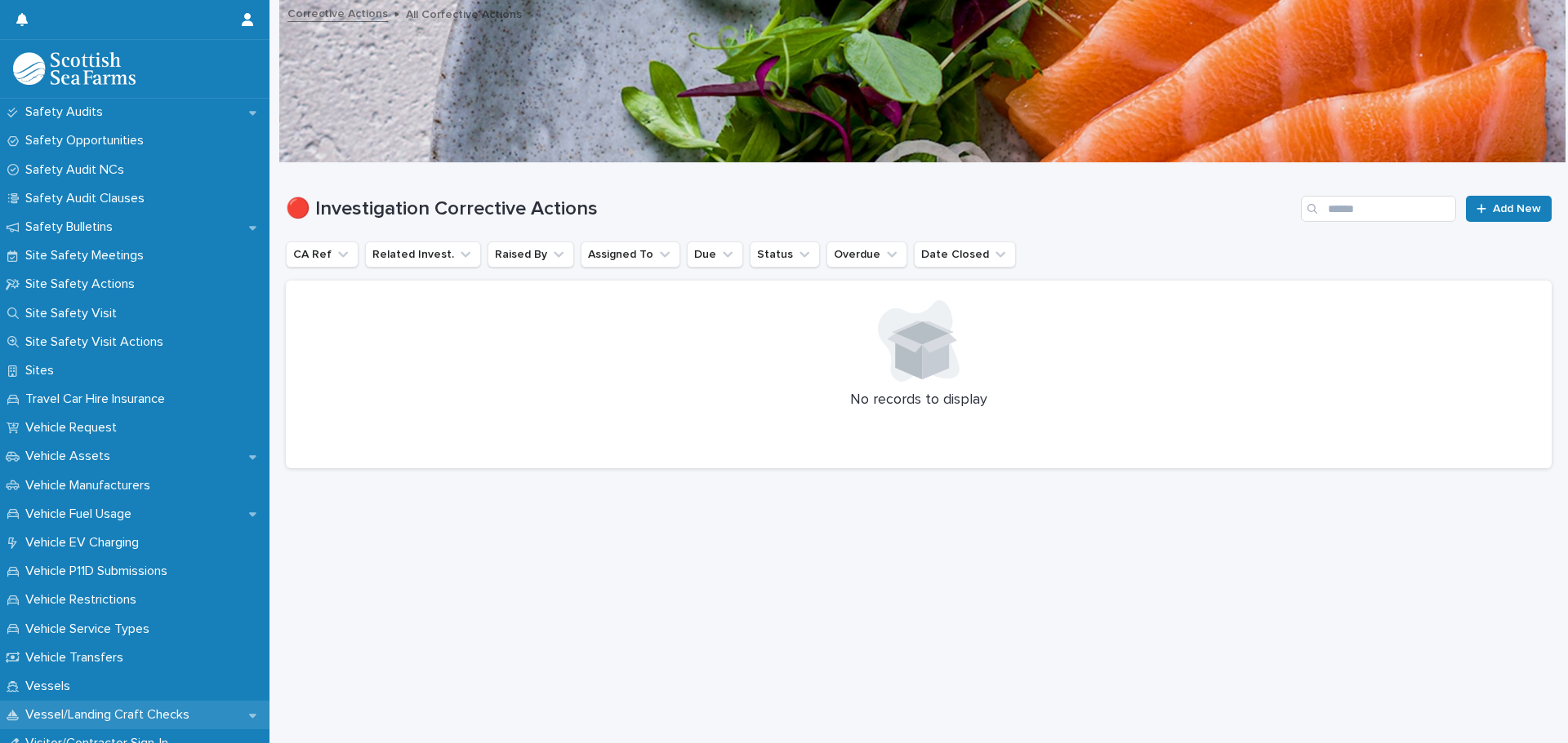
scroll to position [1326, 0]
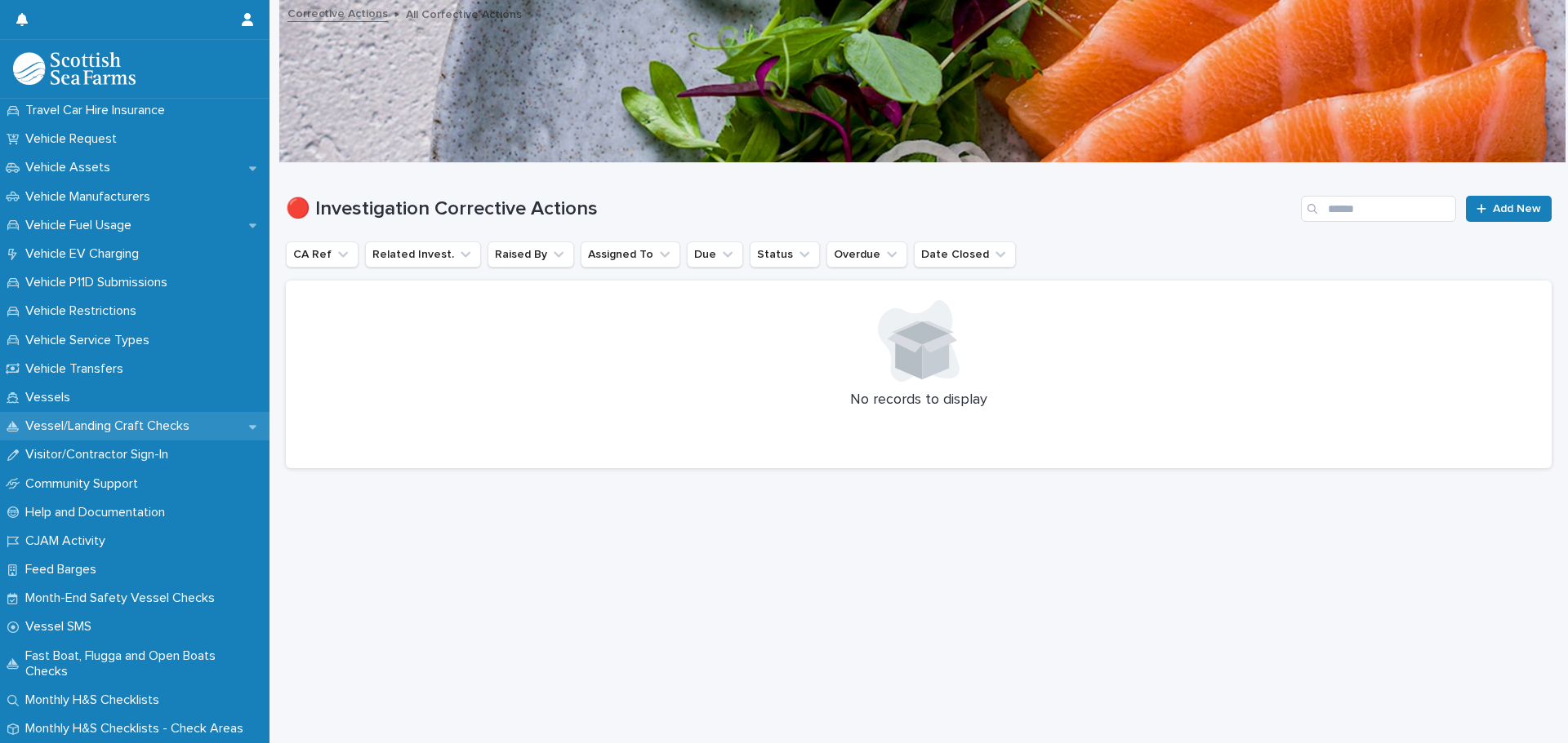
click at [136, 427] on p "Vessel/Landing Craft Checks" at bounding box center [110, 426] width 184 height 16
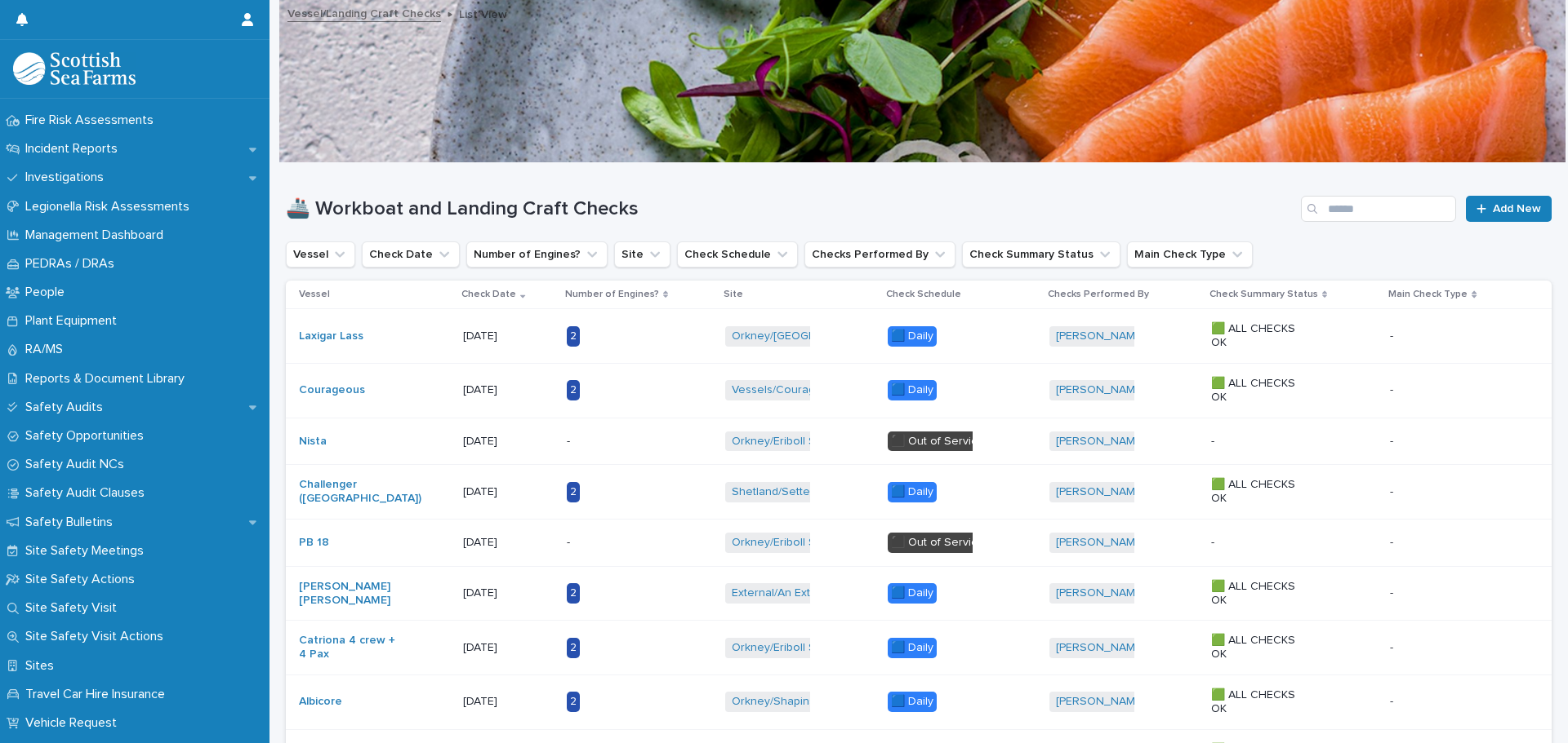
scroll to position [1299, 0]
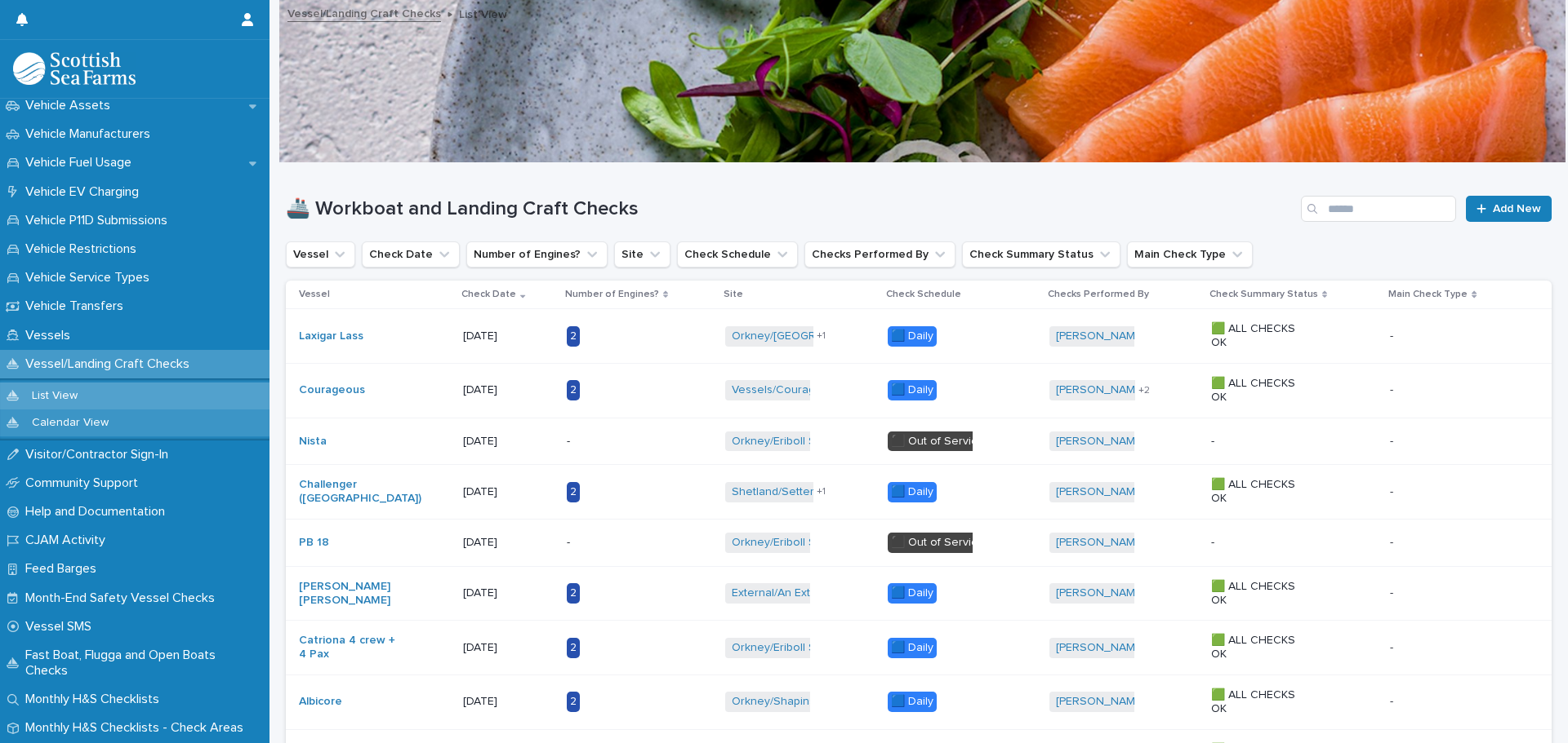
click at [74, 421] on p "Calendar View" at bounding box center [69, 423] width 103 height 14
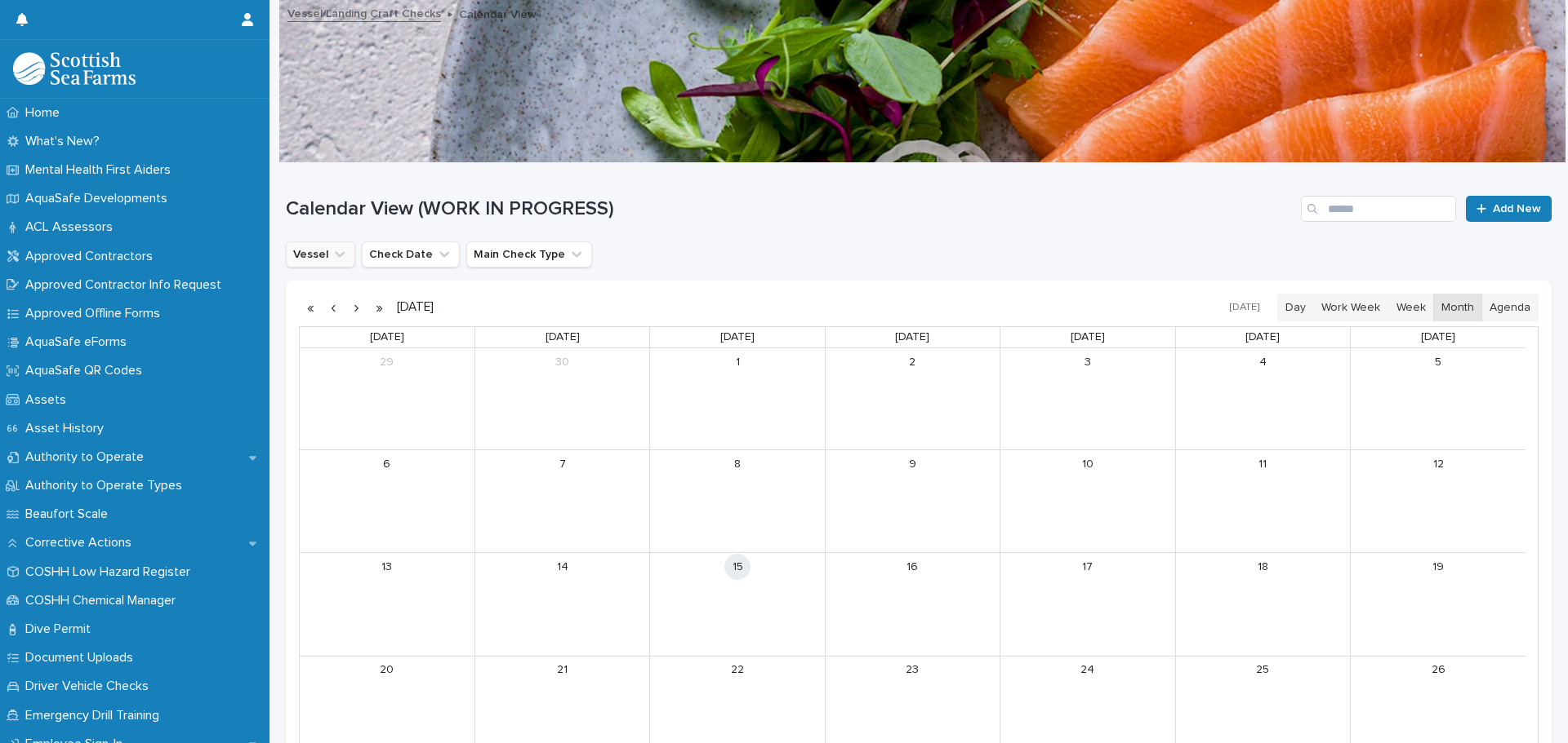
click at [336, 257] on icon "Vessel" at bounding box center [340, 255] width 10 height 6
type input "*****"
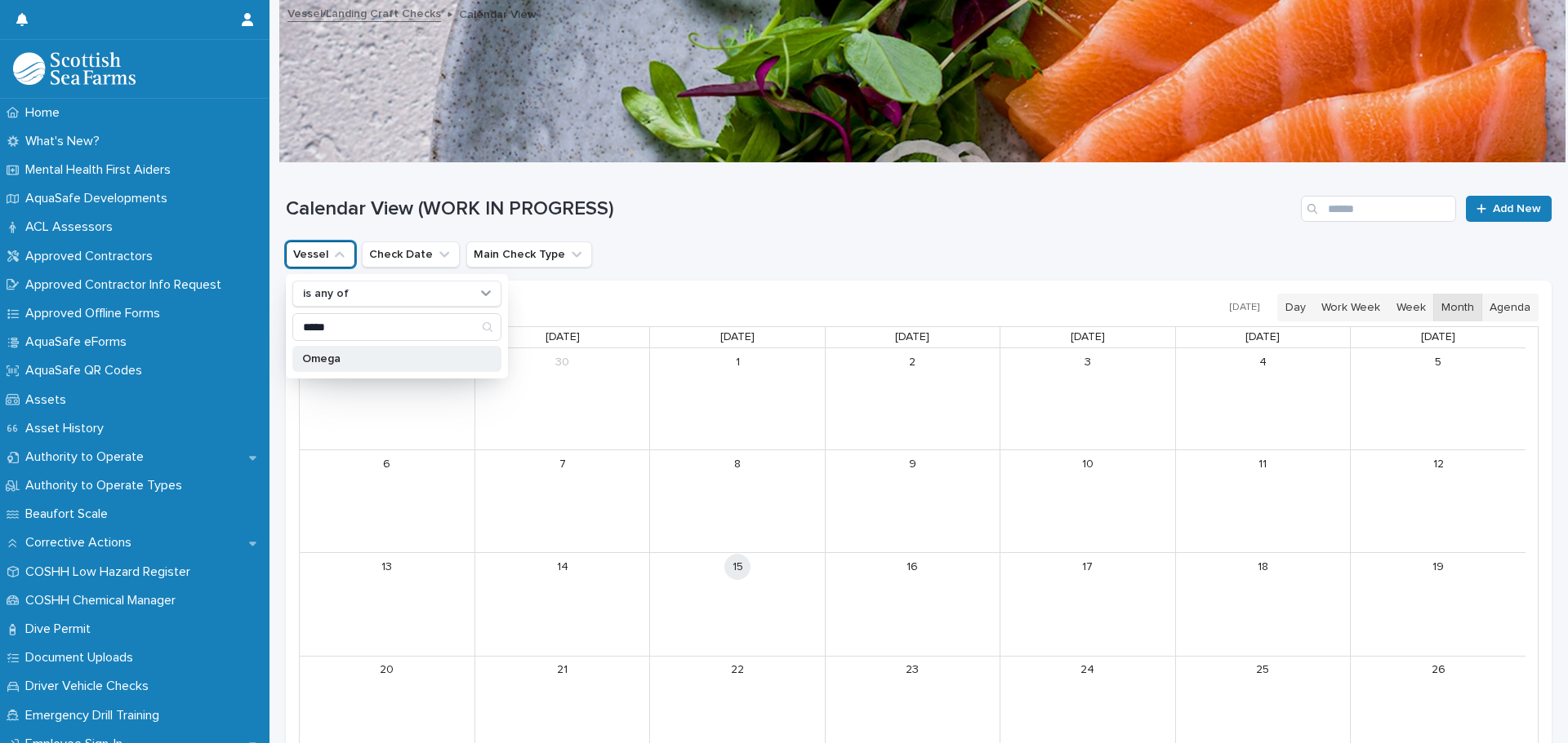
click at [320, 350] on div "Omega" at bounding box center [397, 359] width 209 height 26
click at [333, 351] on div "Omega" at bounding box center [397, 359] width 209 height 26
click at [364, 362] on p "Omega" at bounding box center [388, 359] width 173 height 12
click at [884, 205] on h1 "Calendar View (WORK IN PROGRESS)" at bounding box center [790, 209] width 1009 height 23
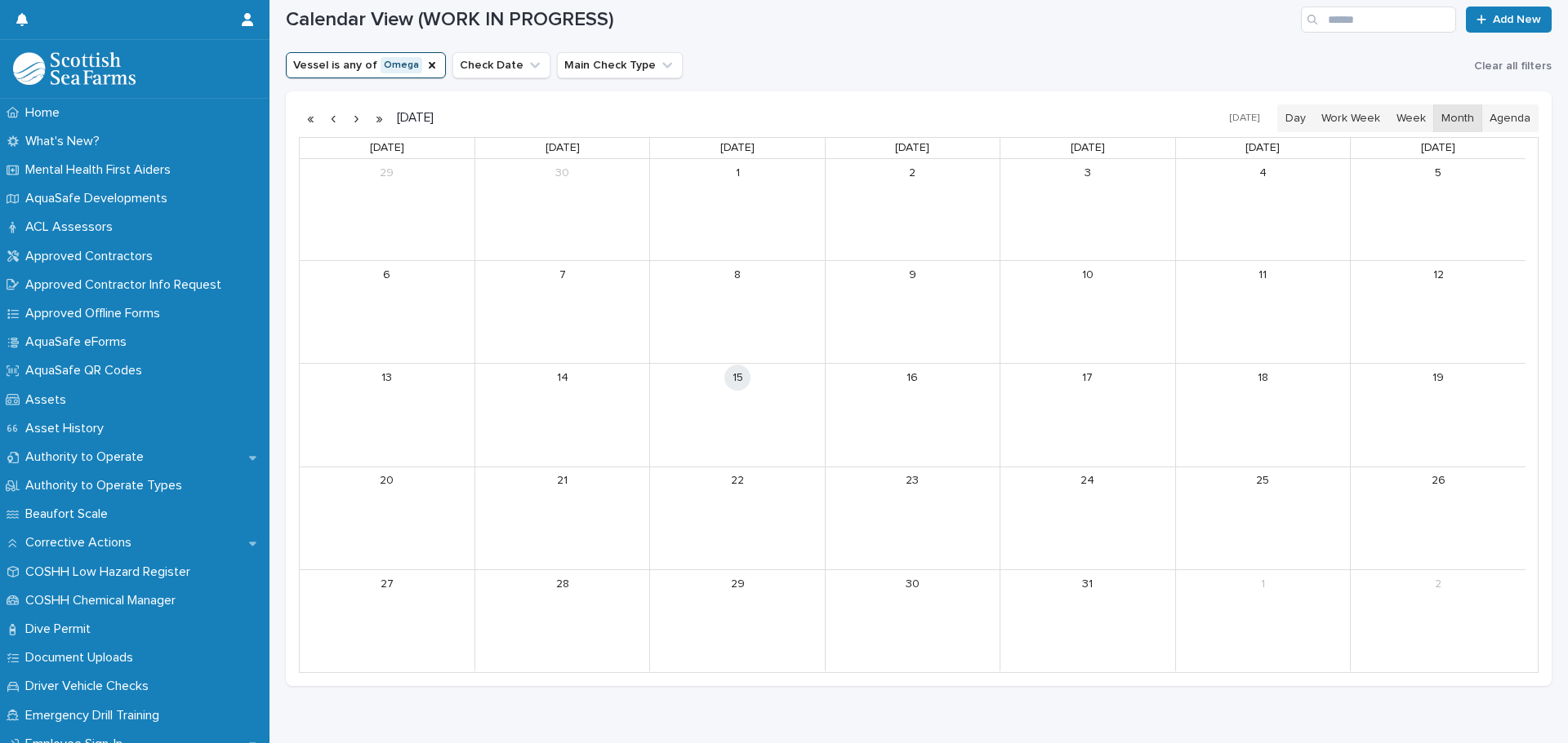
scroll to position [226, 0]
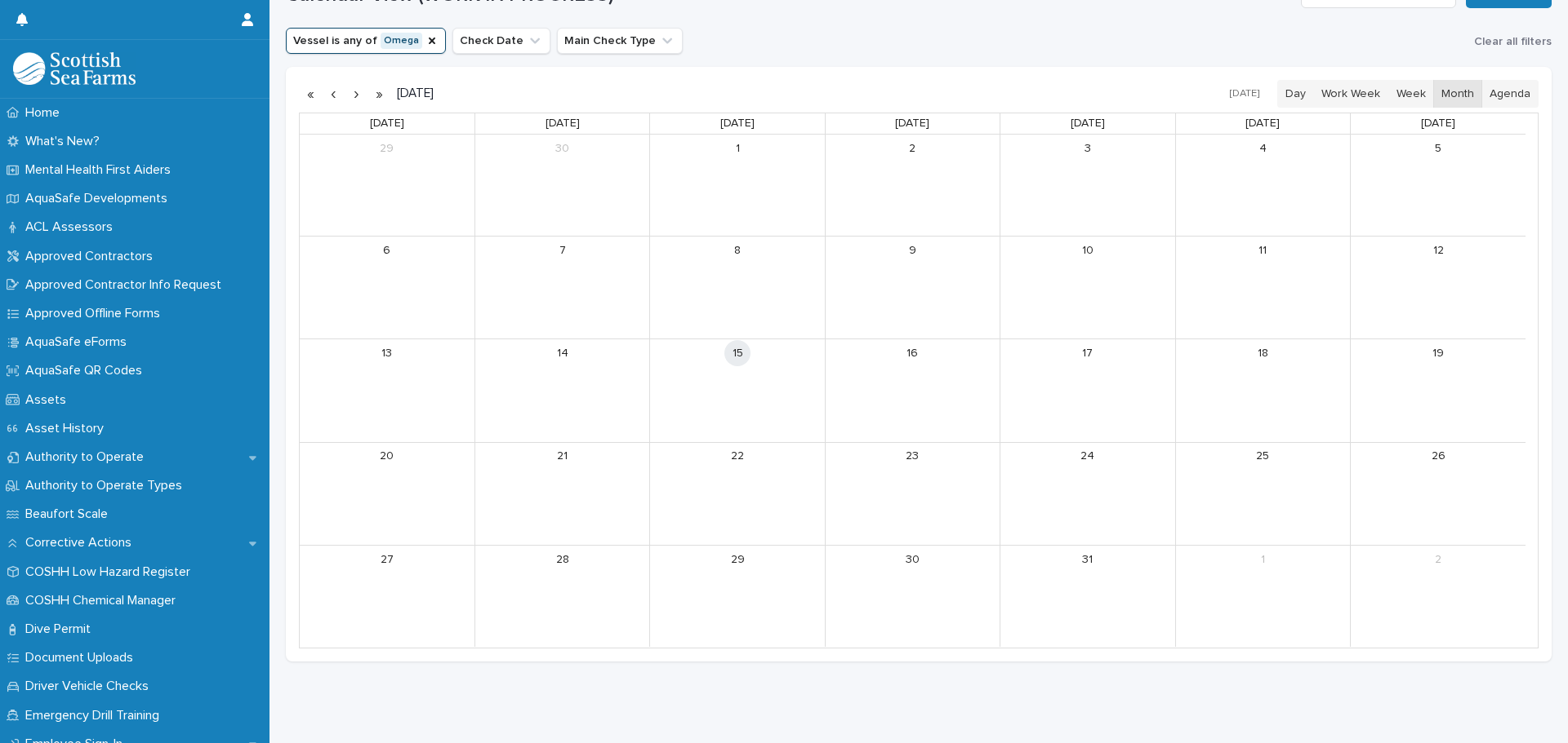
click at [554, 344] on link "14" at bounding box center [562, 353] width 26 height 26
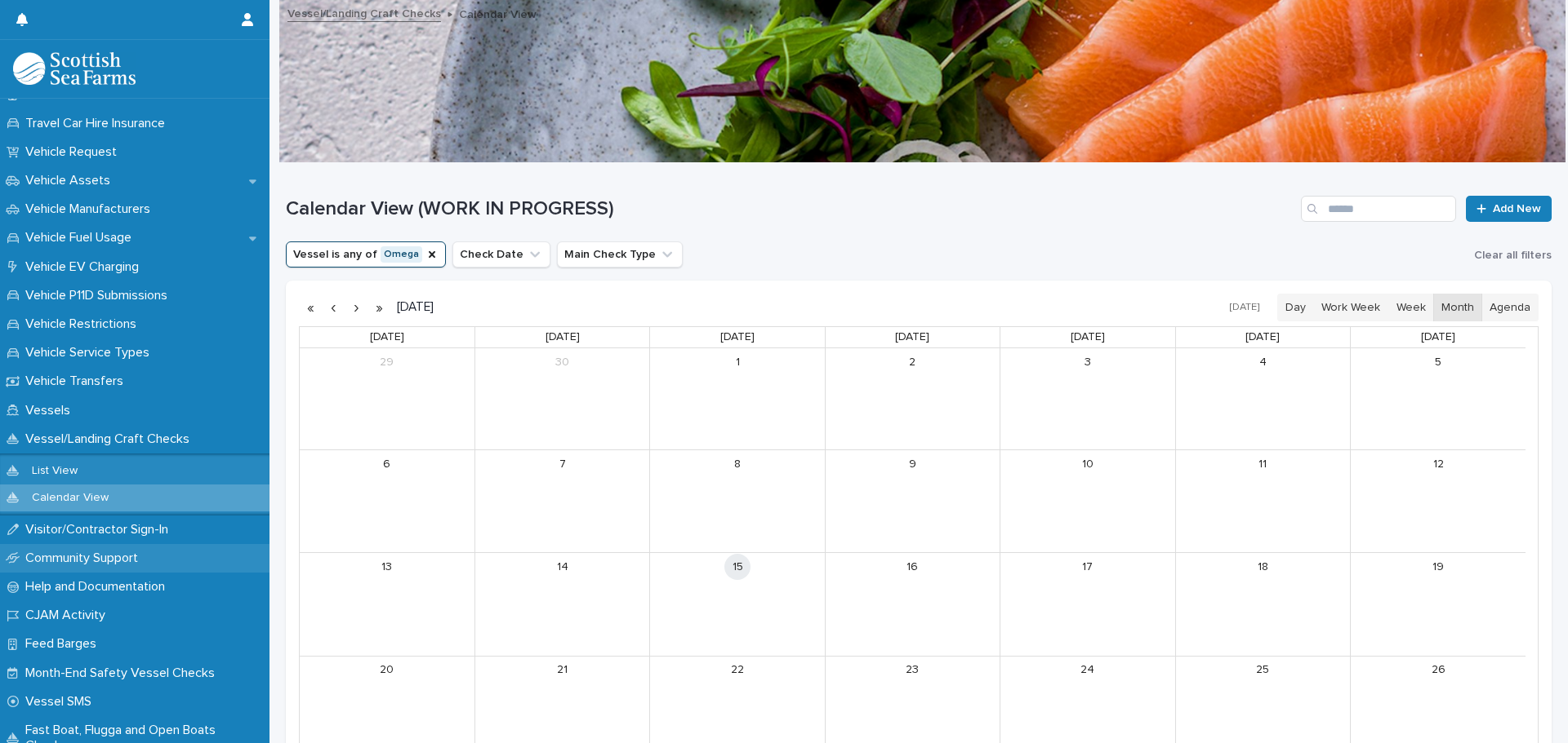
scroll to position [1299, 0]
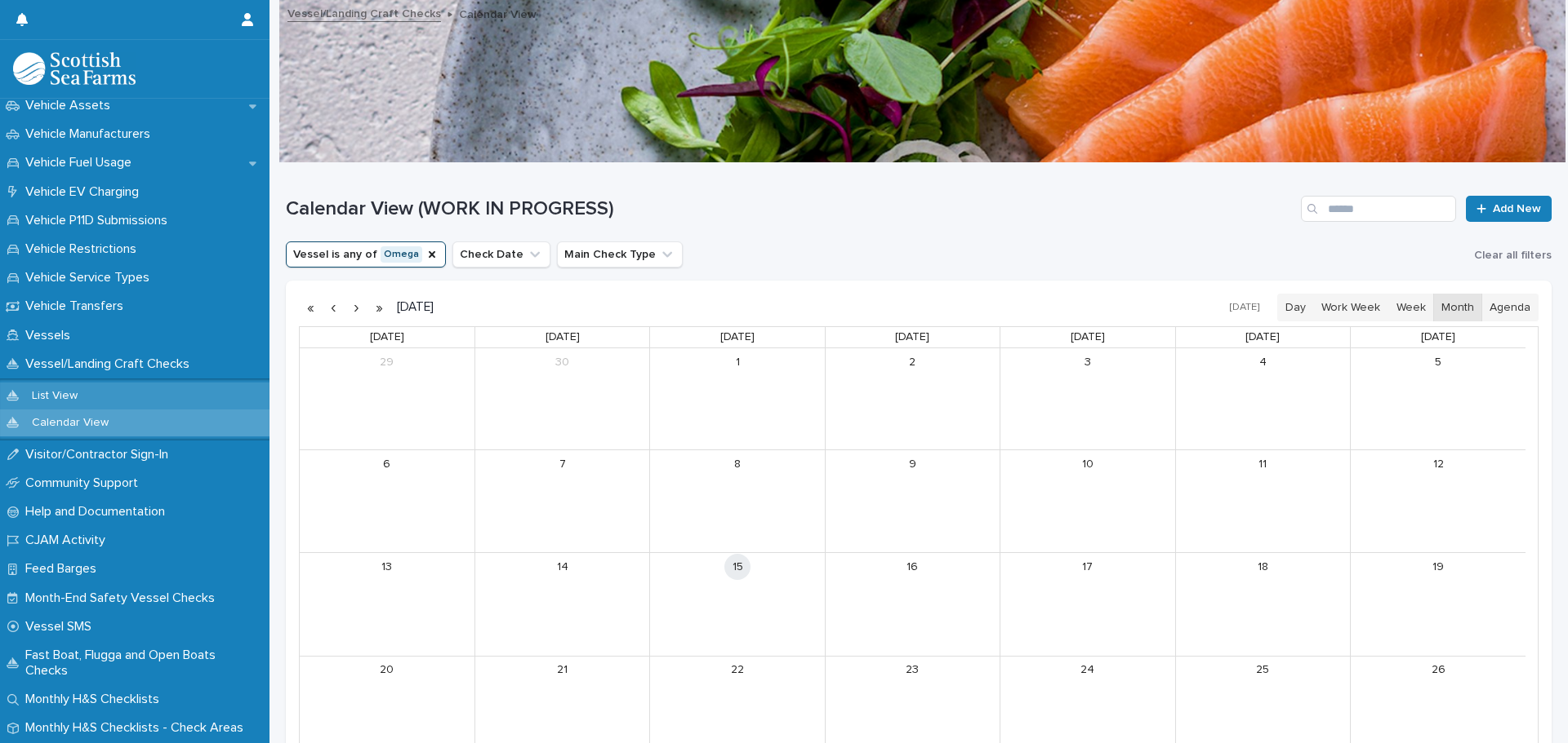
click at [69, 399] on p "List View" at bounding box center [54, 396] width 72 height 14
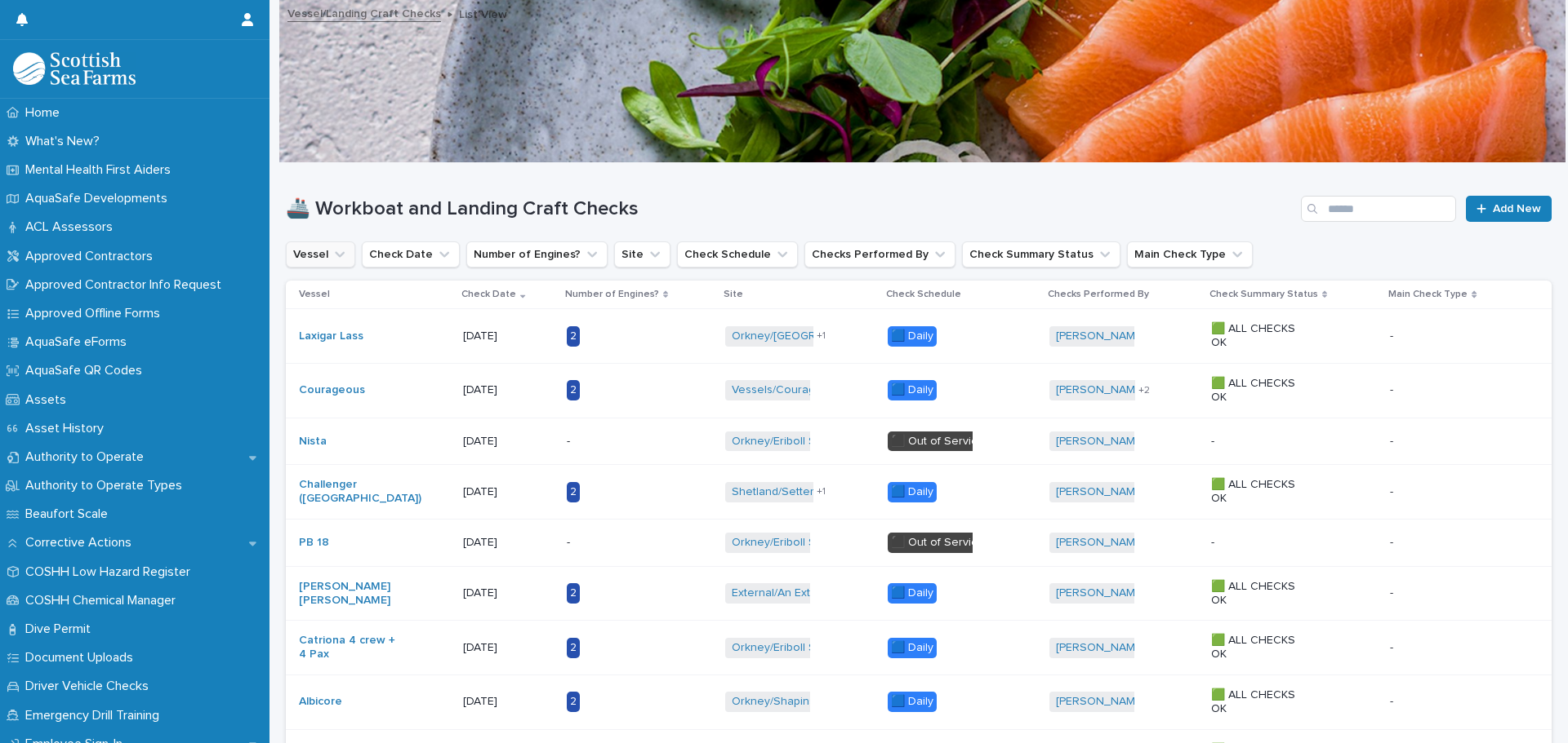
click at [340, 252] on icon "Vessel" at bounding box center [340, 255] width 17 height 17
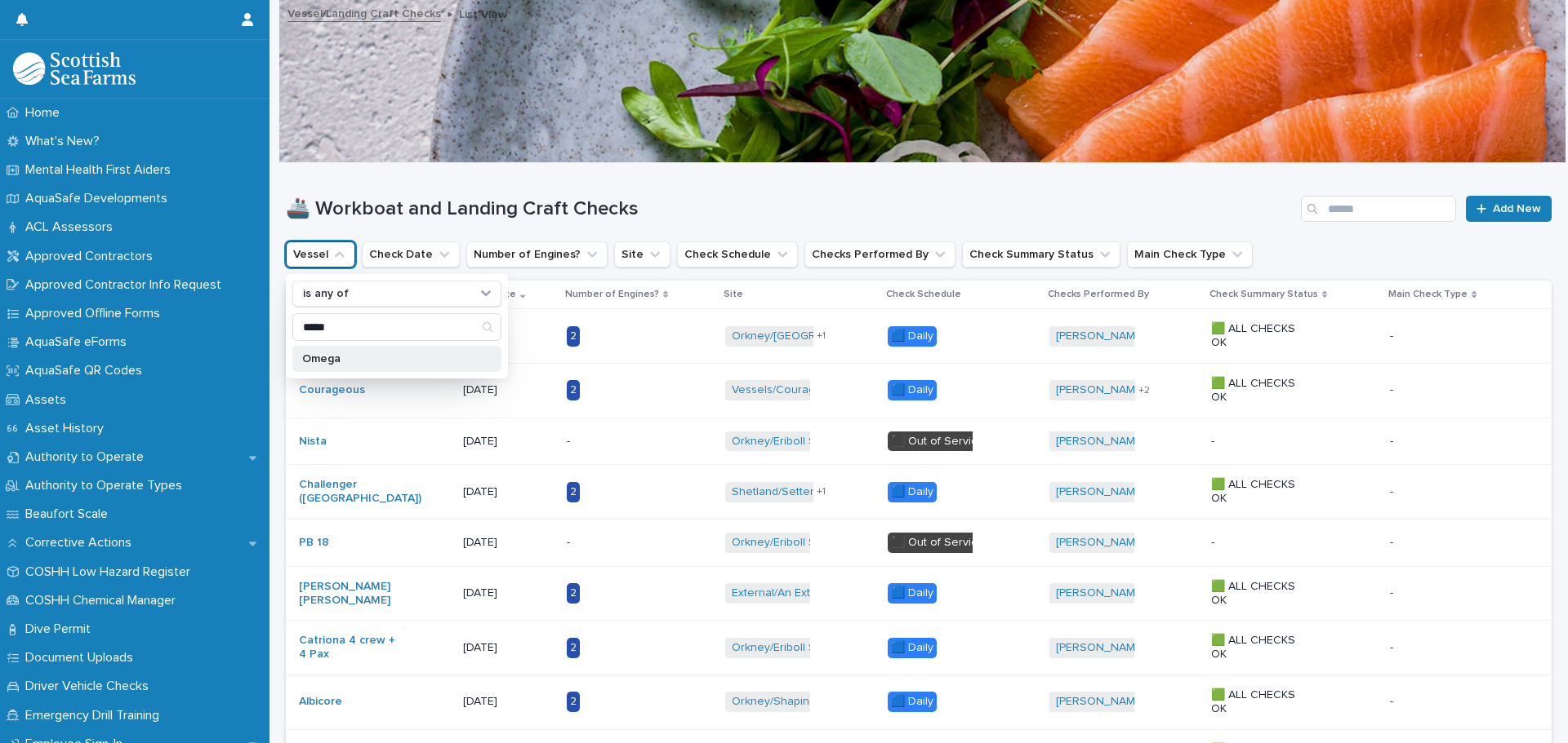
type input "*****"
click at [331, 359] on p "Omega" at bounding box center [388, 359] width 173 height 12
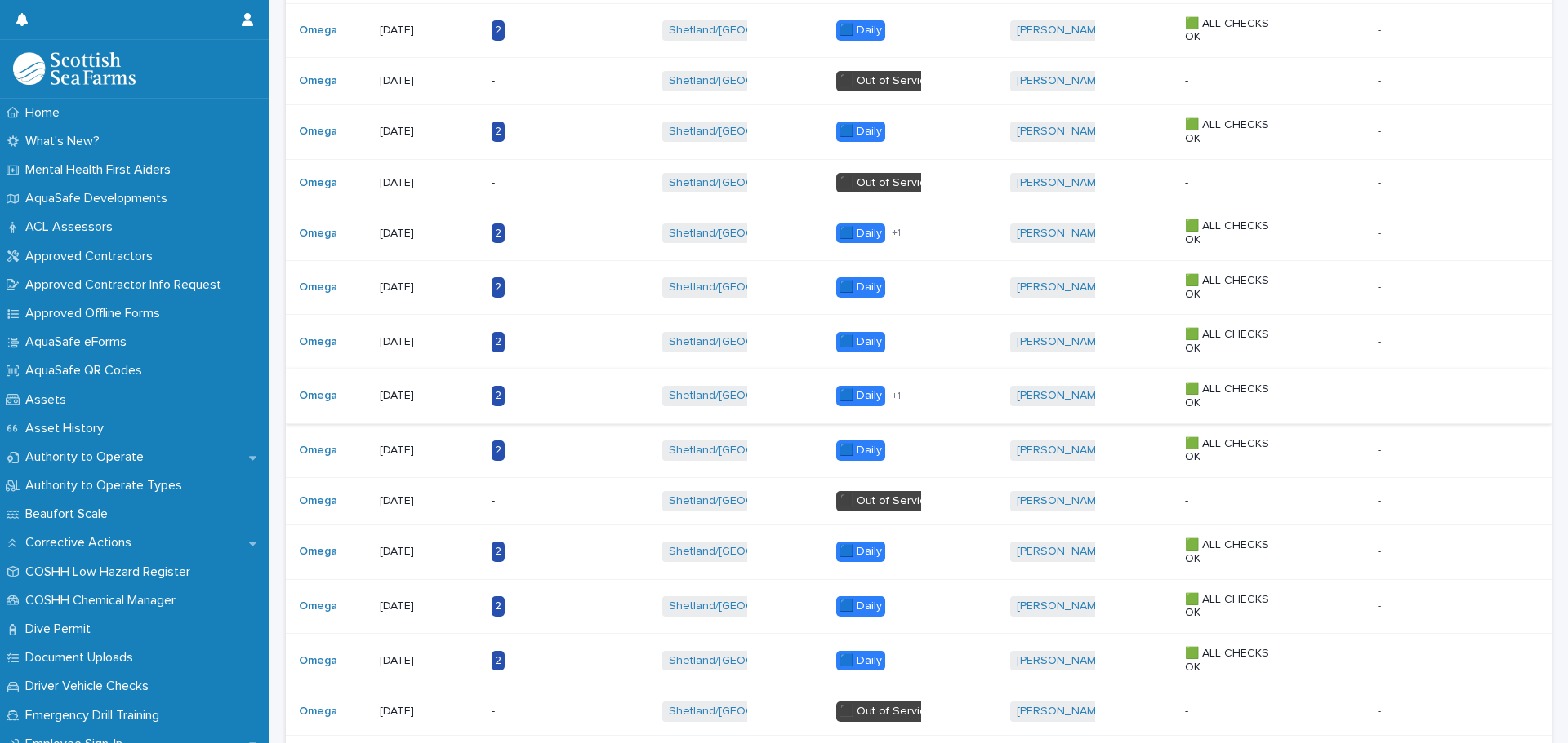
scroll to position [1142, 0]
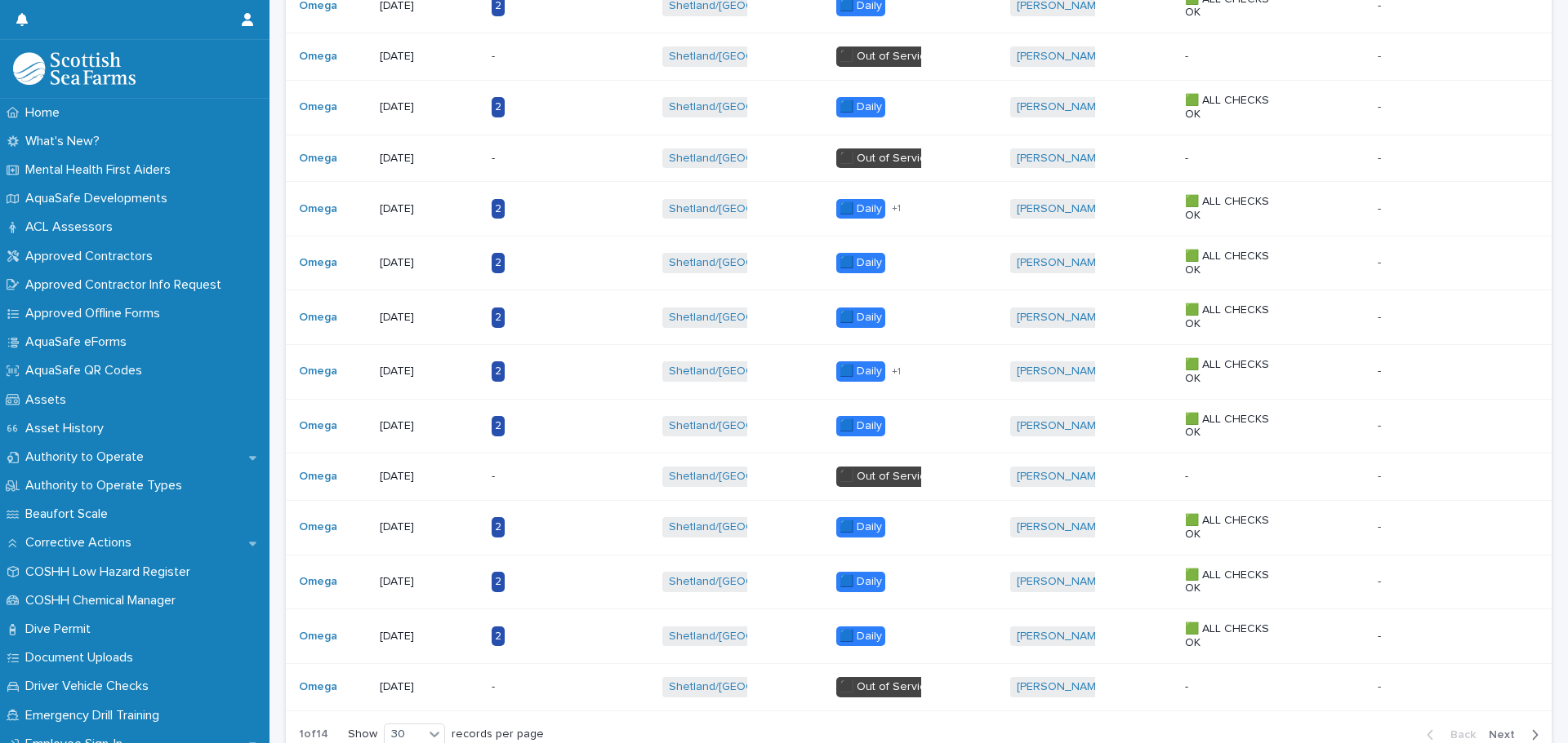
click at [1183, 720] on div "1 of 14 Show 30 records per page Back Next" at bounding box center [918, 735] width 1265 height 41
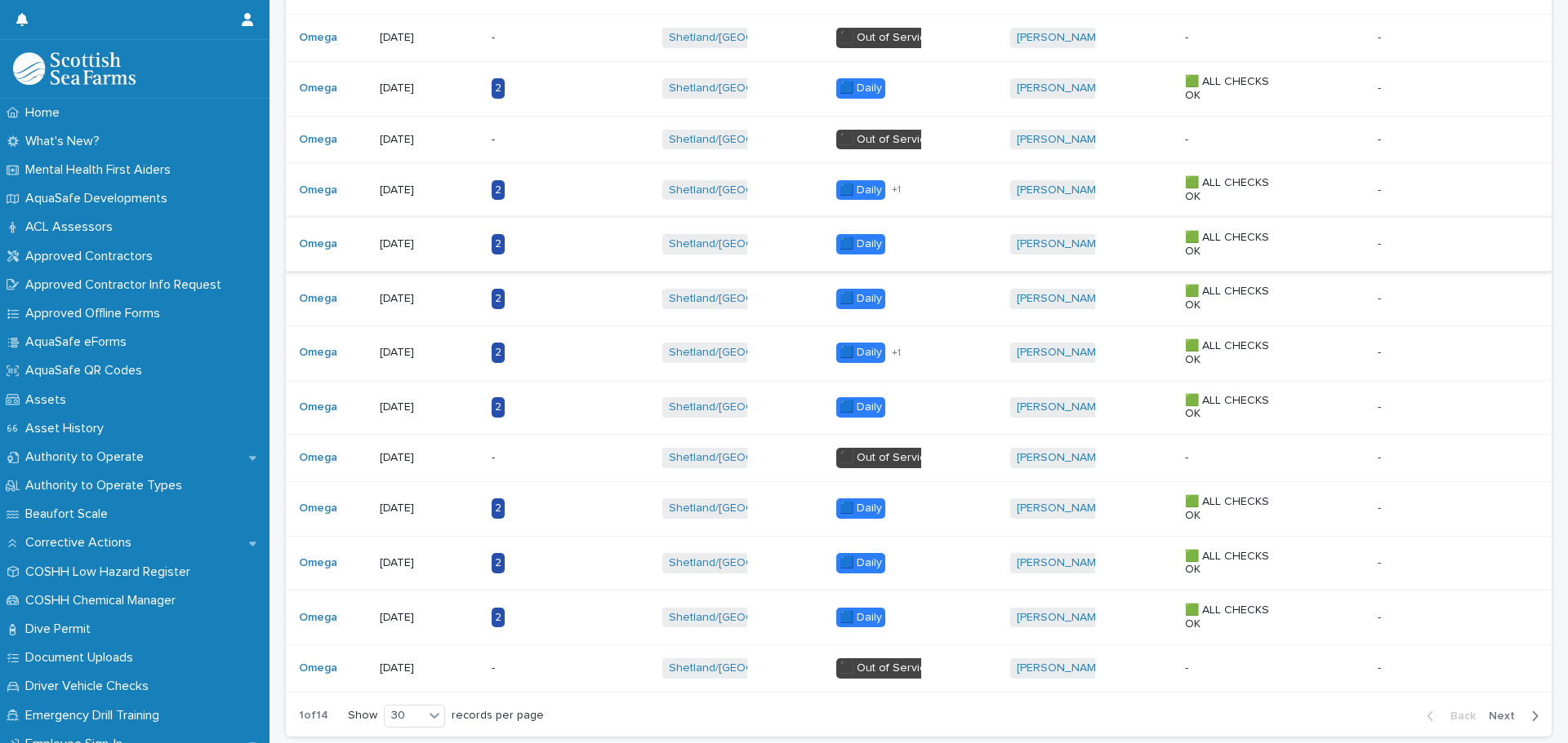
scroll to position [1261, 0]
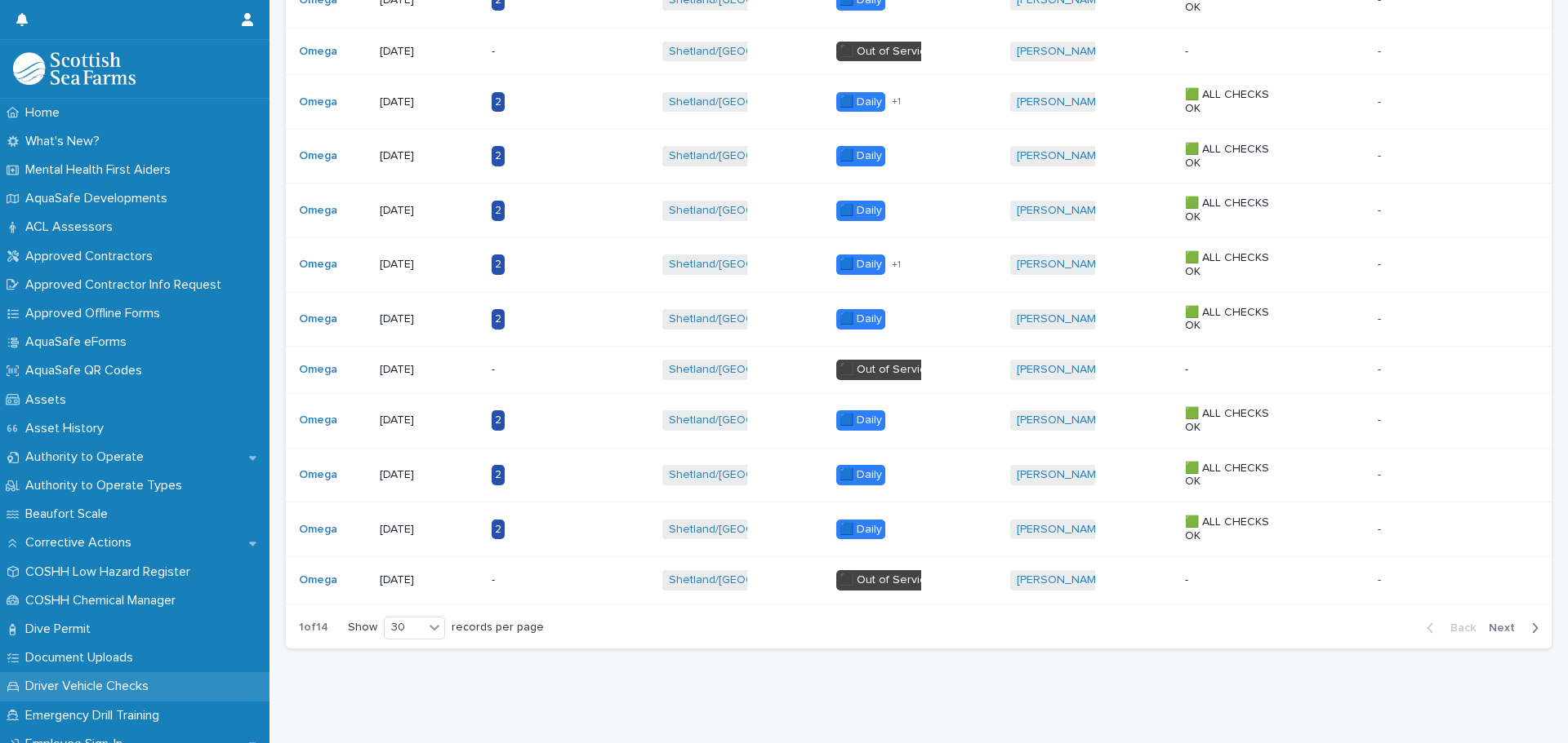
click at [124, 687] on p "Driver Vehicle Checks" at bounding box center [89, 686] width 143 height 16
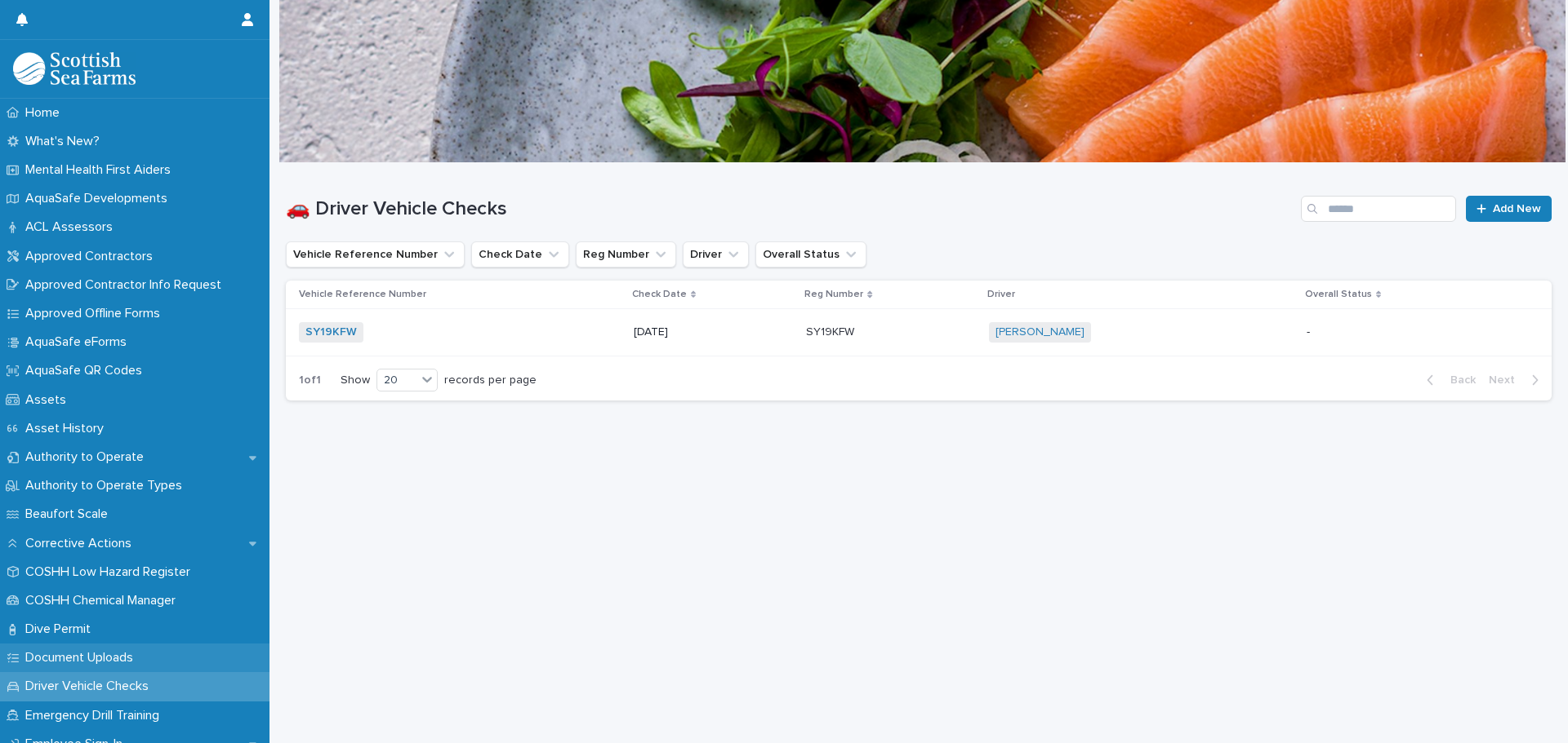
click at [105, 662] on p "Document Uploads" at bounding box center [82, 658] width 127 height 16
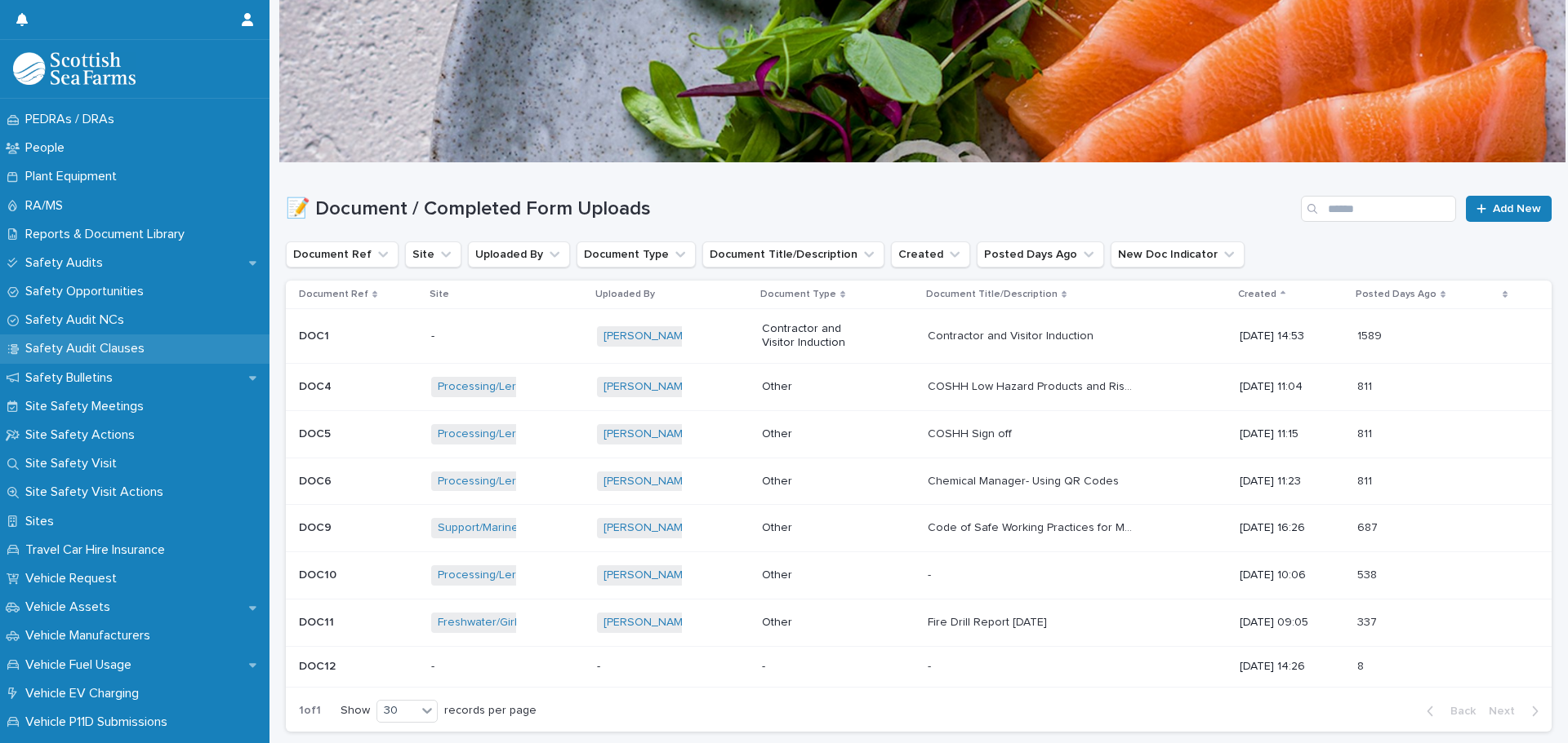
scroll to position [1142, 0]
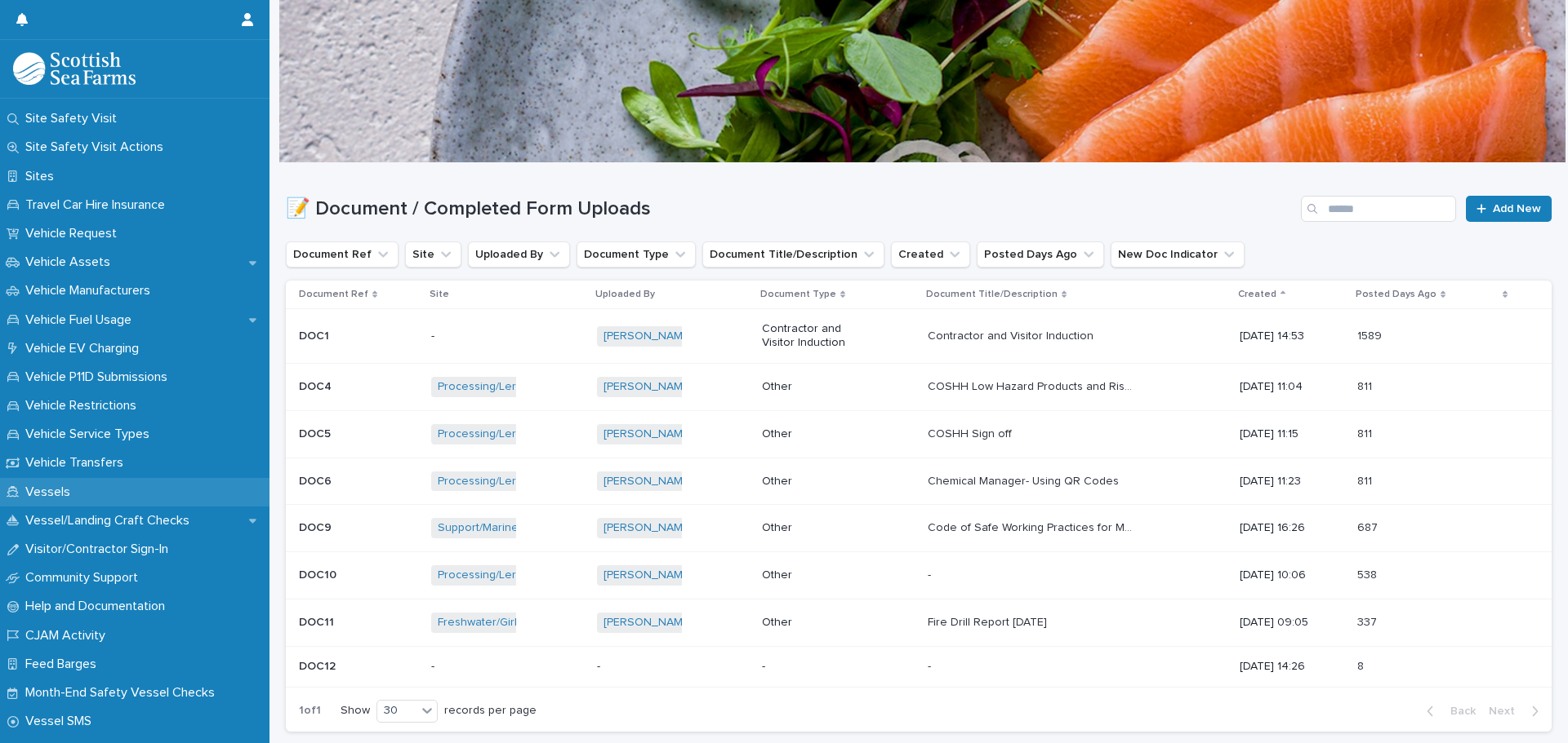
click at [64, 487] on p "Vessels" at bounding box center [50, 492] width 64 height 16
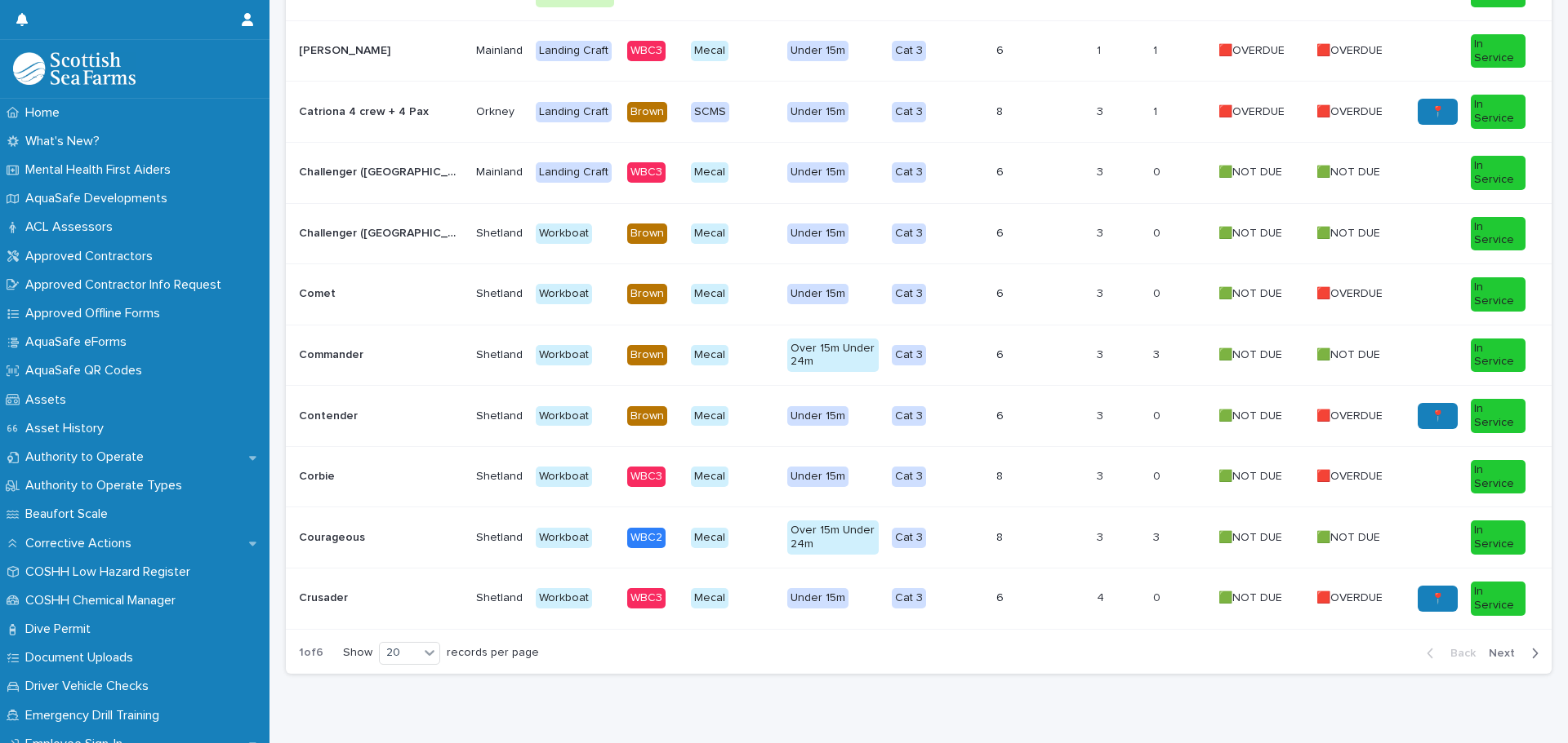
scroll to position [980, 0]
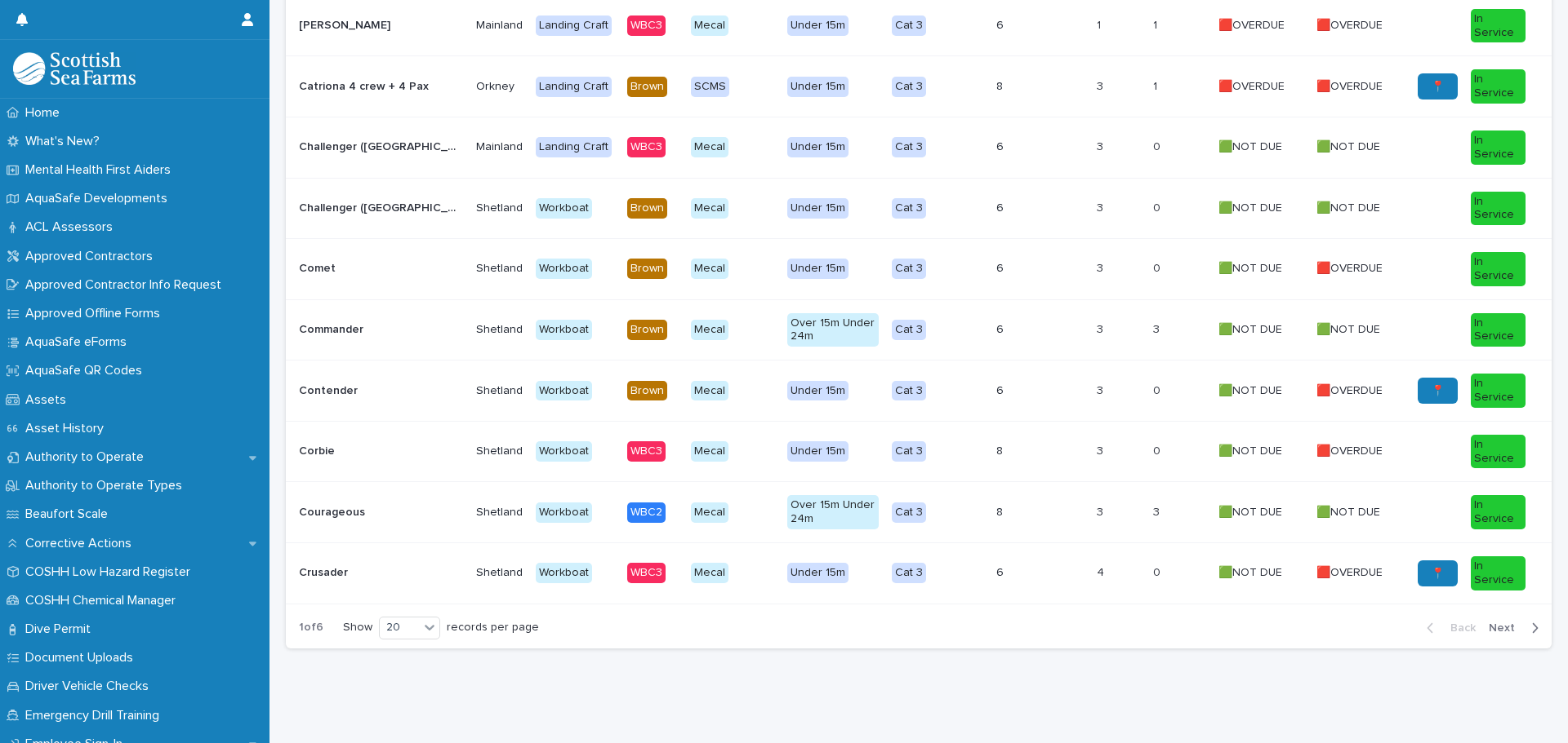
click at [1489, 623] on span "Next" at bounding box center [1506, 628] width 36 height 12
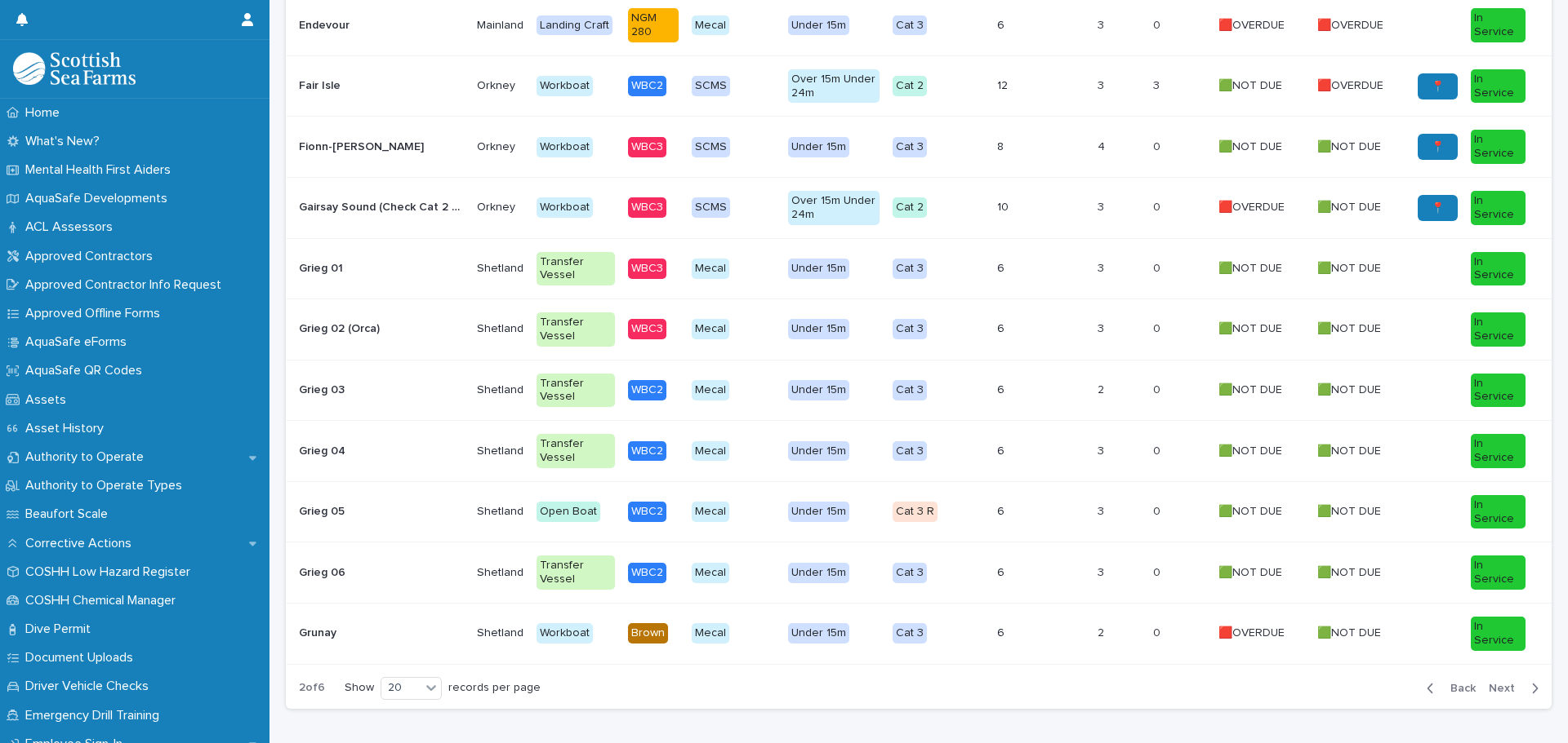
scroll to position [980, 0]
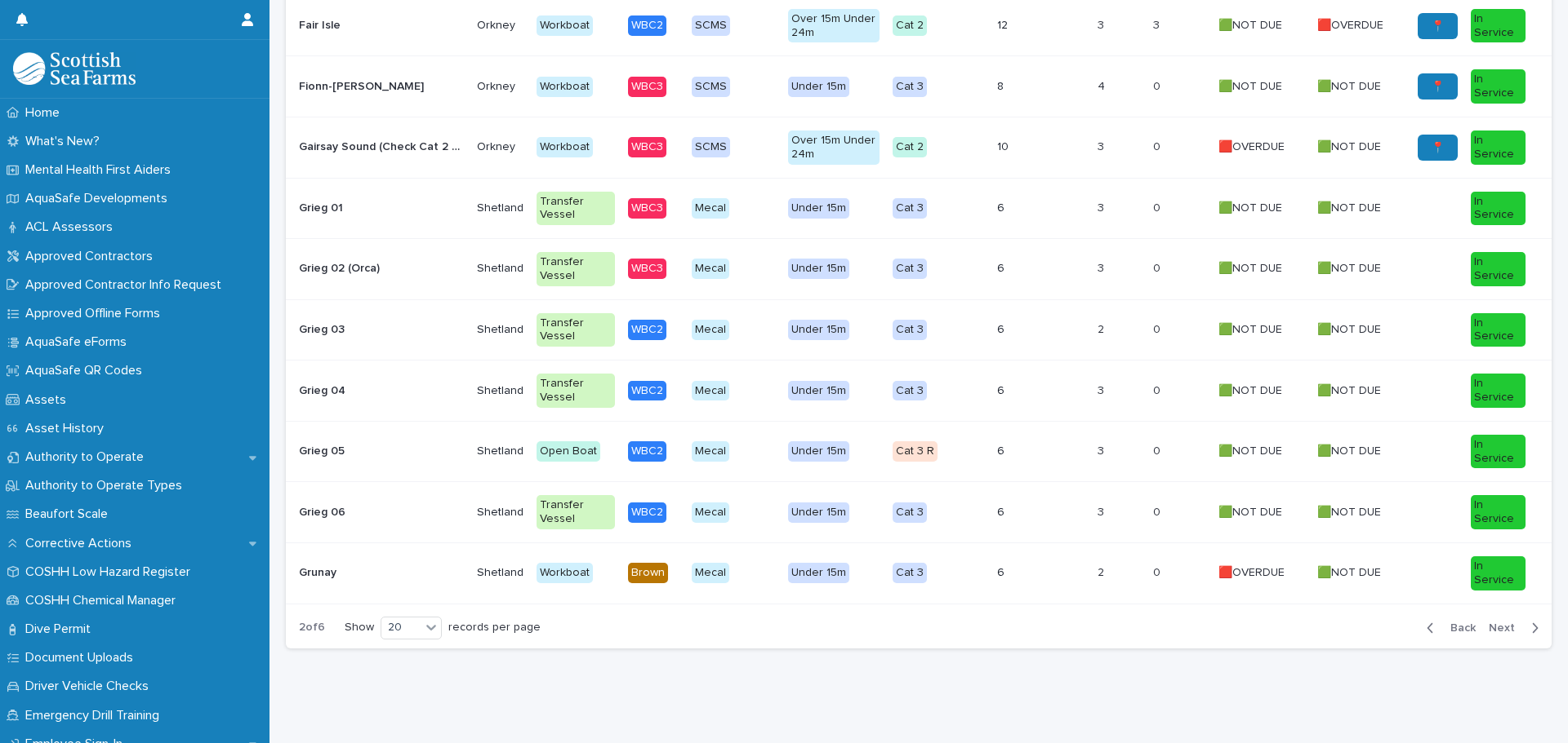
click at [1446, 623] on span "Back" at bounding box center [1458, 628] width 35 height 12
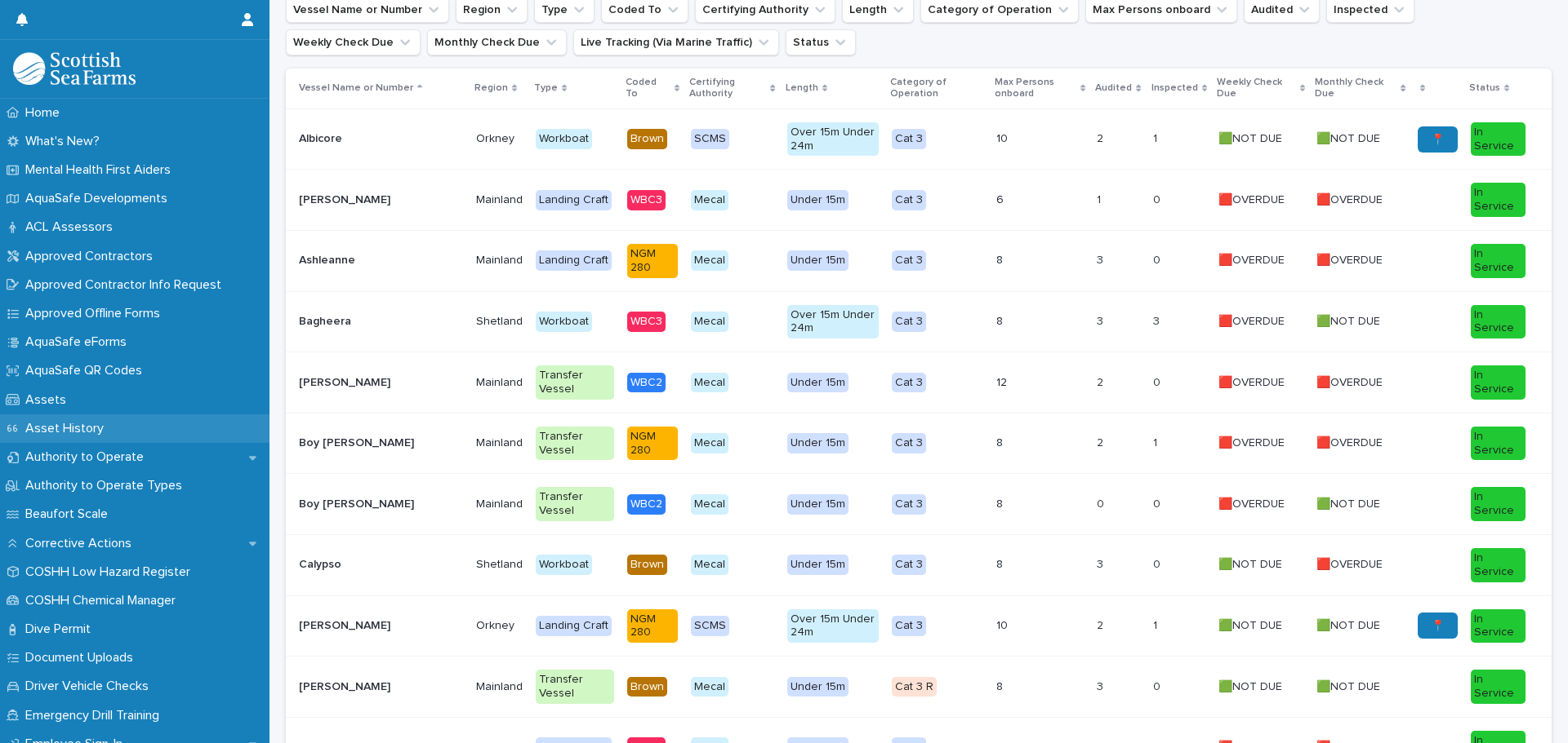
scroll to position [490, 0]
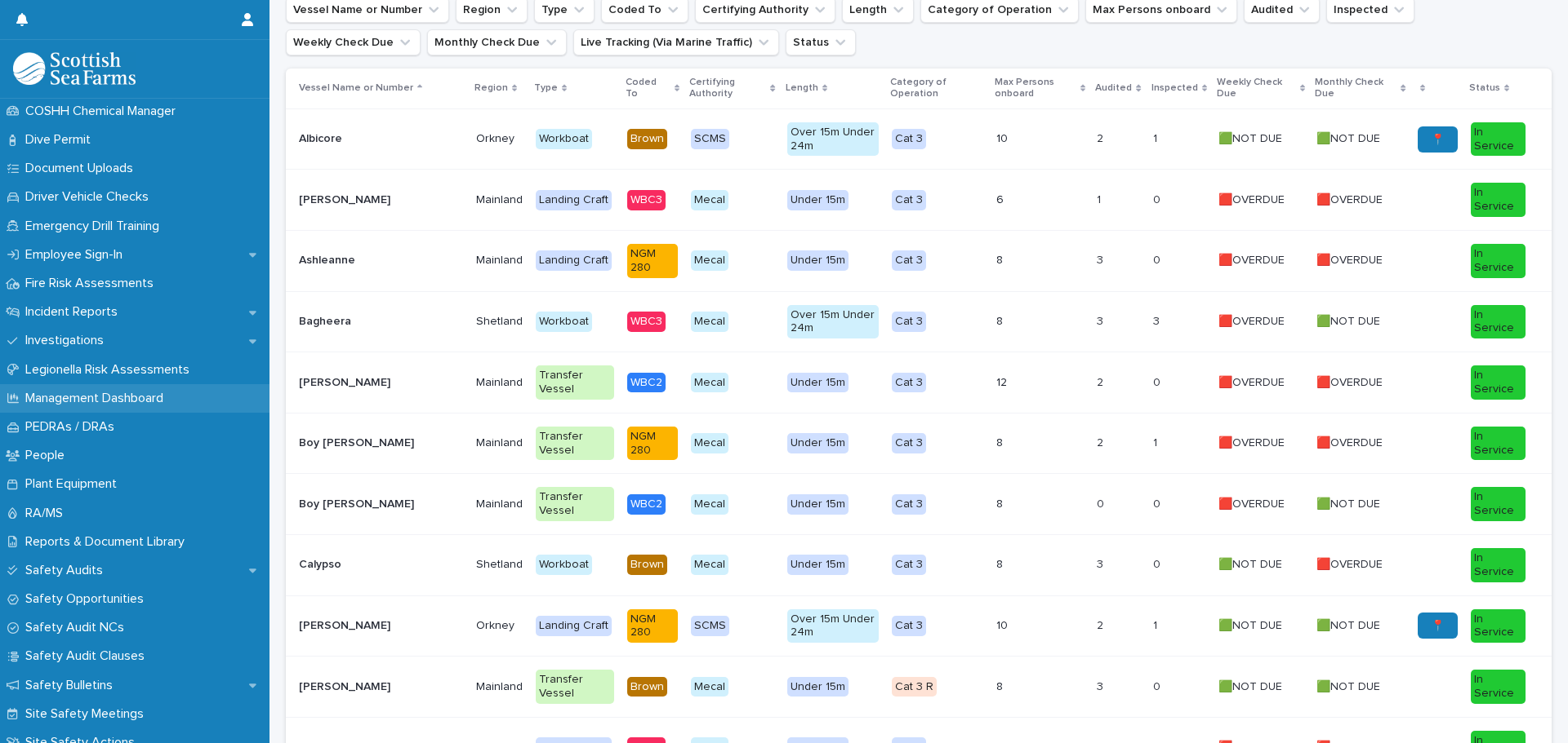
click at [113, 405] on p "Management Dashboard" at bounding box center [97, 399] width 157 height 16
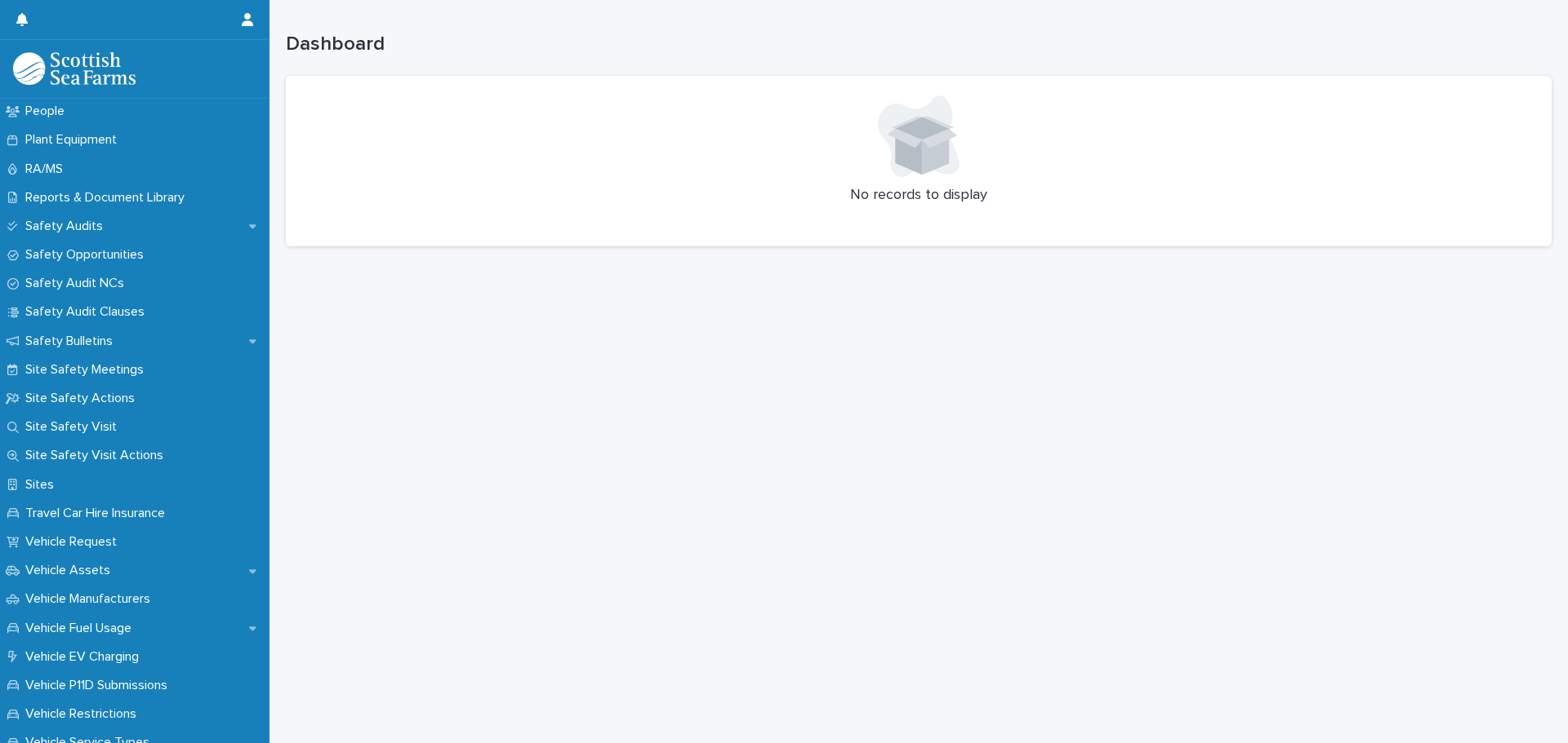
scroll to position [816, 0]
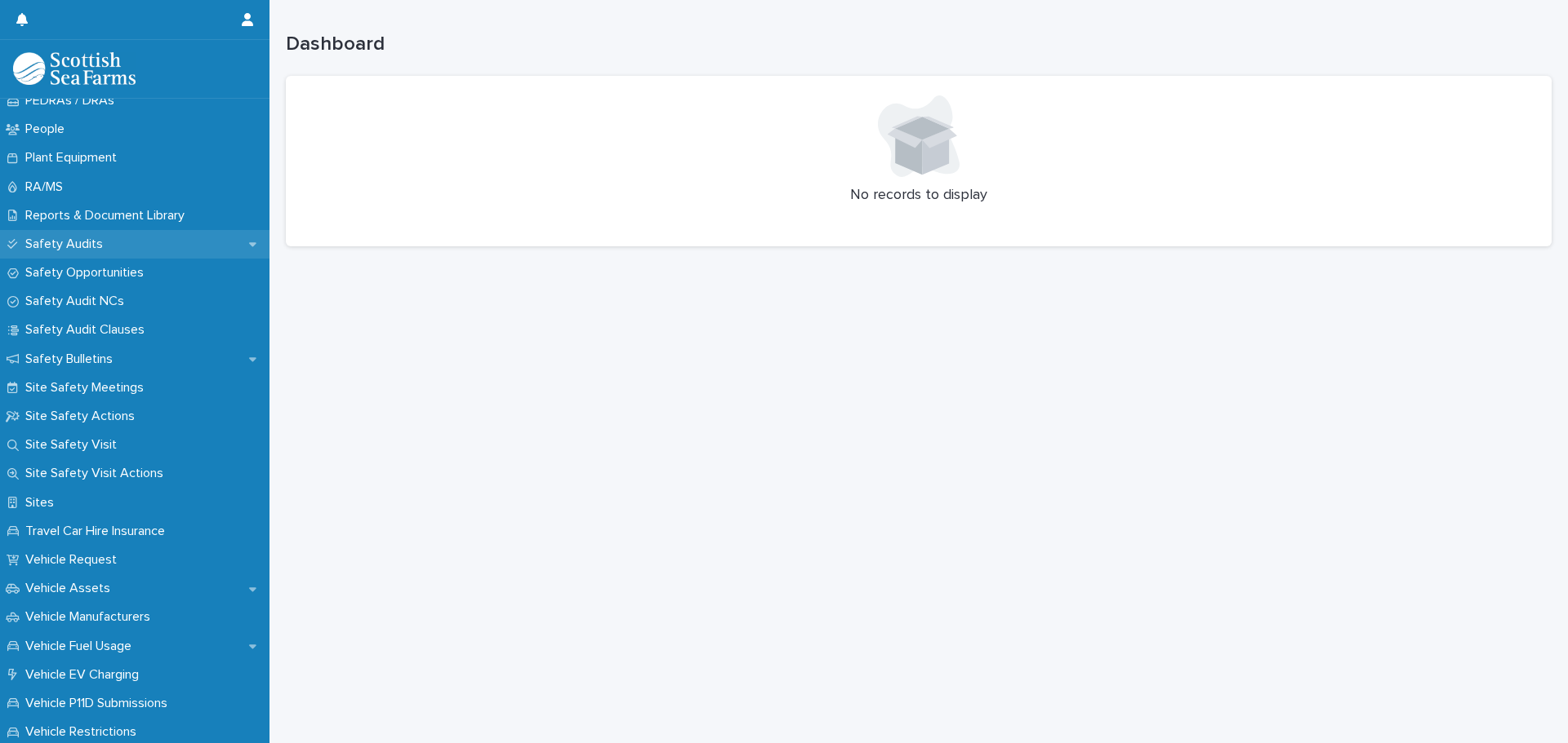
click at [83, 245] on p "Safety Audits" at bounding box center [67, 244] width 97 height 16
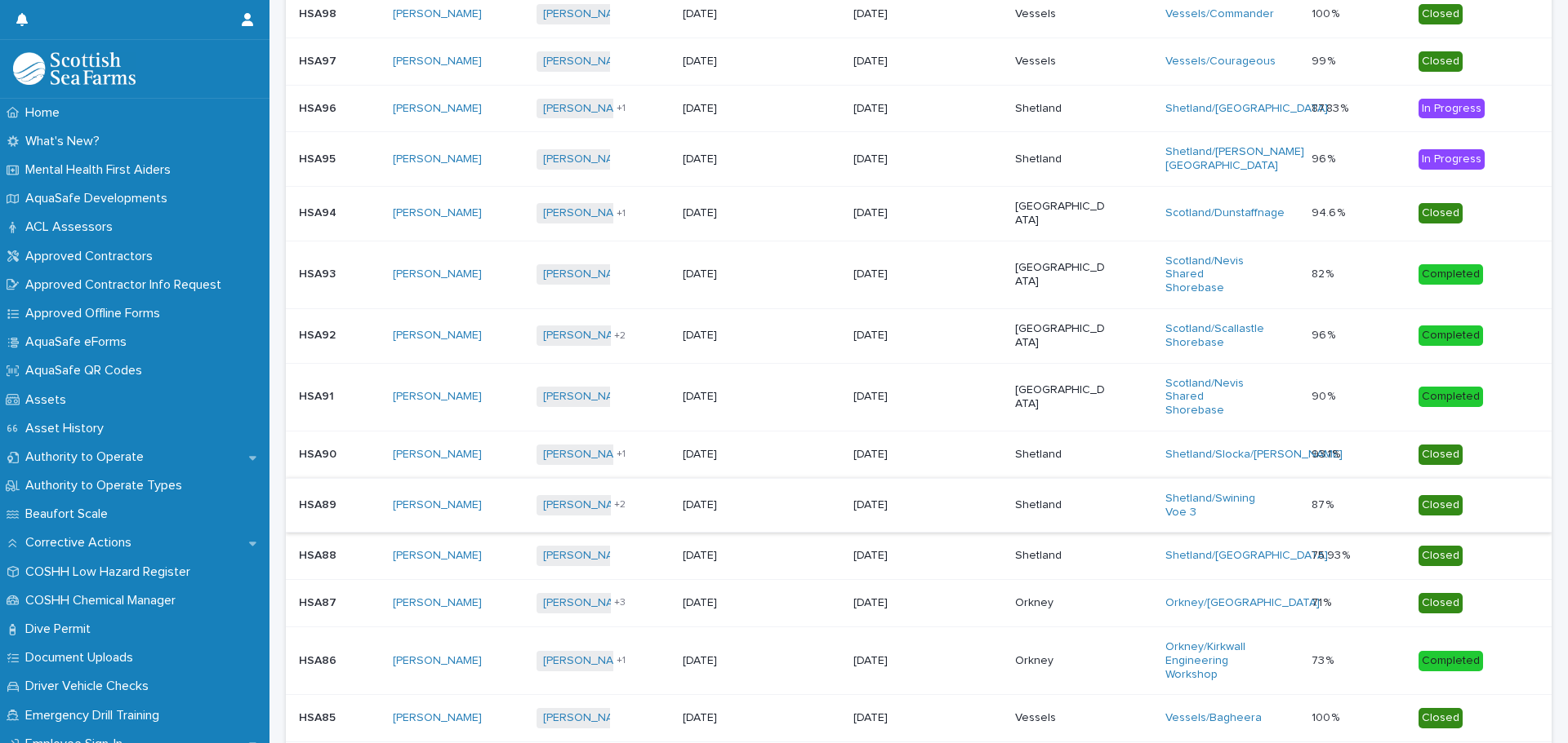
scroll to position [490, 0]
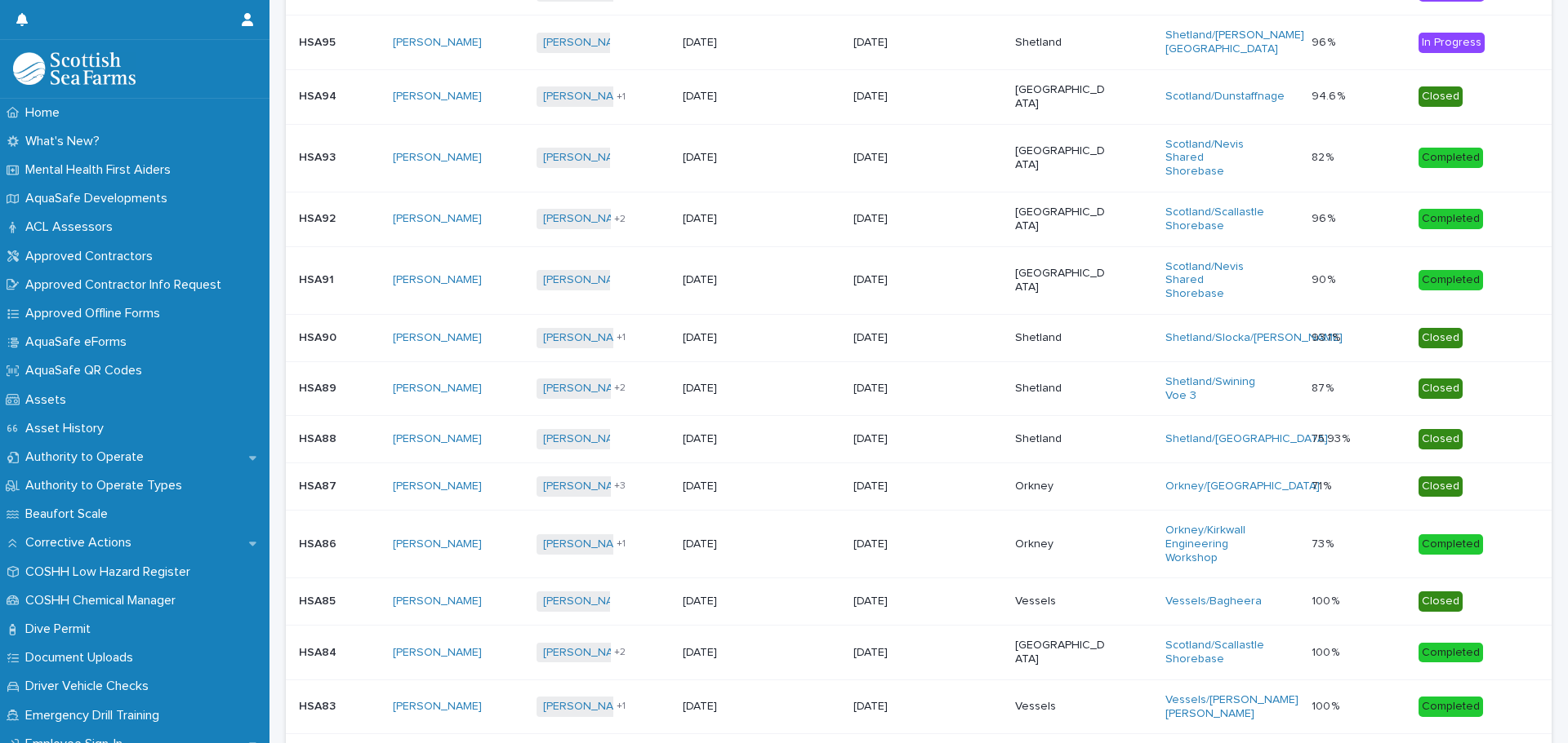
click at [1097, 446] on p "Shetland" at bounding box center [1060, 439] width 90 height 14
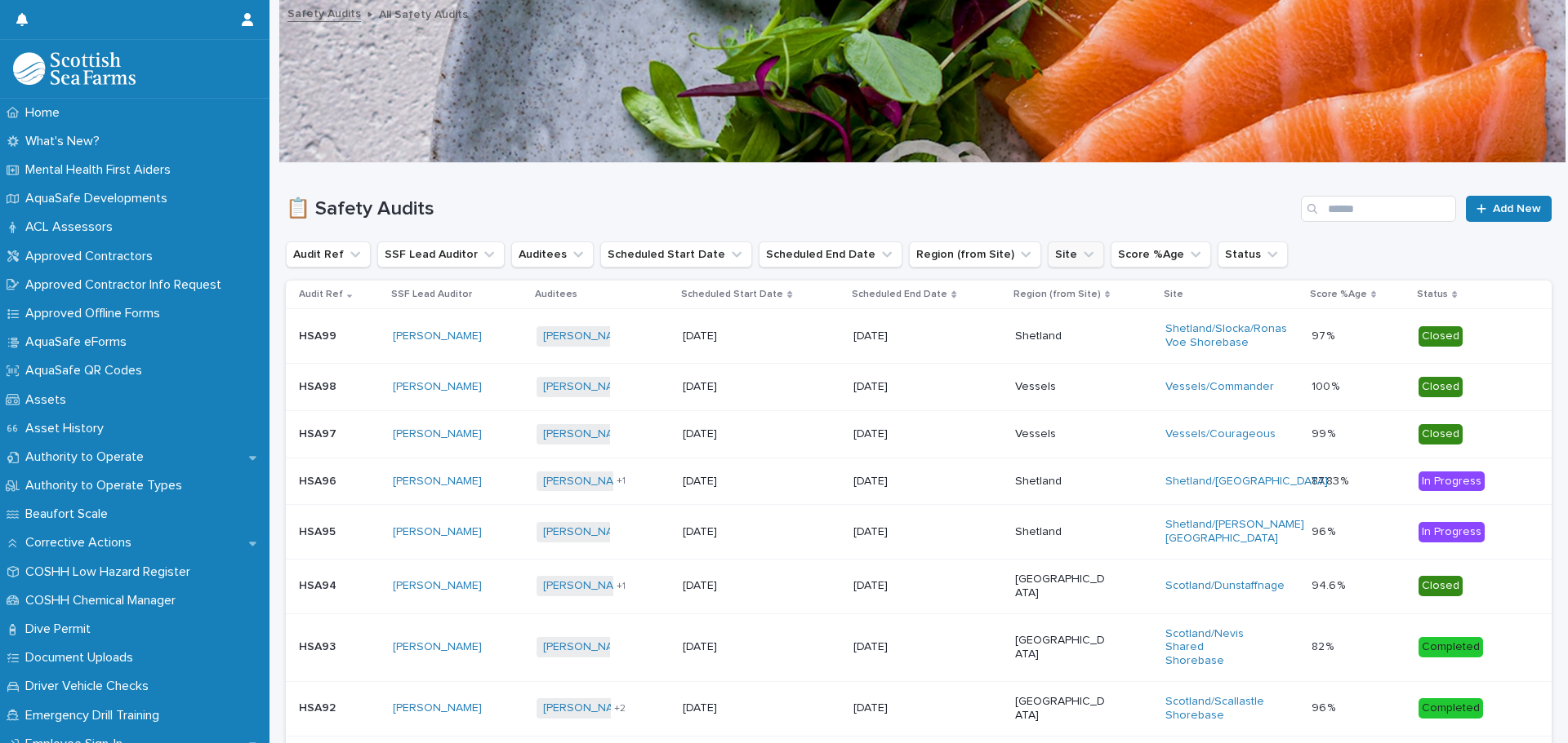
click at [1080, 255] on icon "Site" at bounding box center [1089, 255] width 17 height 17
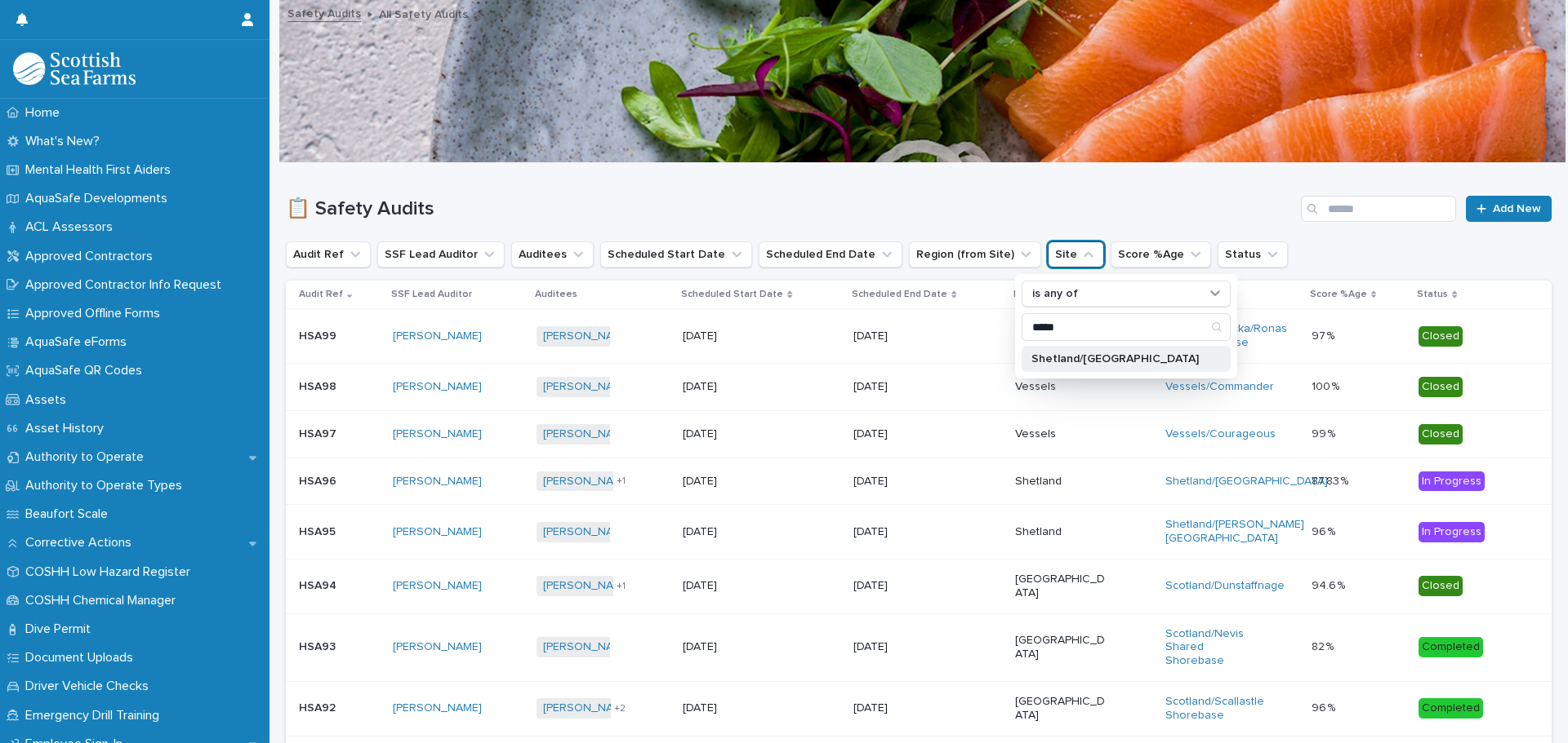
type input "*****"
click at [1094, 354] on p "Shetland/[GEOGRAPHIC_DATA]" at bounding box center [1117, 359] width 173 height 12
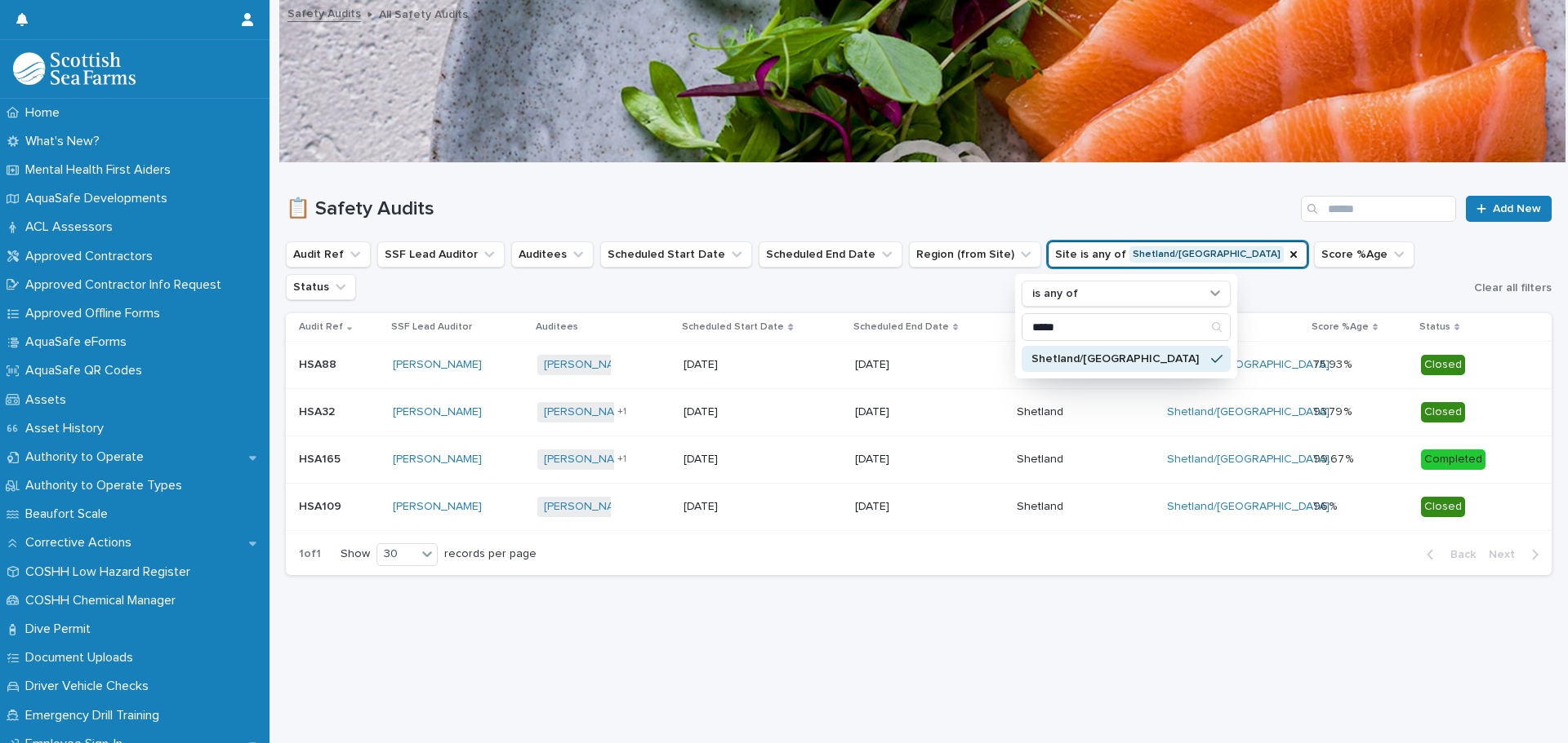
click at [1163, 602] on div "Loading... Saving… Loading... Saving… 📋 Safety Audits Add New Audit Ref SSF Lea…" at bounding box center [918, 432] width 1282 height 539
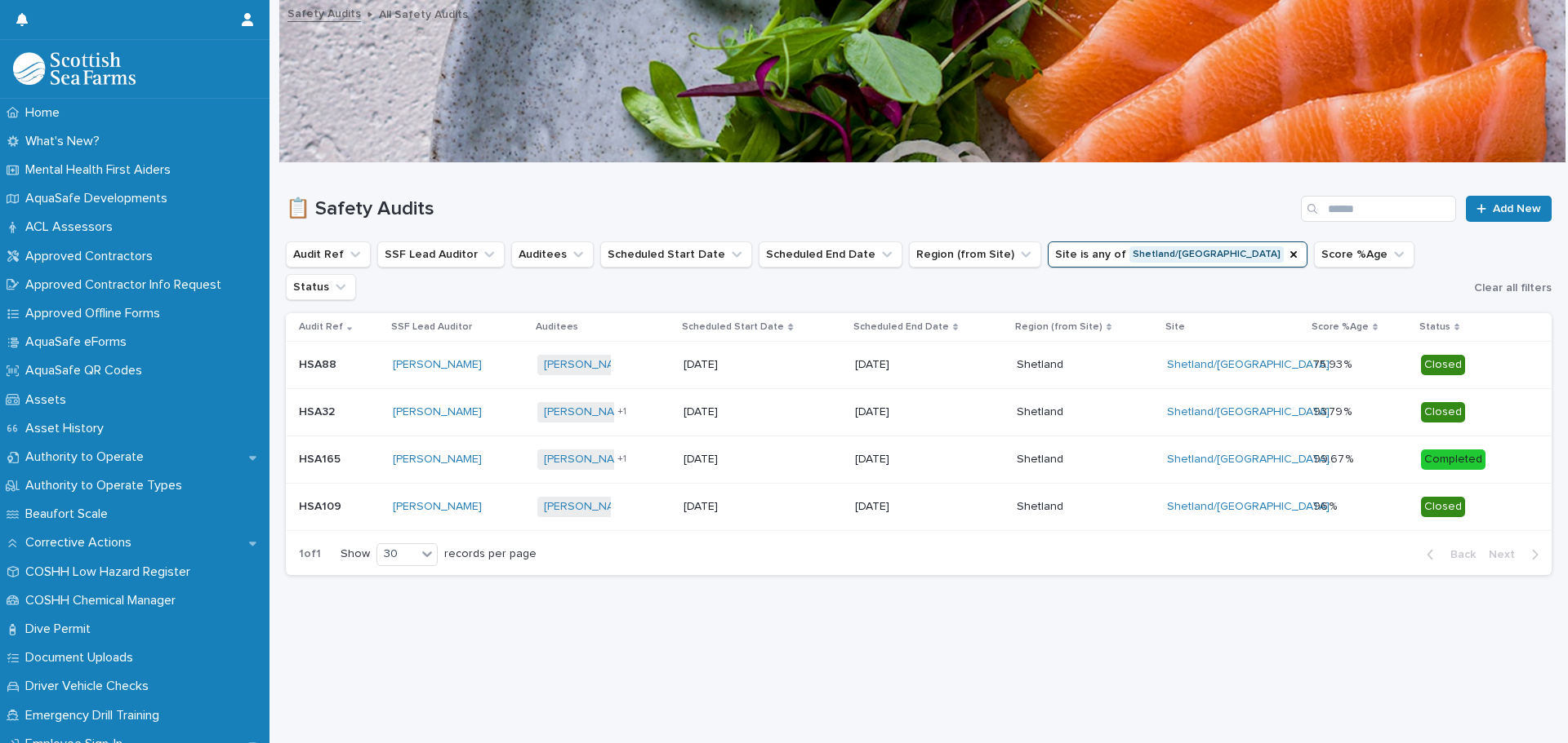
click at [939, 446] on div "[DATE]" at bounding box center [929, 460] width 149 height 27
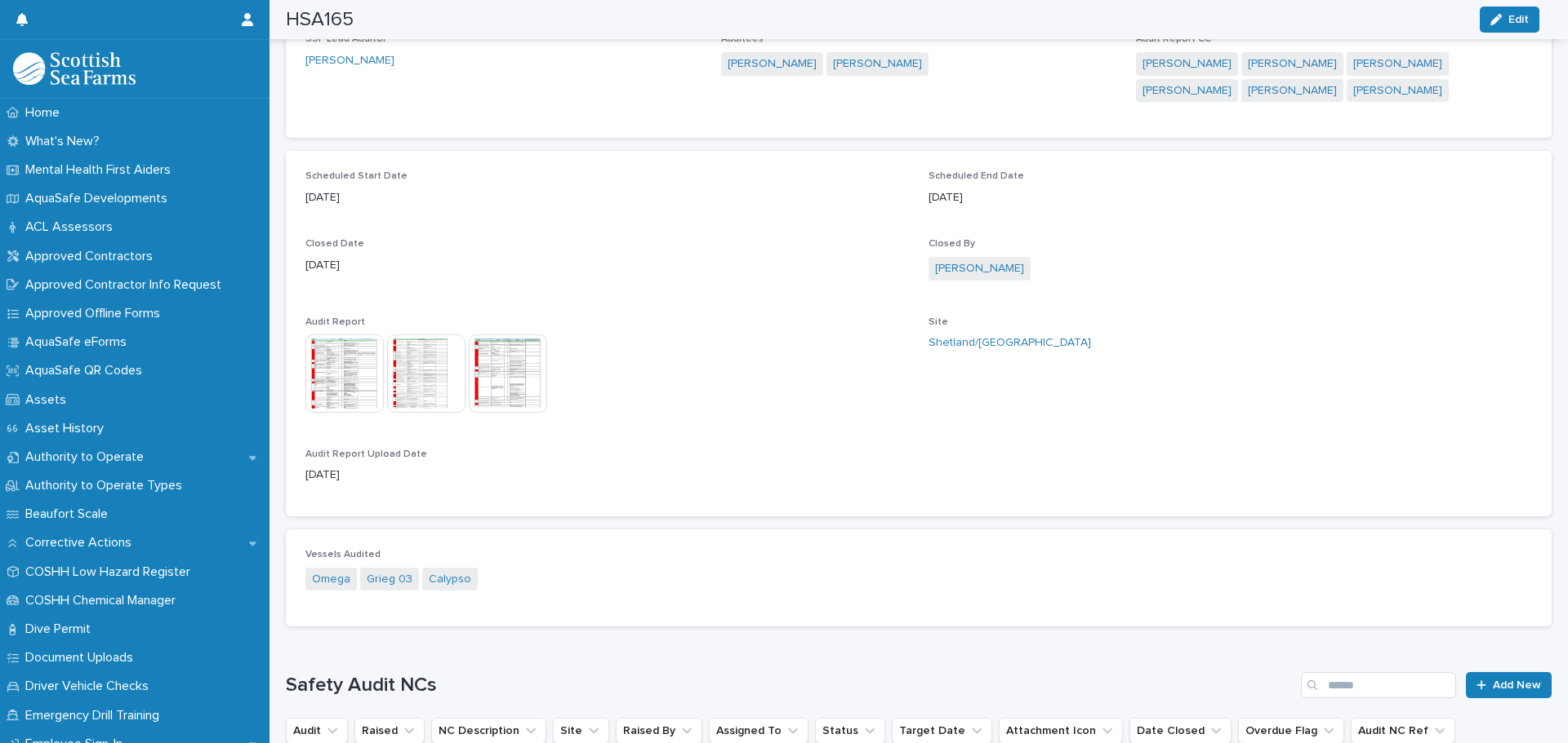
scroll to position [735, 0]
click at [354, 377] on img at bounding box center [345, 372] width 79 height 79
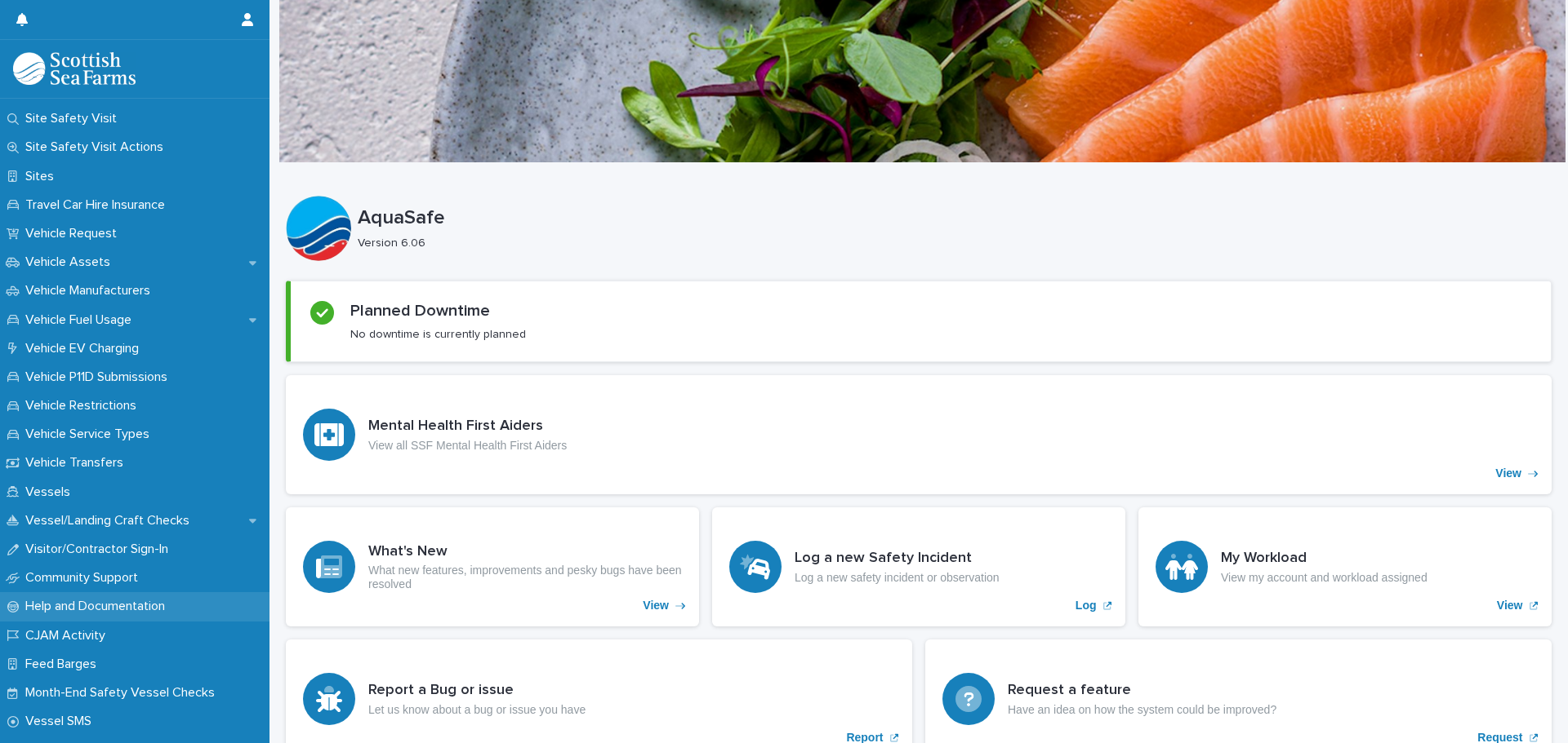
scroll to position [1237, 0]
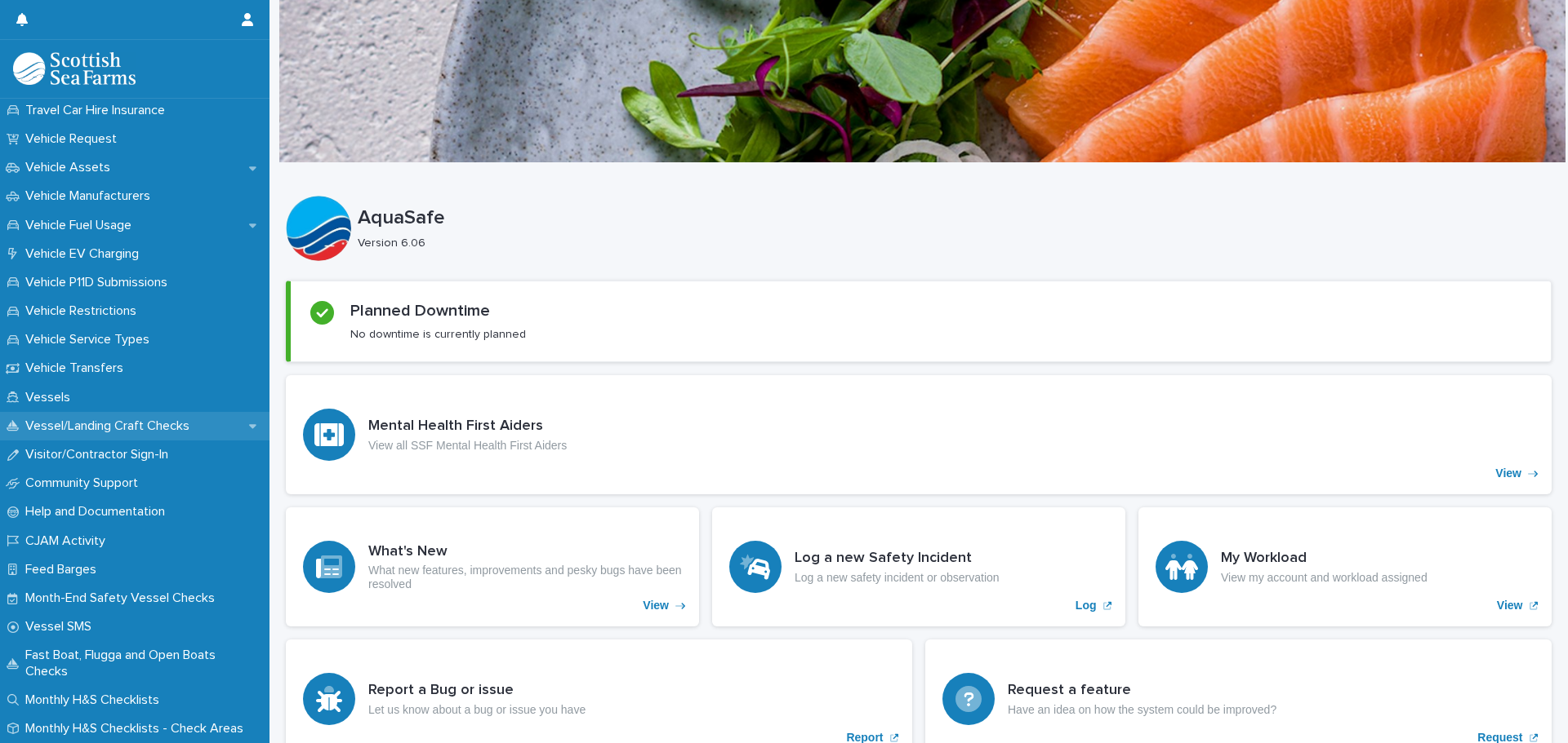
click at [158, 433] on p "Vessel/Landing Craft Checks" at bounding box center [110, 426] width 184 height 16
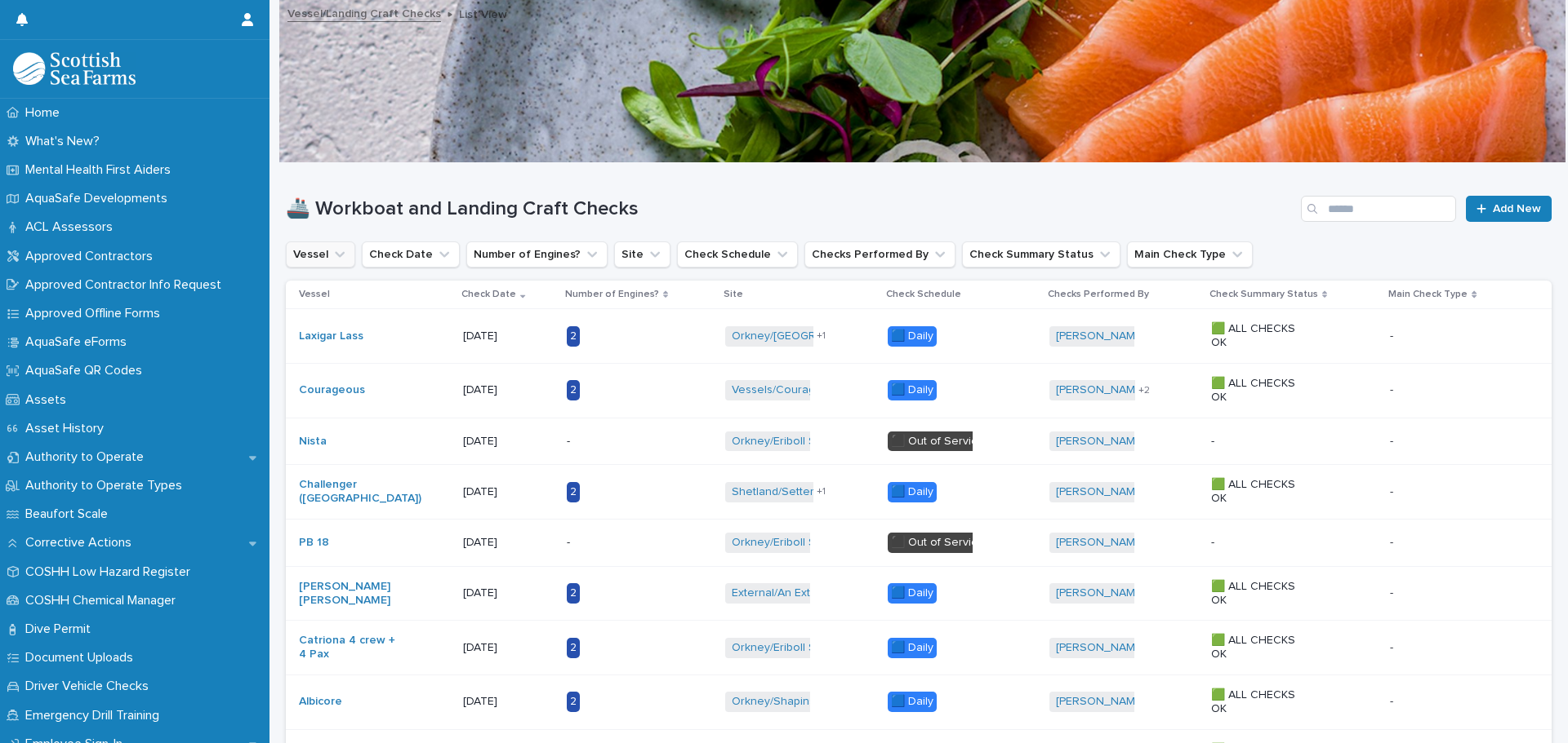
click at [340, 257] on icon "Vessel" at bounding box center [340, 255] width 17 height 17
type input "*****"
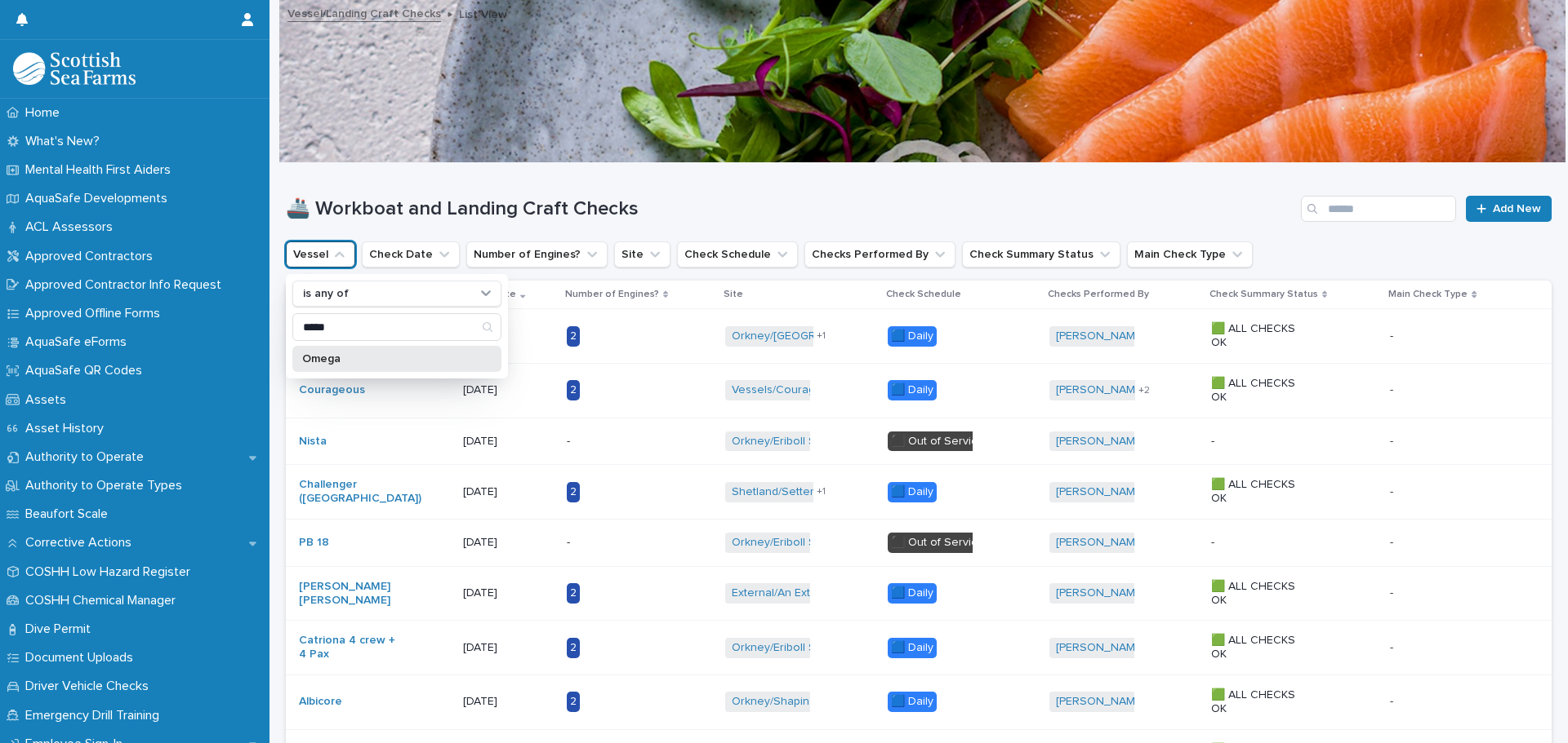
click at [321, 364] on div "Omega" at bounding box center [397, 359] width 209 height 26
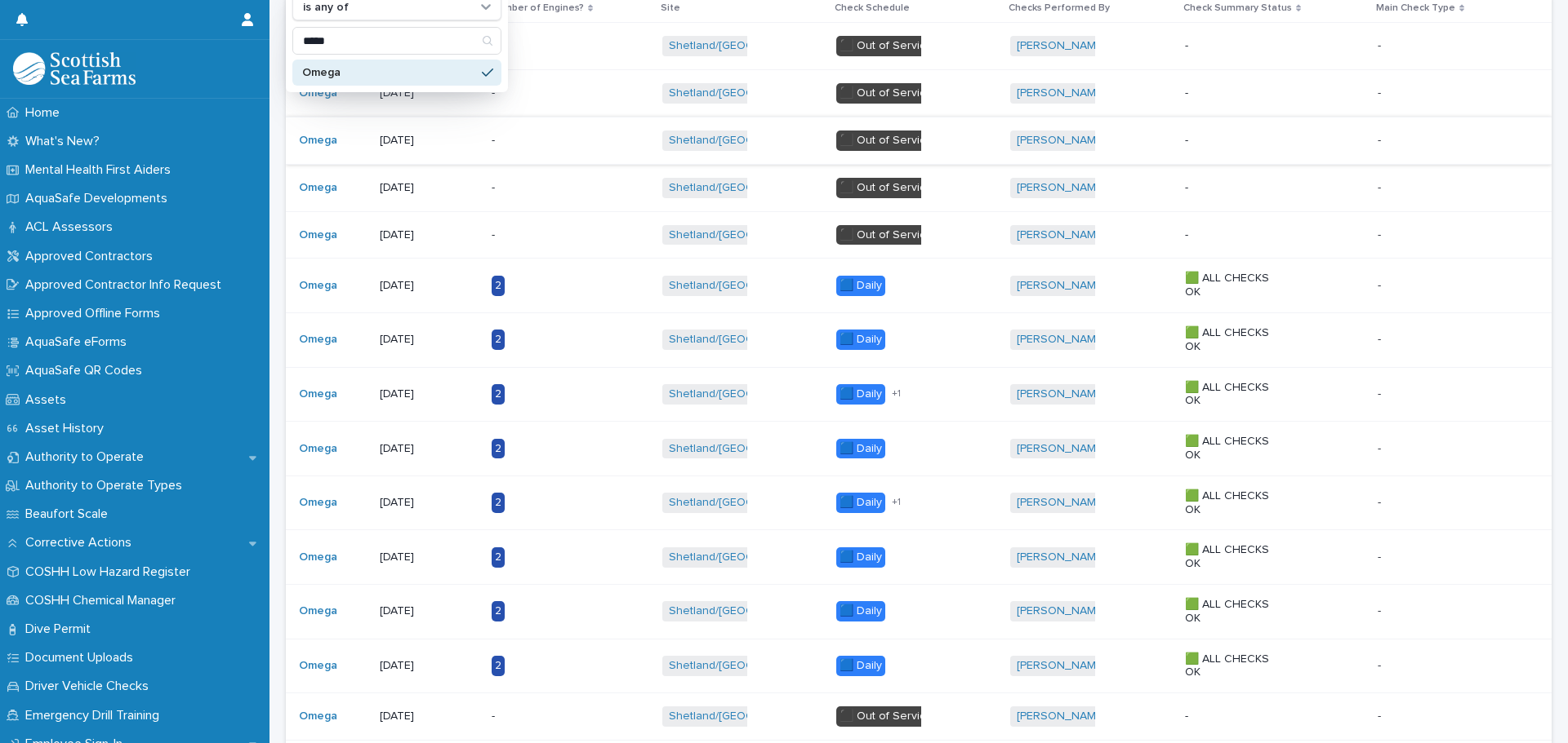
scroll to position [120, 0]
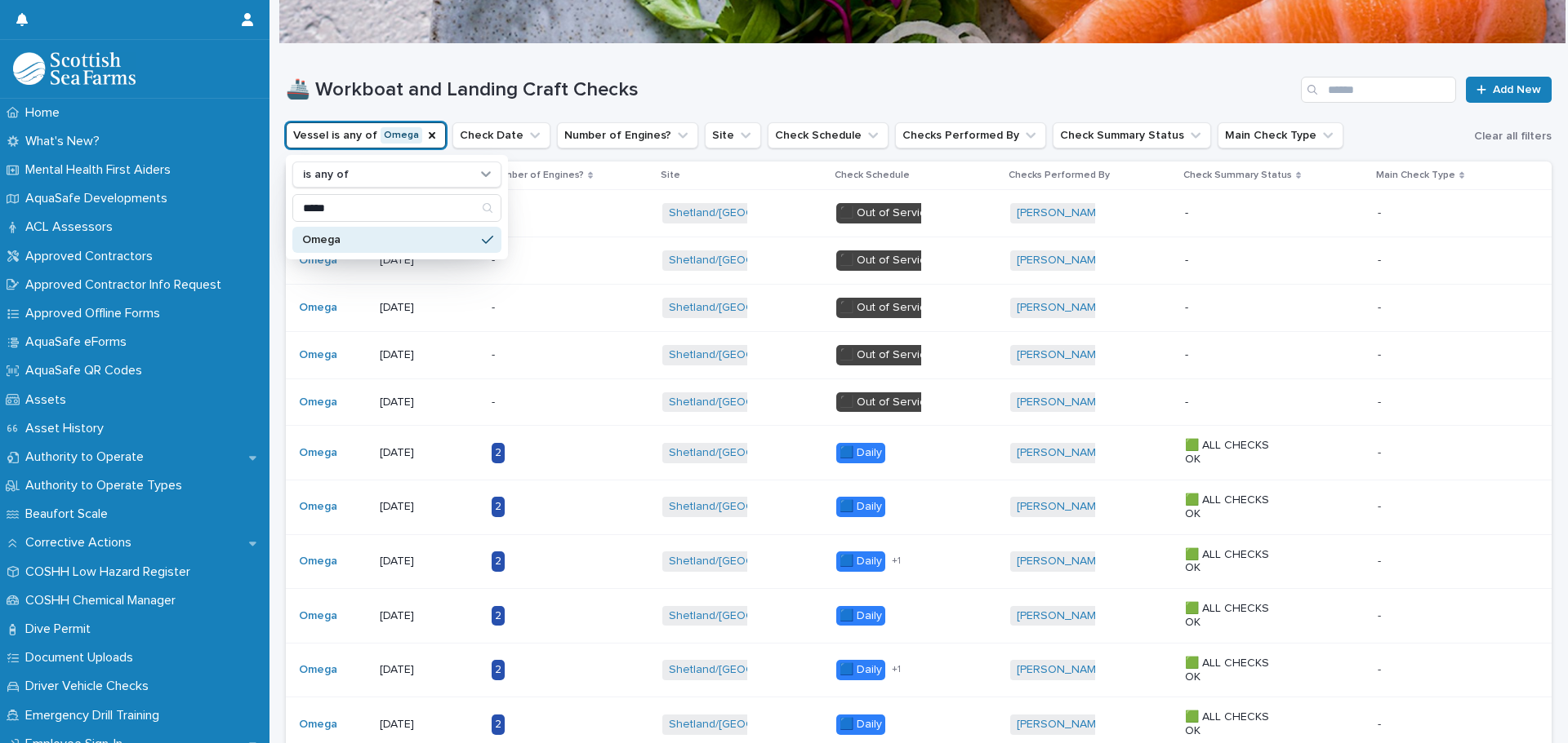
click at [362, 236] on p "Omega" at bounding box center [388, 240] width 173 height 12
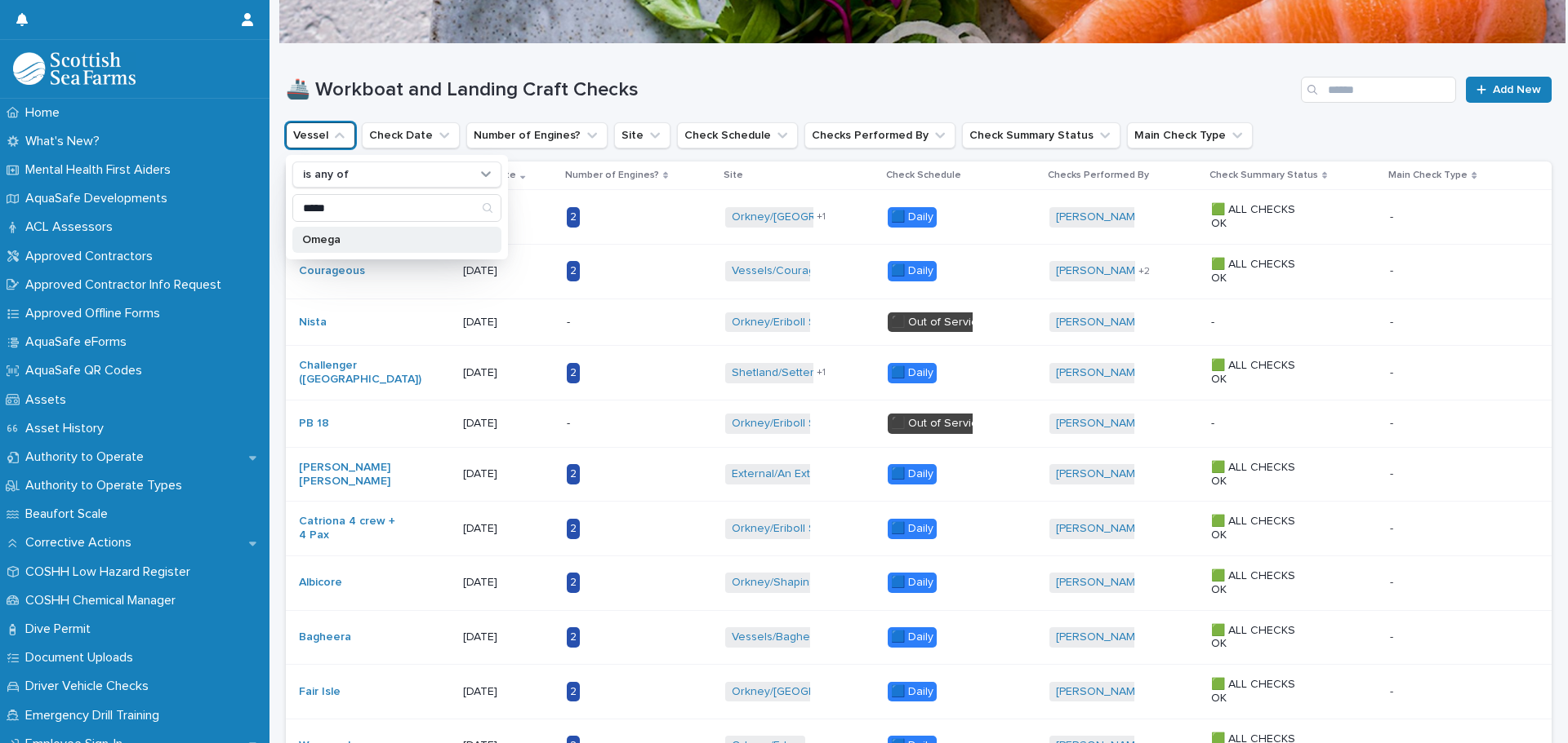
click at [352, 241] on p "Omega" at bounding box center [388, 240] width 173 height 12
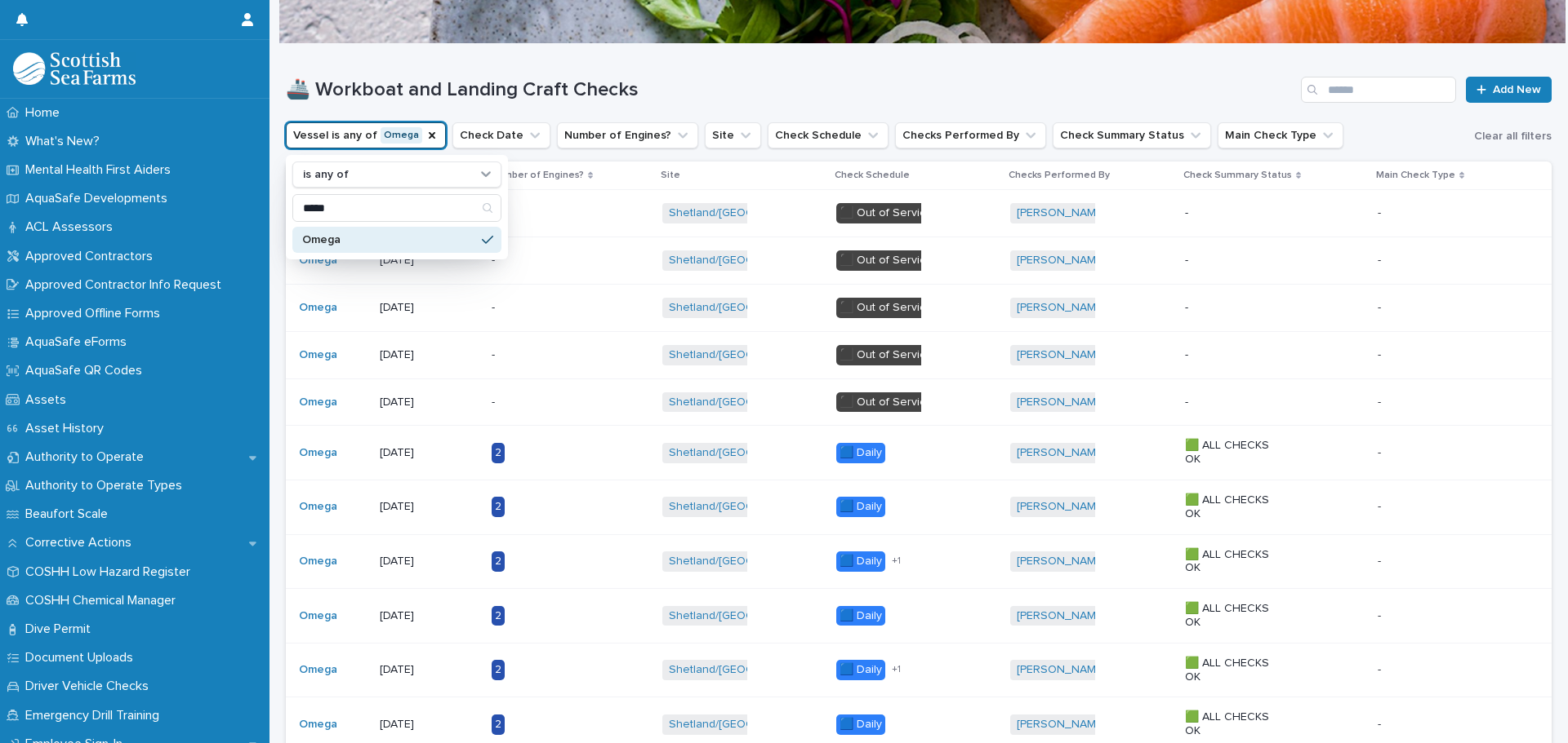
click at [675, 84] on h1 "🚢 Workboat and Landing Craft Checks" at bounding box center [790, 90] width 1009 height 23
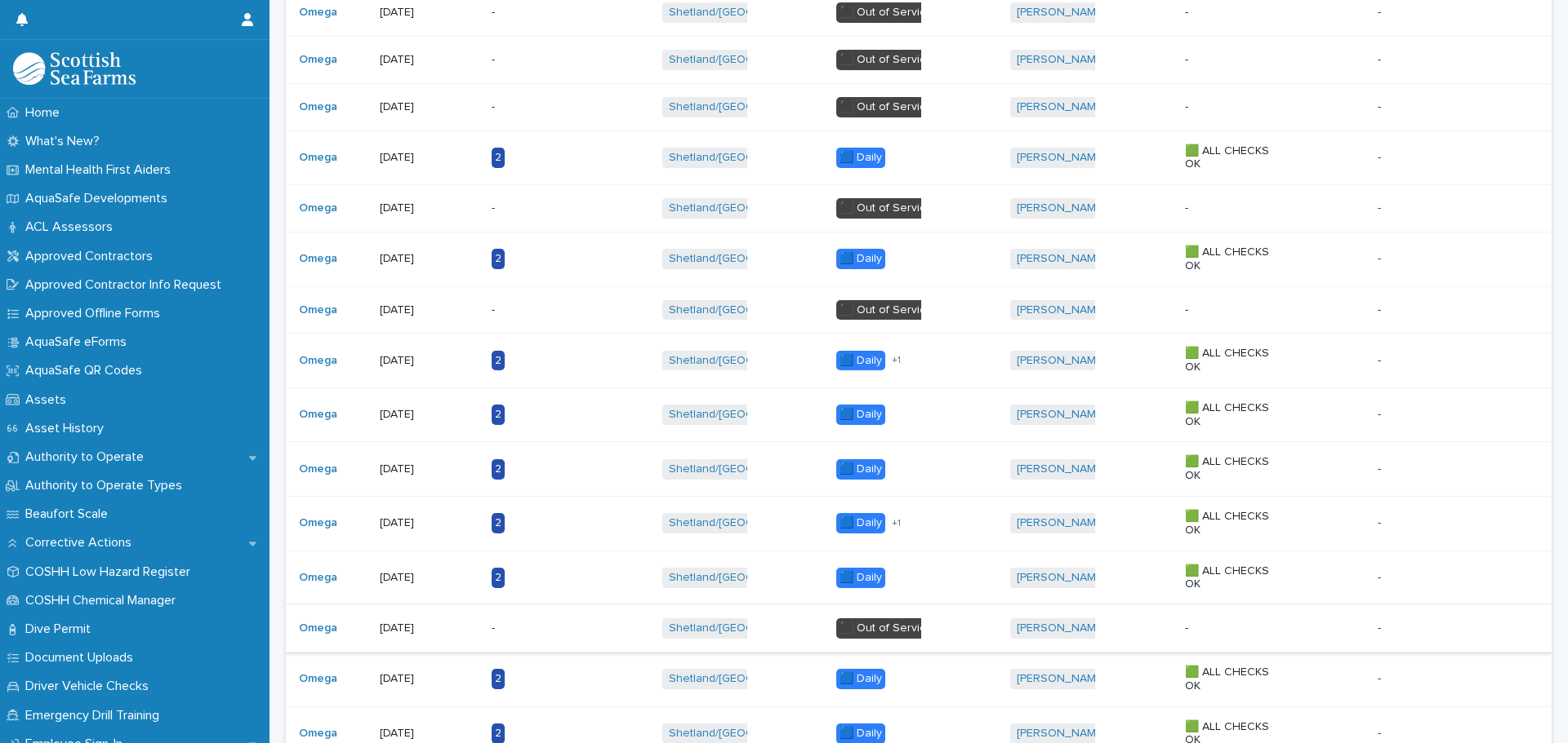
scroll to position [1261, 0]
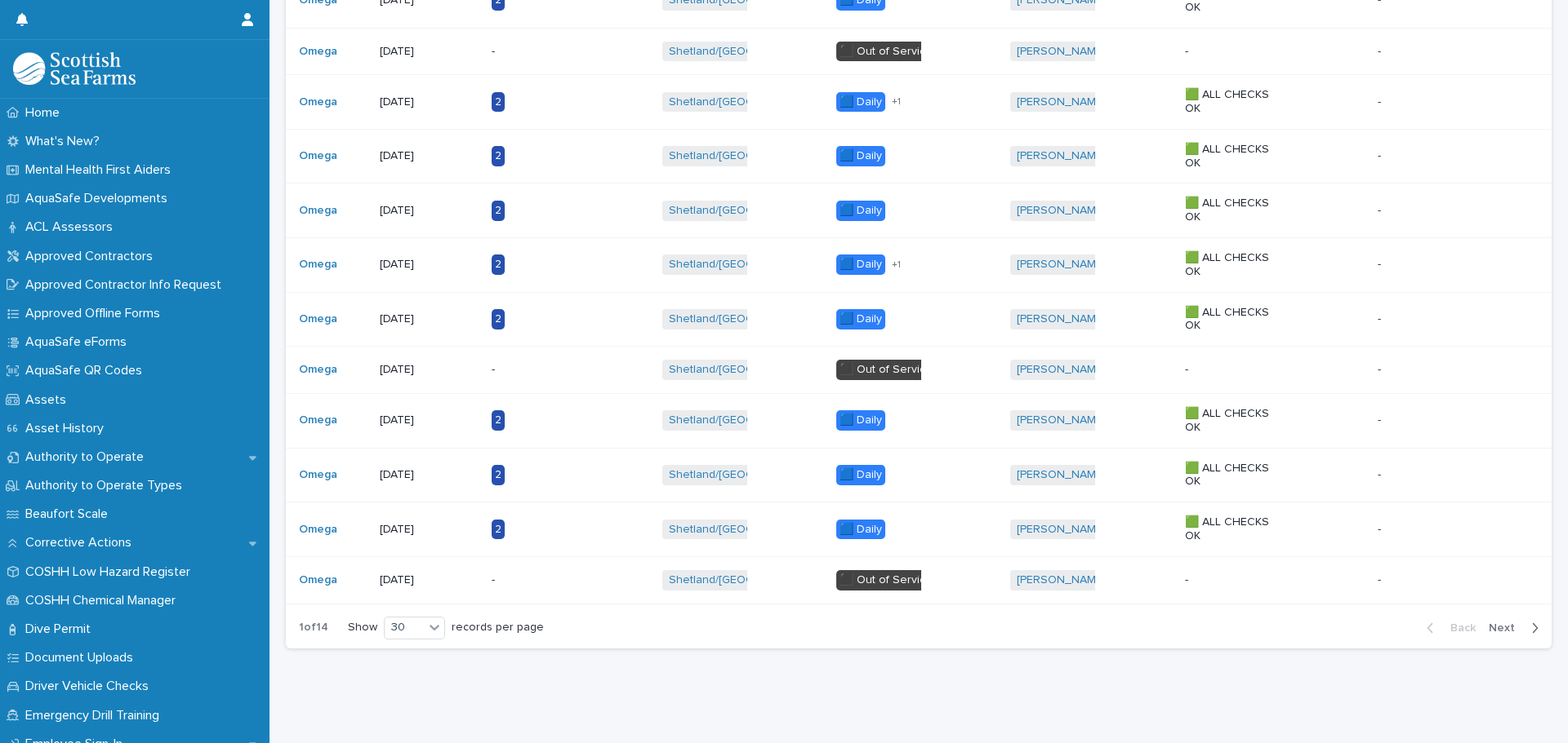
drag, startPoint x: 459, startPoint y: 617, endPoint x: 447, endPoint y: 619, distance: 12.2
click at [451, 619] on div "Show 30 records per page" at bounding box center [449, 628] width 202 height 23
click at [441, 619] on icon at bounding box center [435, 628] width 17 height 17
click at [422, 672] on div "30" at bounding box center [415, 677] width 59 height 19
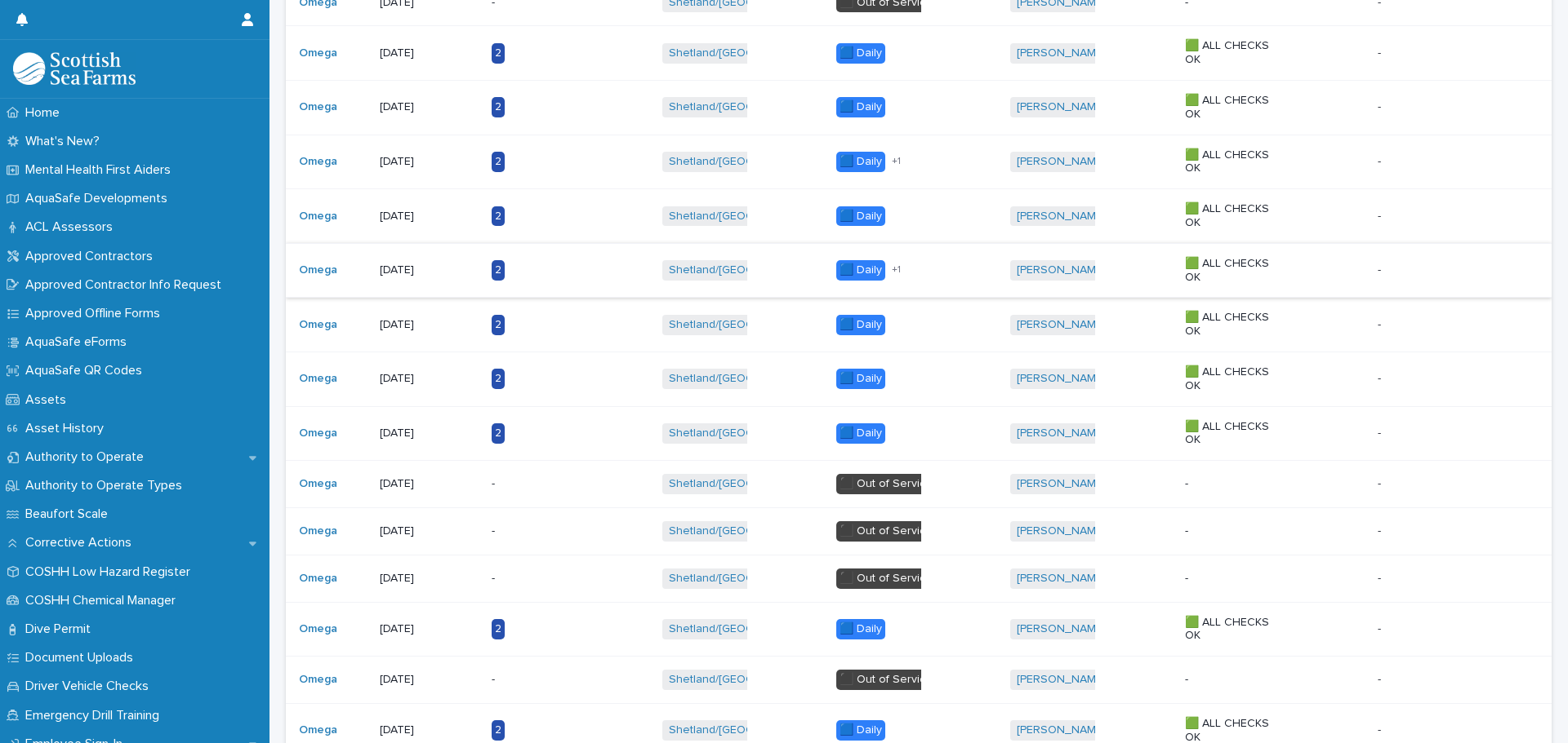
scroll to position [201, 0]
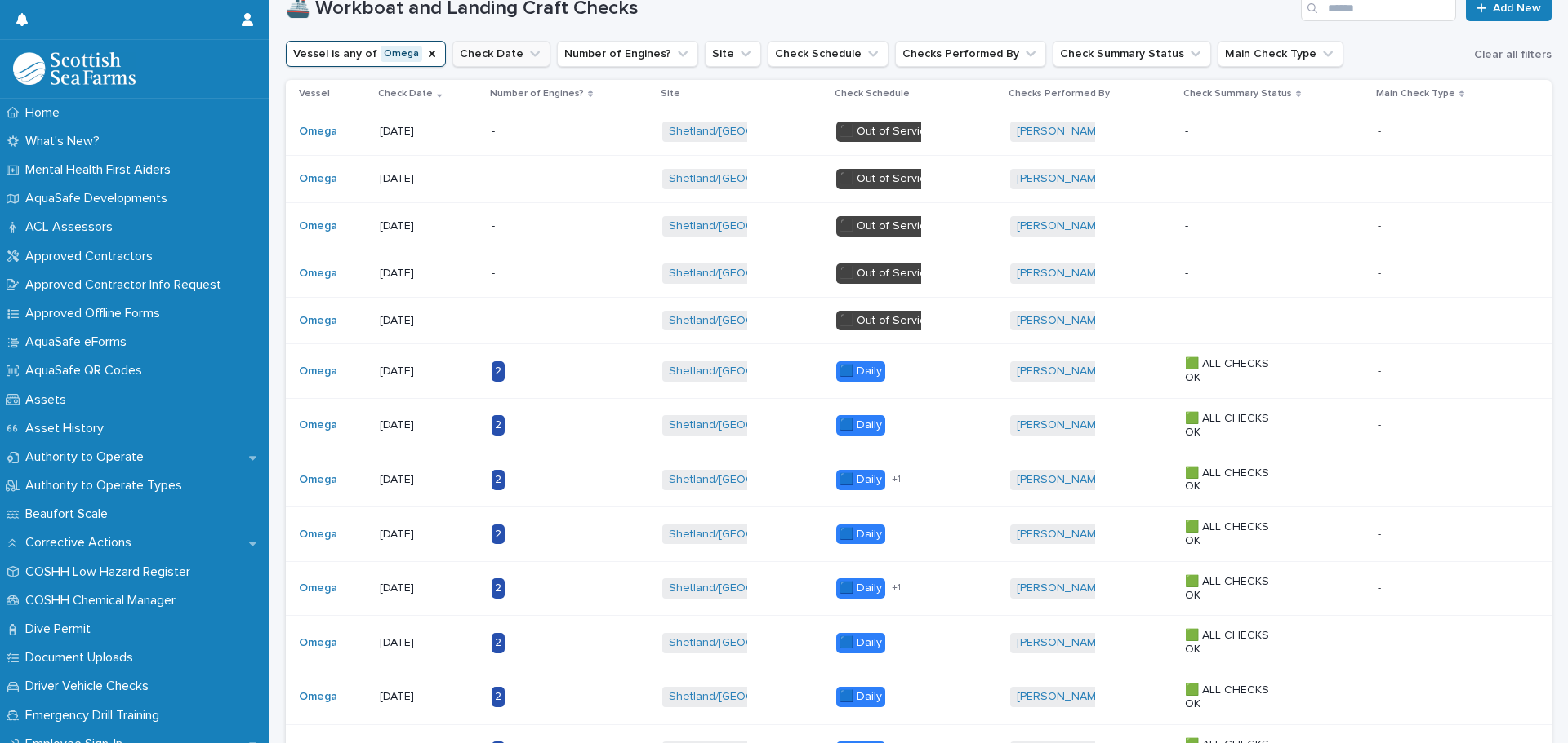
click at [429, 54] on icon "Vessel" at bounding box center [432, 54] width 7 height 7
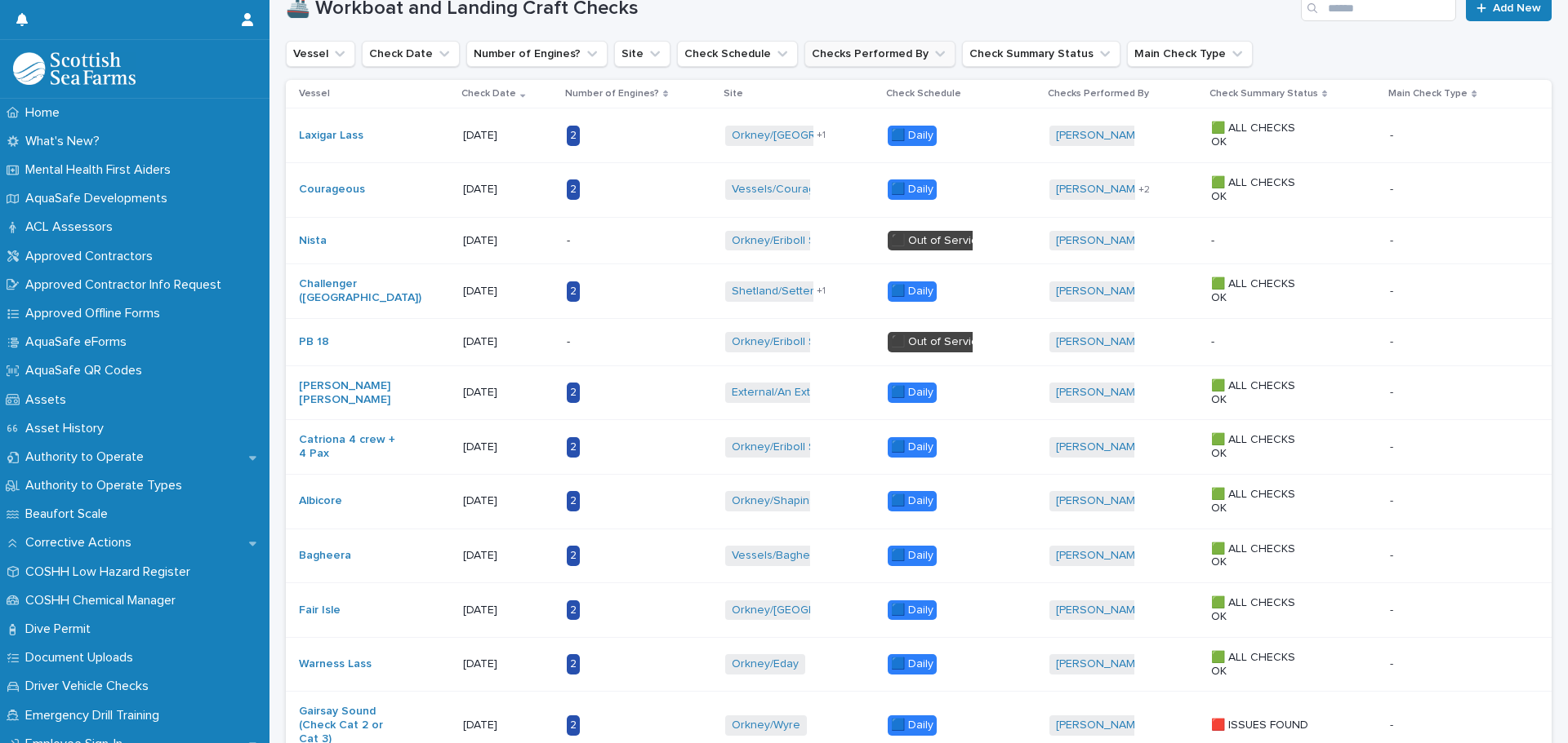
click at [932, 59] on icon "Checks Performed By" at bounding box center [940, 54] width 17 height 17
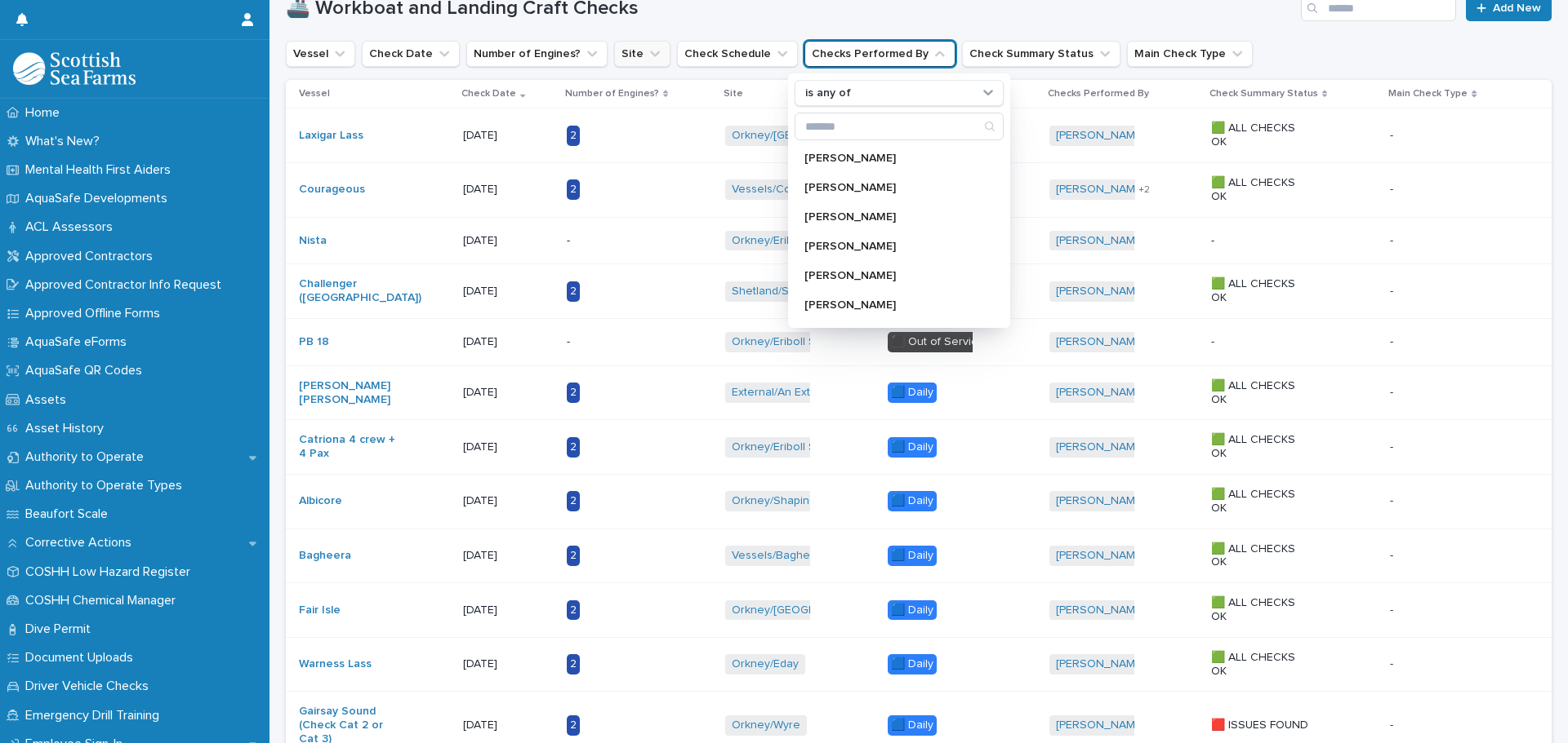
click at [651, 55] on button "Site" at bounding box center [641, 53] width 56 height 26
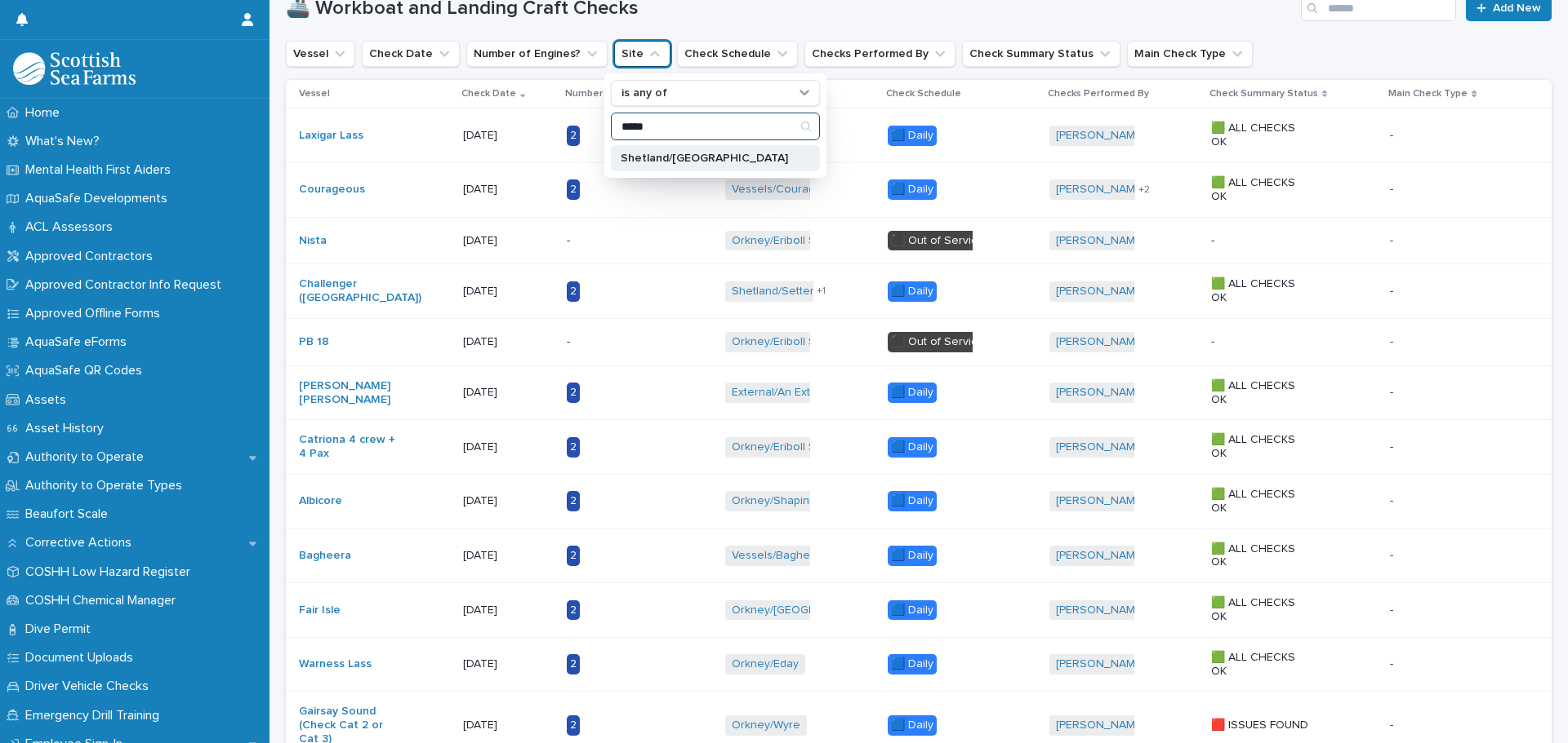
type input "*****"
click at [669, 152] on div "Shetland/[GEOGRAPHIC_DATA]" at bounding box center [715, 158] width 209 height 26
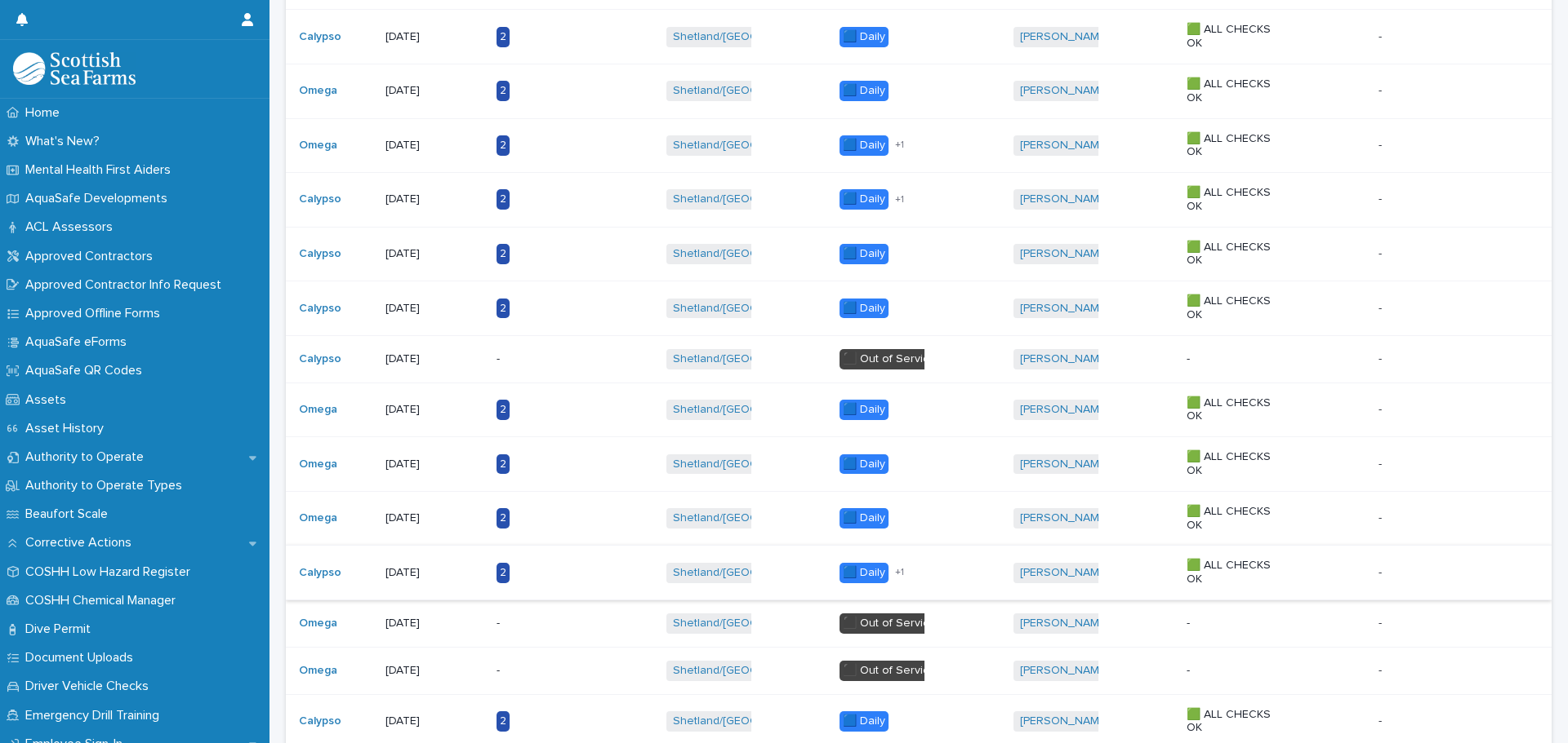
scroll to position [1290, 0]
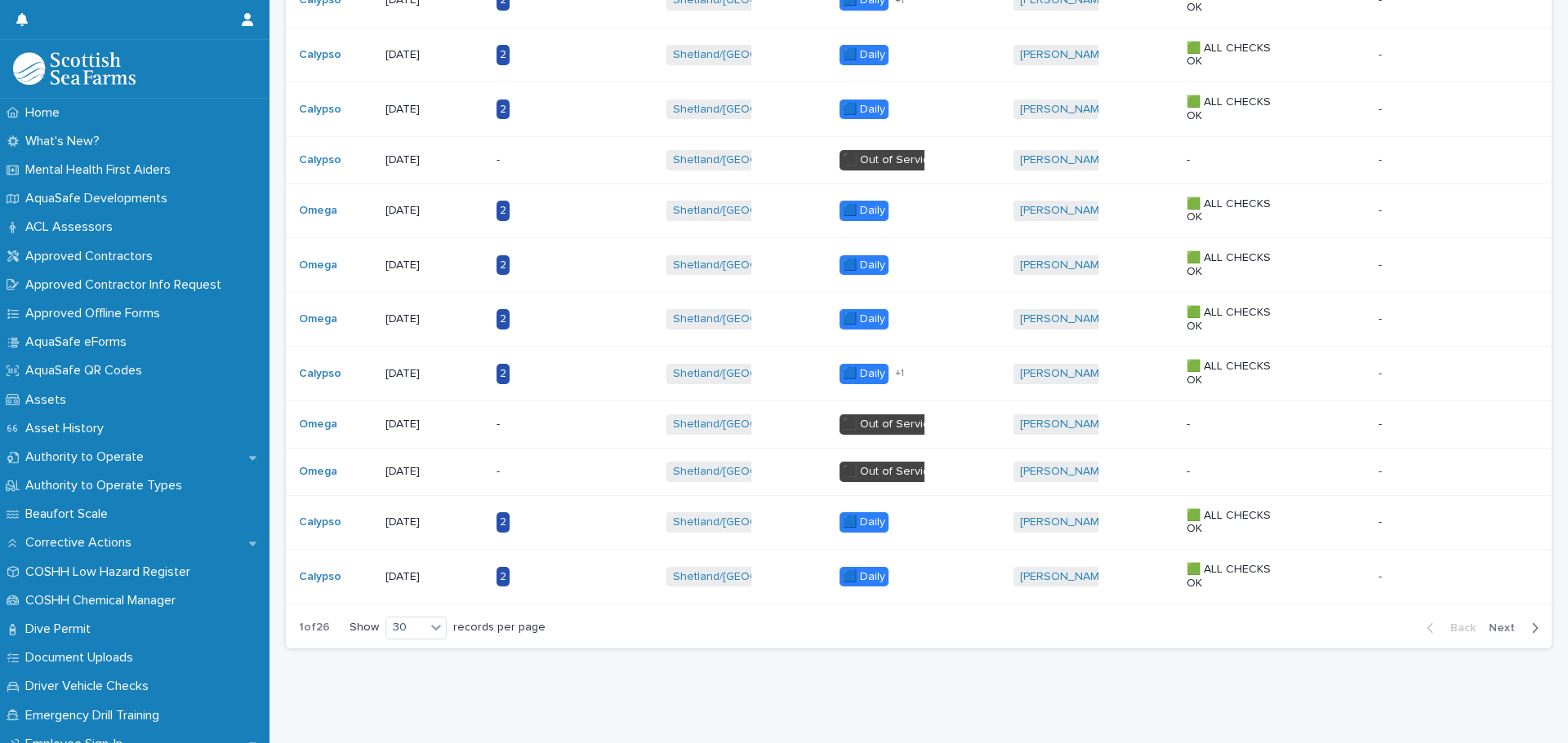
click at [1498, 623] on span "Next" at bounding box center [1506, 628] width 36 height 12
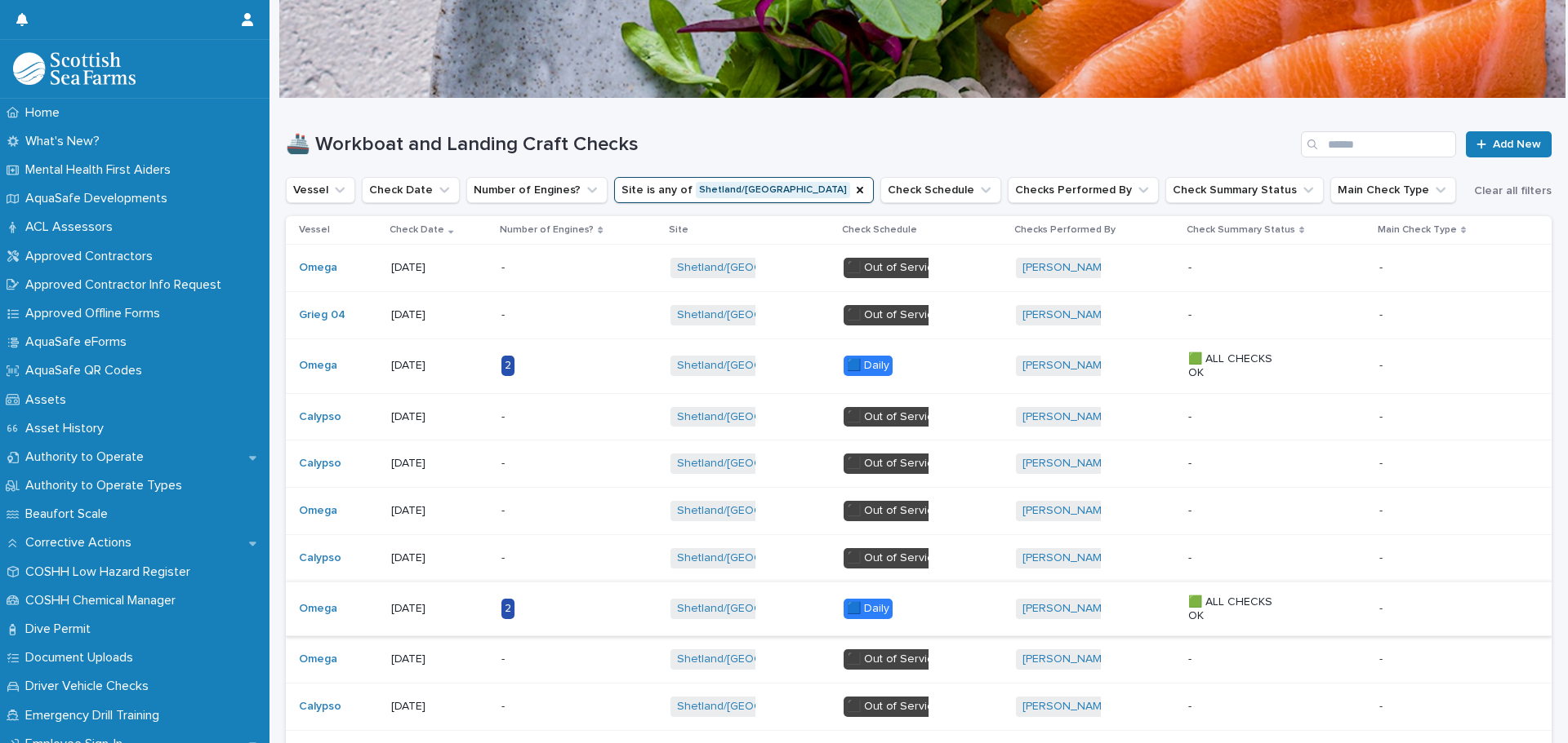
scroll to position [53, 0]
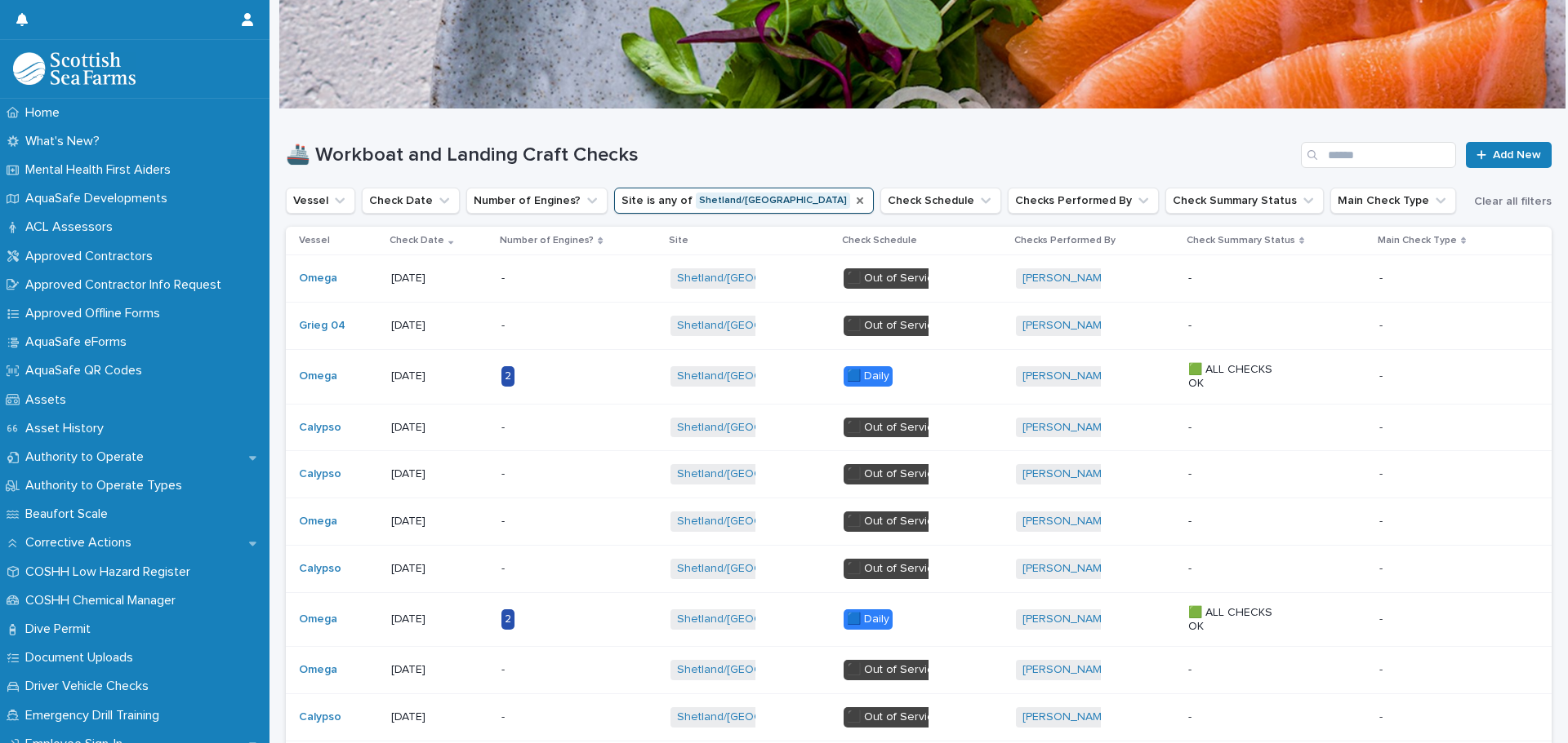
click at [856, 198] on icon "Site" at bounding box center [860, 201] width 7 height 7
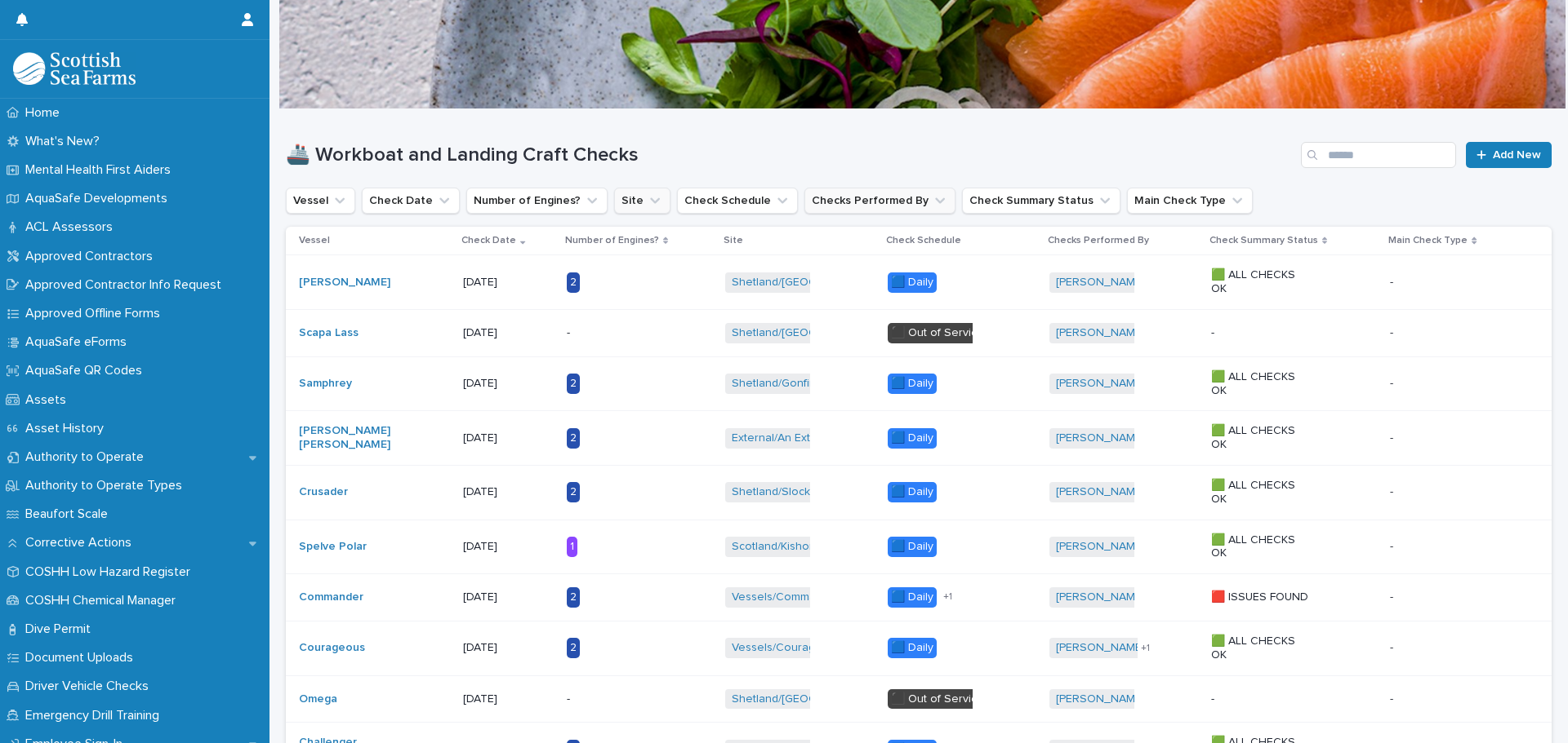
click at [932, 206] on icon "Checks Performed By" at bounding box center [940, 201] width 17 height 17
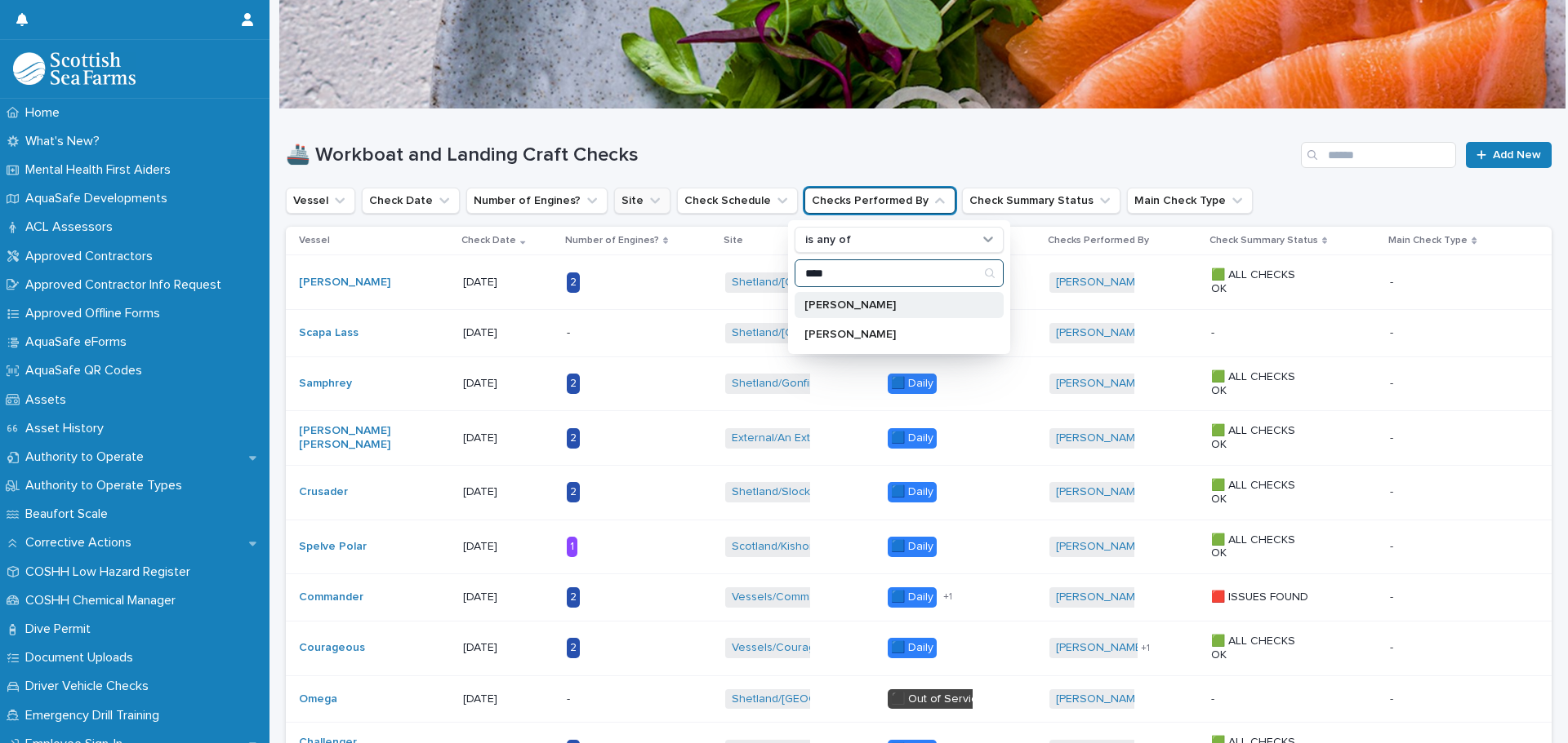
type input "****"
click at [853, 301] on p "[PERSON_NAME]" at bounding box center [891, 305] width 173 height 12
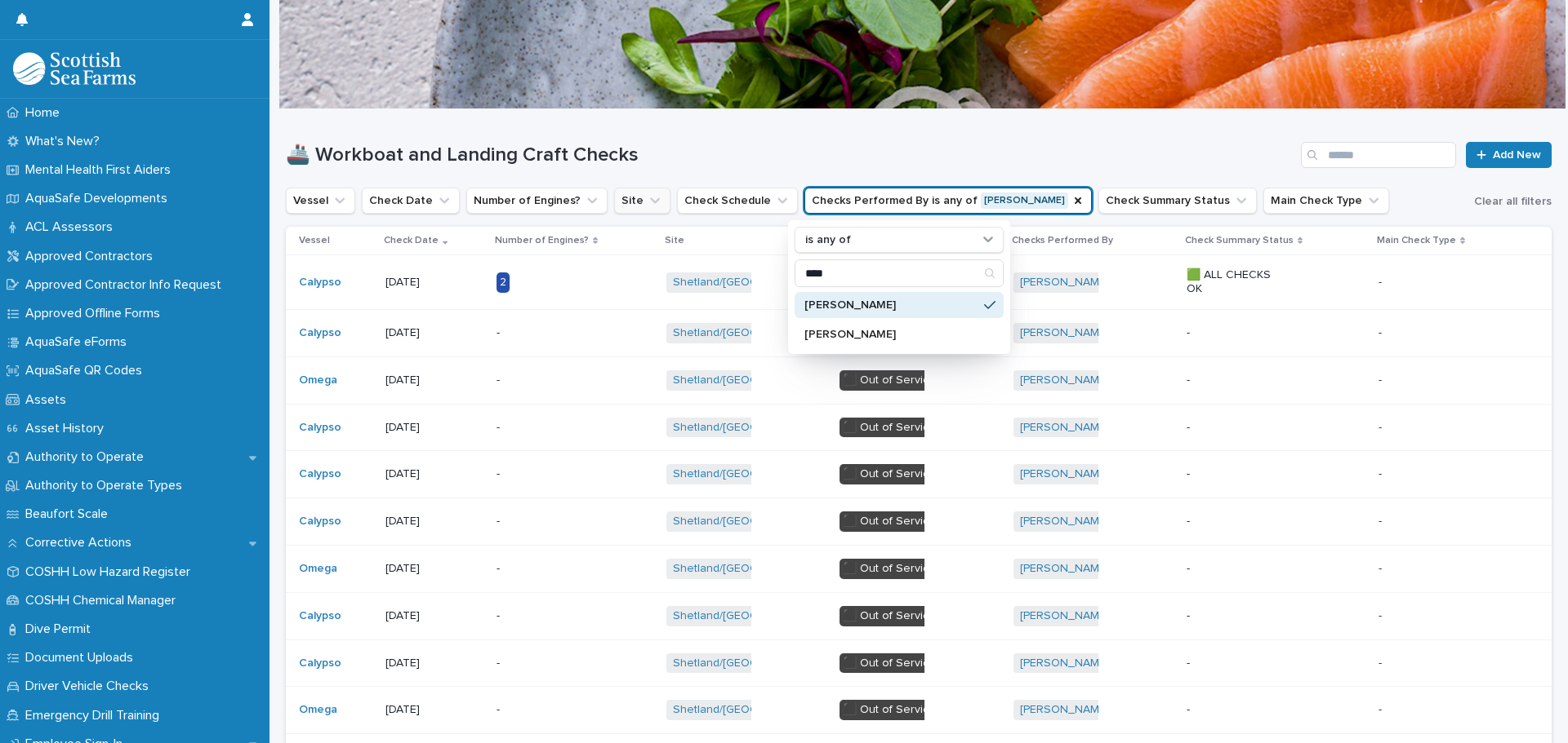
click at [1085, 155] on h1 "🚢 Workboat and Landing Craft Checks" at bounding box center [790, 155] width 1009 height 23
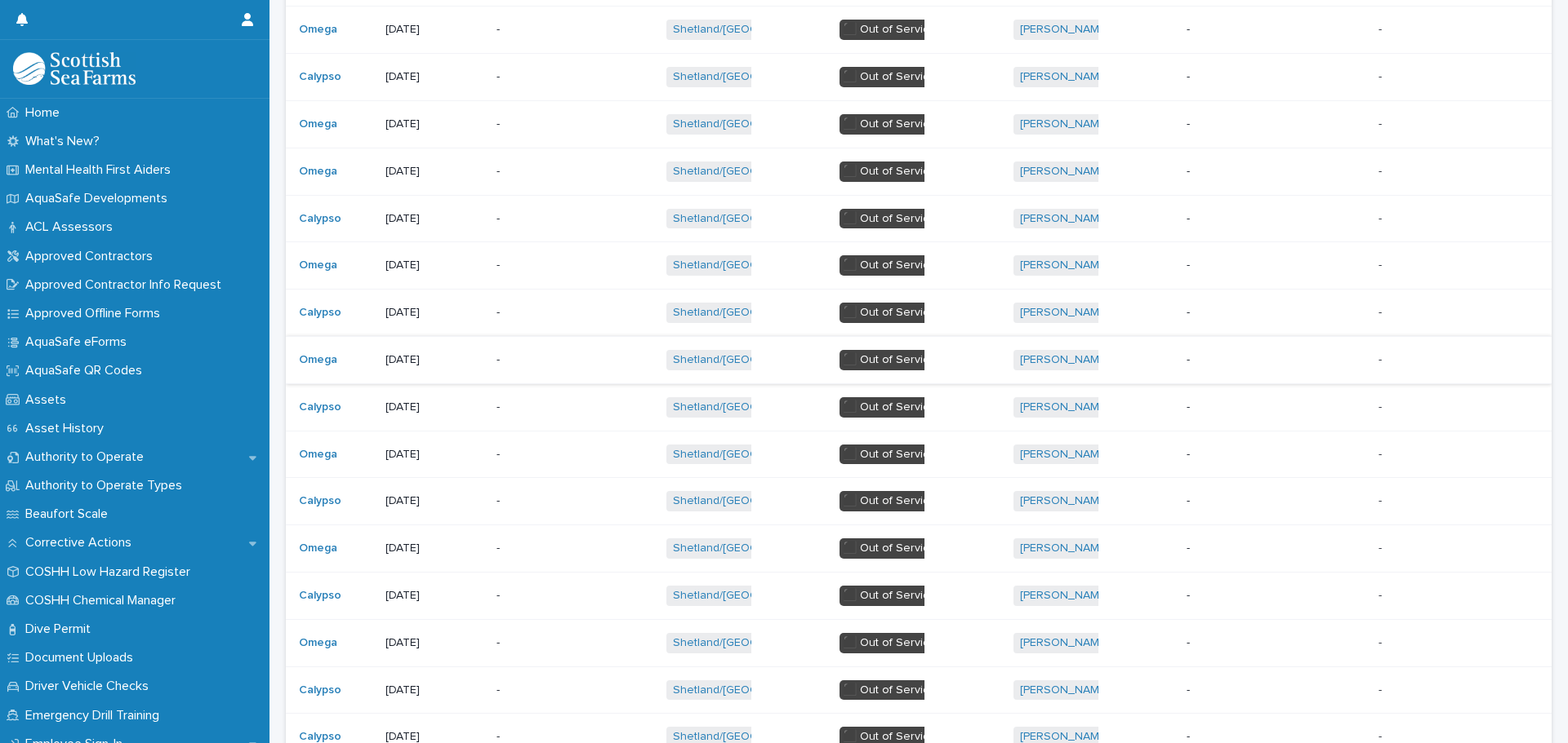
scroll to position [1139, 0]
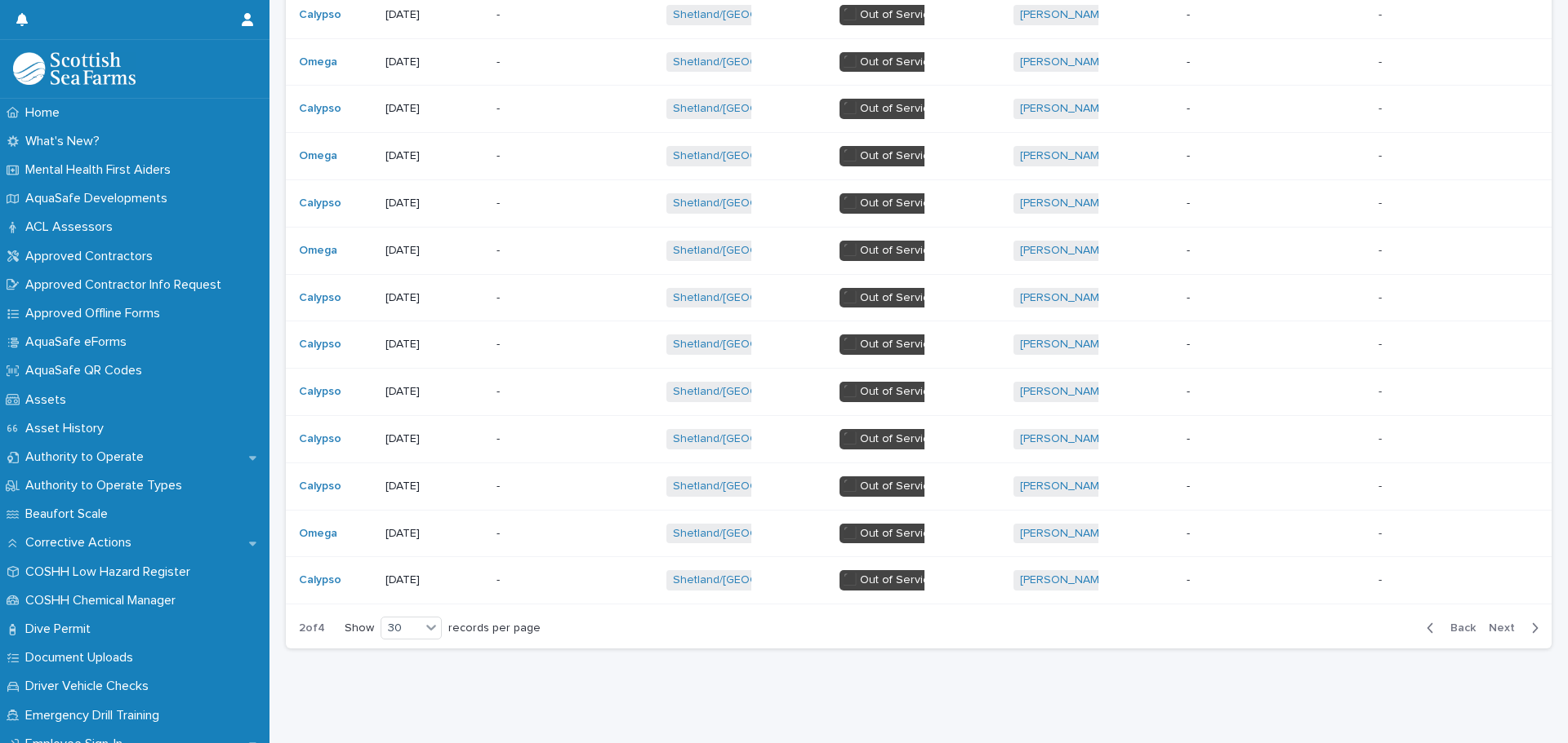
click at [1456, 623] on span "Back" at bounding box center [1458, 628] width 35 height 12
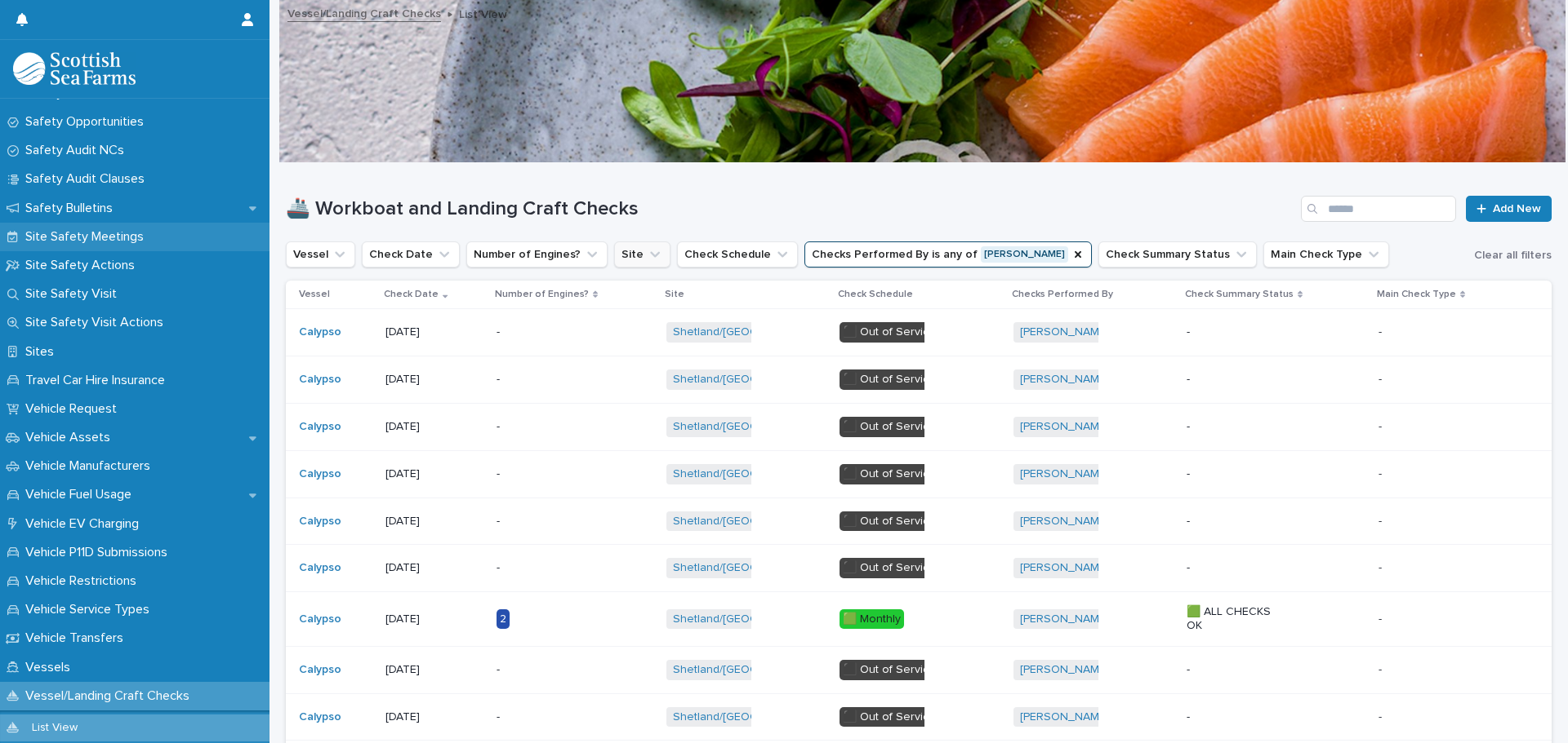
scroll to position [1224, 0]
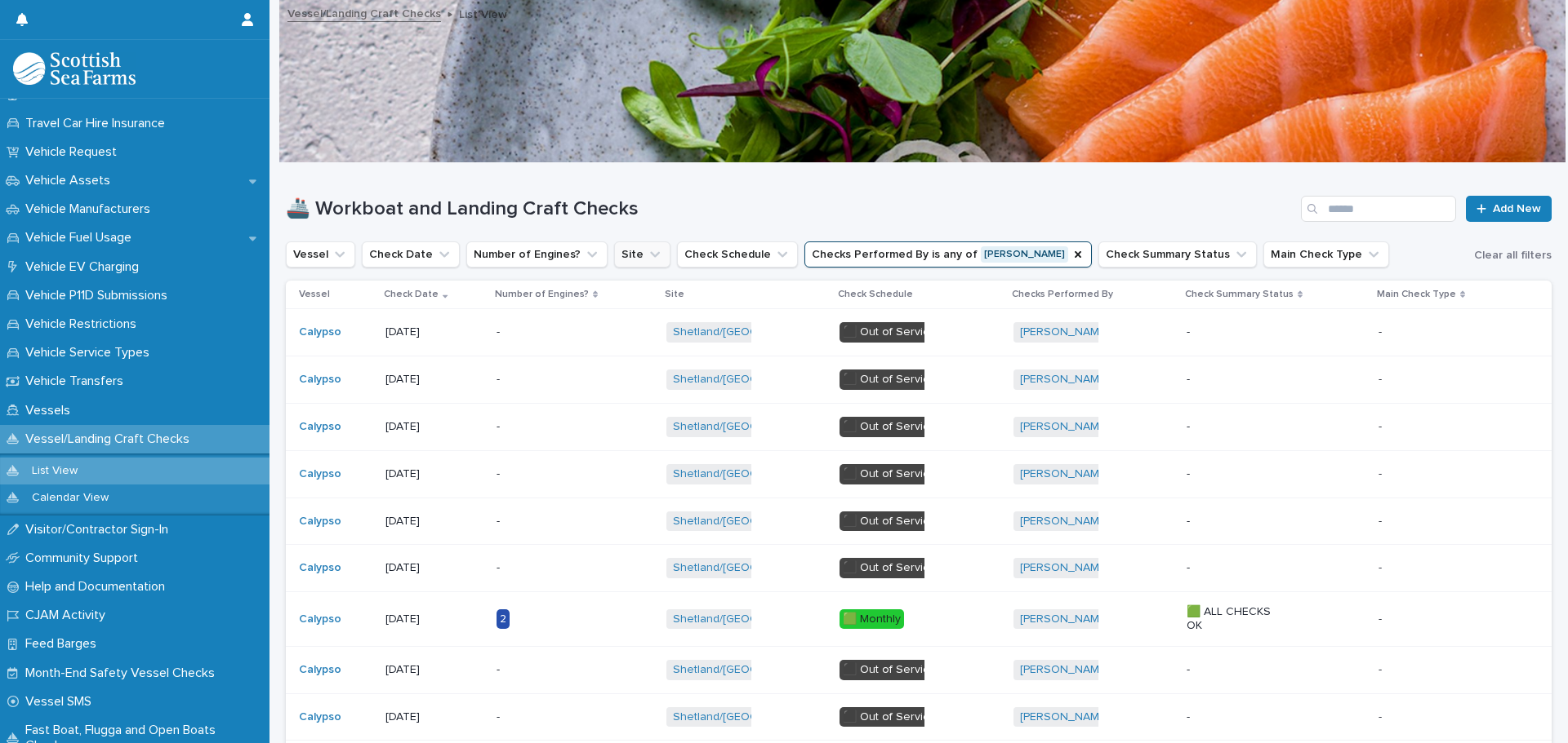
click at [85, 435] on p "Vessel/Landing Craft Checks" at bounding box center [110, 439] width 184 height 16
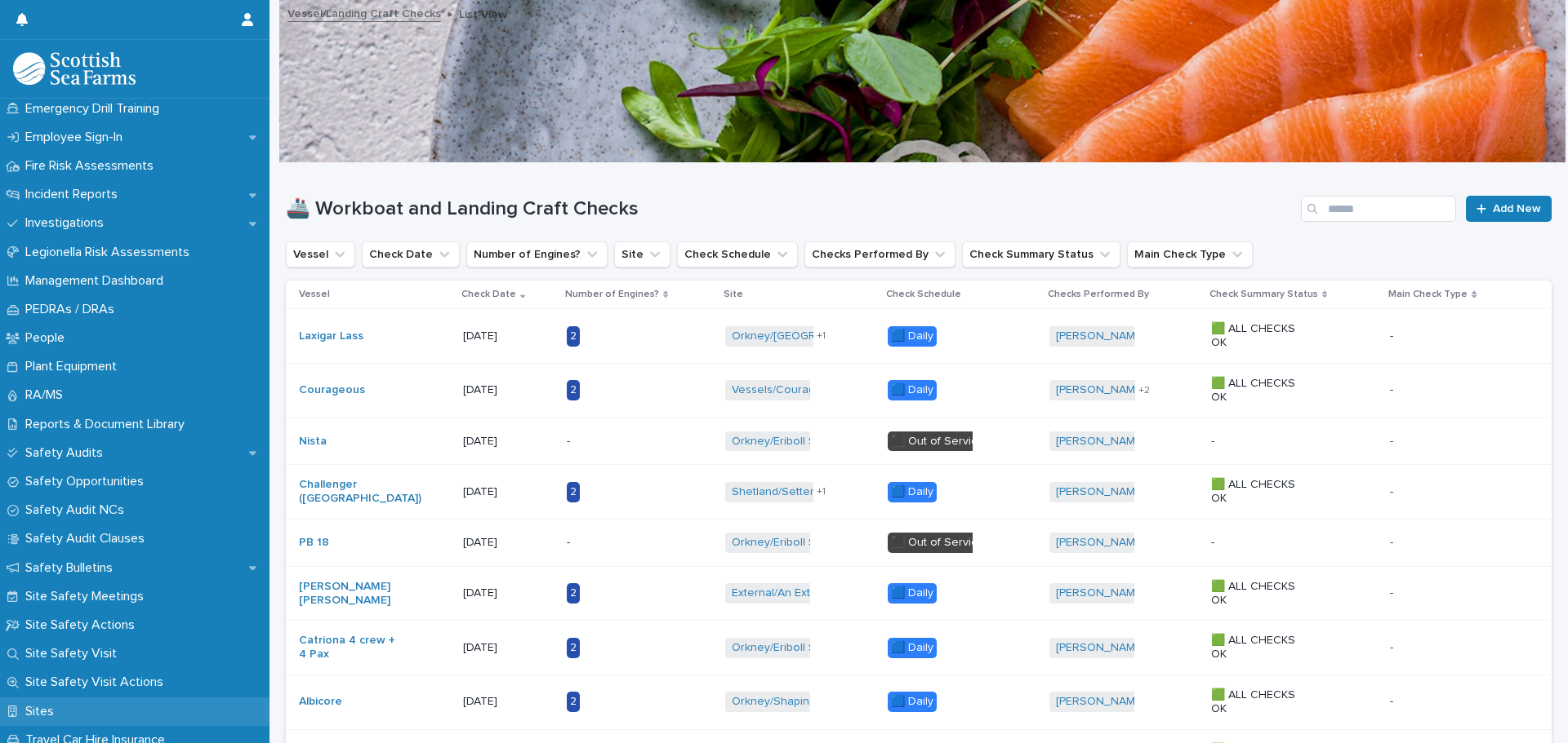
scroll to position [571, 0]
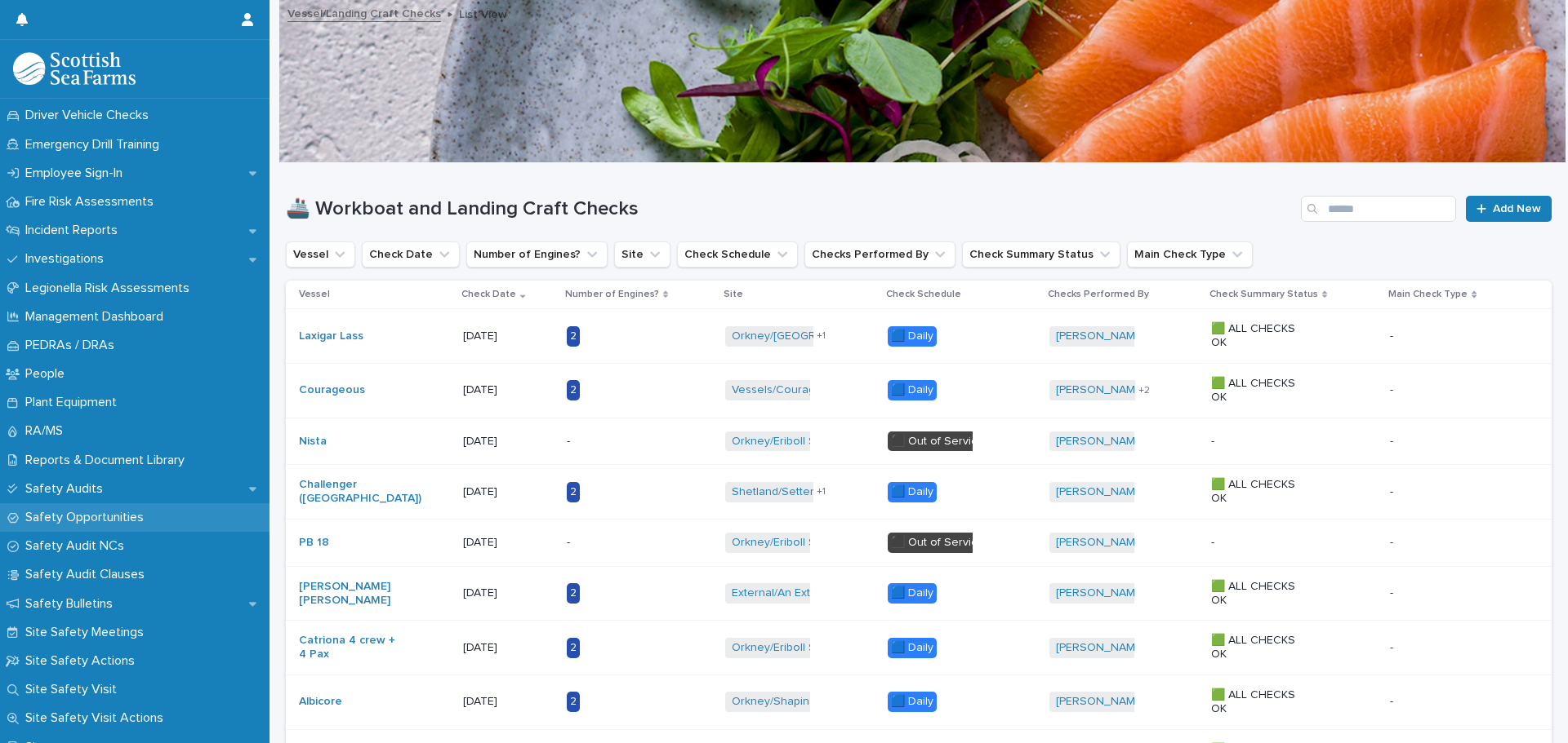
click at [96, 517] on p "Safety Opportunities" at bounding box center [87, 517] width 138 height 16
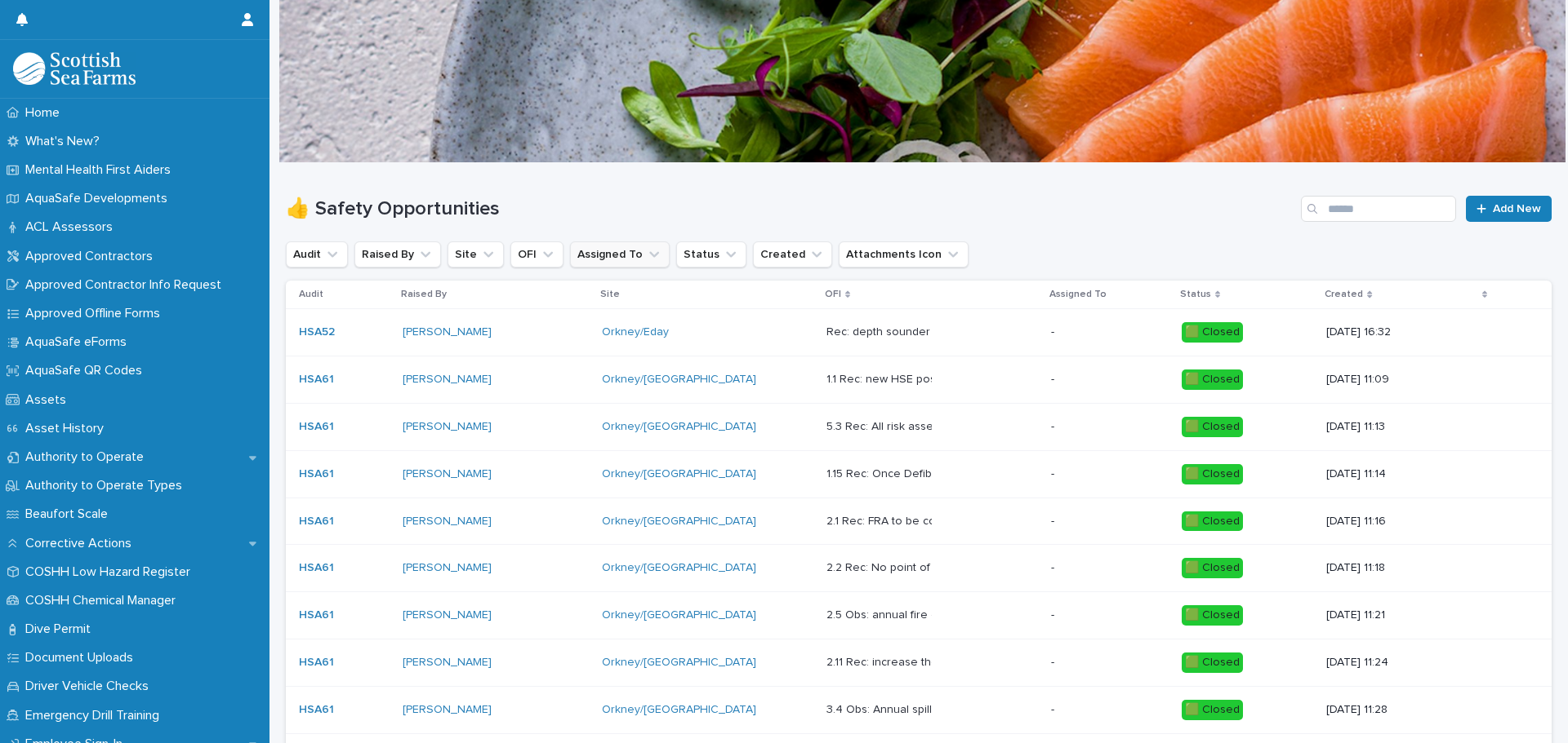
click at [656, 257] on button "Assigned To" at bounding box center [619, 254] width 100 height 26
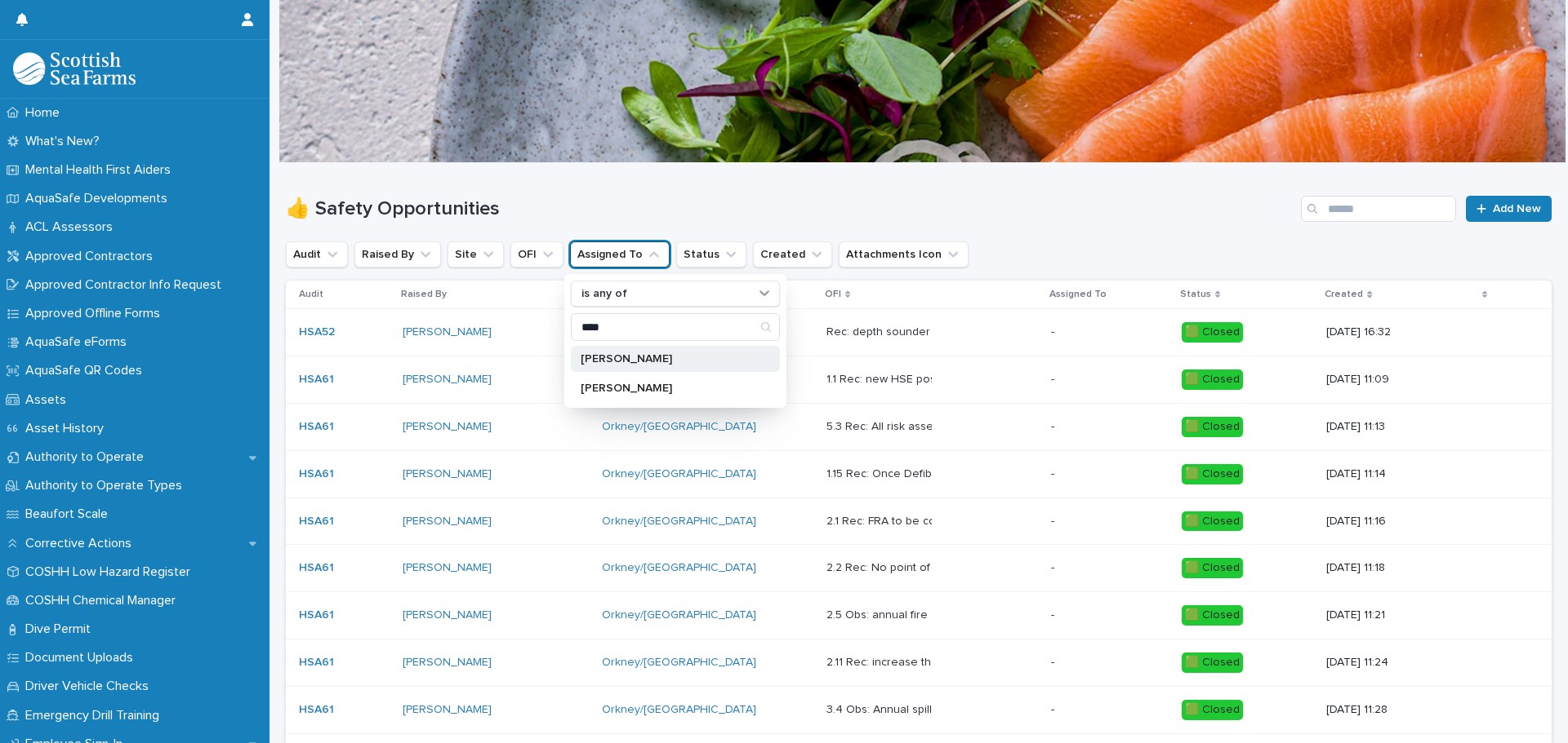
type input "****"
click at [633, 362] on p "[PERSON_NAME]" at bounding box center [667, 359] width 173 height 12
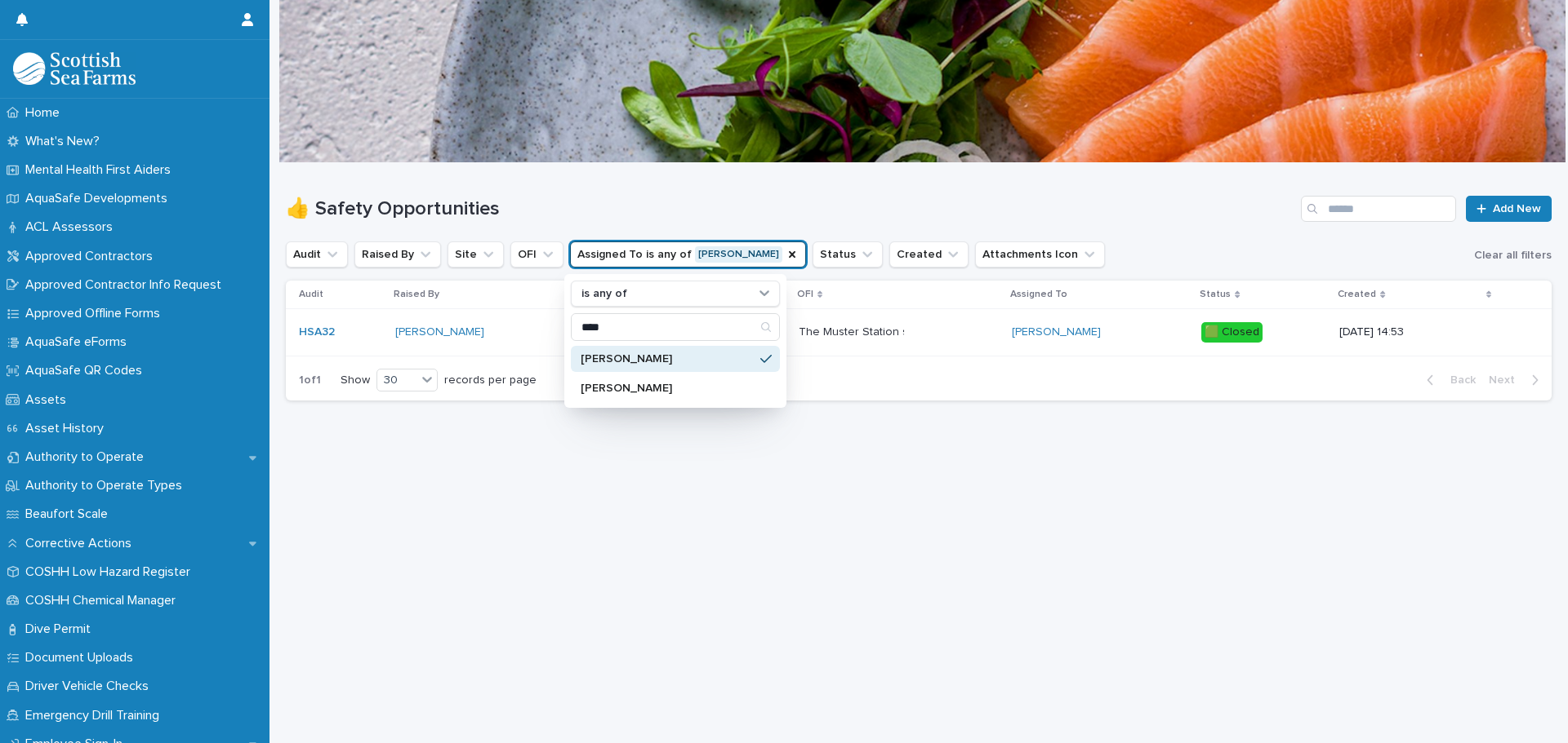
click at [780, 479] on div "Loading... Saving… Loading... Saving… 👍 Safety Opportunities Add New Audit Rais…" at bounding box center [918, 432] width 1282 height 539
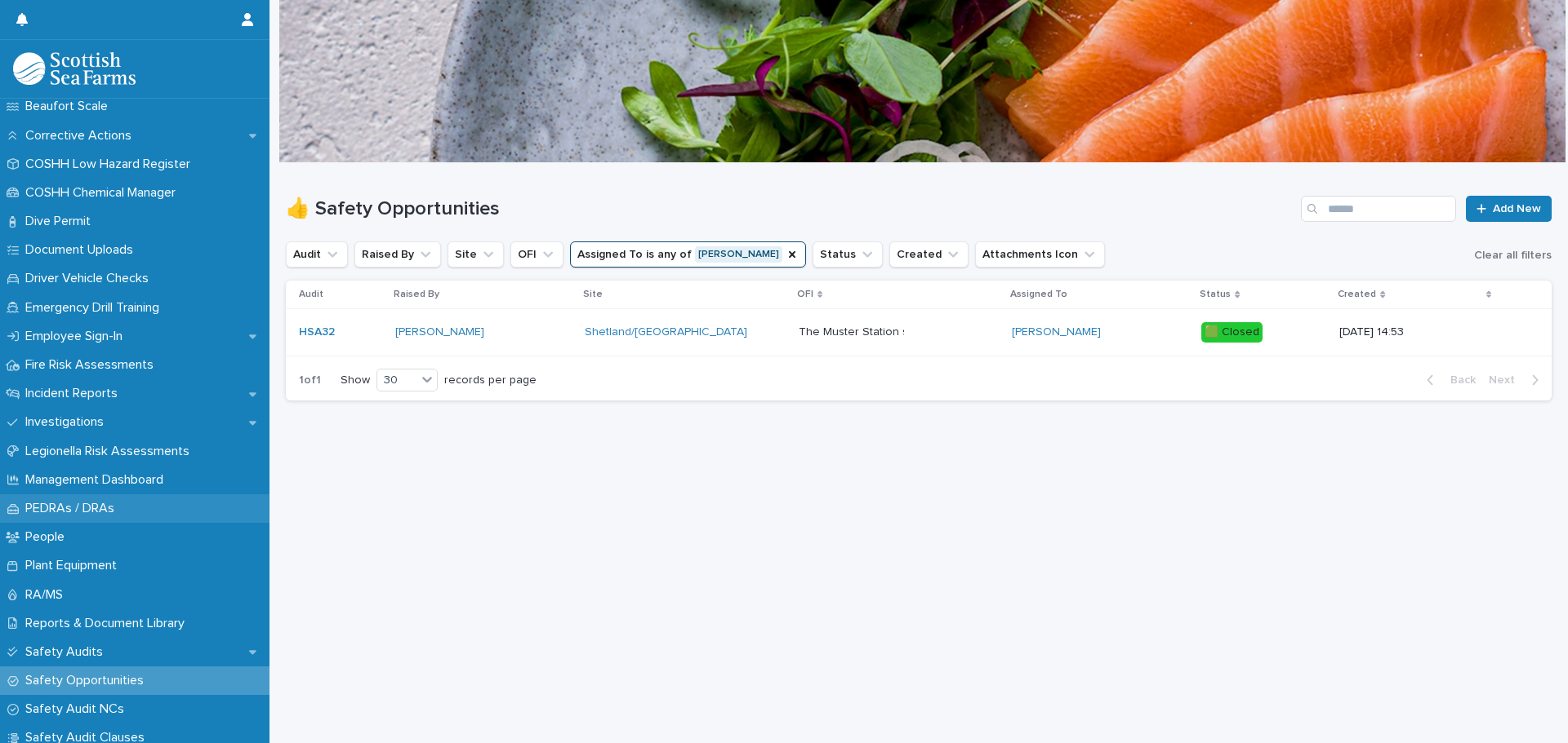
scroll to position [490, 0]
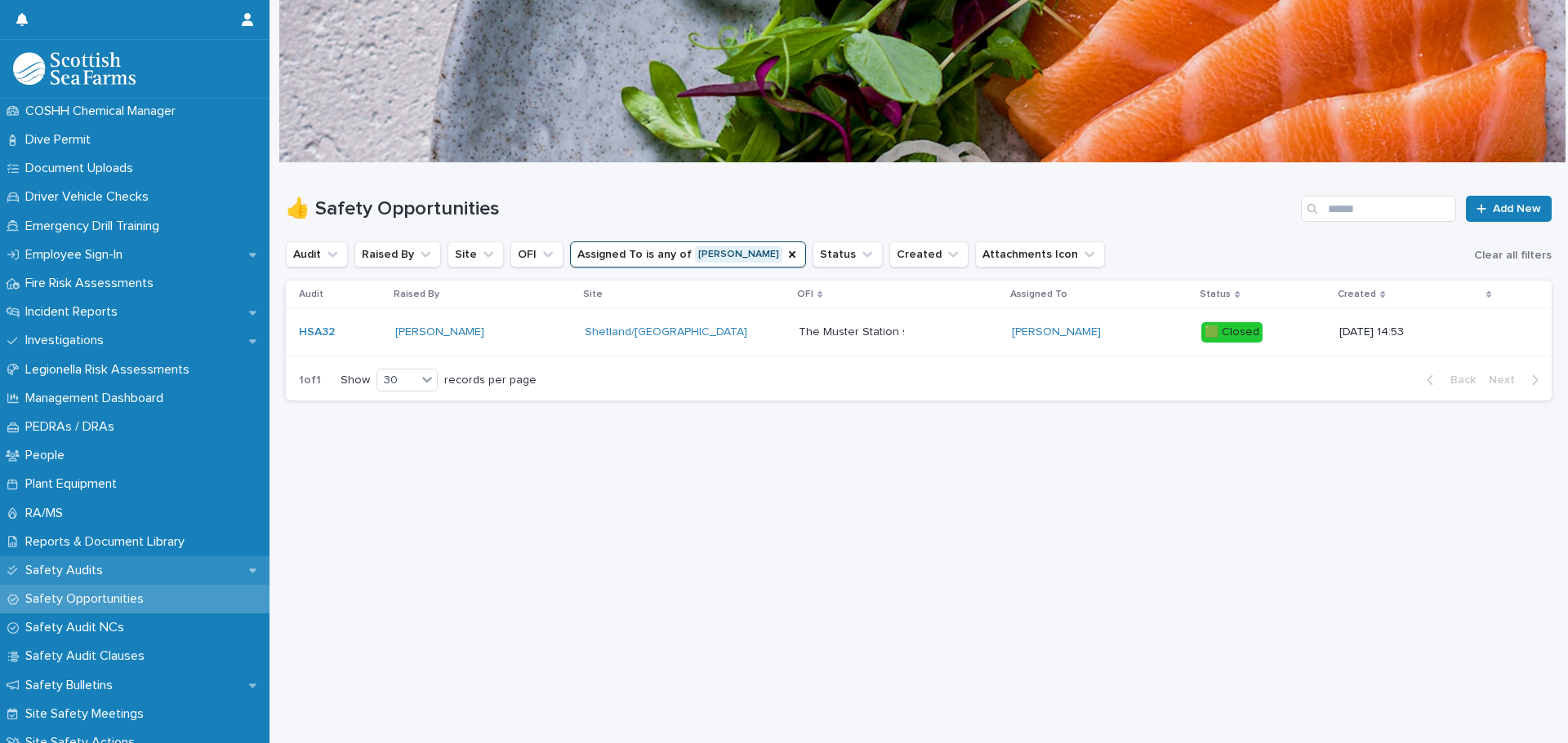
click at [89, 568] on p "Safety Audits" at bounding box center [67, 571] width 97 height 16
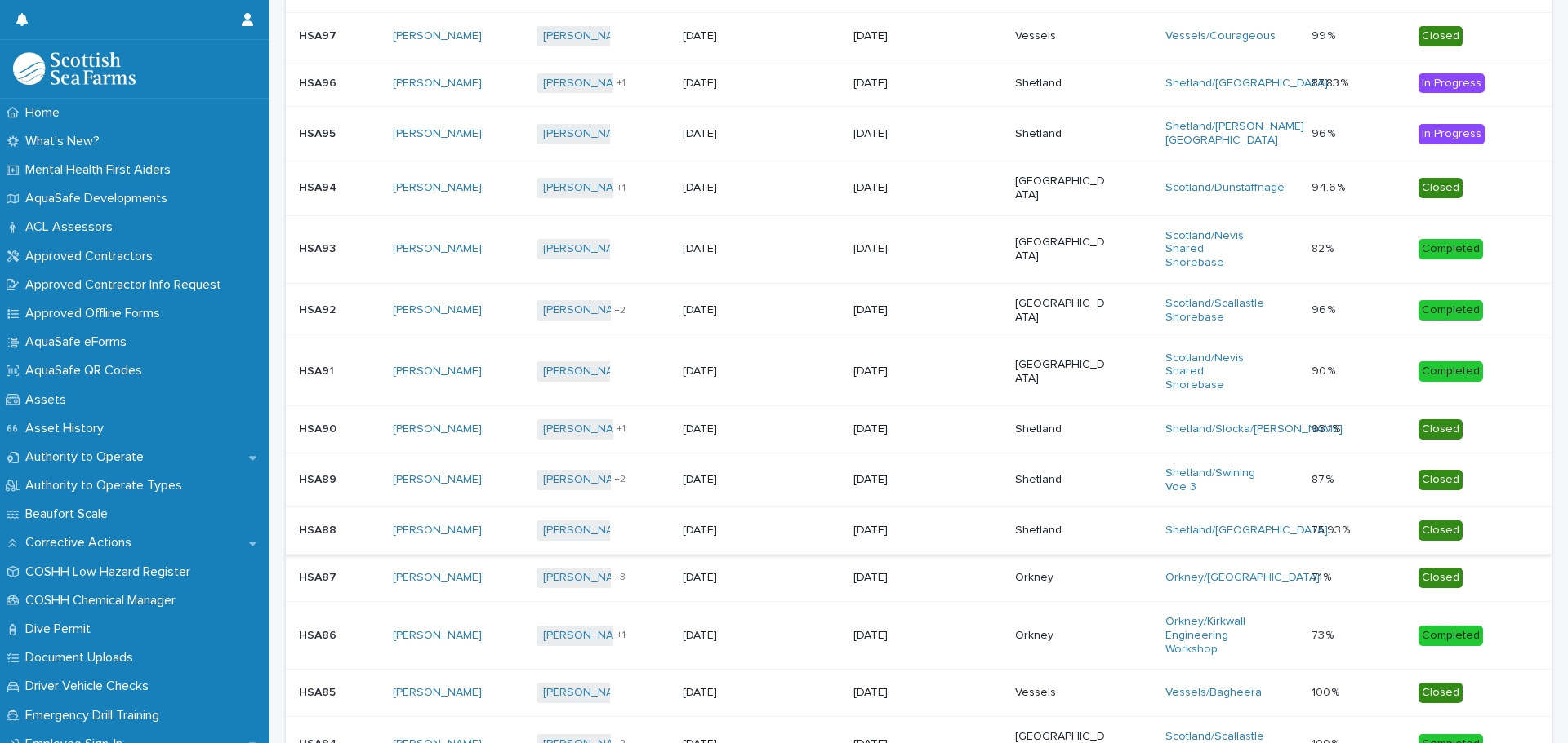
scroll to position [82, 0]
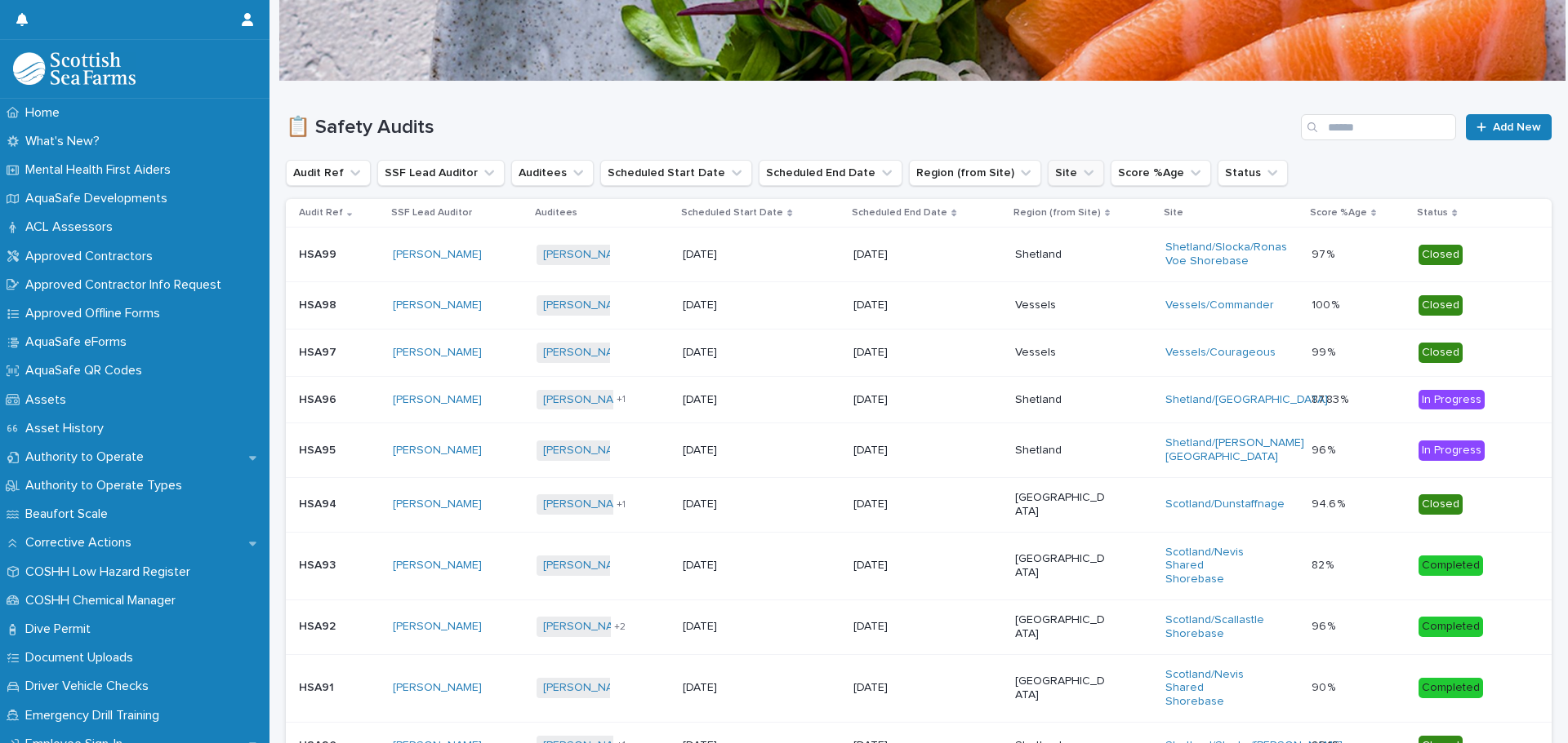
click at [1080, 170] on icon "Site" at bounding box center [1089, 173] width 17 height 17
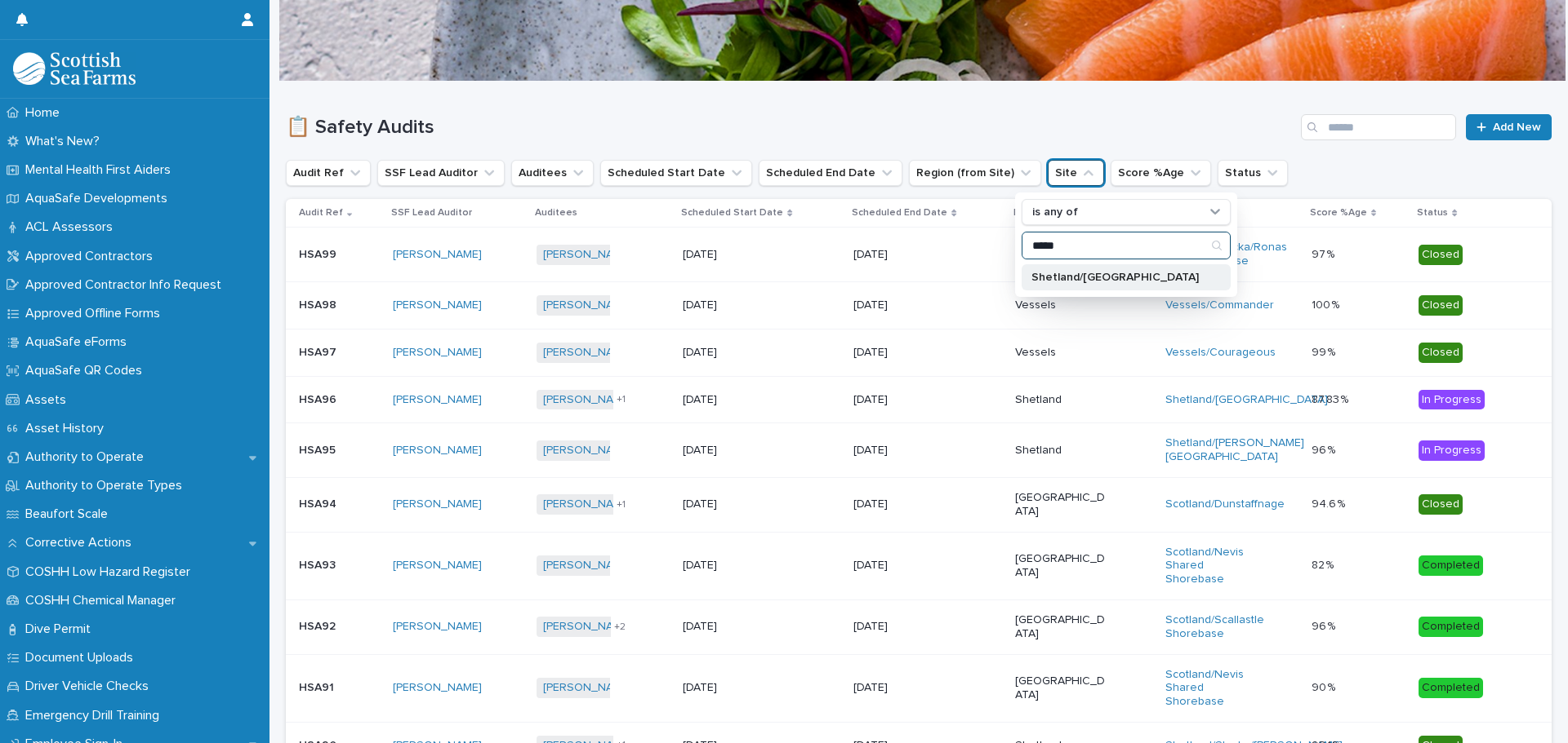
type input "*****"
click at [1067, 275] on p "Shetland/[GEOGRAPHIC_DATA]" at bounding box center [1117, 277] width 173 height 12
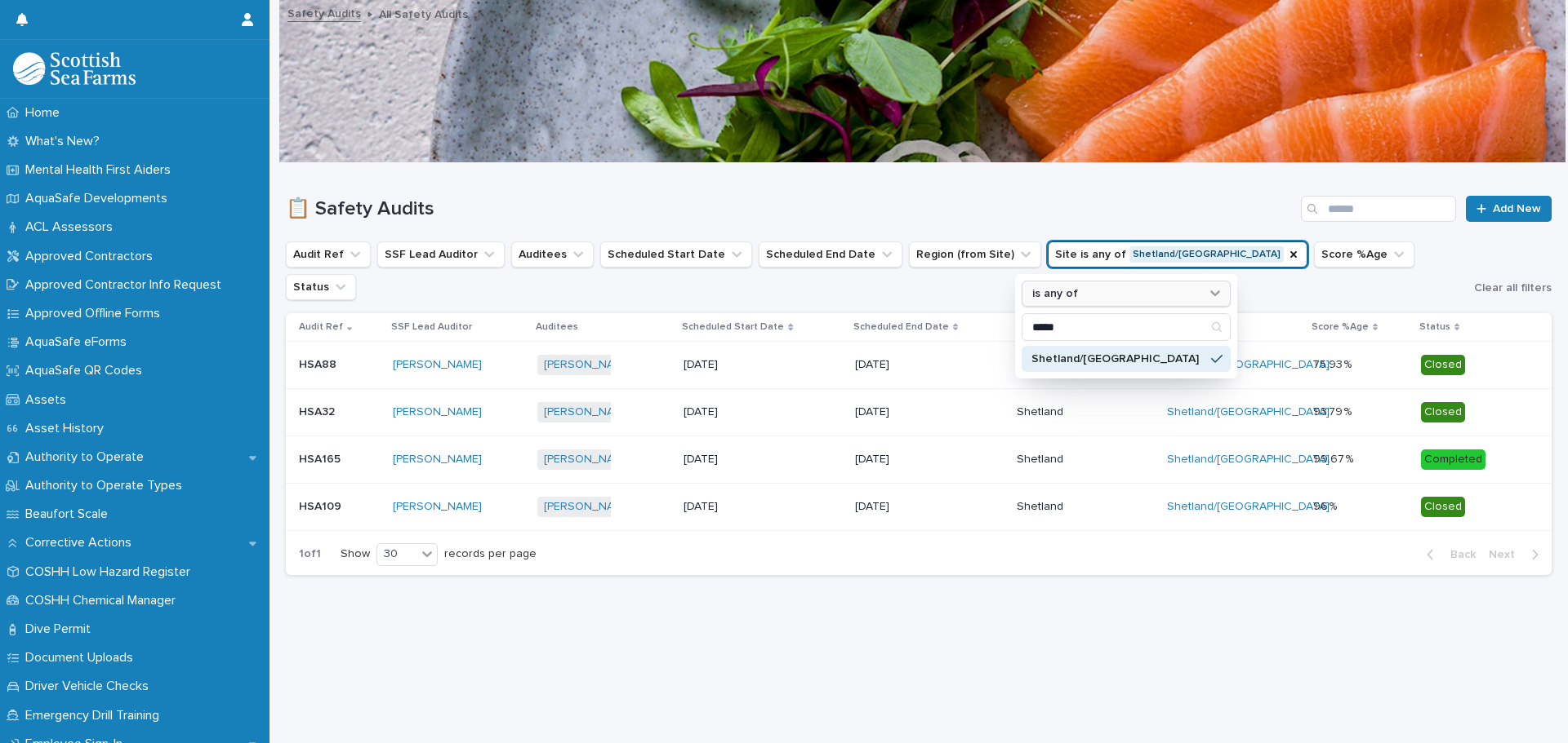
scroll to position [13, 0]
click at [1028, 553] on div "1 of 1 Show 30 records per page Back Next" at bounding box center [918, 555] width 1265 height 41
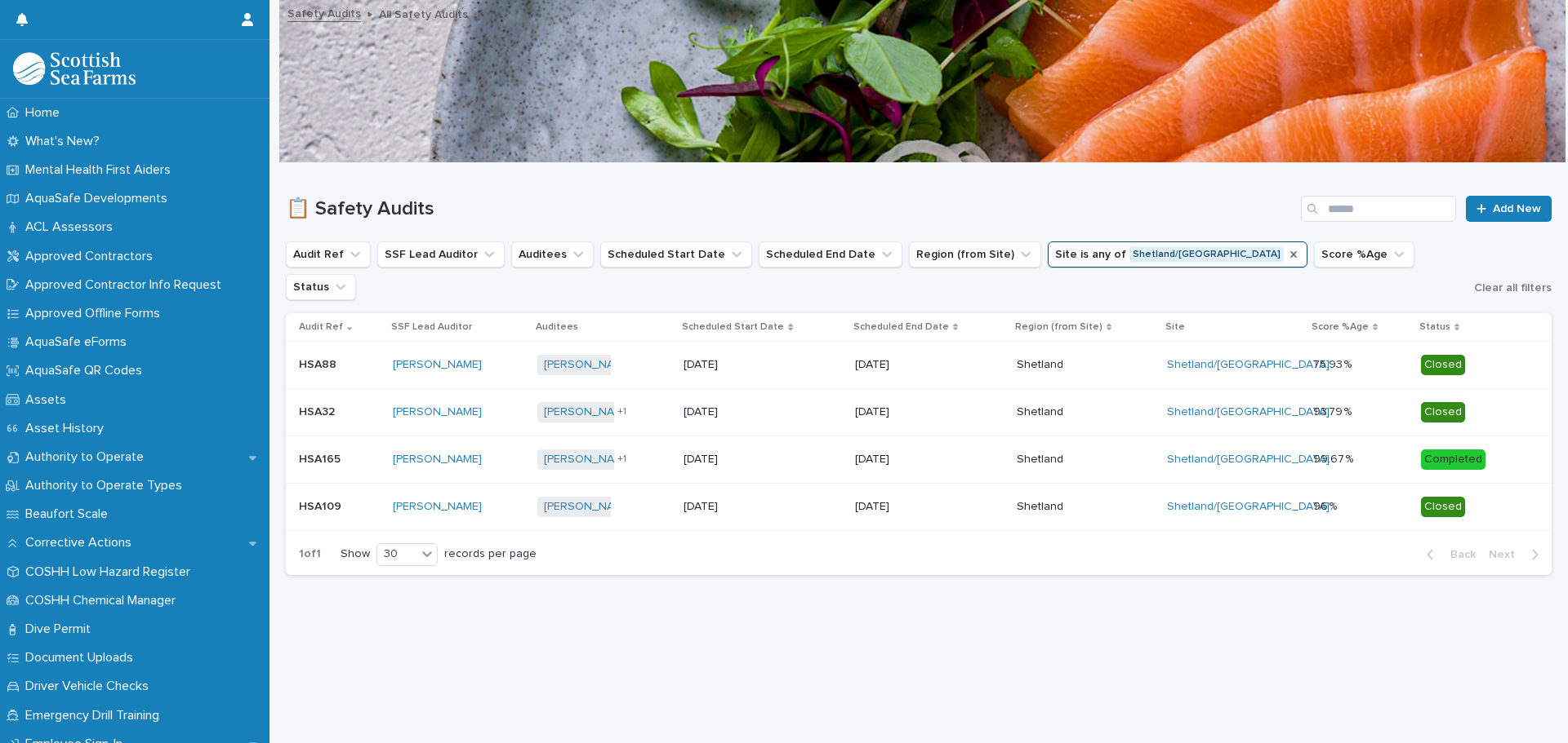
click at [1290, 252] on icon "Site" at bounding box center [1294, 255] width 7 height 7
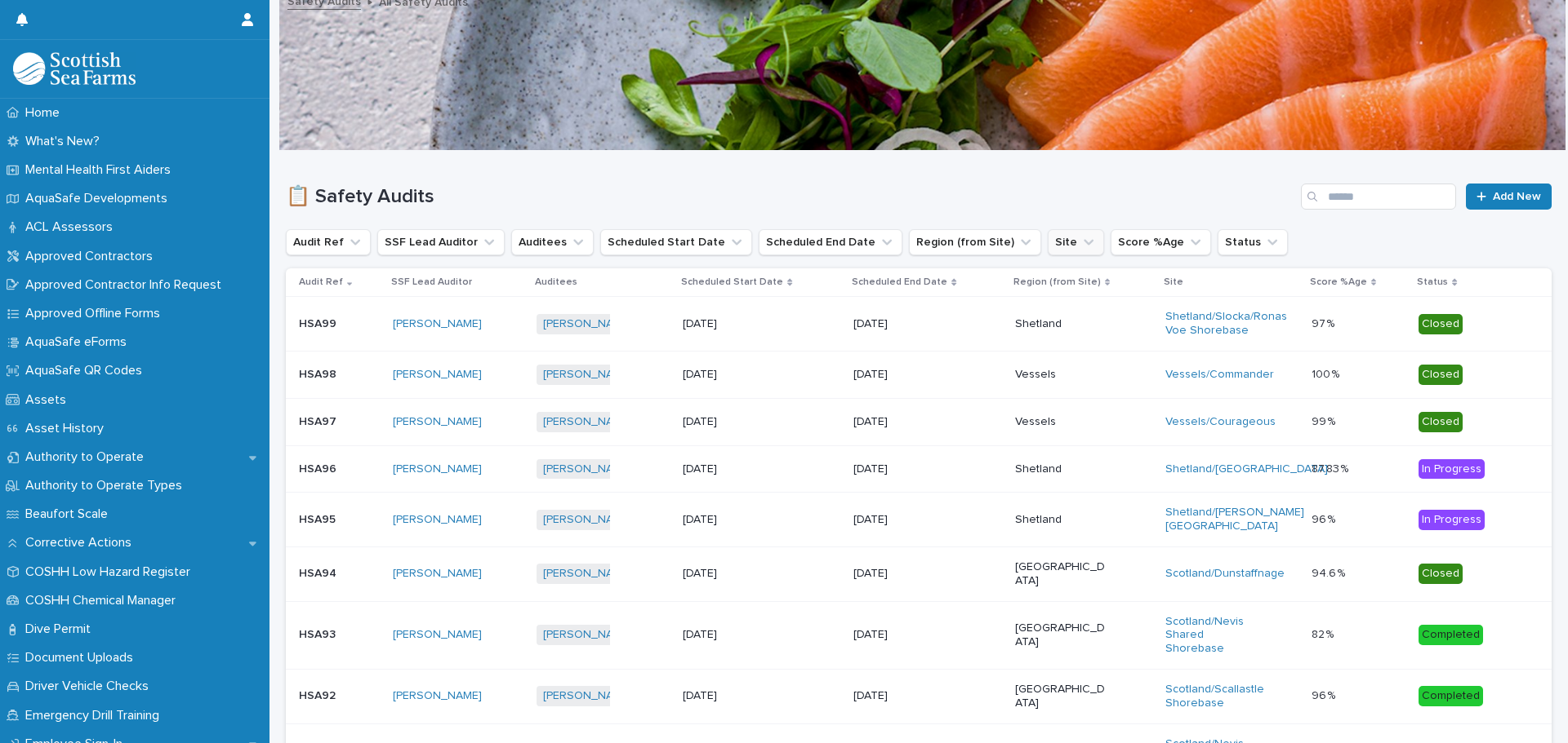
click at [1080, 245] on icon "Site" at bounding box center [1089, 242] width 17 height 17
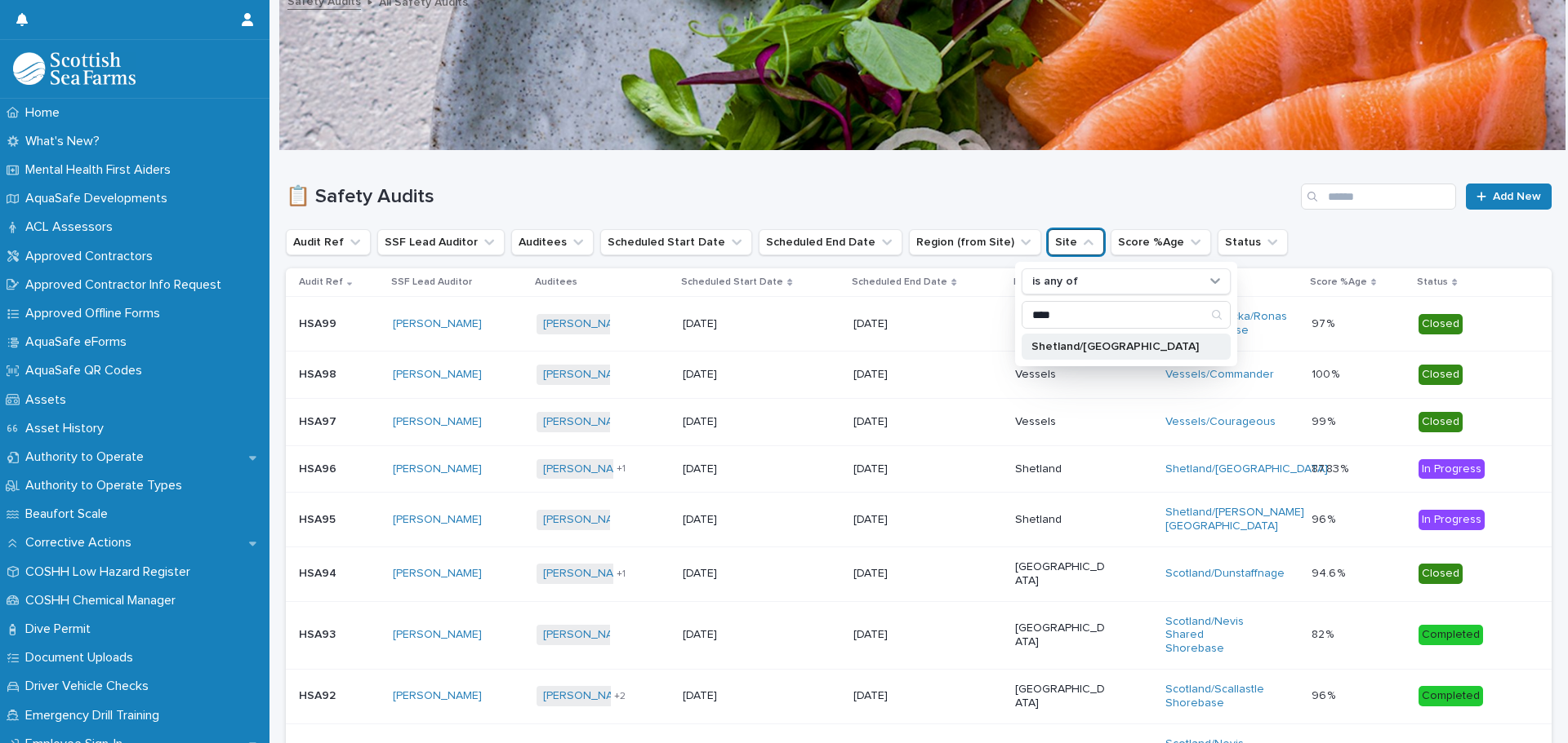
type input "****"
click at [1075, 343] on p "Shetland/[GEOGRAPHIC_DATA]" at bounding box center [1117, 347] width 173 height 12
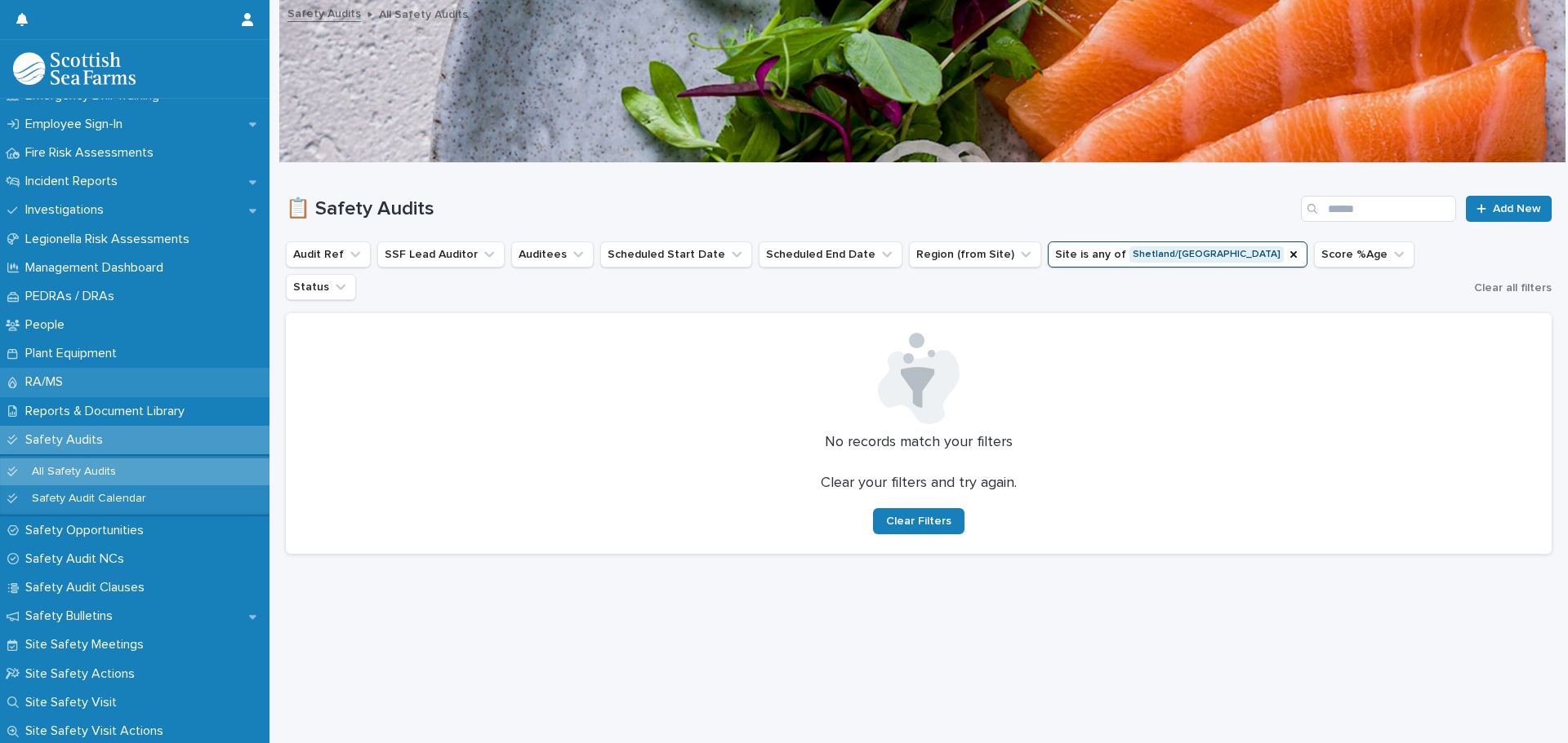
scroll to position [645, 0]
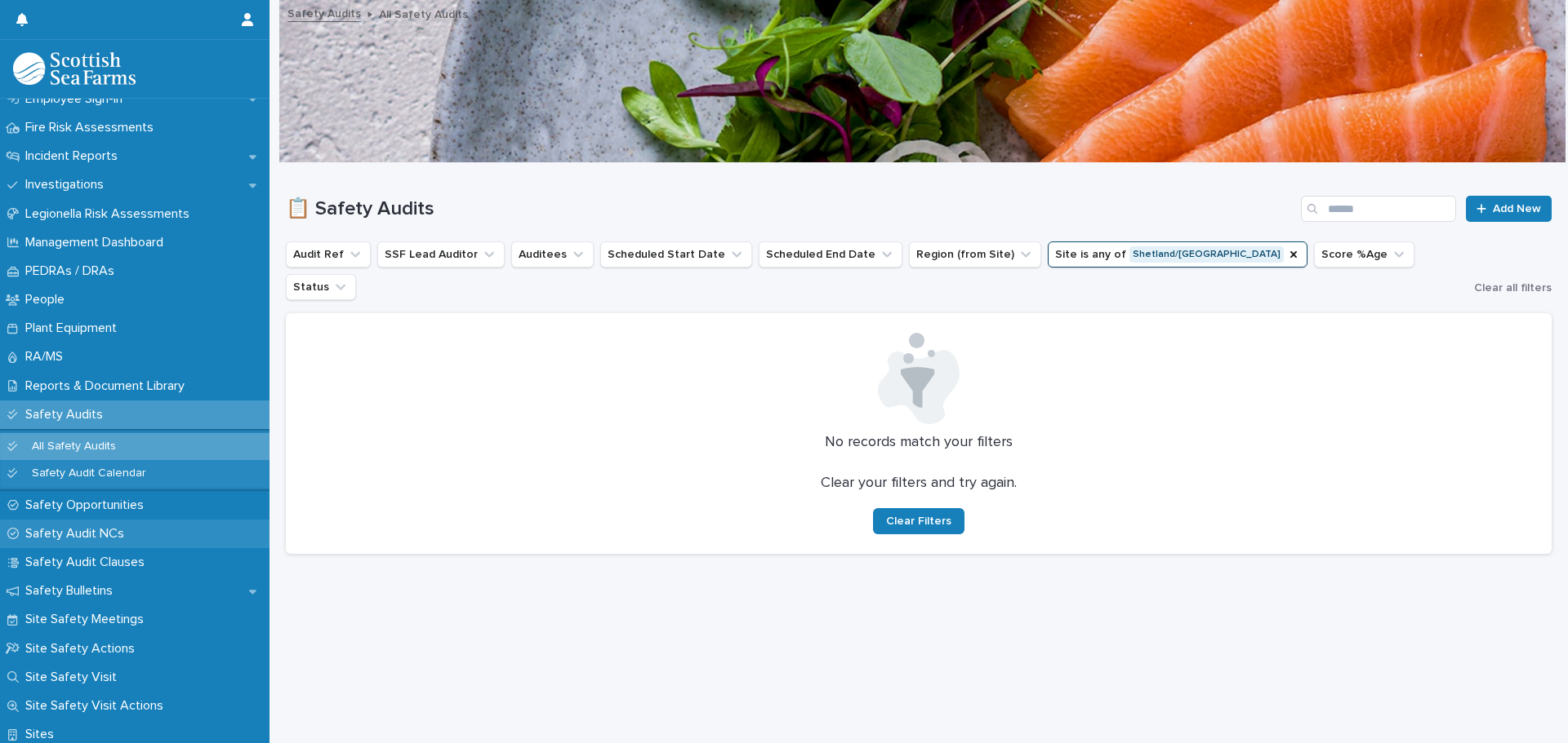
click at [105, 527] on p "Safety Audit NCs" at bounding box center [78, 534] width 119 height 16
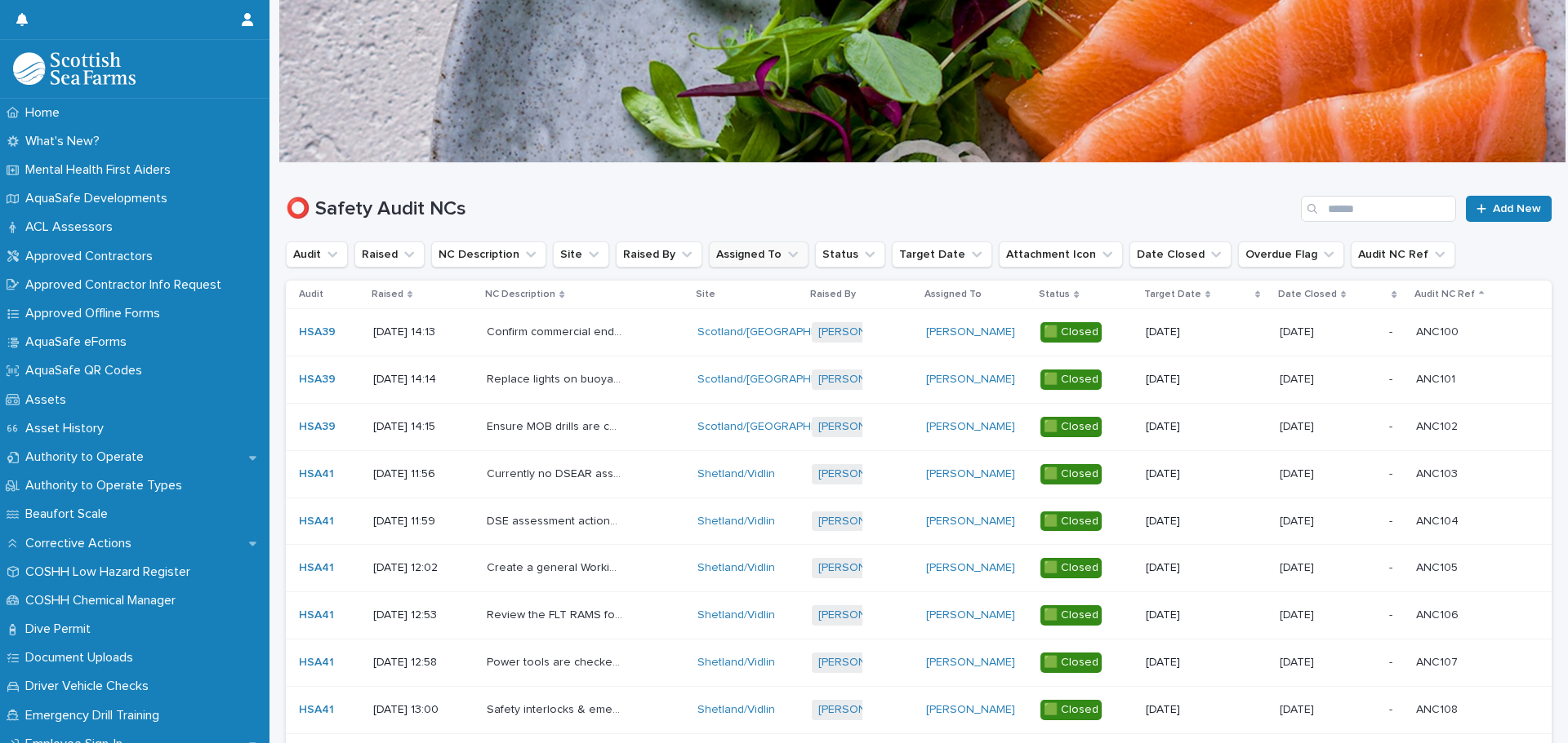
click at [784, 248] on icon "Assigned To" at bounding box center [793, 255] width 17 height 17
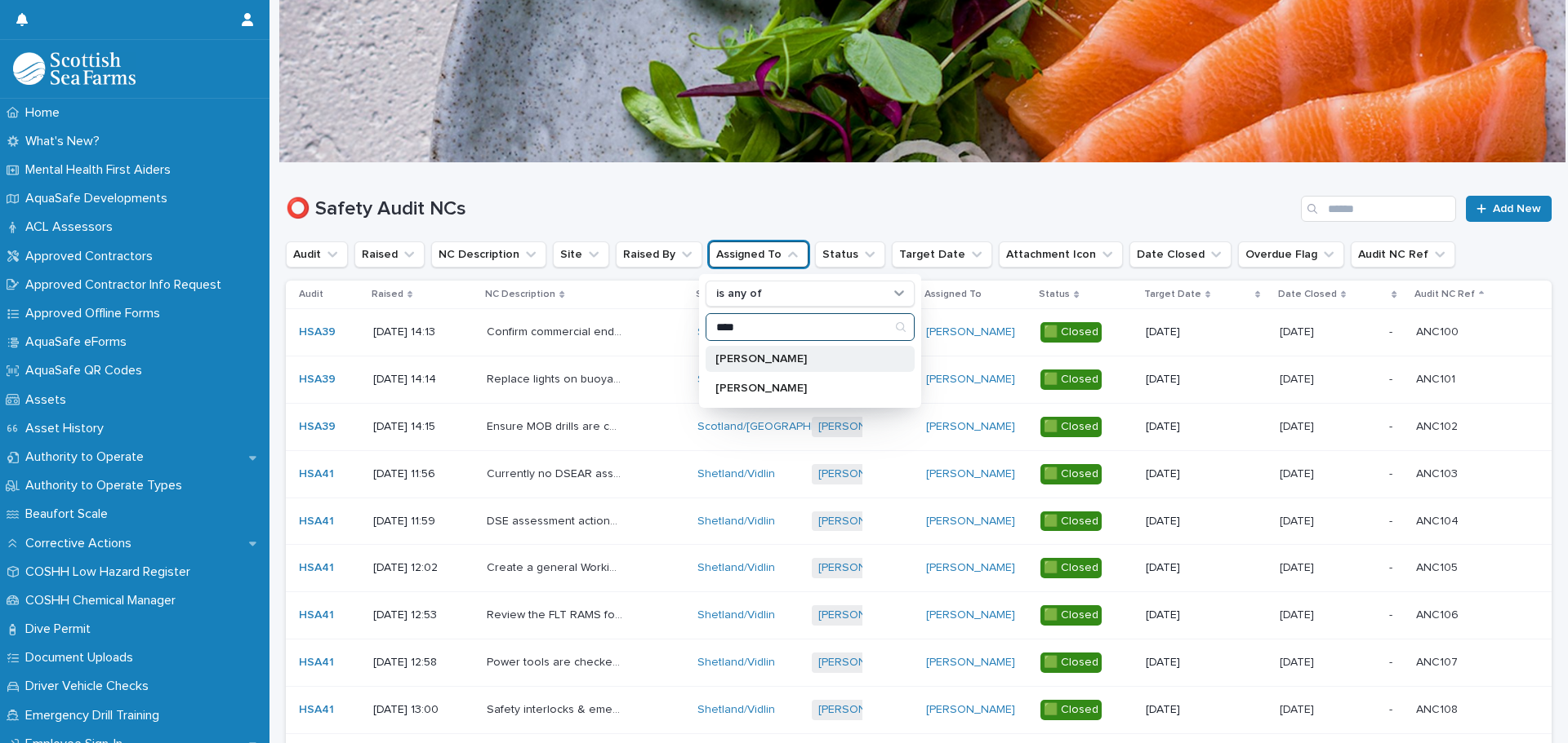
type input "****"
click at [764, 362] on p "[PERSON_NAME]" at bounding box center [801, 359] width 173 height 12
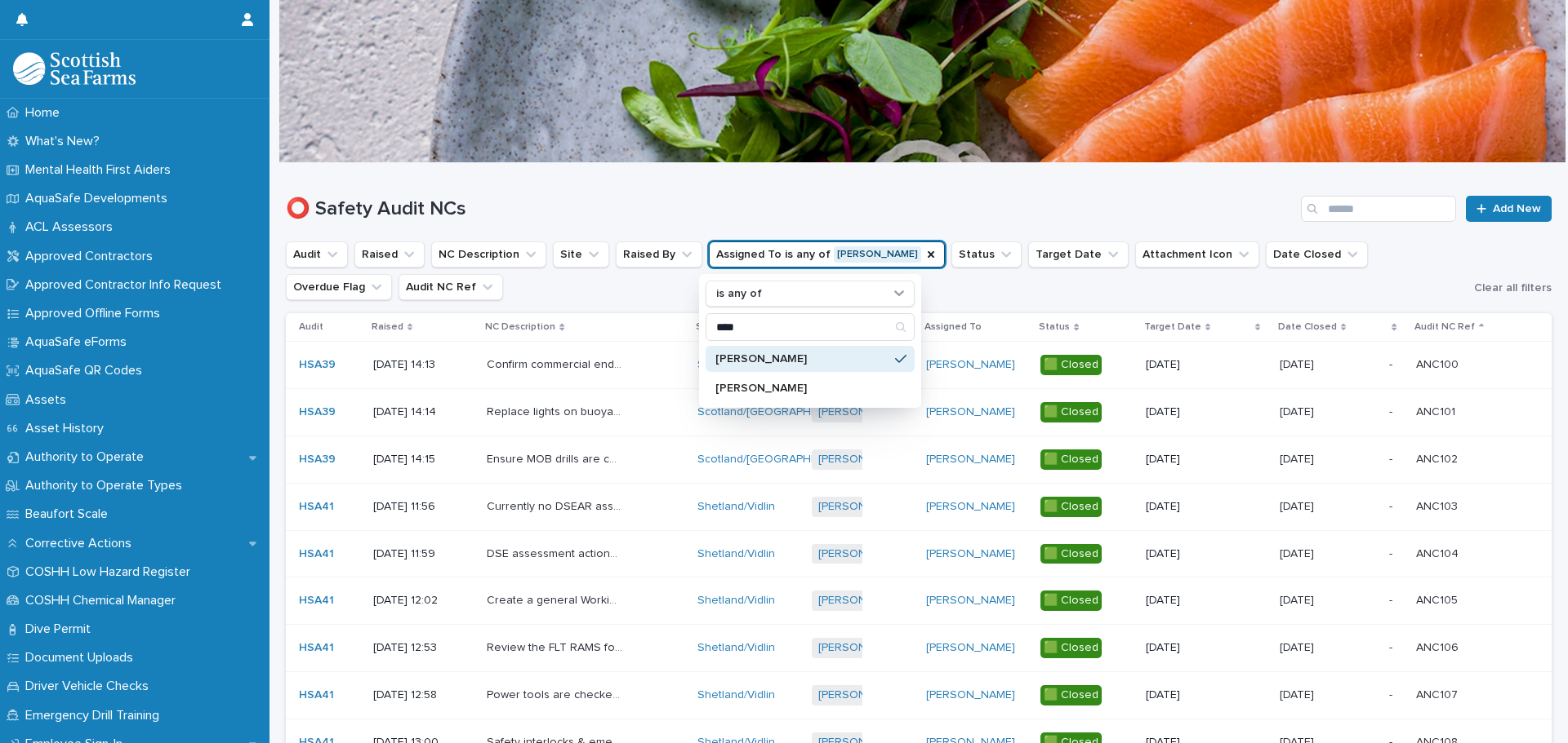
click at [917, 210] on h1 "⭕ Safety Audit NCs" at bounding box center [790, 209] width 1009 height 23
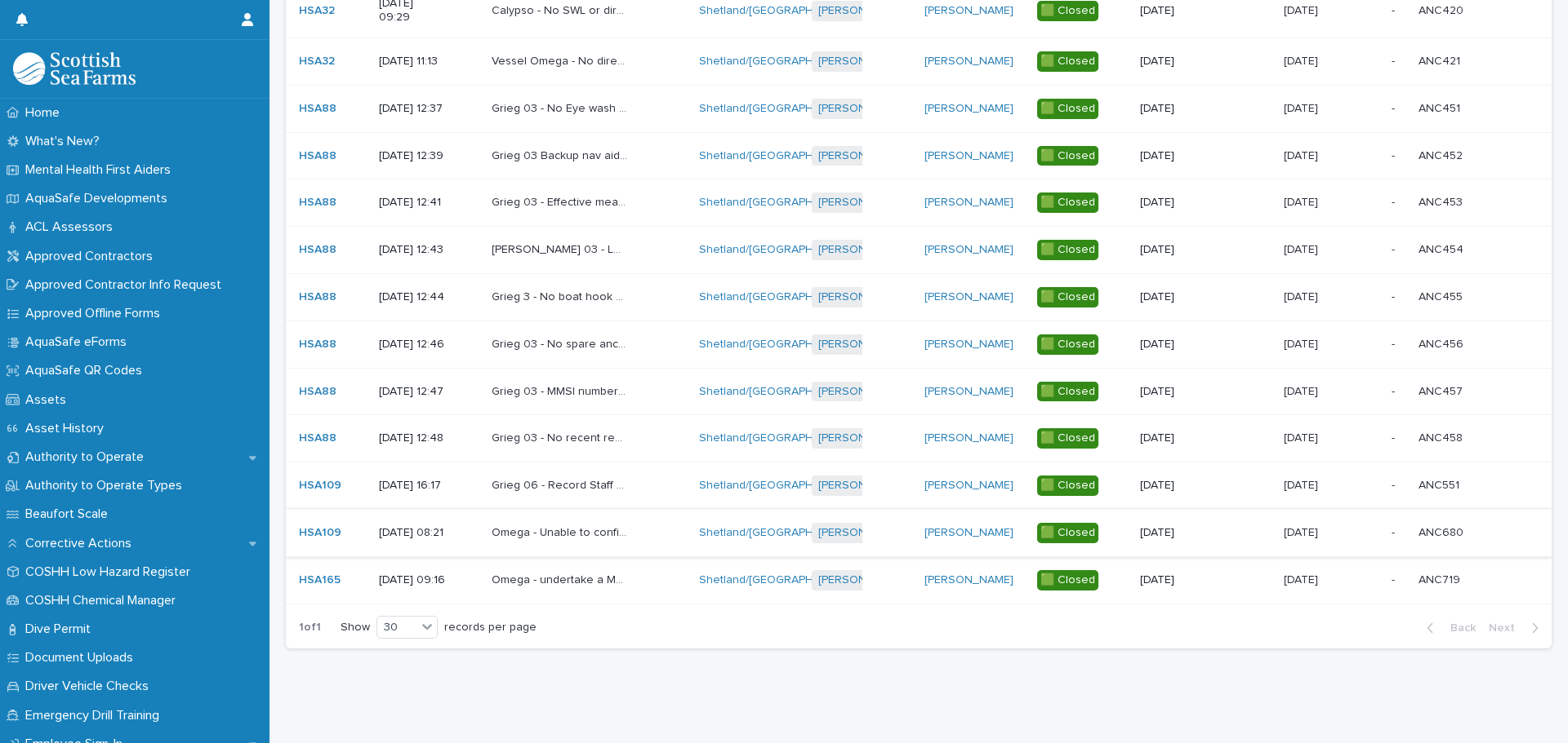
scroll to position [1224, 0]
click at [623, 588] on p "Omega - undertake a MOB drill (2 per year no more than 6 months apart and one h…" at bounding box center [561, 578] width 140 height 18
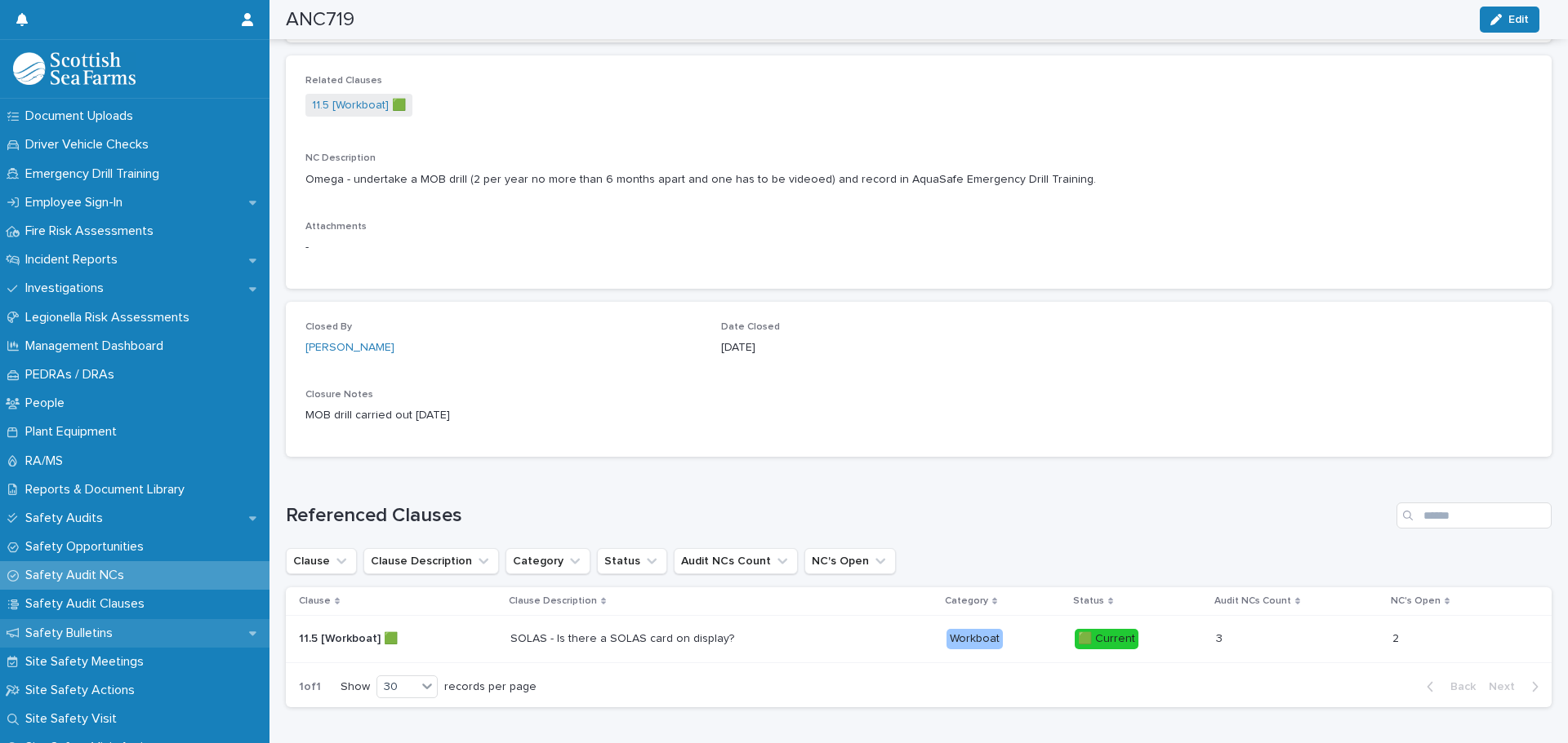
scroll to position [571, 0]
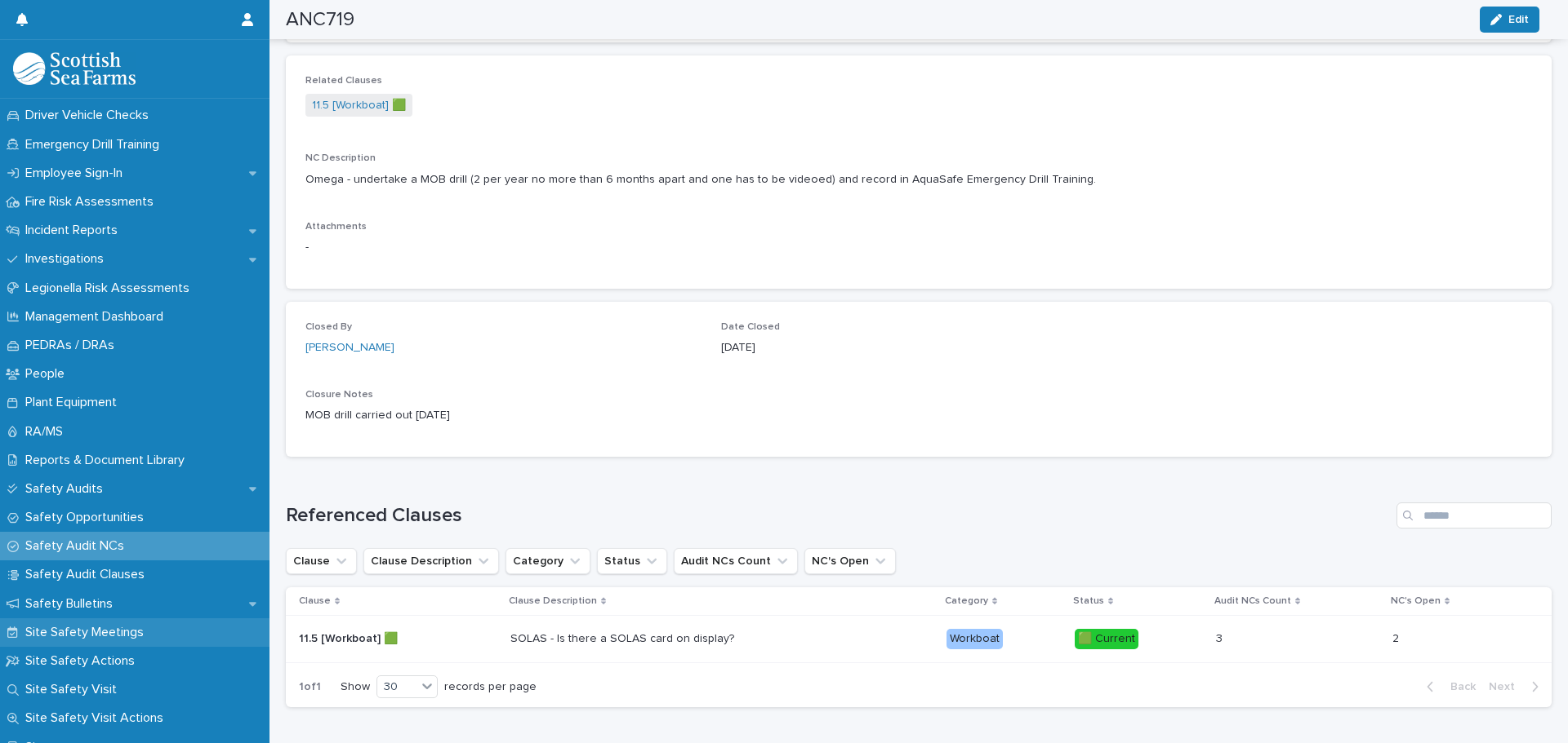
click at [125, 630] on p "Site Safety Meetings" at bounding box center [87, 633] width 138 height 16
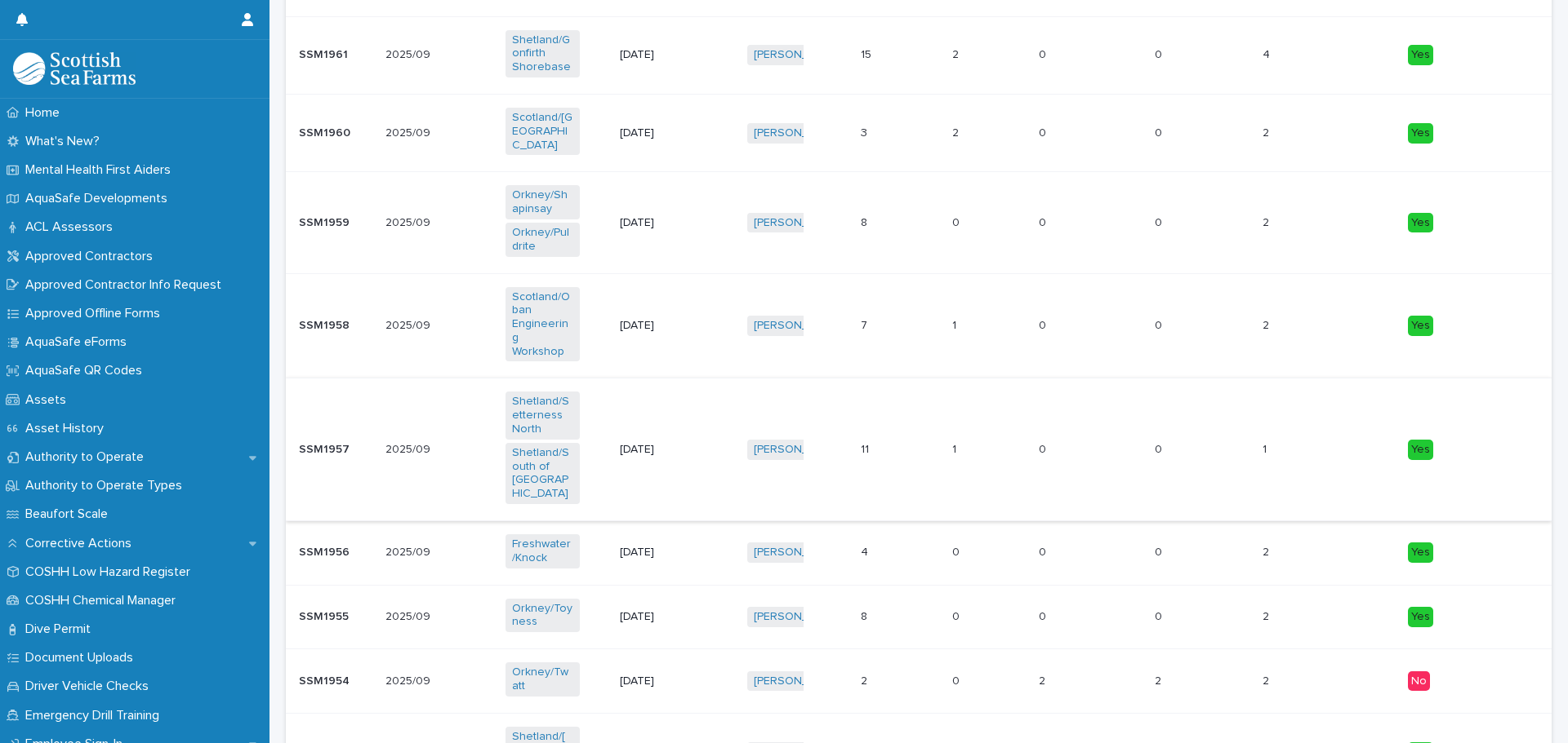
scroll to position [2226, 0]
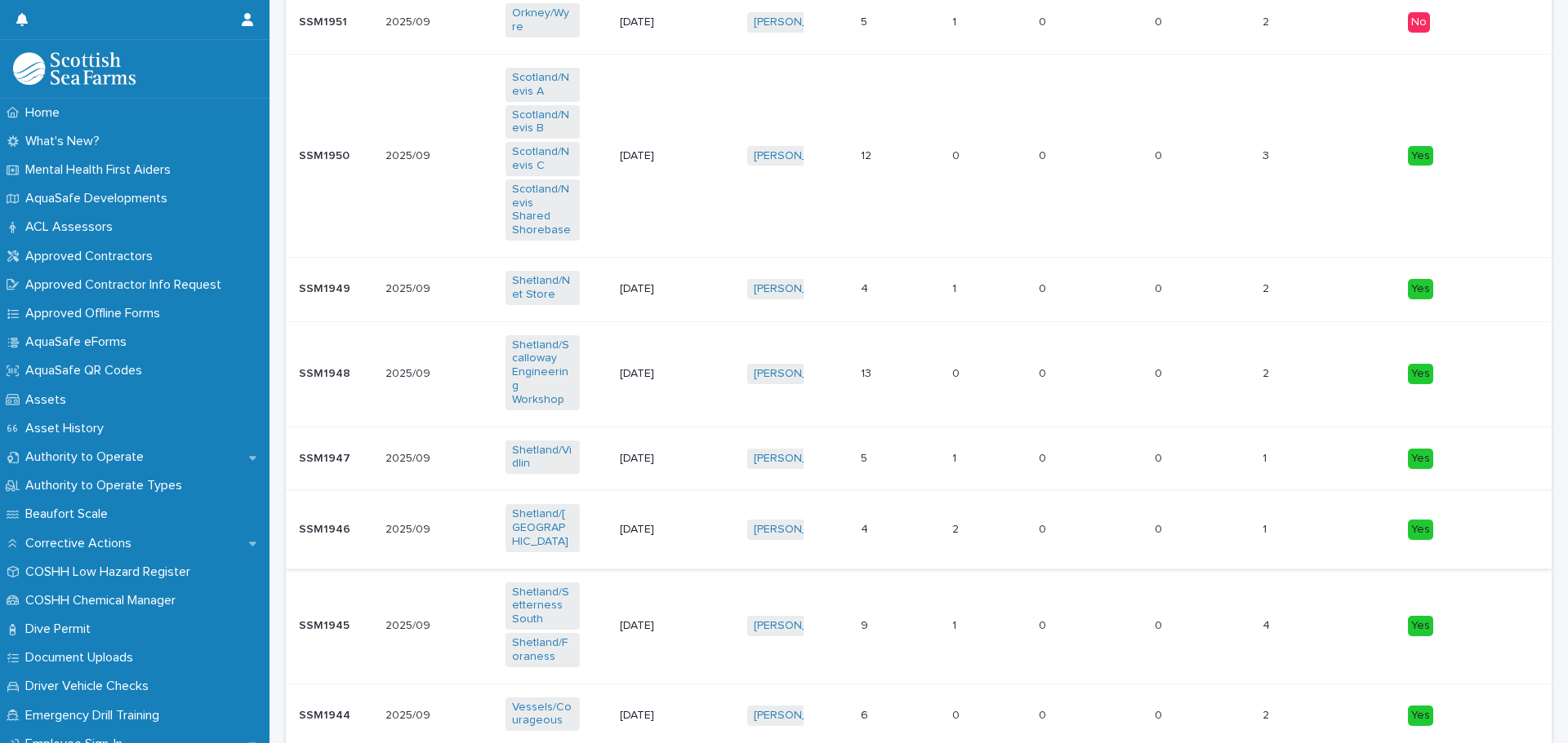
scroll to position [408, 0]
